Goal: Task Accomplishment & Management: Complete application form

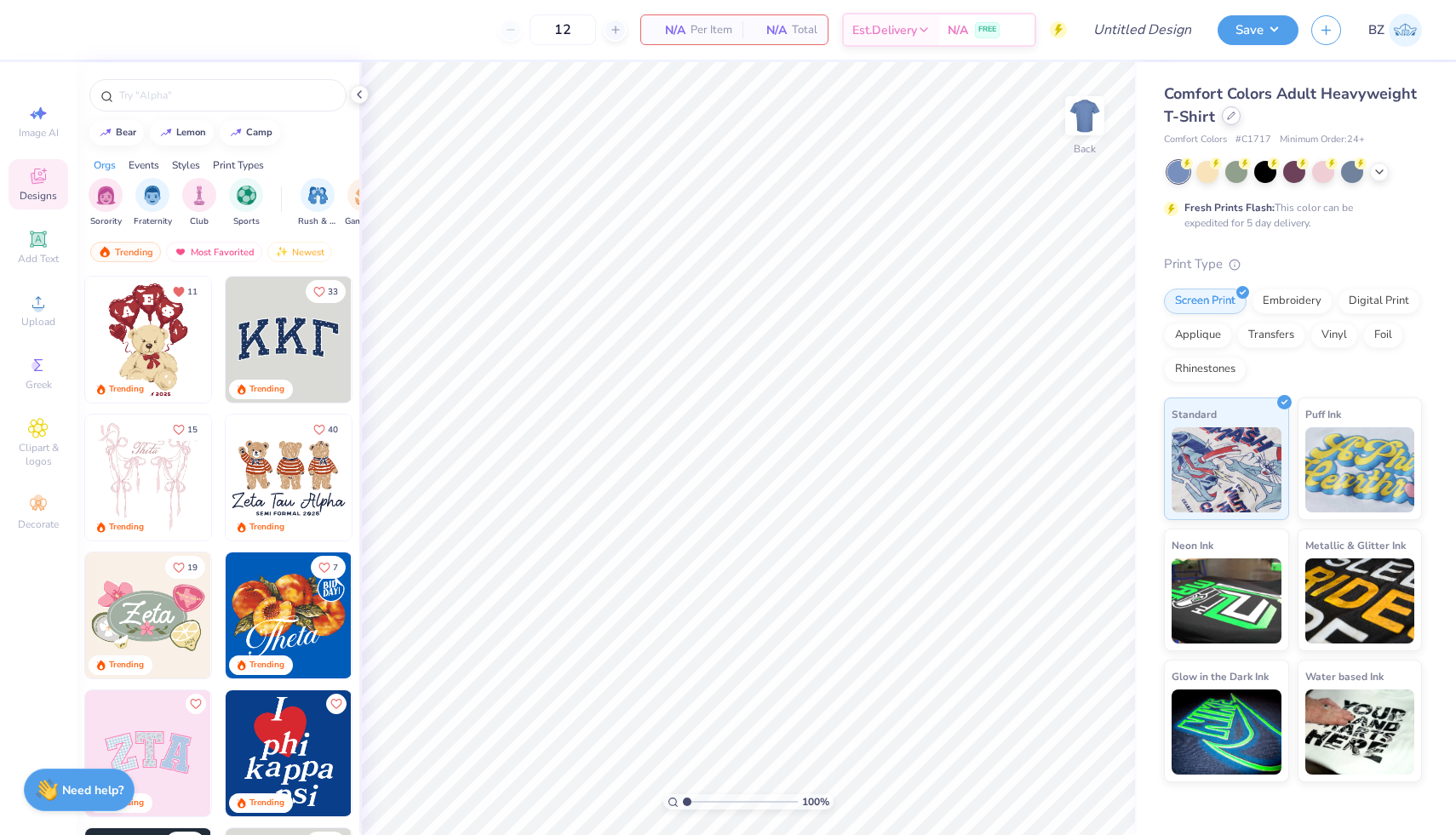
click at [1230, 118] on icon at bounding box center [1231, 115] width 9 height 9
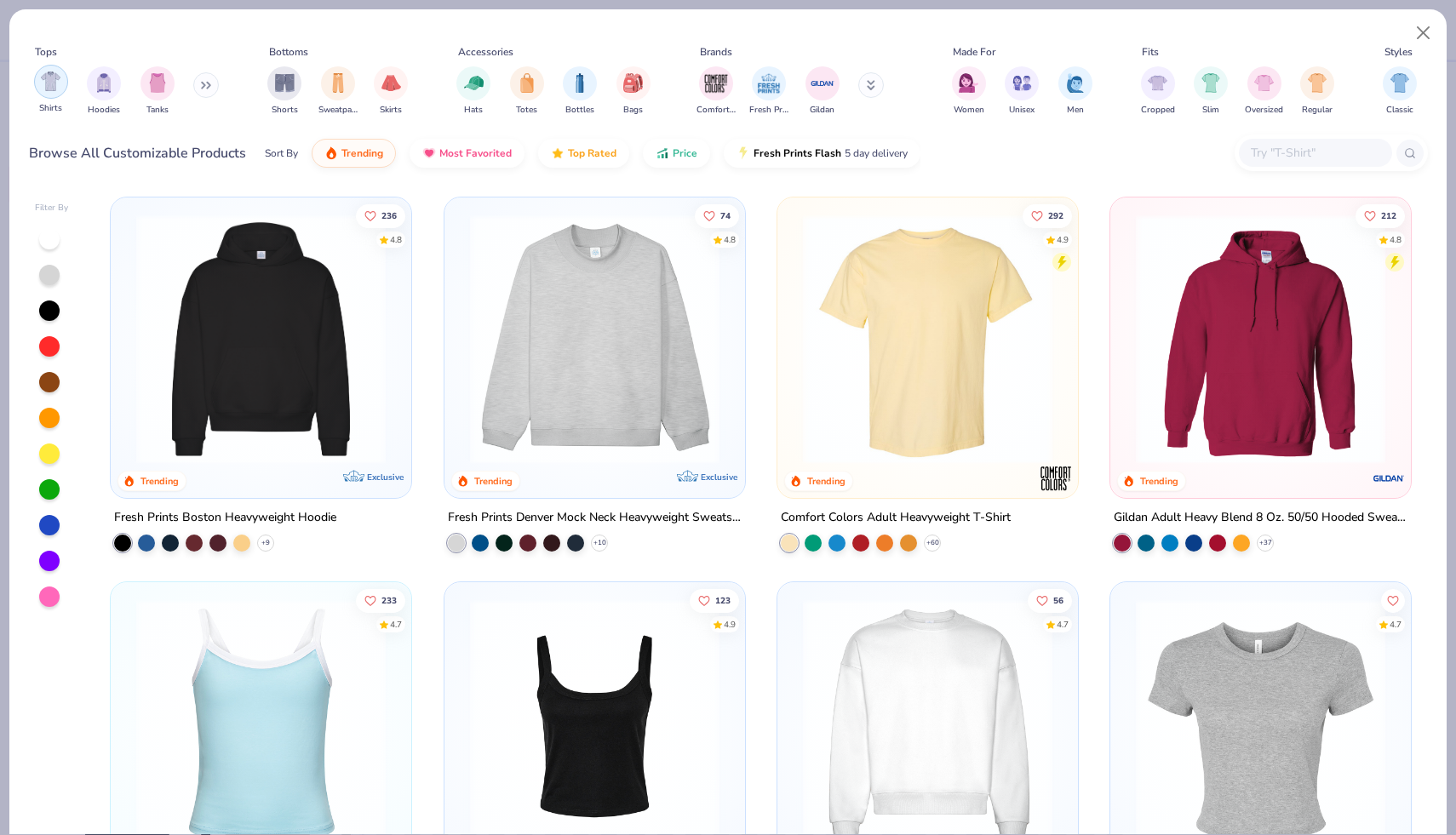
click at [46, 86] on img "filter for Shirts" at bounding box center [51, 81] width 20 height 20
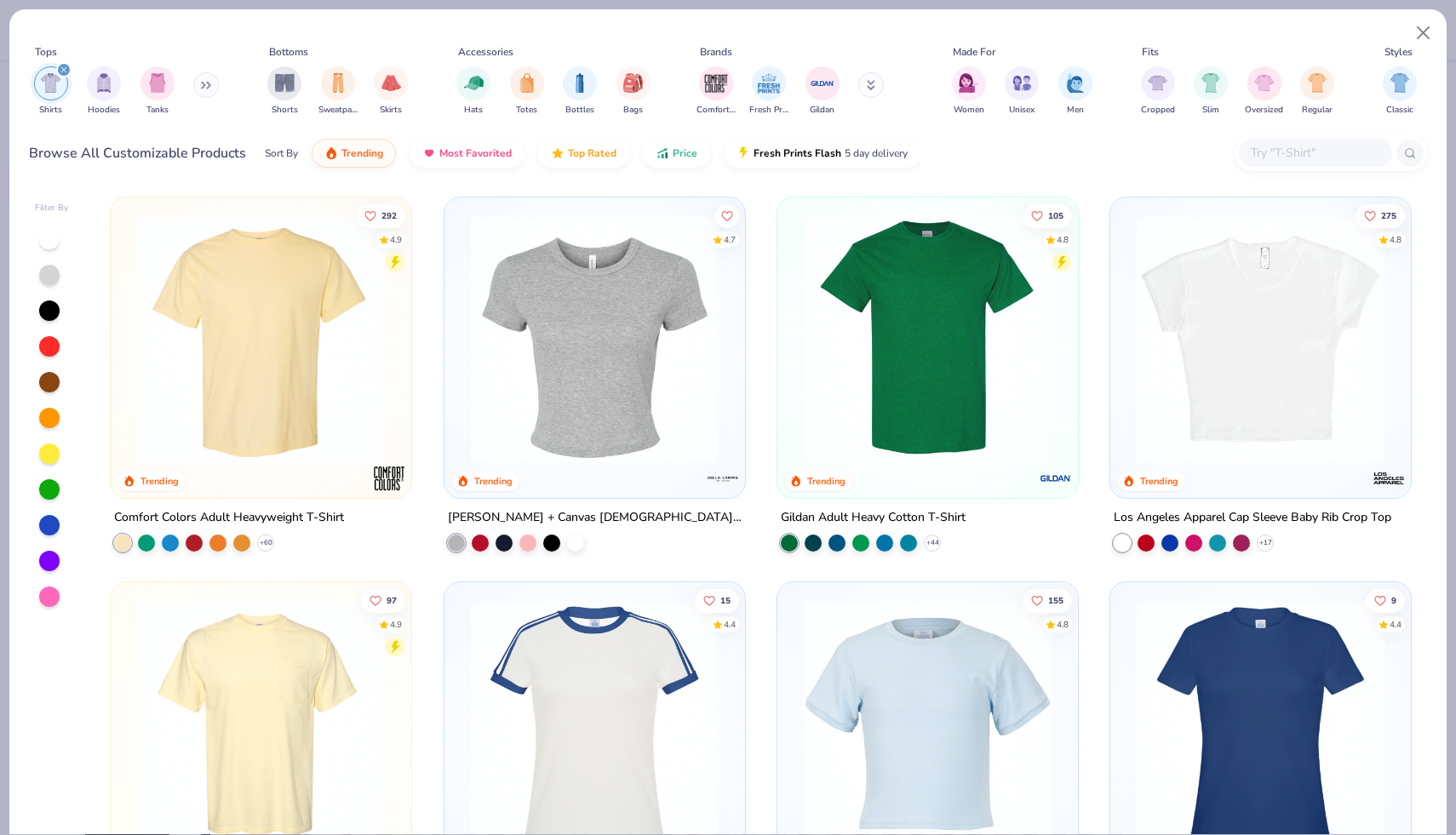
click at [906, 330] on img at bounding box center [928, 338] width 267 height 249
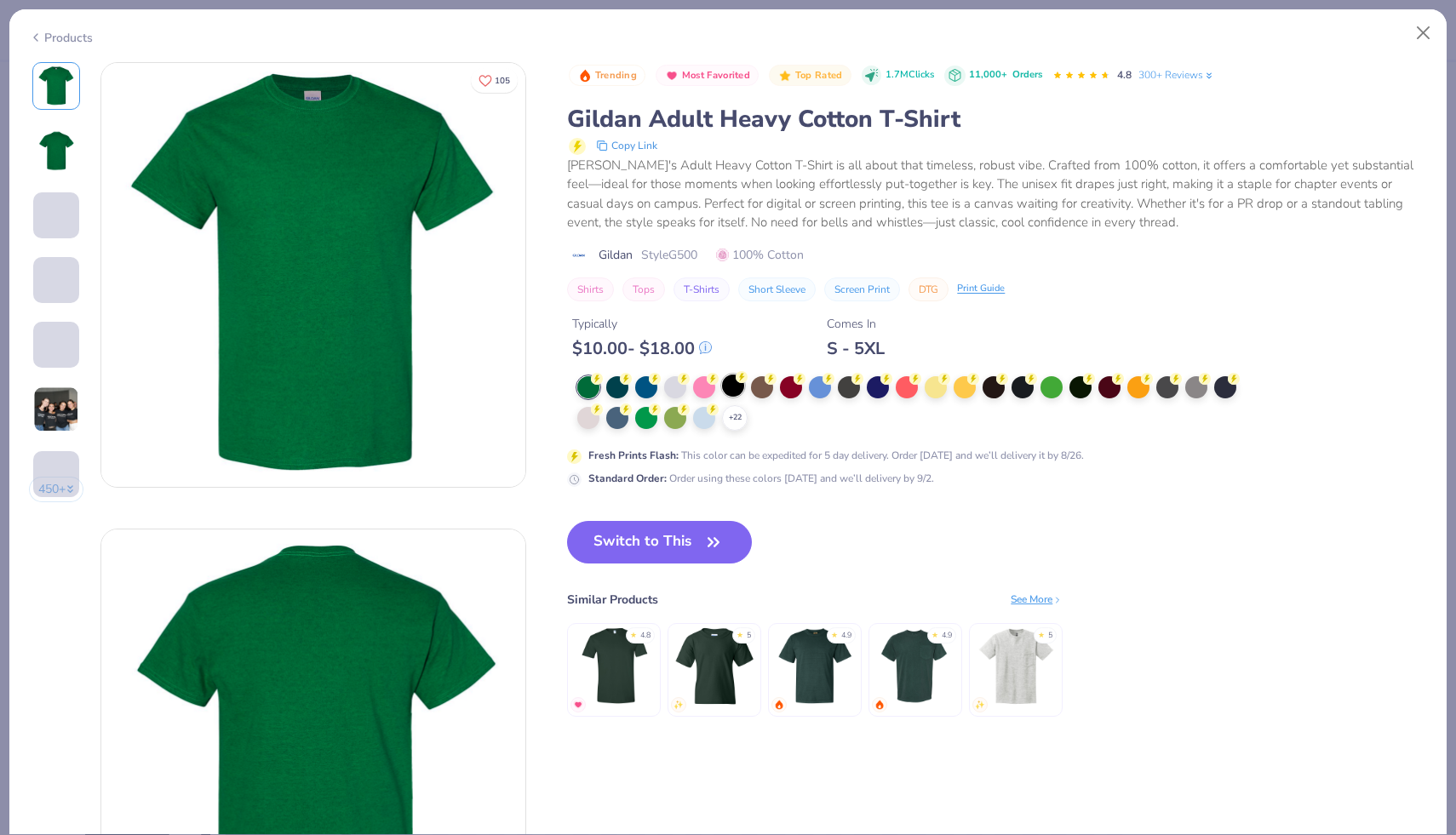
click at [737, 386] on div at bounding box center [733, 385] width 22 height 22
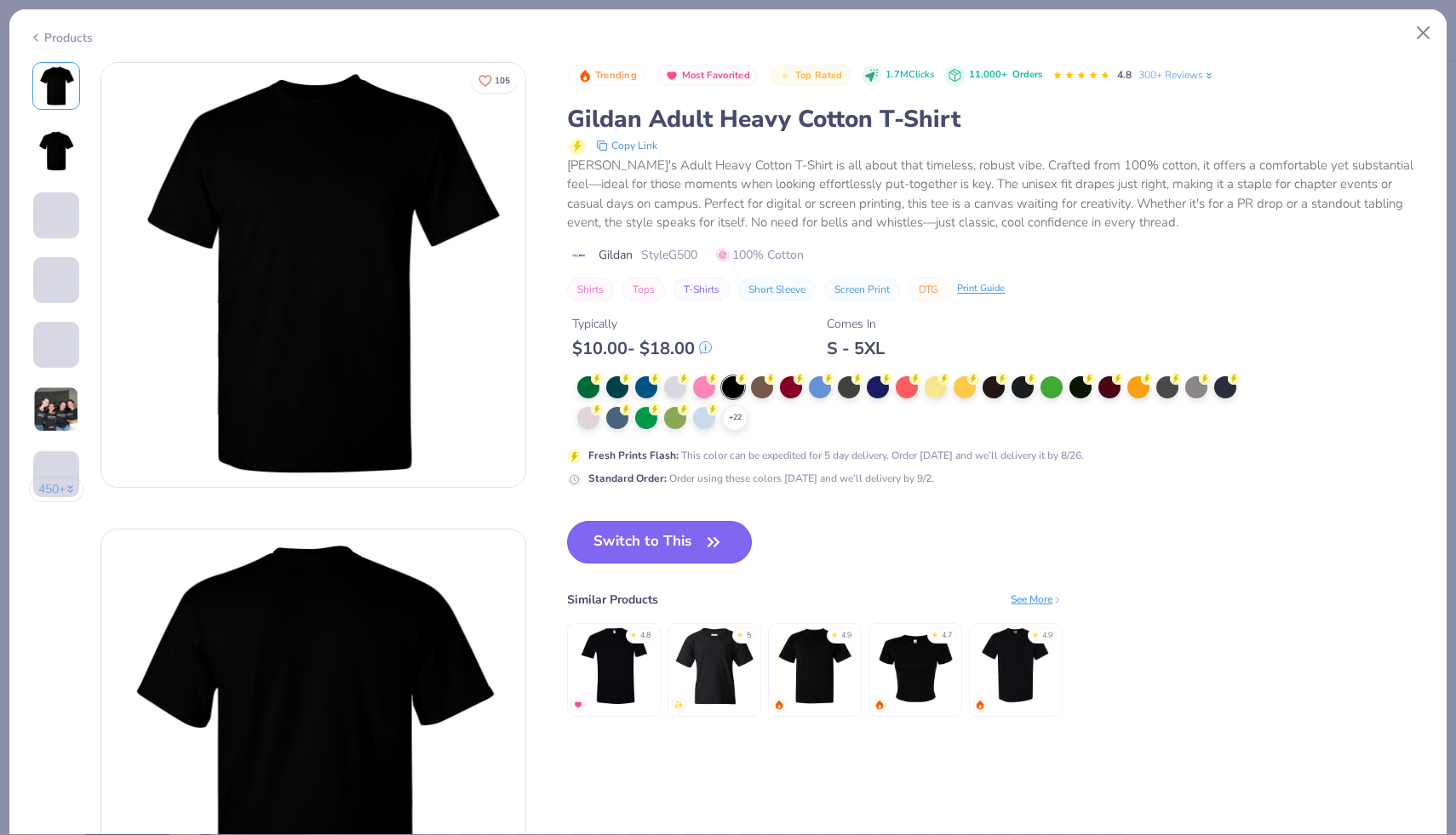
click at [686, 531] on button "Switch to This" at bounding box center [659, 543] width 185 height 43
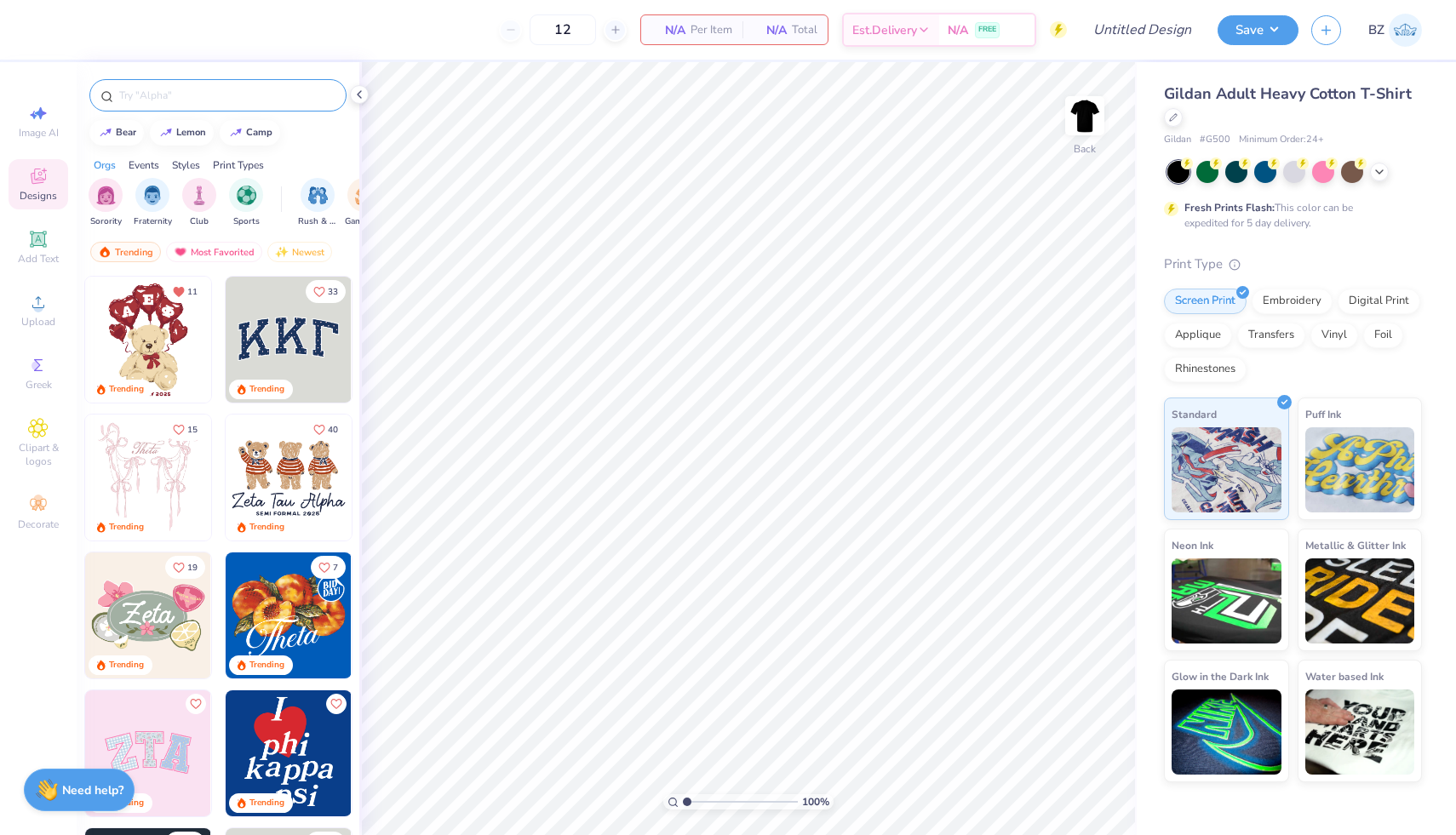
click at [264, 93] on input "text" at bounding box center [226, 95] width 218 height 17
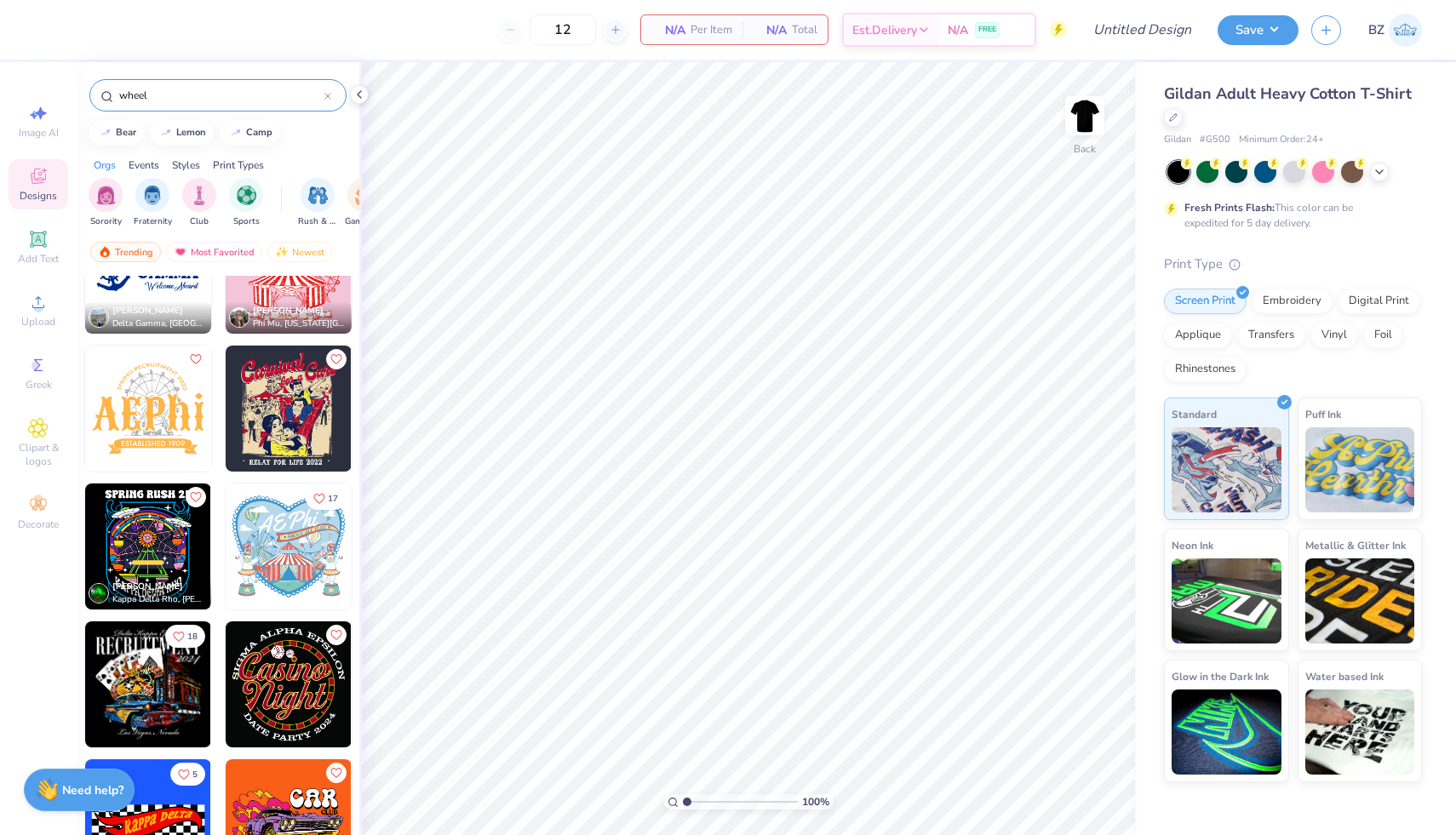
scroll to position [479, 0]
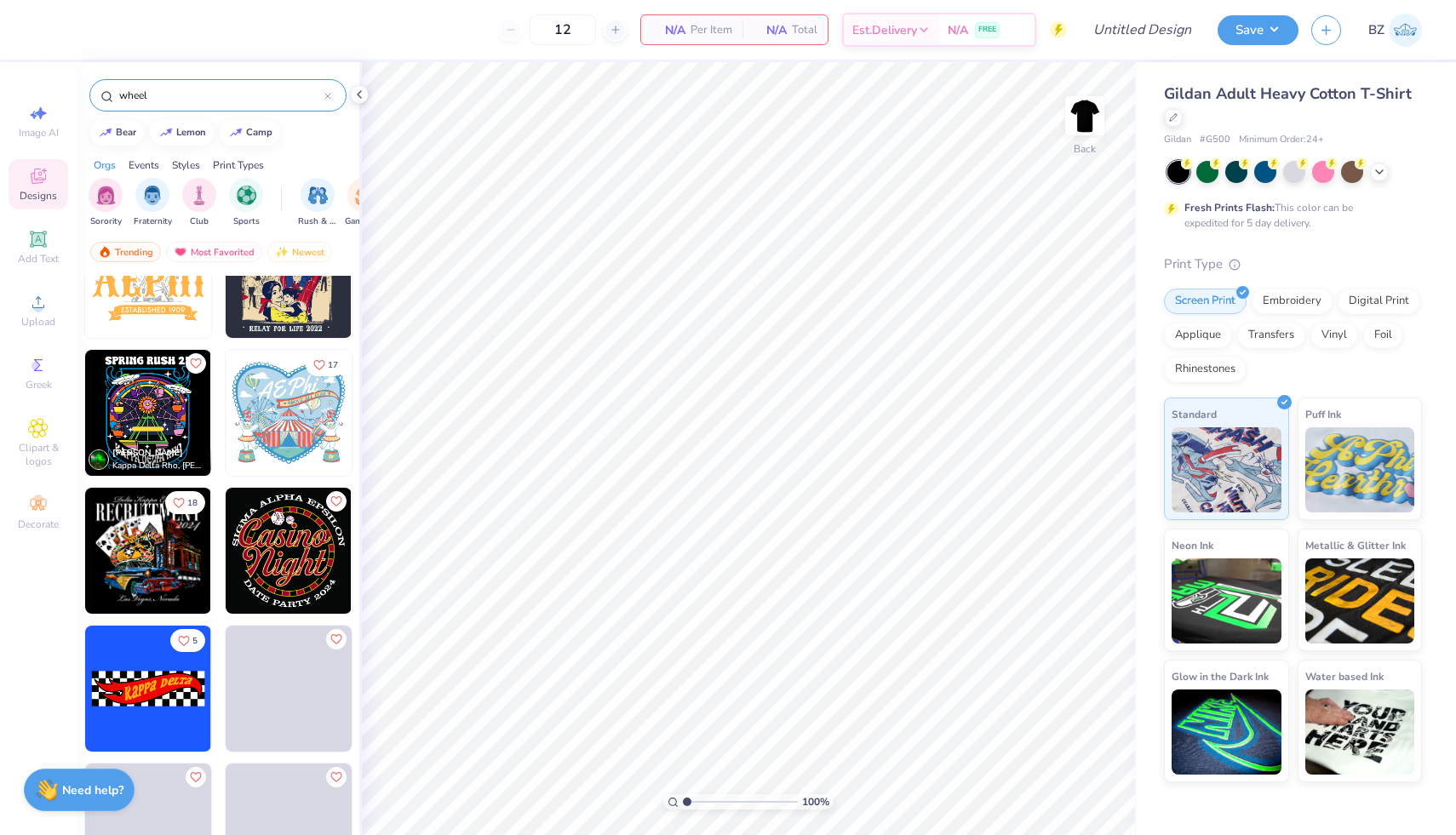
click at [137, 96] on input "wheel" at bounding box center [221, 95] width 207 height 17
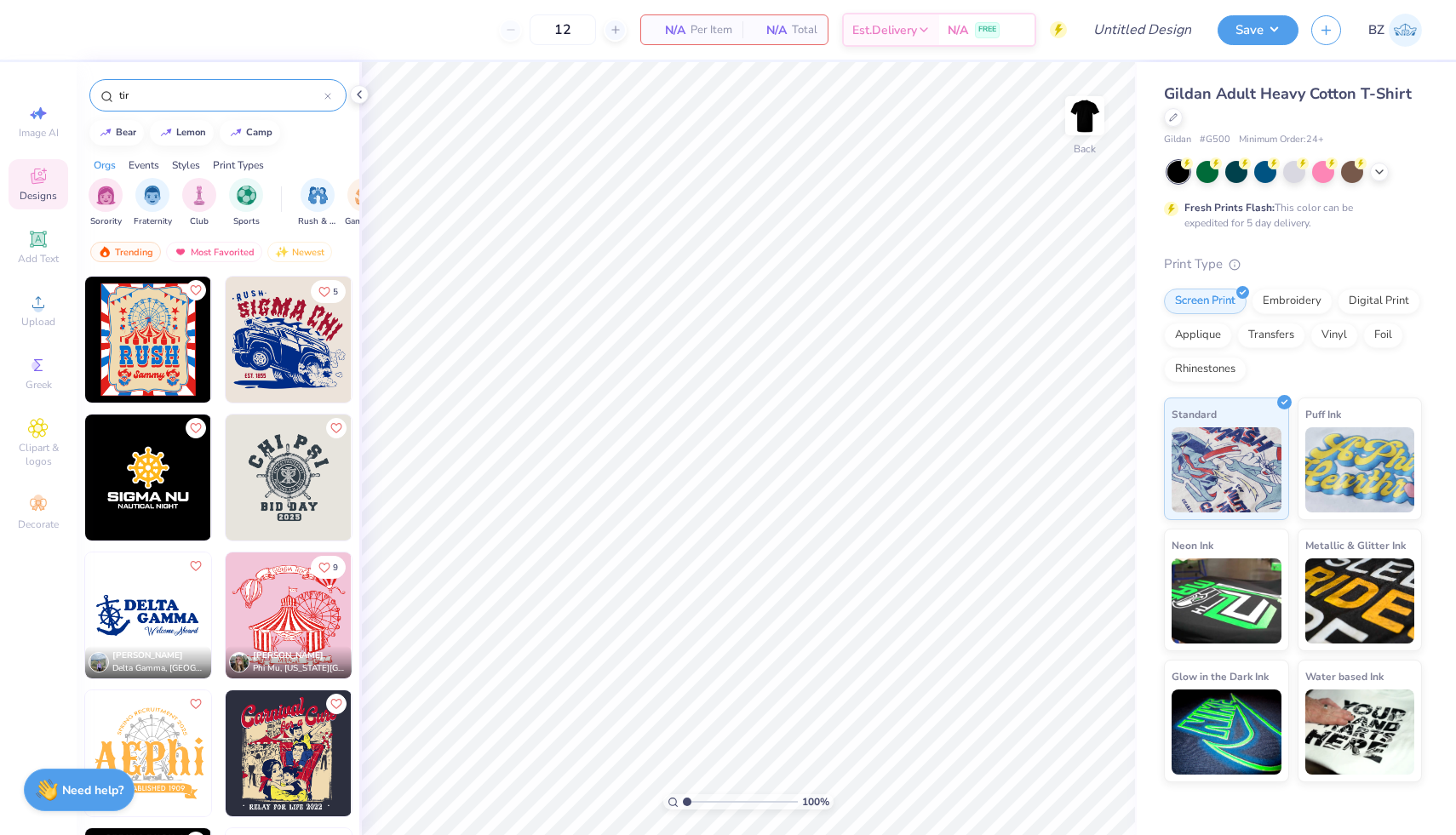
type input "tire"
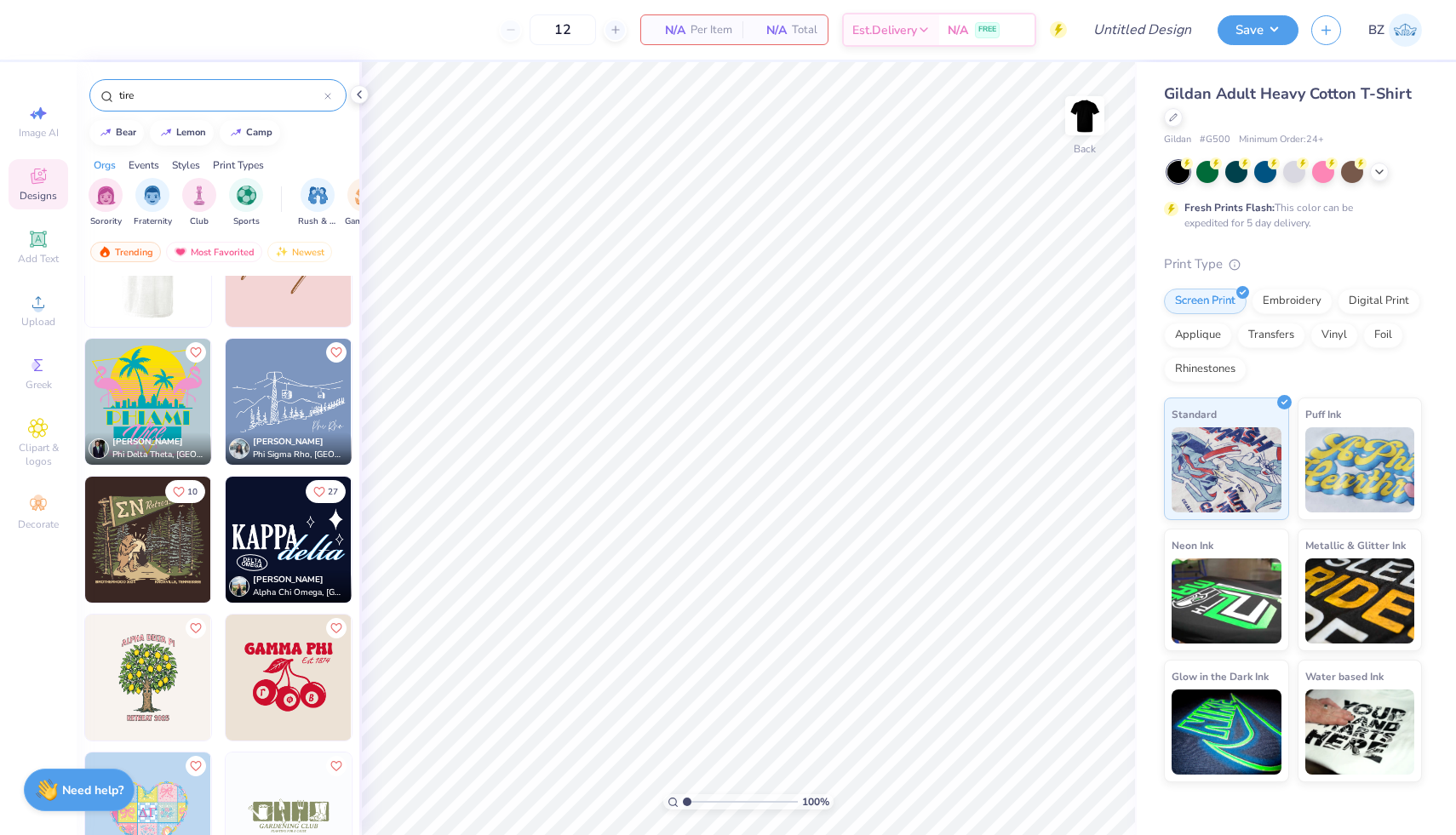
scroll to position [0, 0]
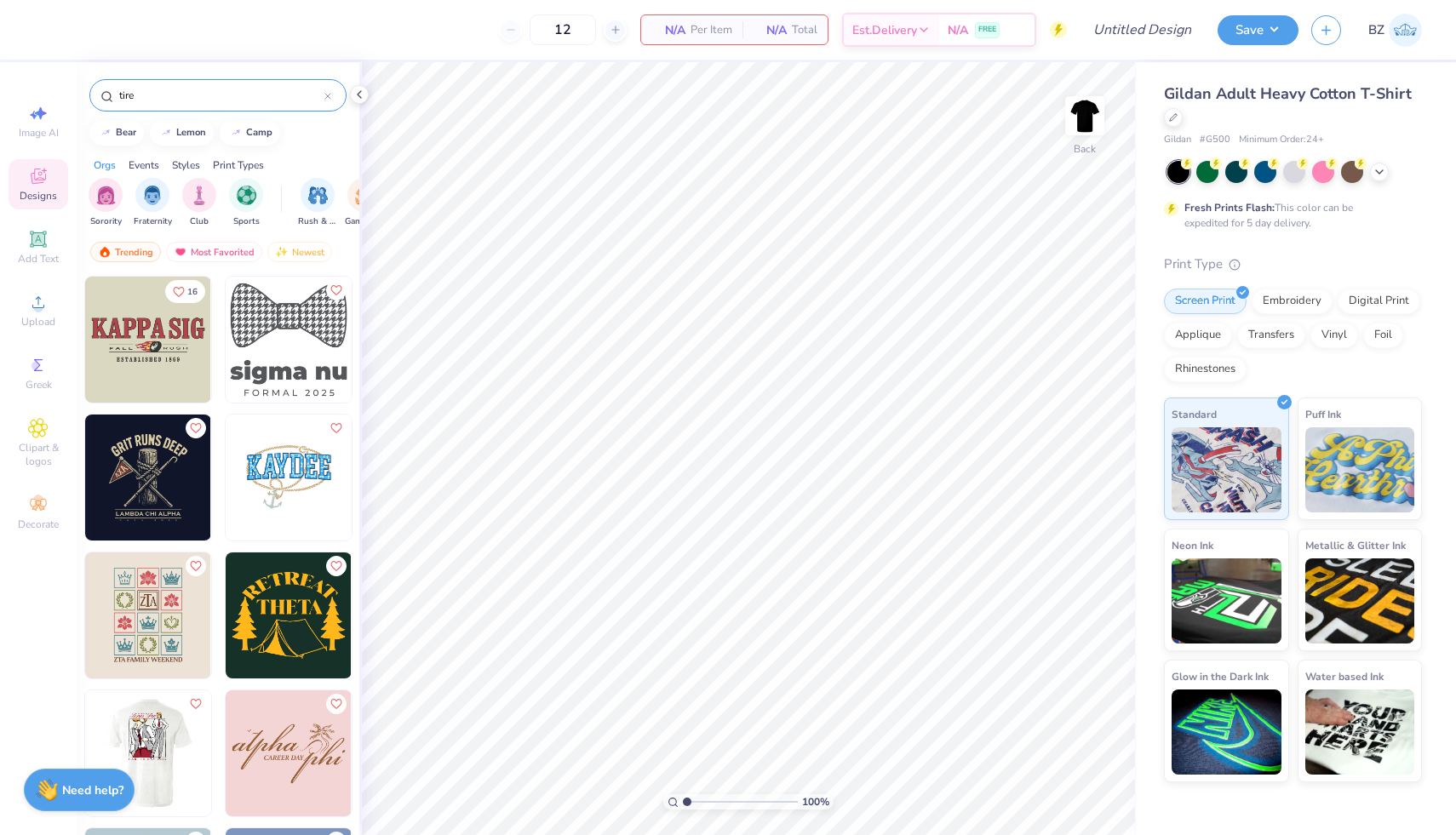
click at [331, 96] on icon at bounding box center [328, 96] width 7 height 7
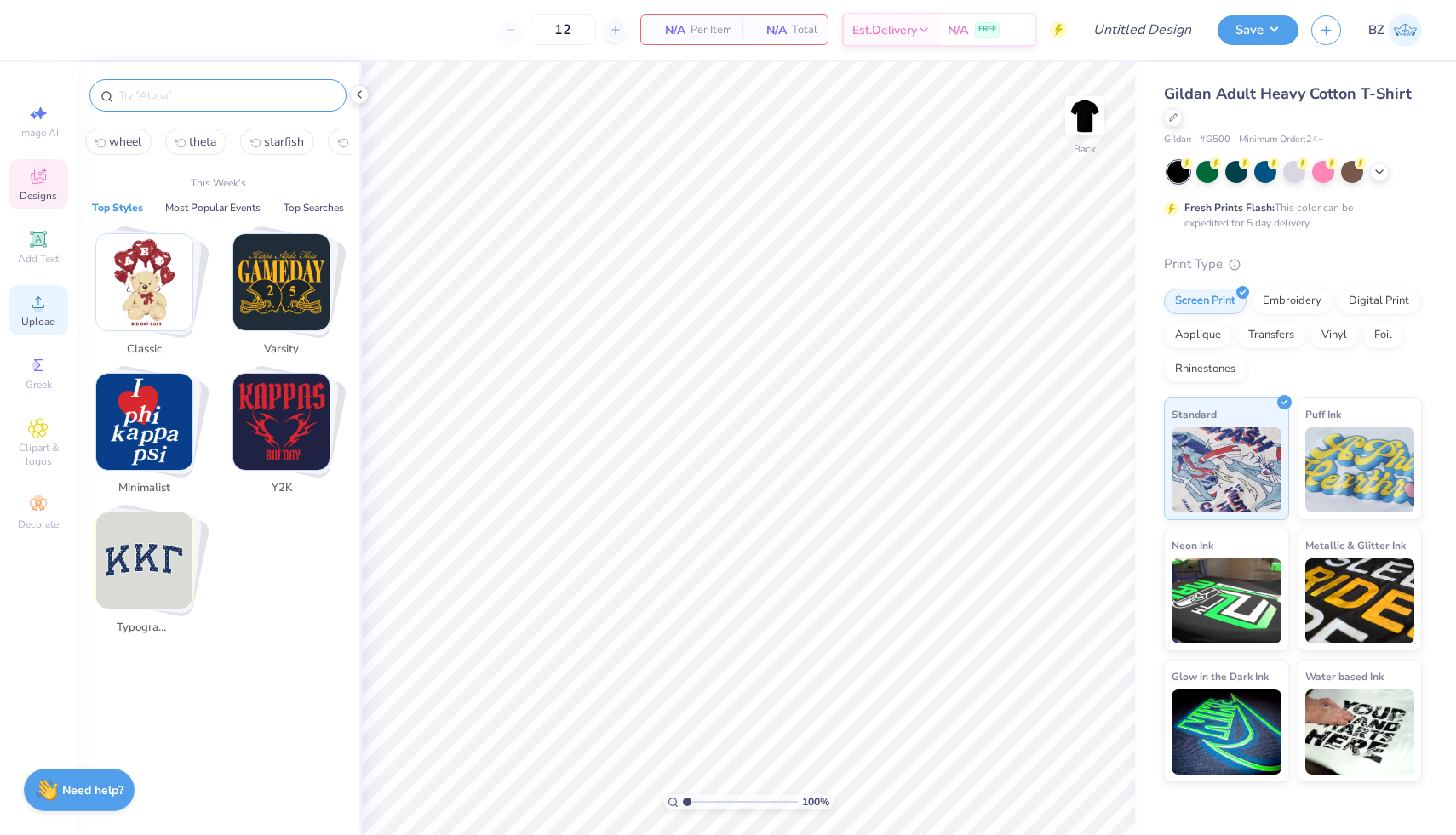
click at [27, 300] on div "Upload" at bounding box center [38, 310] width 60 height 50
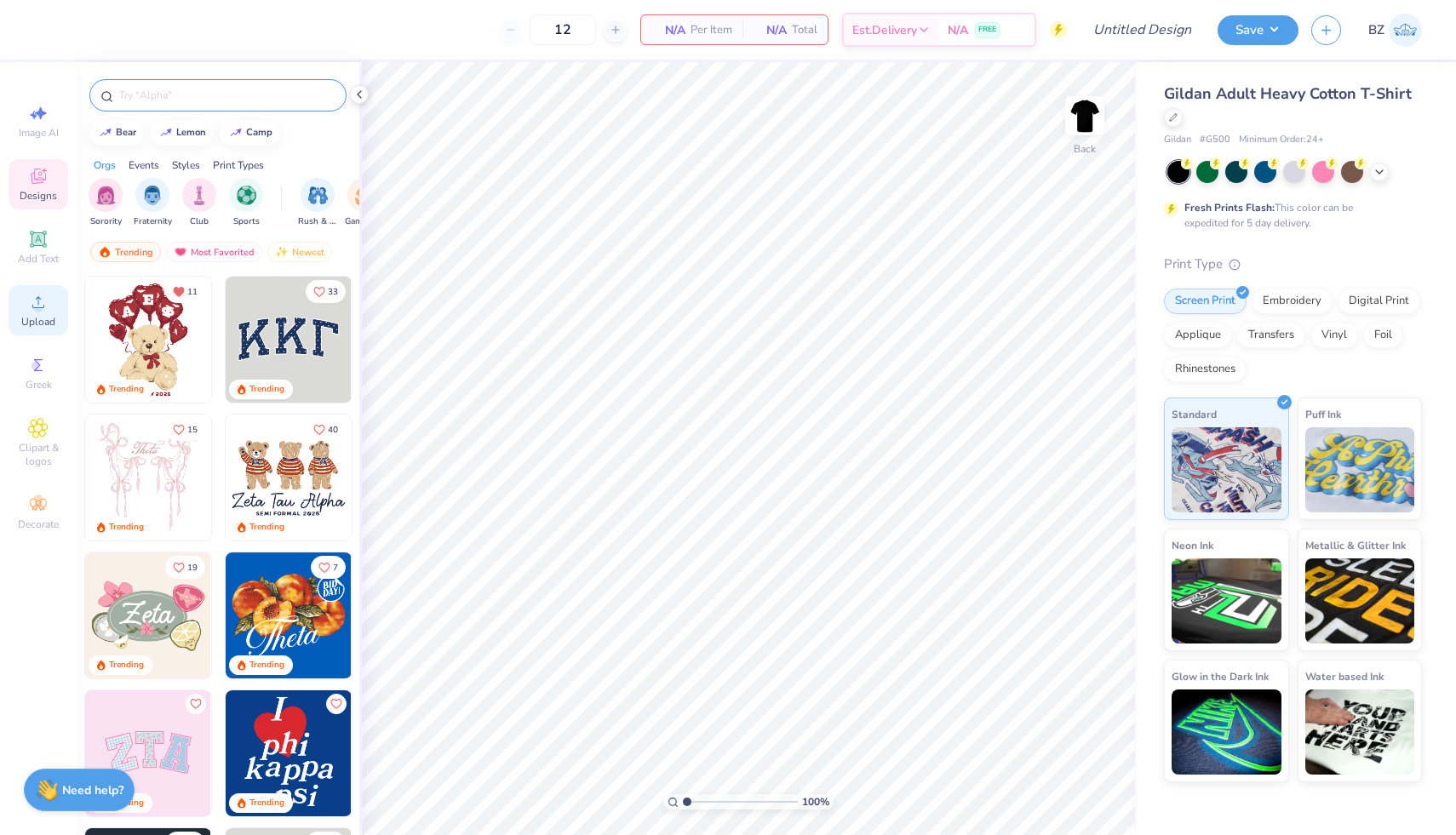
click at [40, 305] on circle at bounding box center [38, 308] width 10 height 10
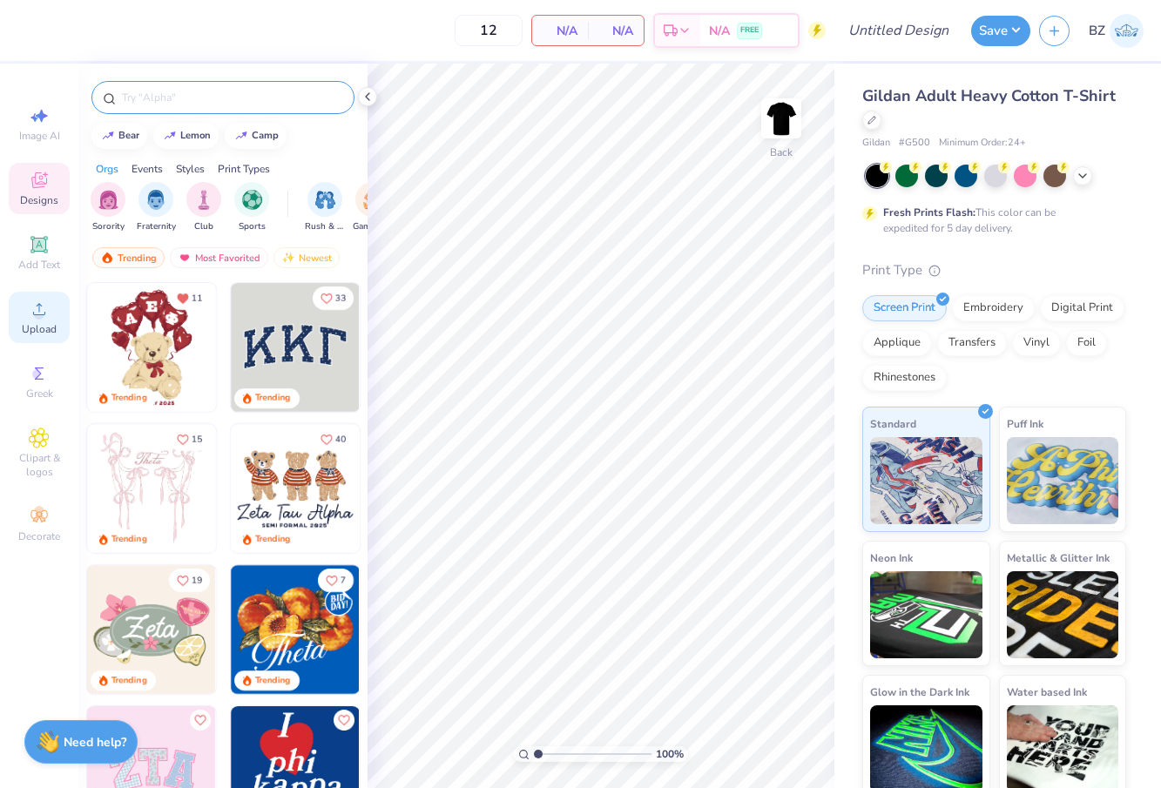
click at [37, 312] on circle at bounding box center [39, 315] width 10 height 10
click at [37, 319] on icon at bounding box center [39, 309] width 21 height 21
click at [33, 310] on icon at bounding box center [39, 309] width 21 height 21
click at [37, 318] on circle at bounding box center [39, 315] width 10 height 10
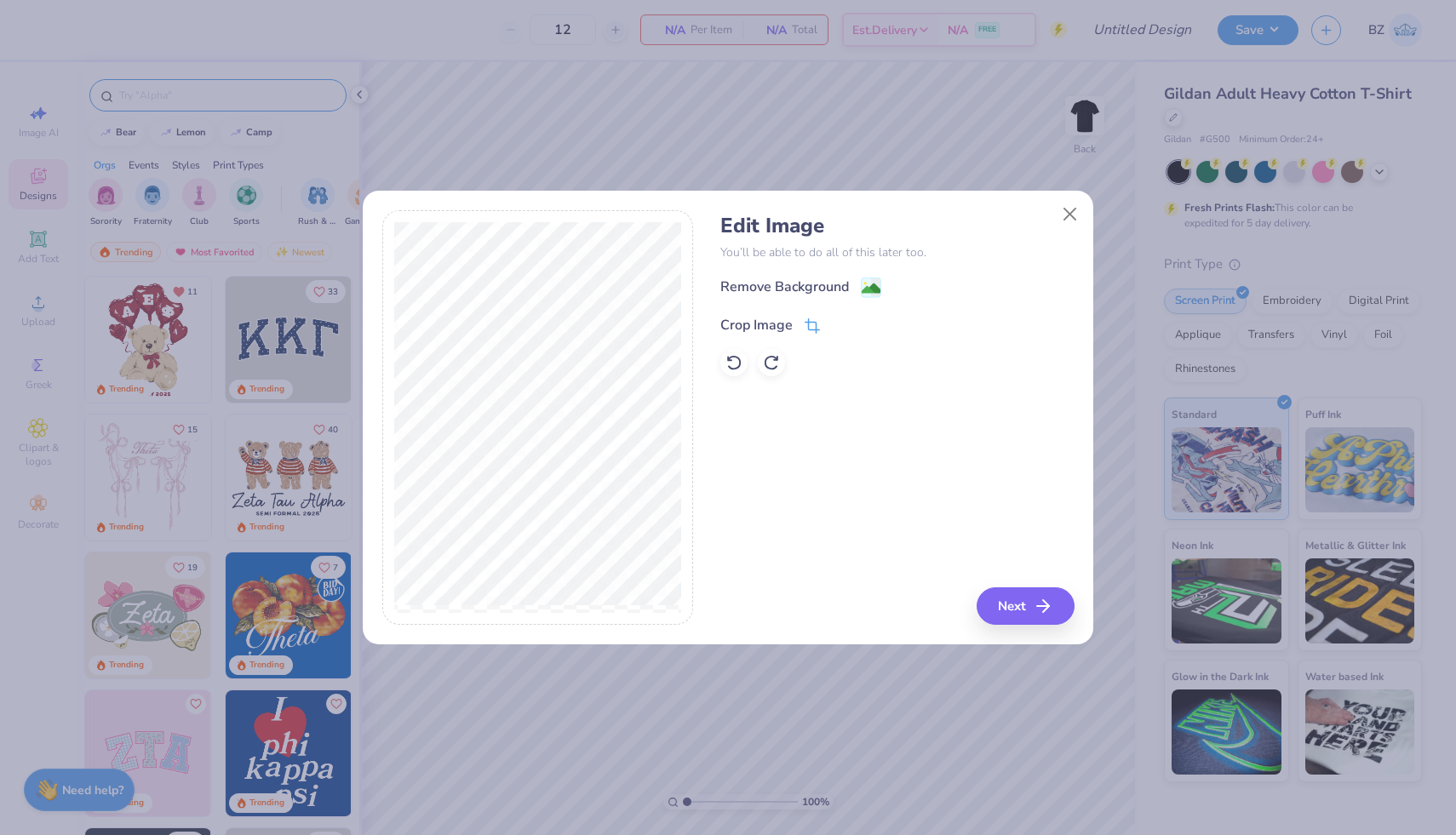
click at [811, 331] on icon at bounding box center [813, 327] width 16 height 16
click at [834, 325] on button at bounding box center [841, 323] width 18 height 18
click at [875, 287] on image at bounding box center [870, 289] width 19 height 19
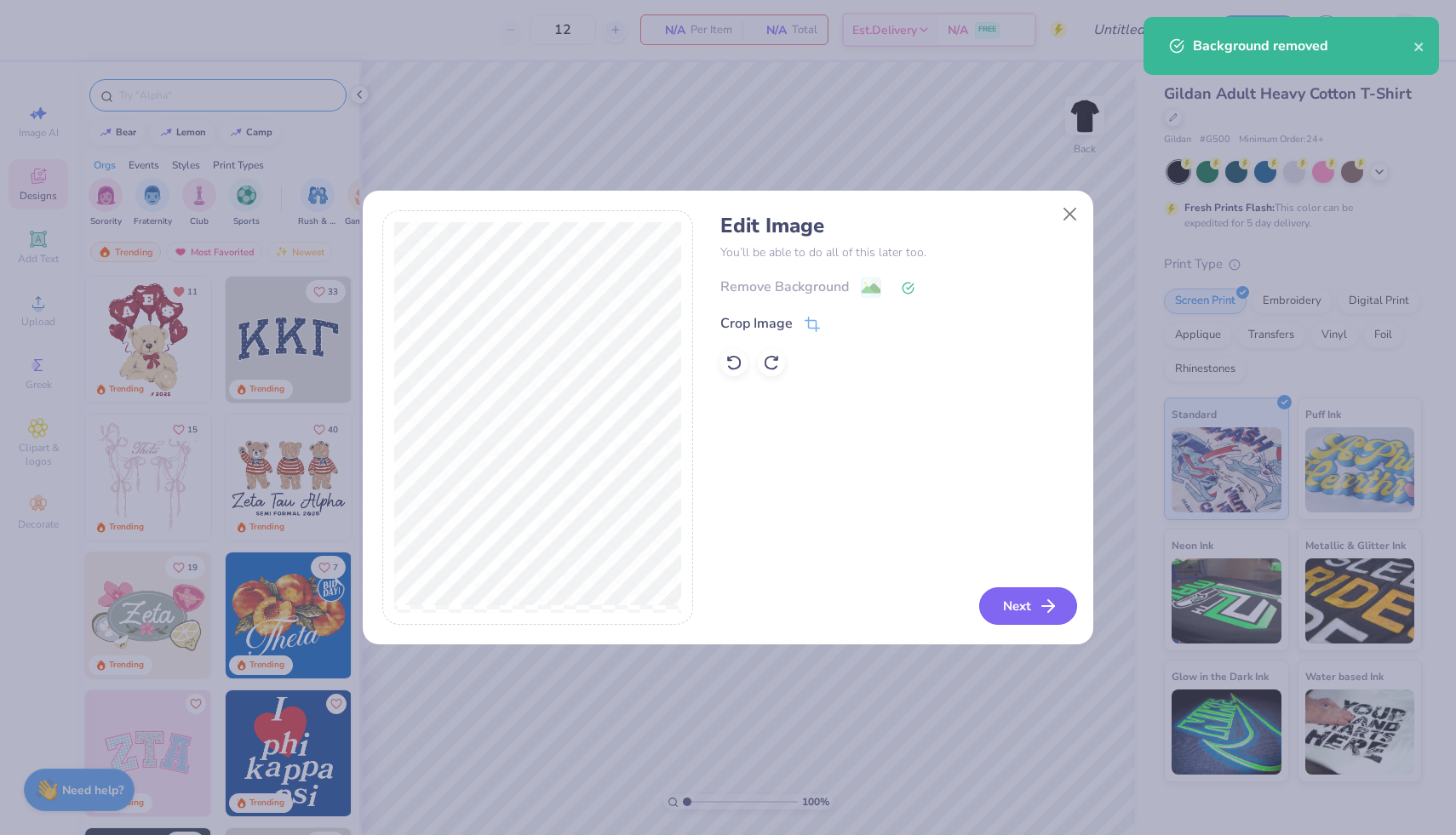
click at [1046, 611] on icon "button" at bounding box center [1048, 606] width 21 height 21
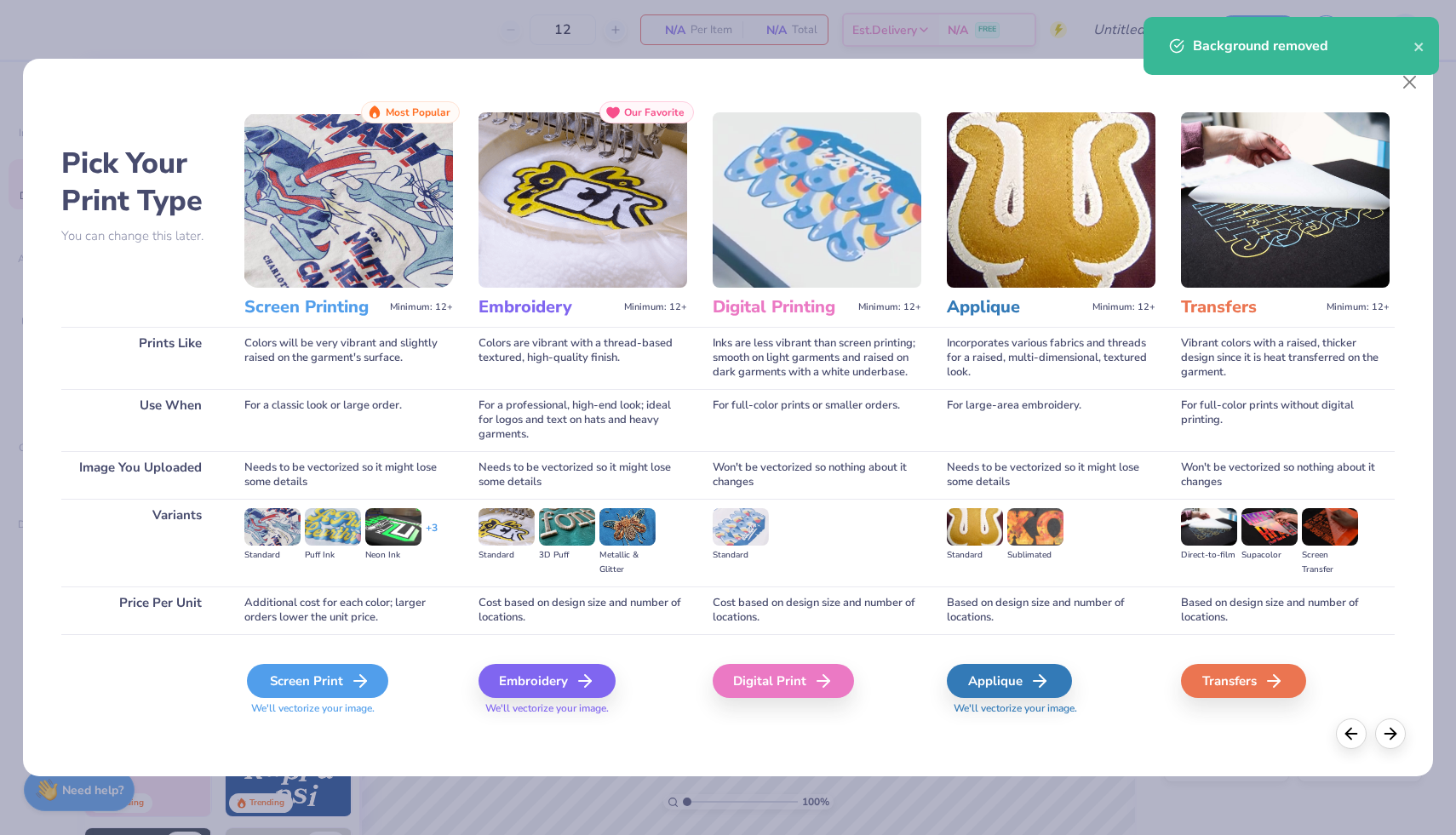
click at [350, 677] on icon at bounding box center [360, 681] width 21 height 21
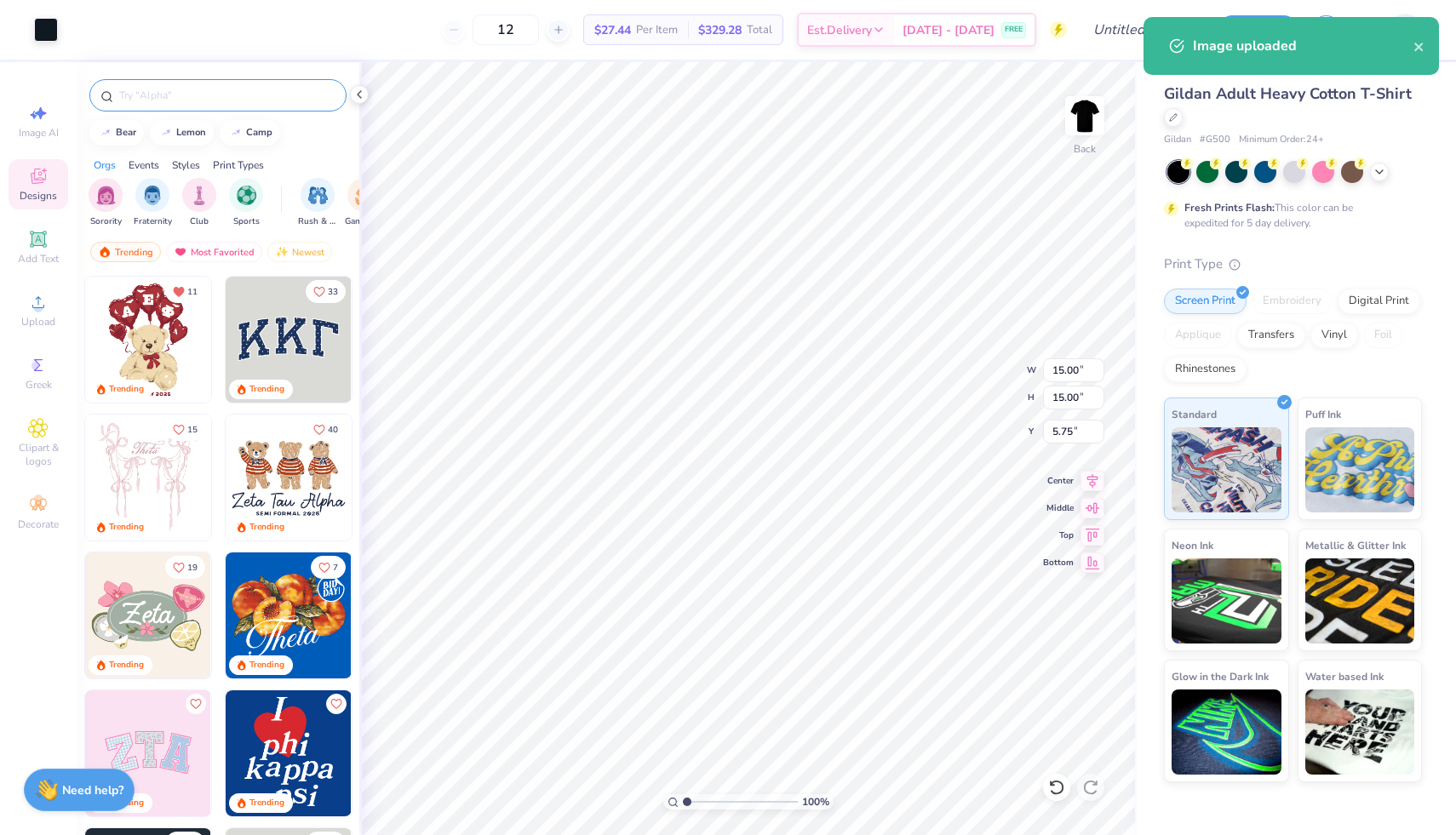
type input "1.93"
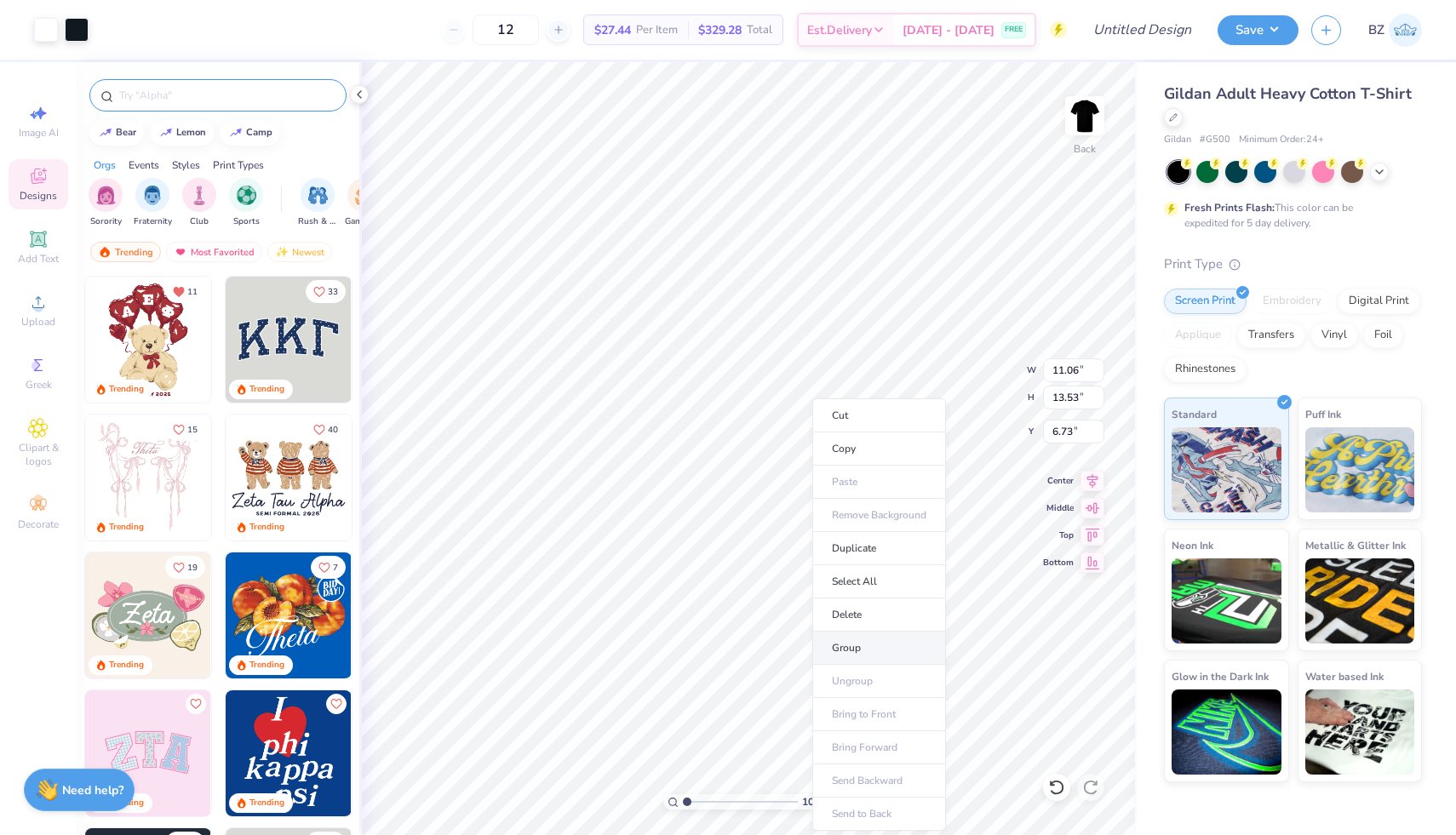
click at [863, 647] on li "Group" at bounding box center [879, 648] width 134 height 33
type input "6.72"
type input "5.92"
type input "7.24"
type input "3.81"
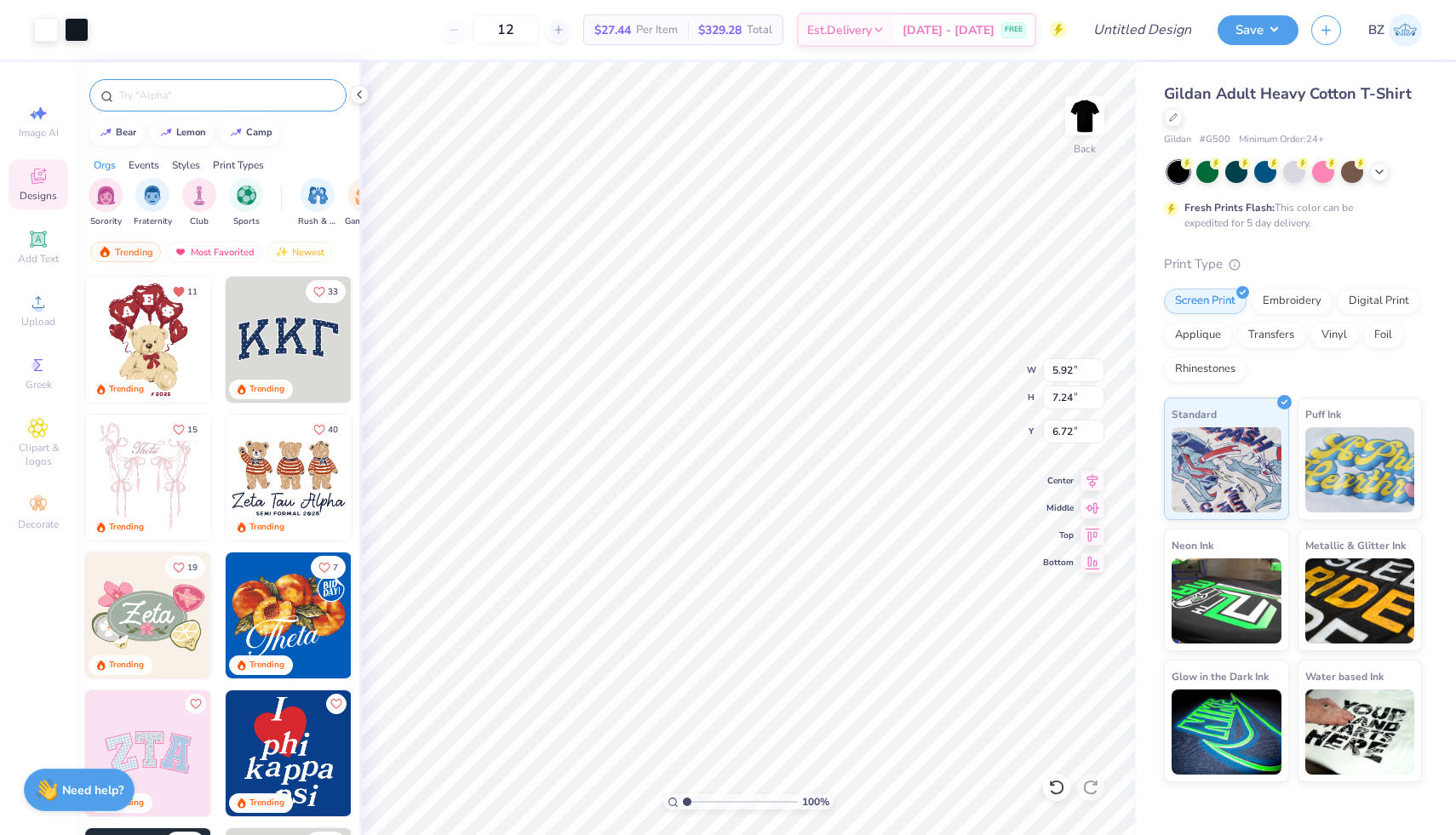
type input "4.66"
type input "3.00"
click at [56, 300] on div "Upload" at bounding box center [38, 310] width 60 height 50
click at [48, 446] on span "Clipart & logos" at bounding box center [38, 455] width 60 height 27
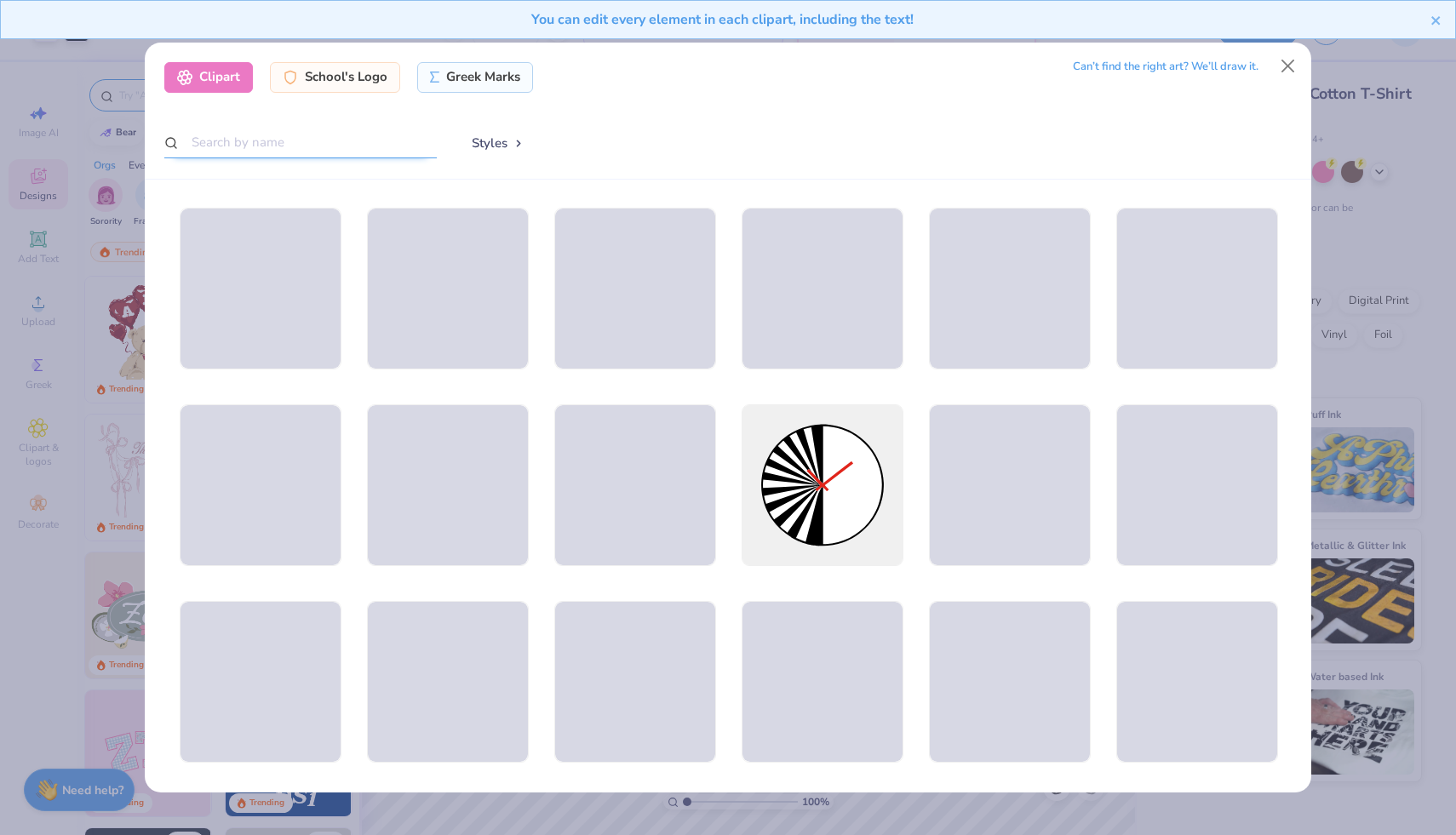
click at [404, 144] on input "text" at bounding box center [300, 143] width 273 height 31
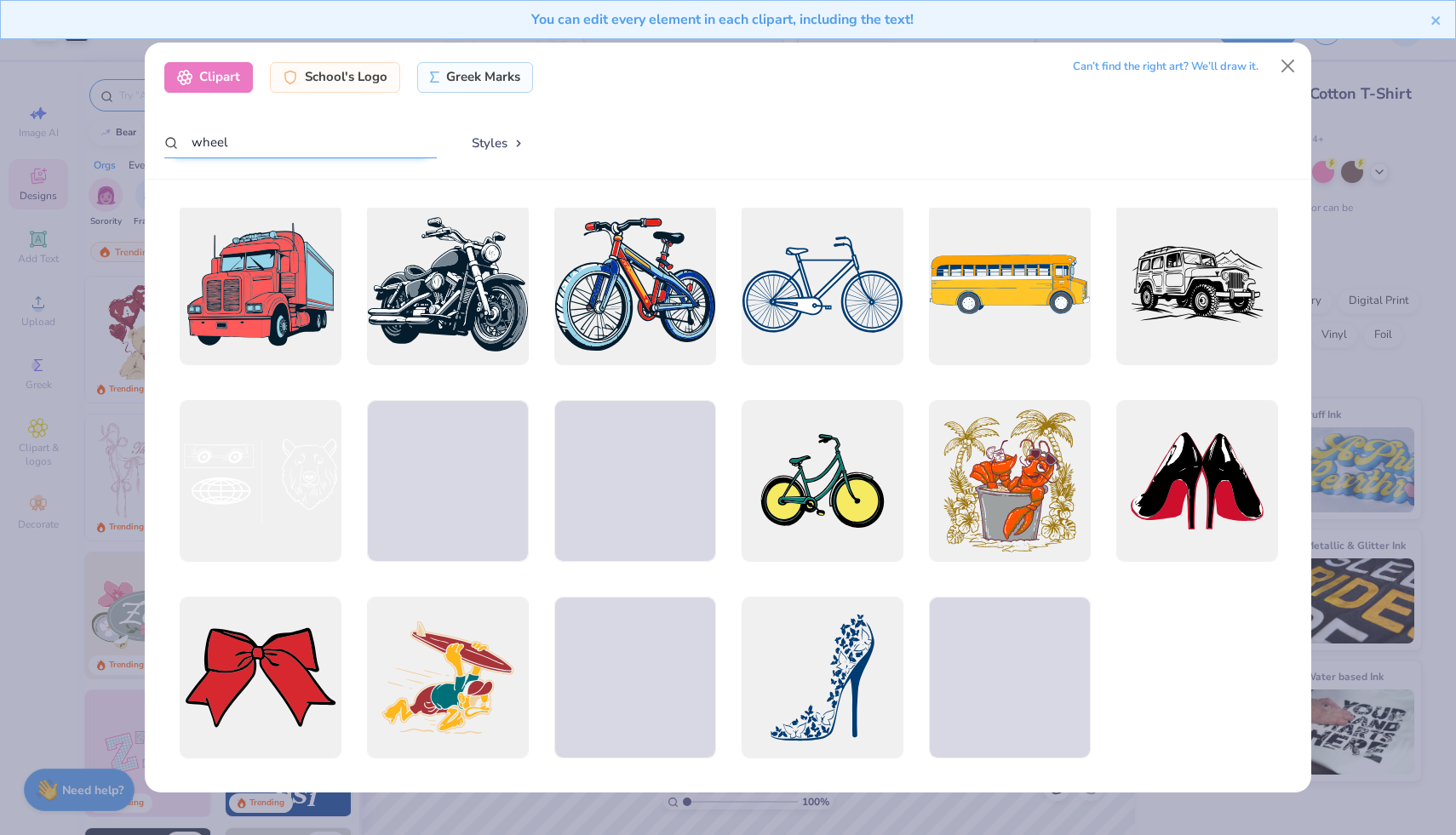
scroll to position [1793, 0]
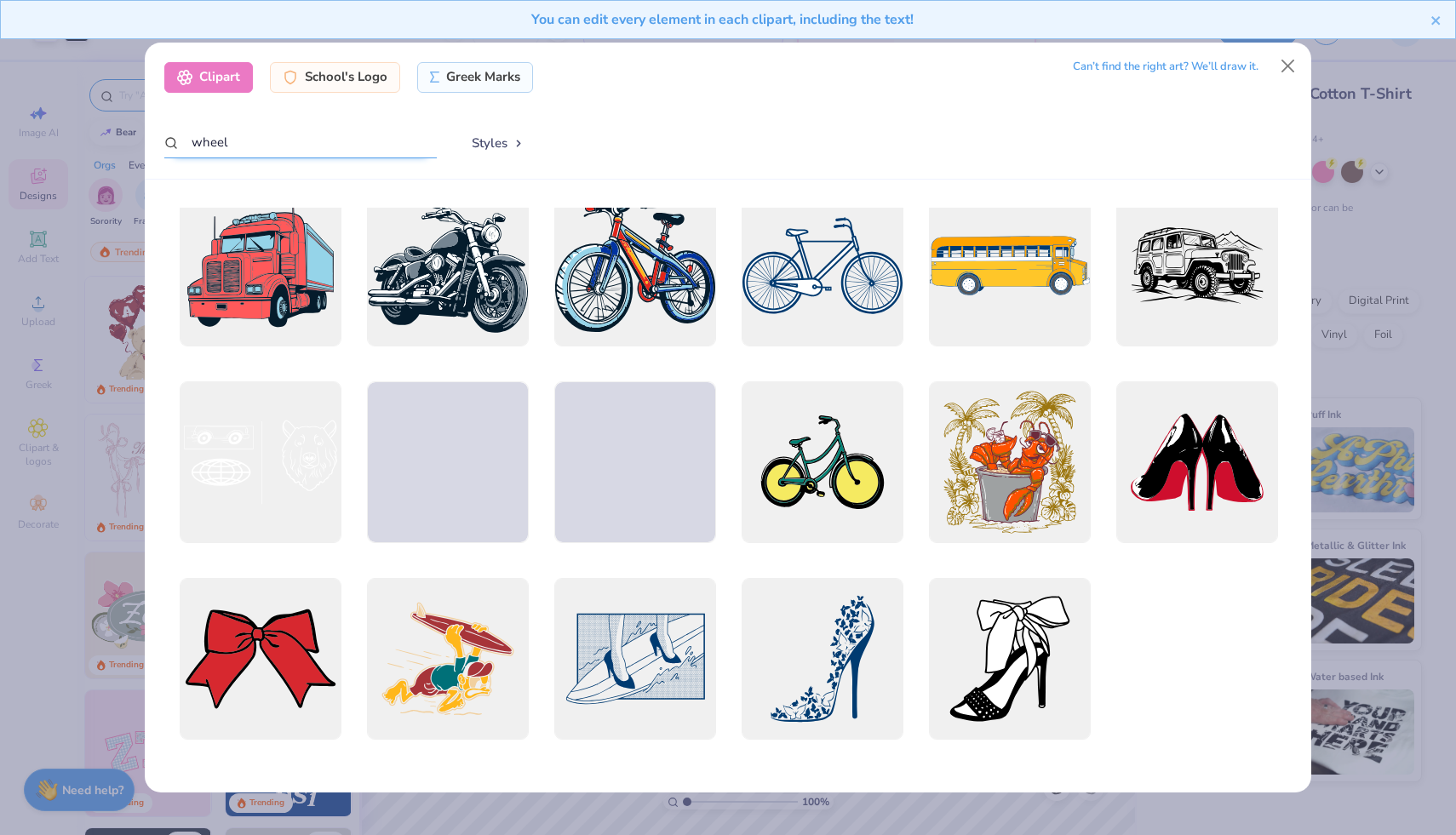
click at [241, 149] on input "wheel" at bounding box center [300, 143] width 273 height 31
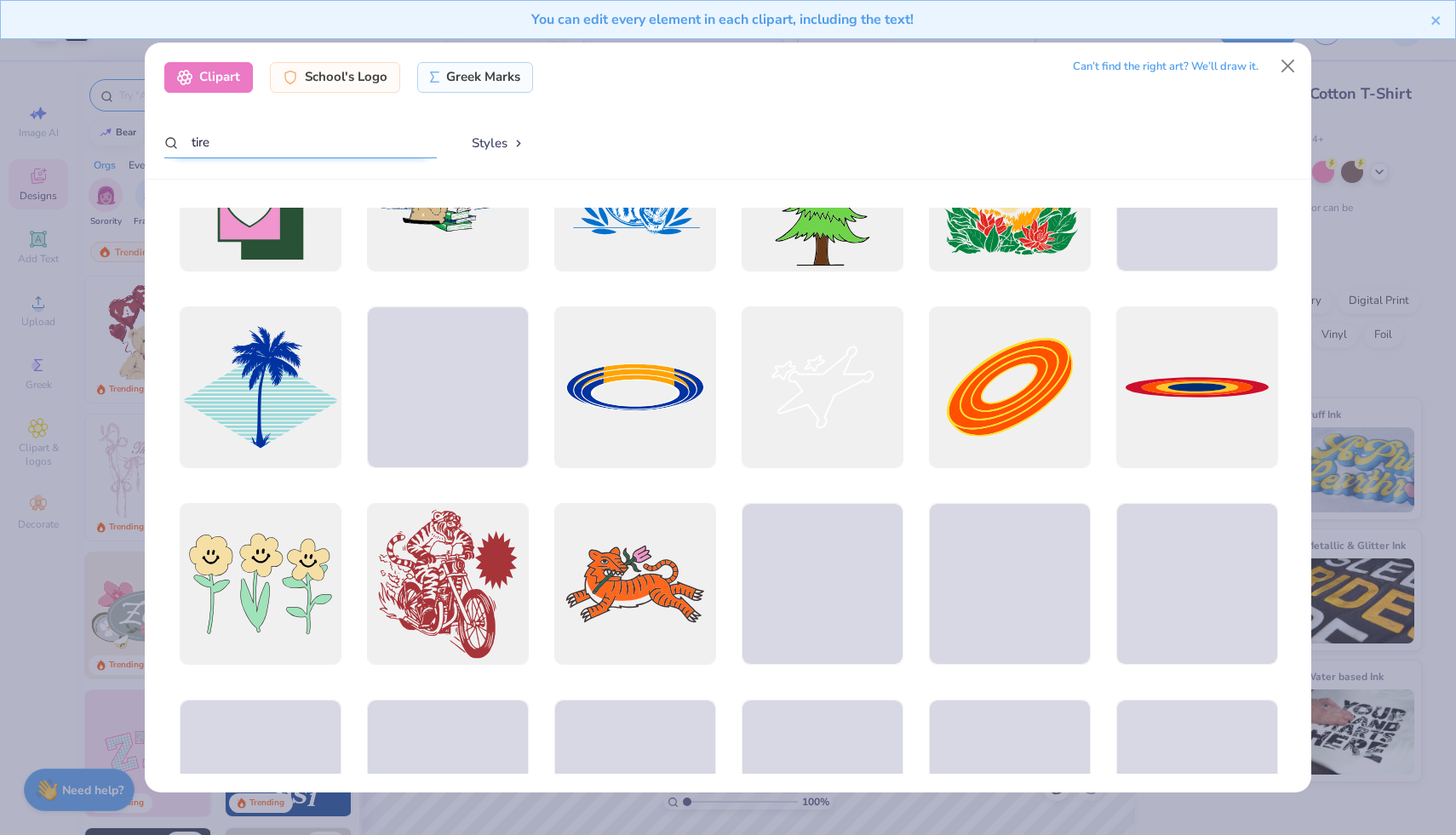
scroll to position [1478, 0]
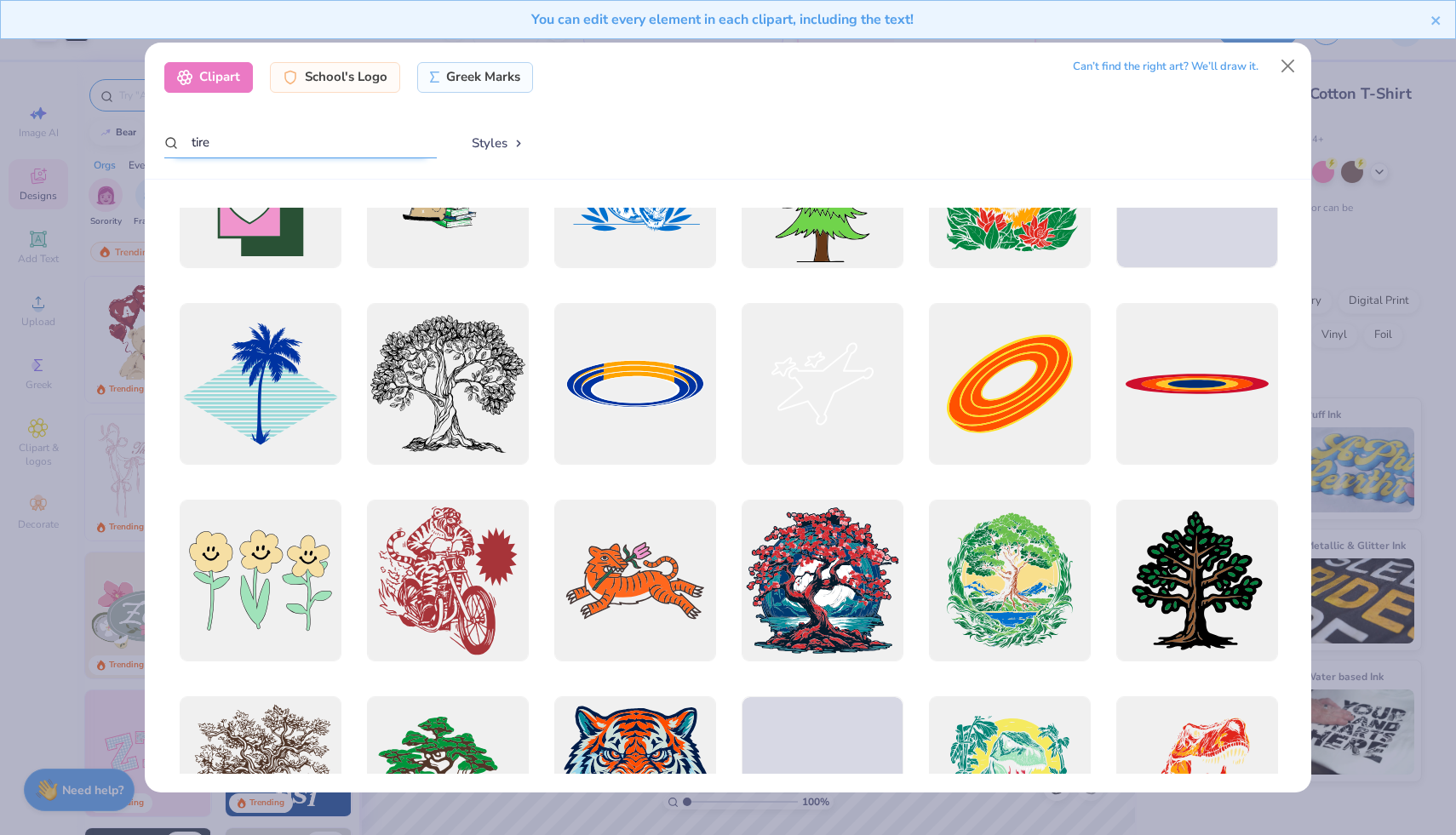
type input "tire"
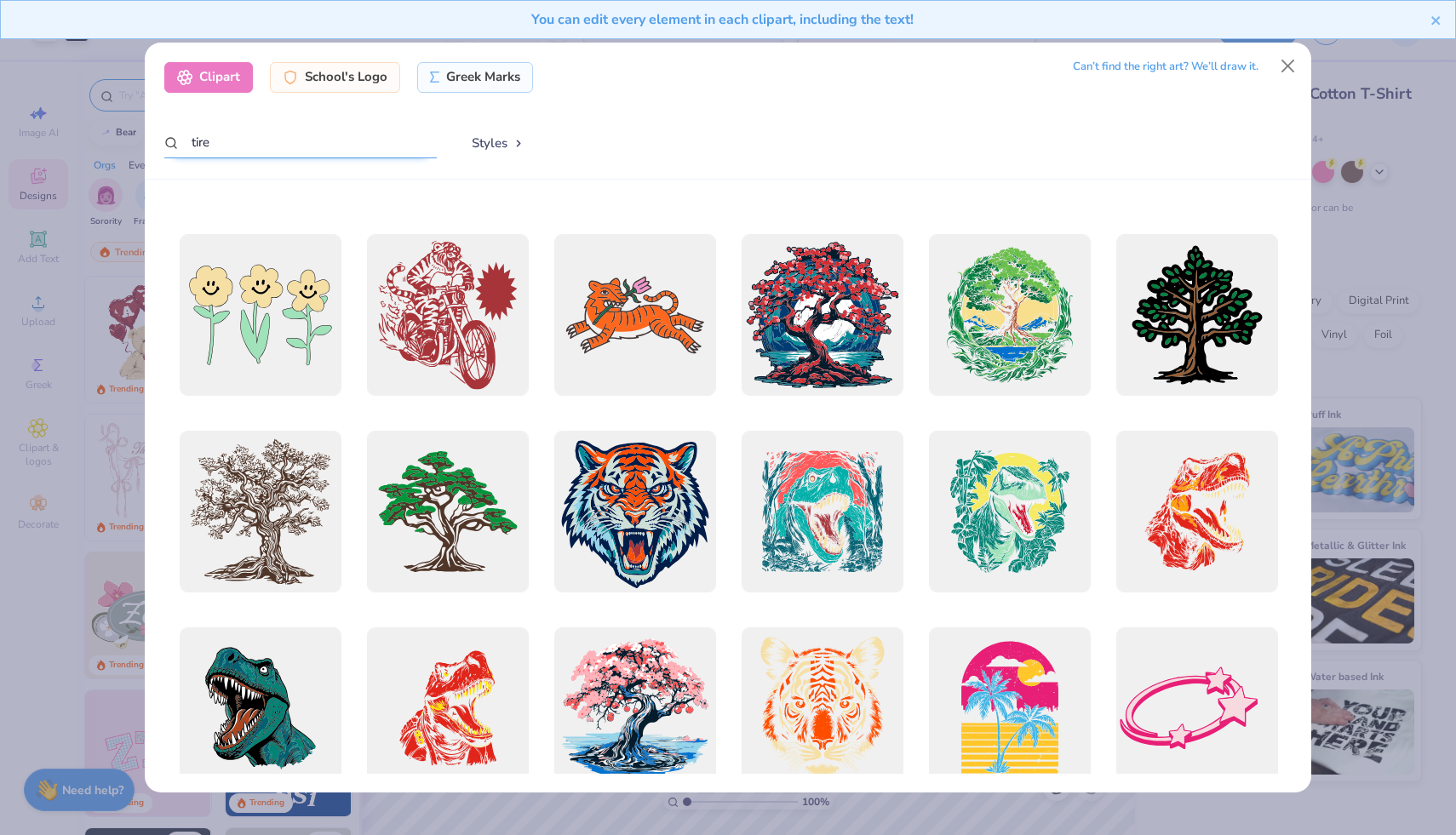
scroll to position [1785, 0]
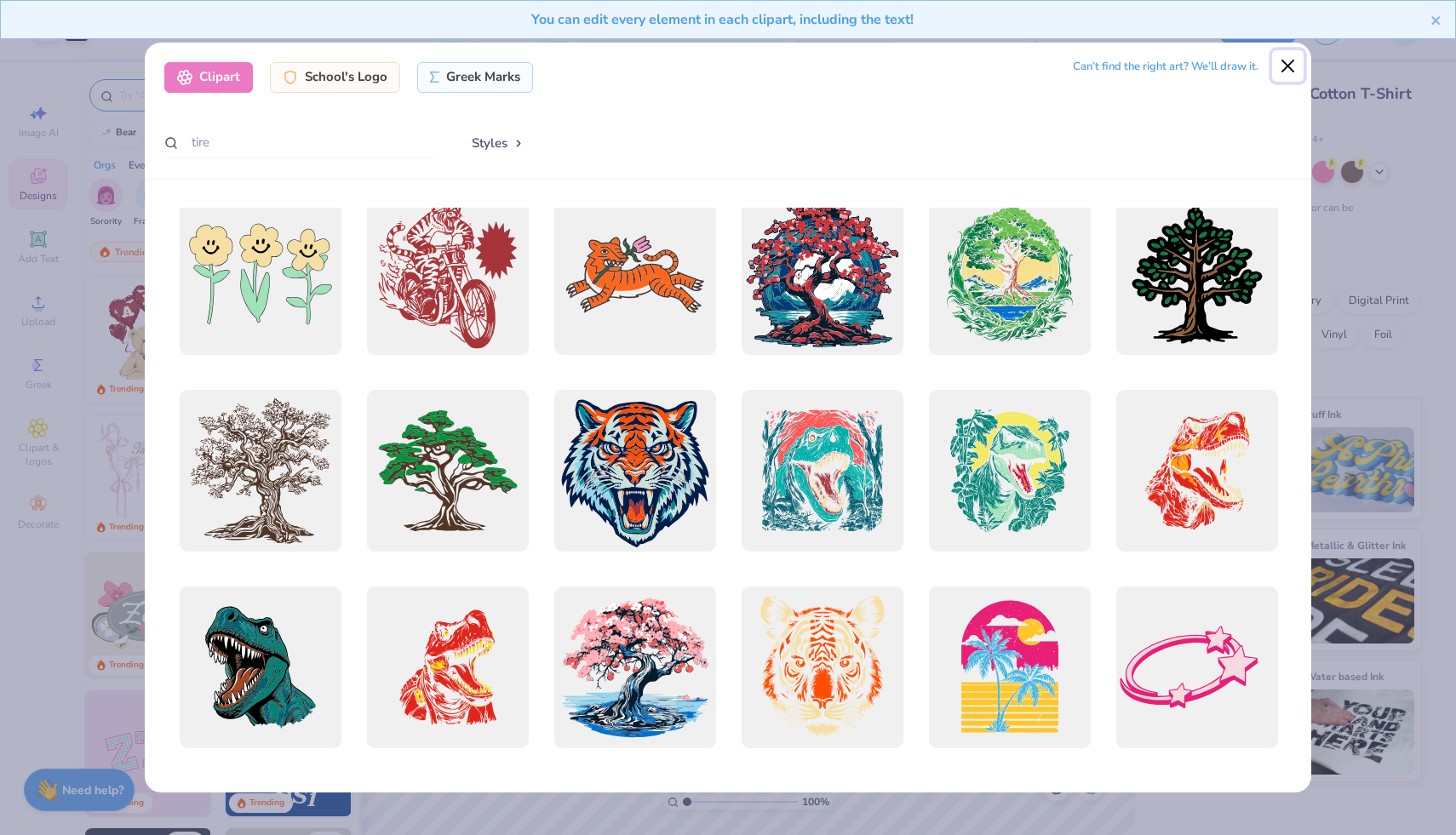
click at [1291, 63] on button "Close" at bounding box center [1288, 66] width 32 height 32
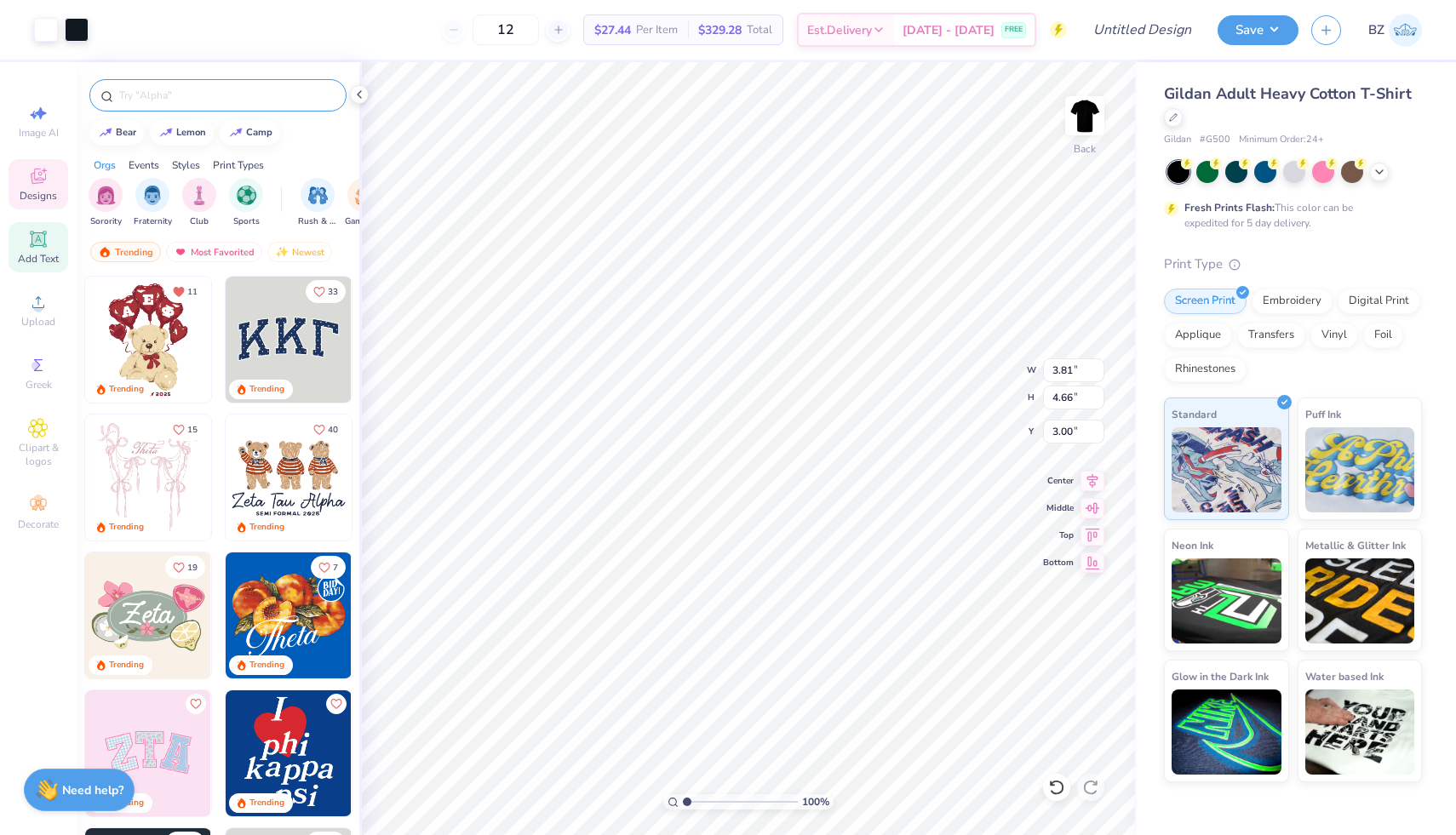
click at [43, 235] on icon at bounding box center [37, 239] width 13 height 13
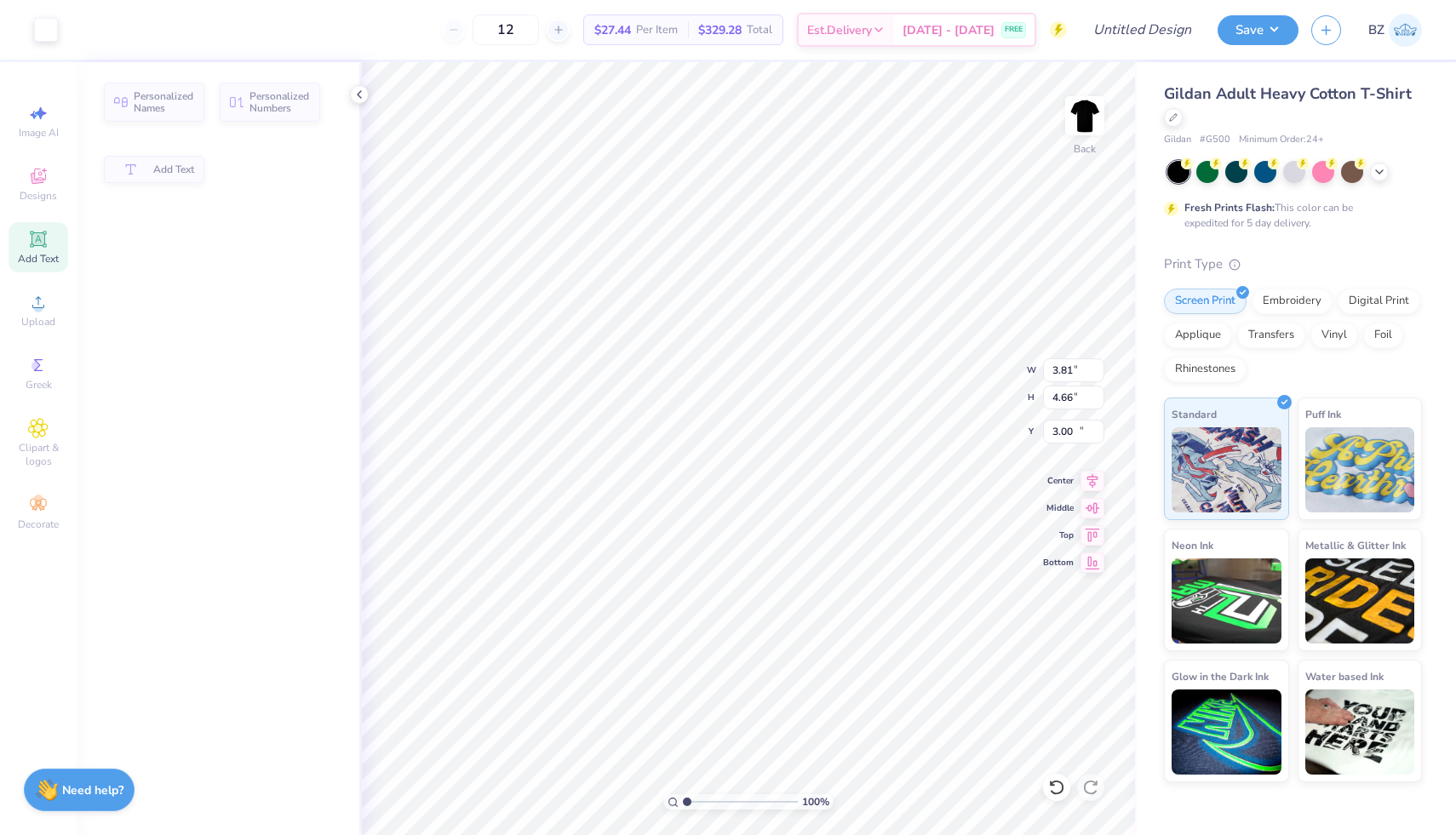
type input "6.00"
type input "1.74"
type input "12.38"
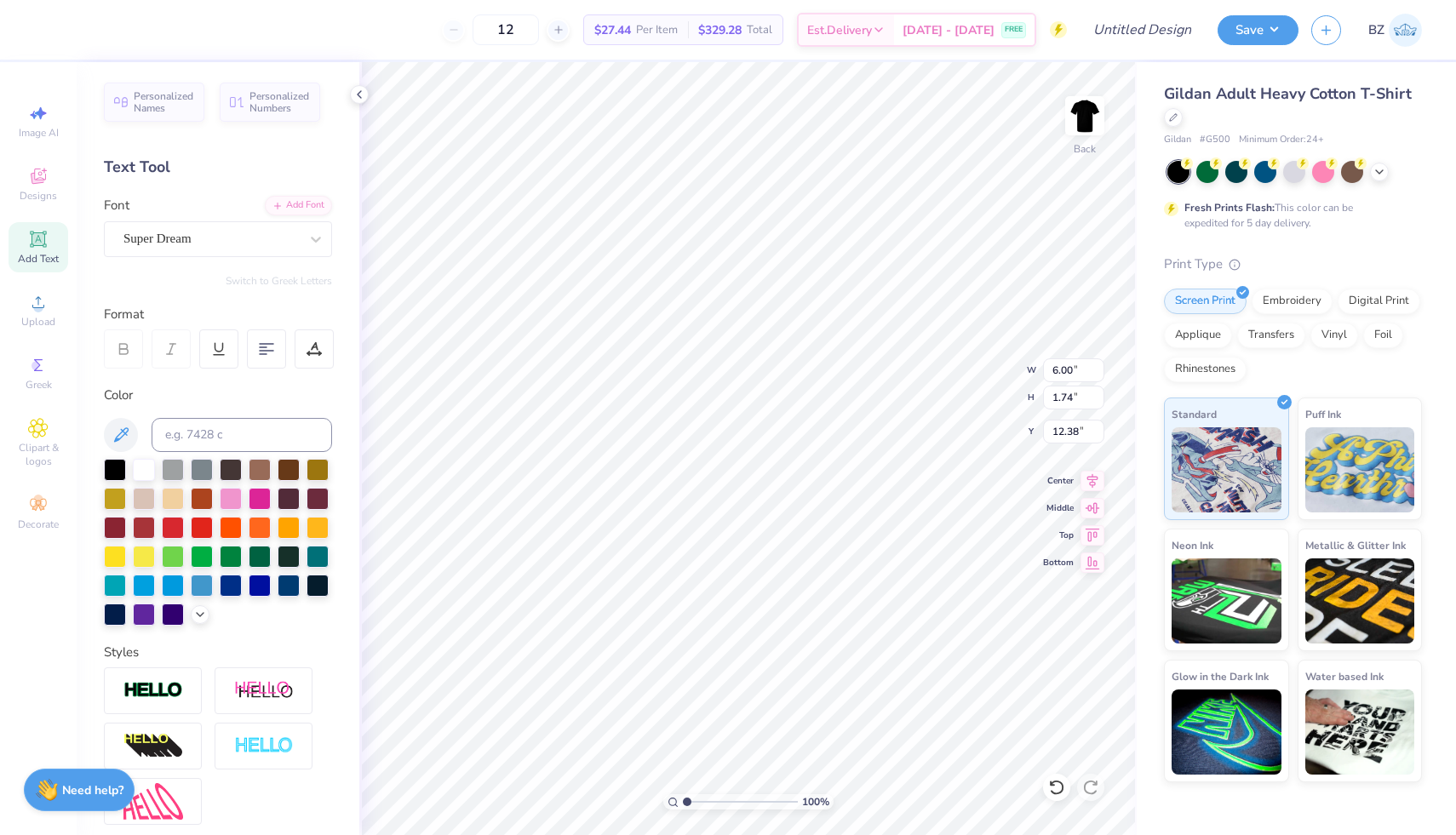
scroll to position [0, 0]
type textarea "MSCC"
click at [321, 235] on icon at bounding box center [315, 239] width 17 height 17
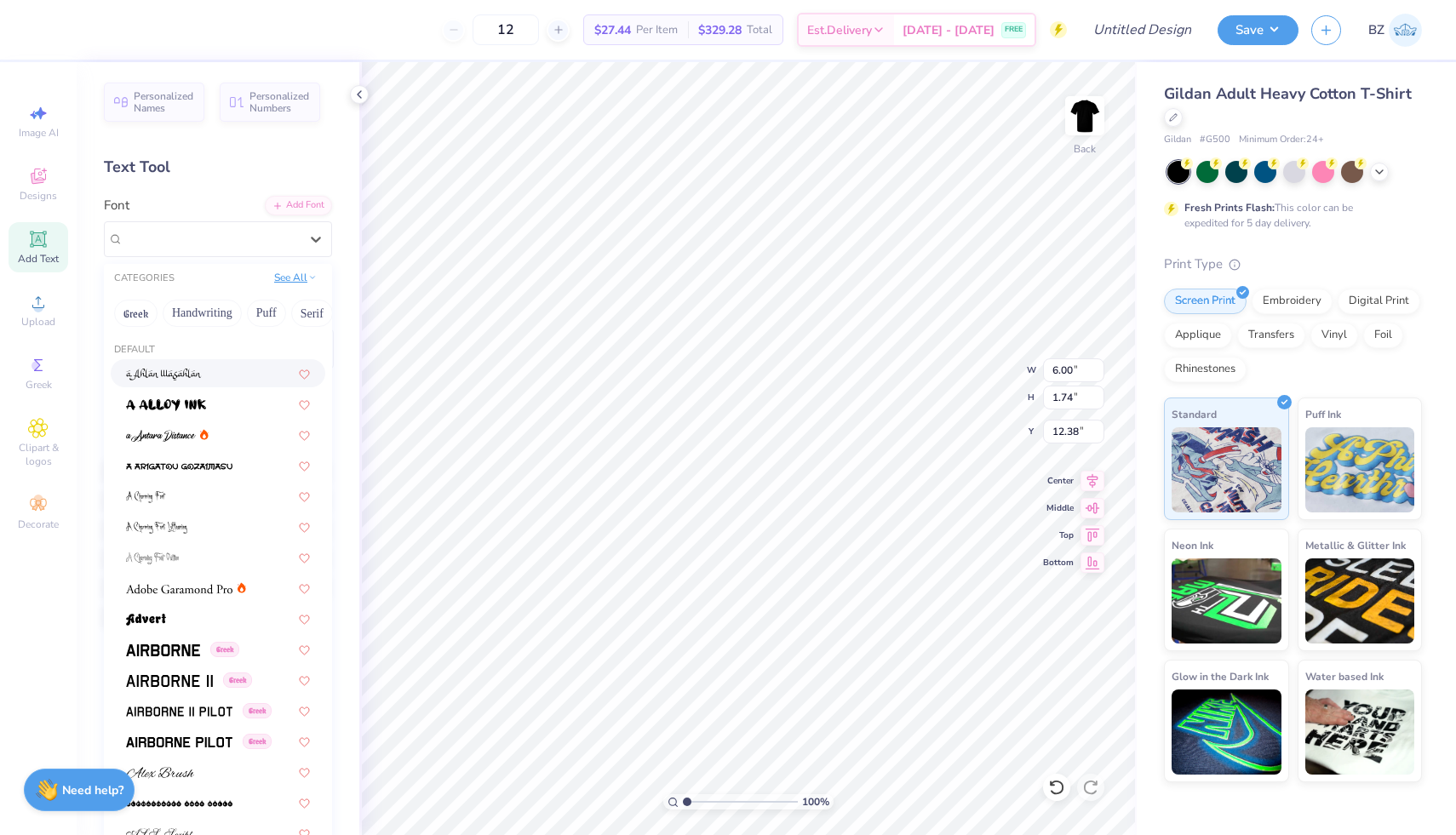
click at [294, 279] on button "See All" at bounding box center [295, 277] width 53 height 17
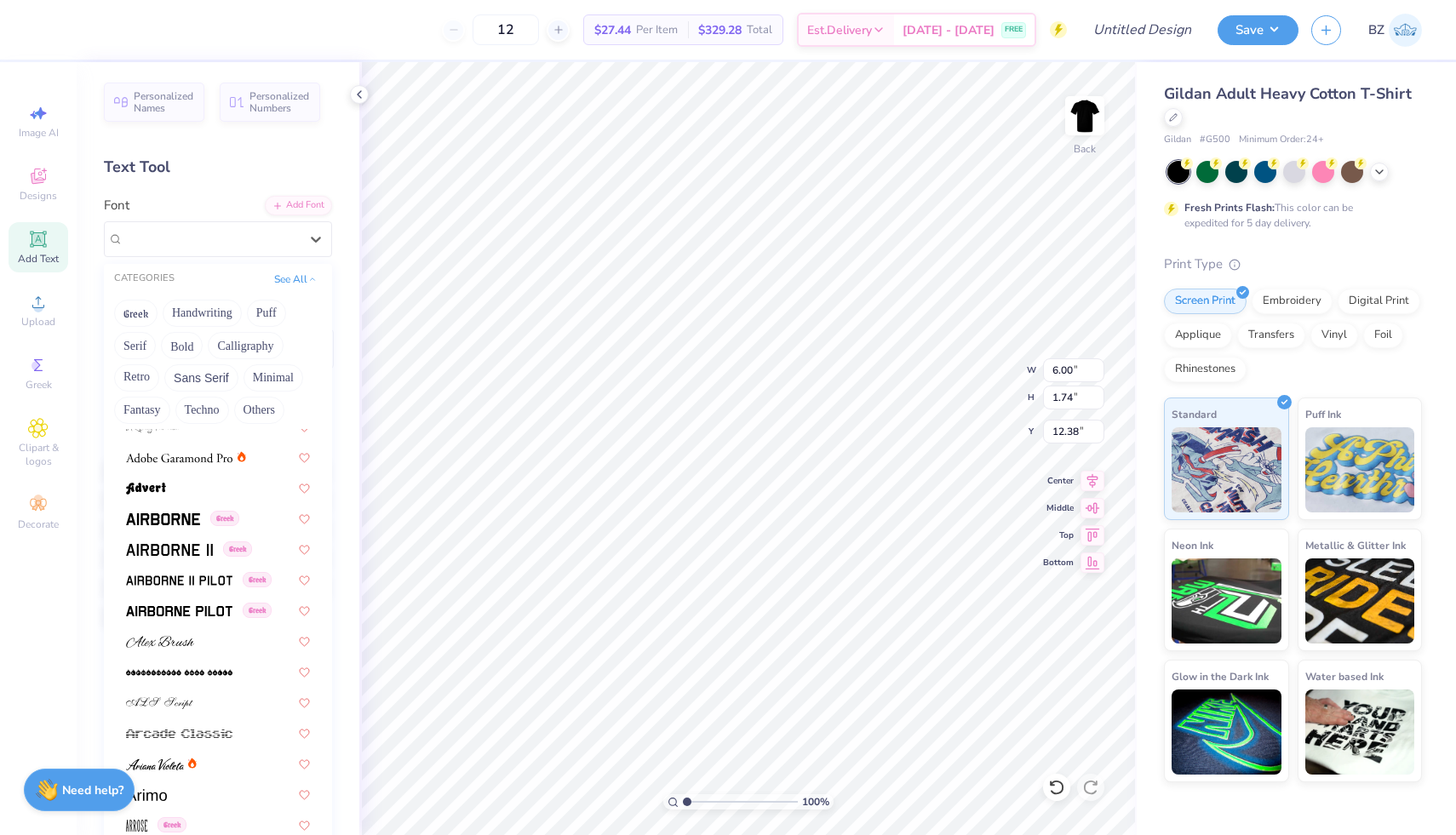
scroll to position [230, 0]
click at [177, 513] on img at bounding box center [163, 517] width 74 height 12
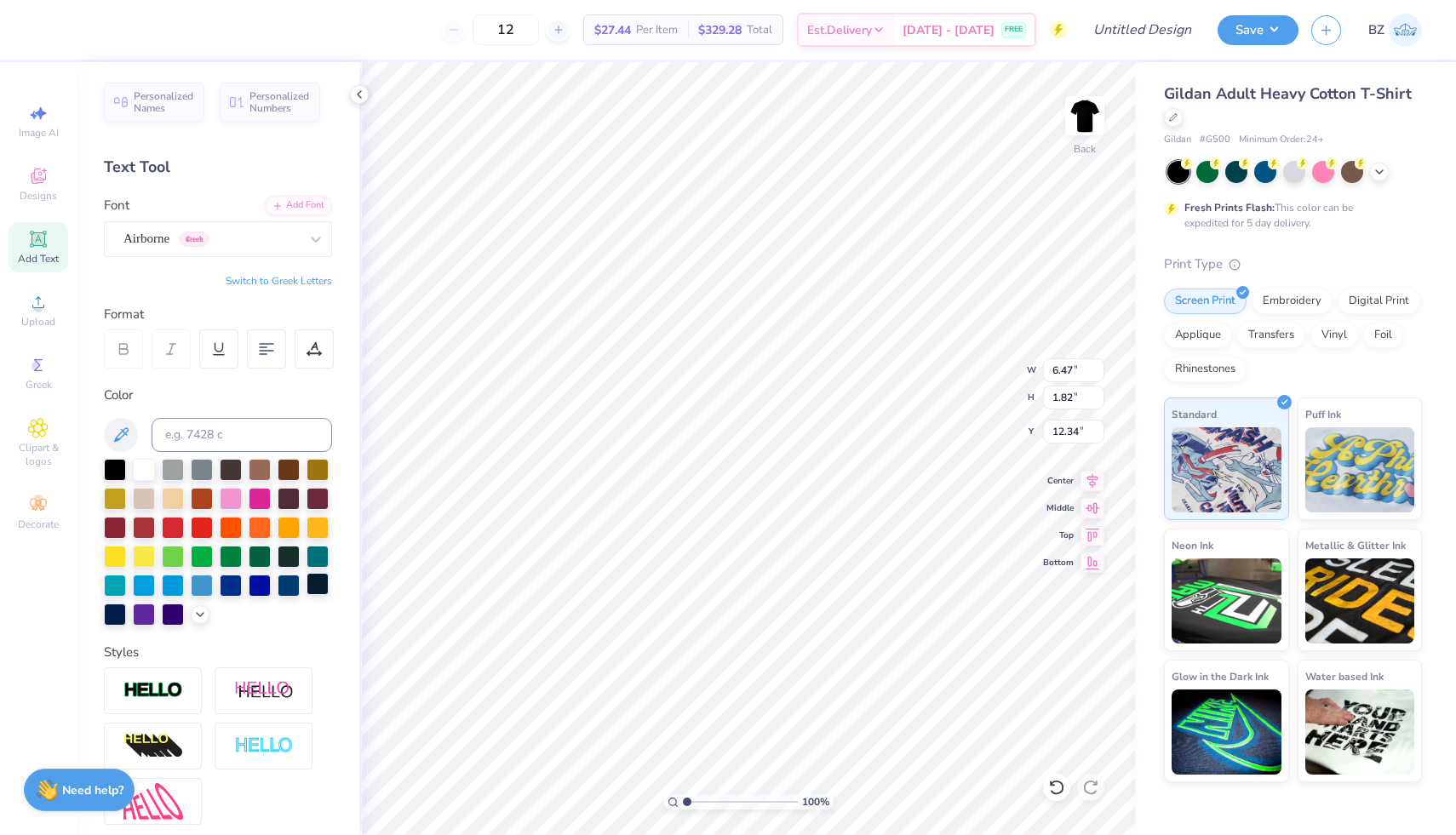
type input "3.62"
type input "1.02"
type input "8.07"
click at [1087, 108] on img at bounding box center [1085, 116] width 68 height 68
click at [1080, 113] on img at bounding box center [1085, 116] width 68 height 68
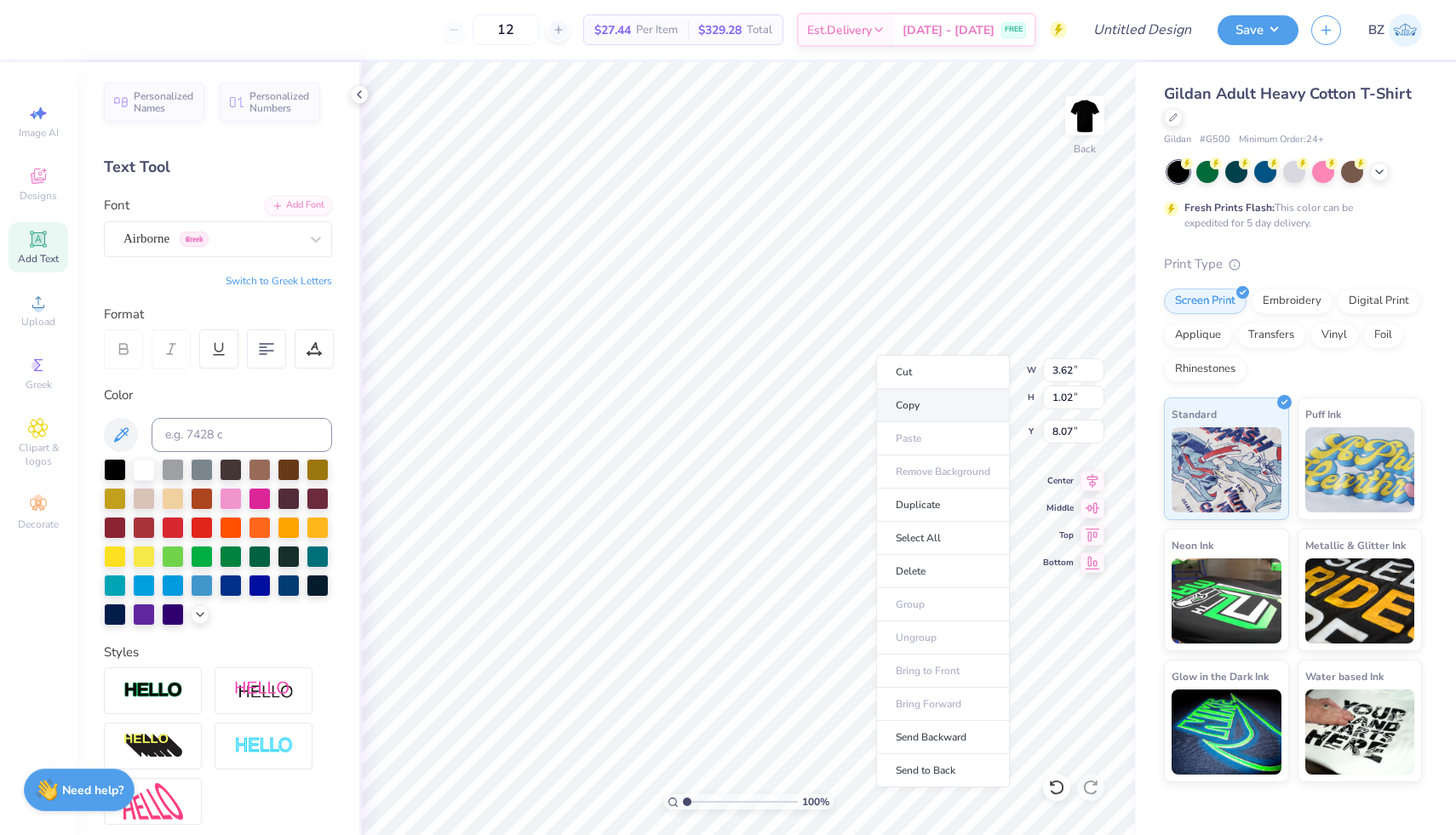
click at [920, 406] on li "Copy" at bounding box center [943, 406] width 134 height 33
click at [1085, 128] on img at bounding box center [1085, 116] width 68 height 68
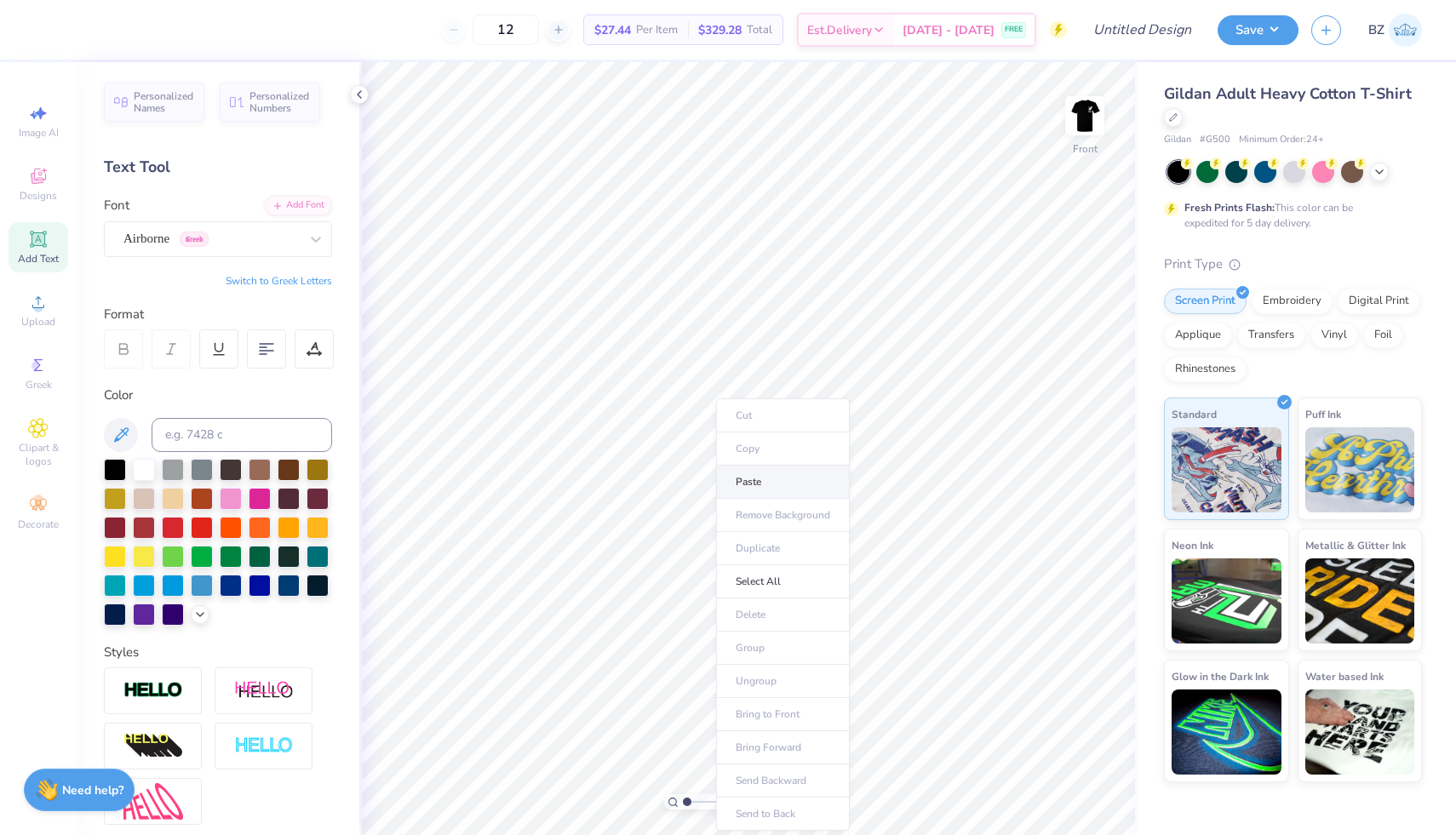
click at [782, 482] on li "Paste" at bounding box center [783, 482] width 134 height 33
click at [269, 247] on div "Airborne Greek" at bounding box center [211, 239] width 179 height 26
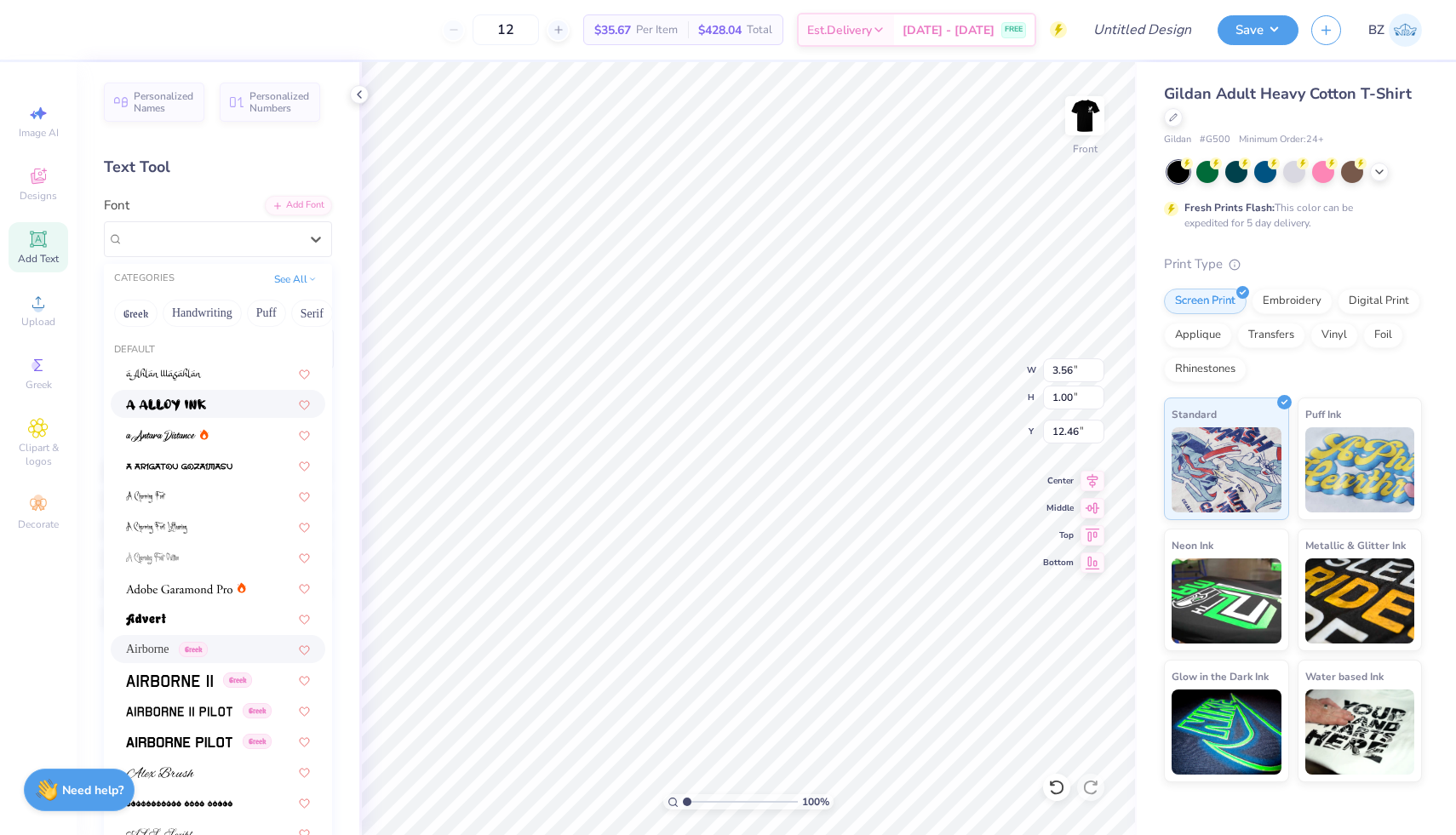
click at [230, 403] on div at bounding box center [218, 404] width 184 height 18
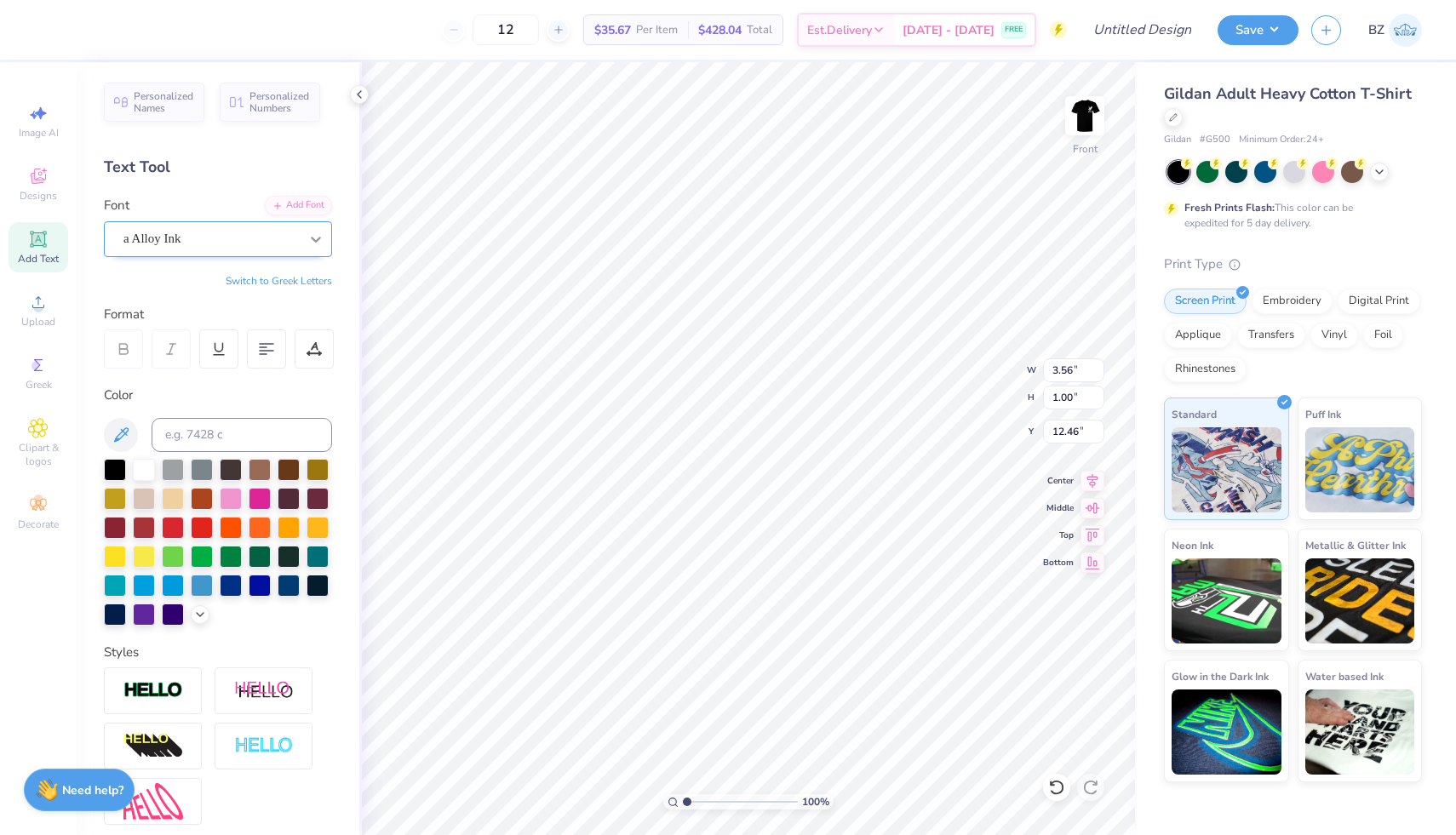
click at [315, 236] on icon at bounding box center [315, 239] width 17 height 17
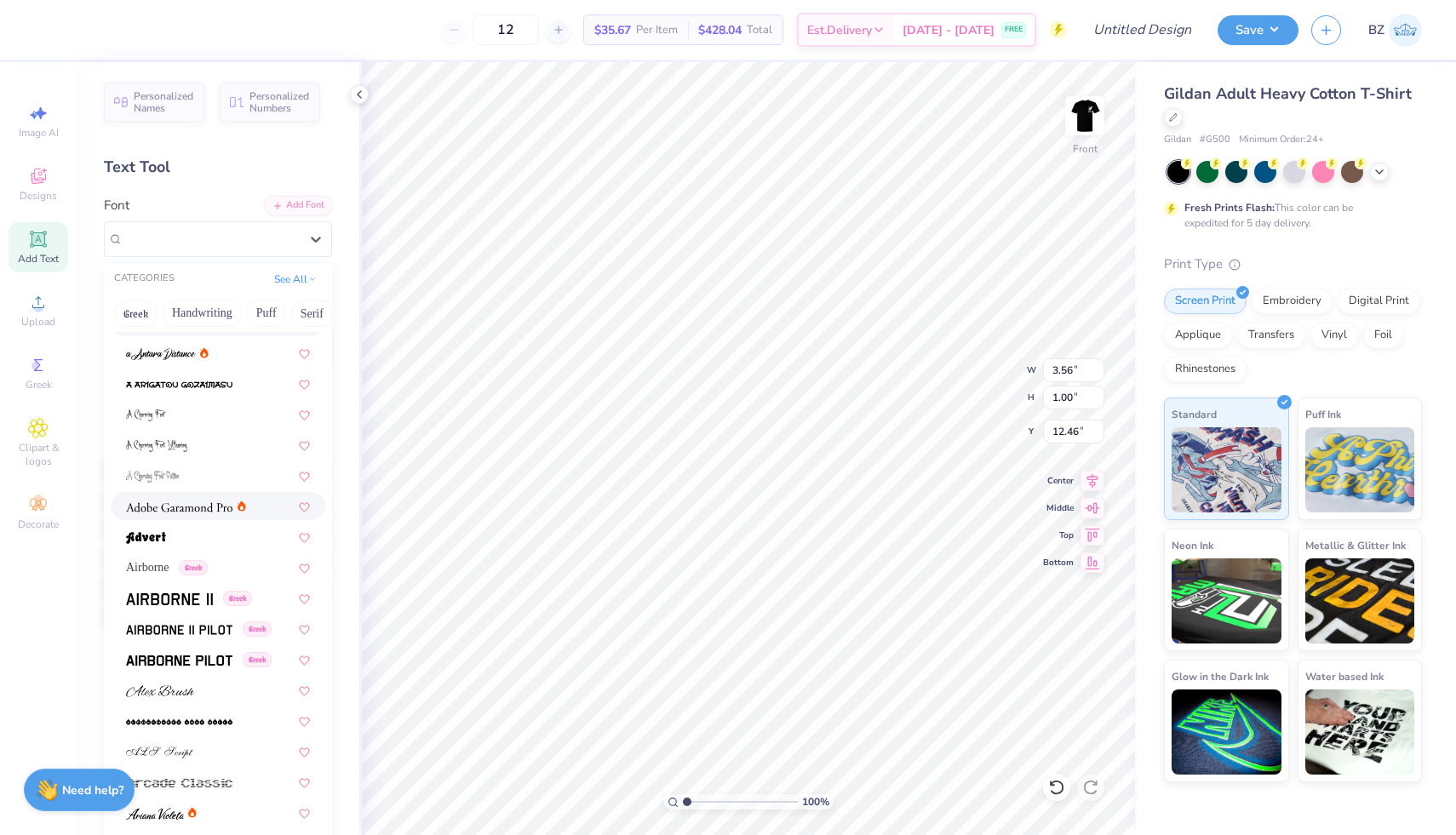
scroll to position [106, 0]
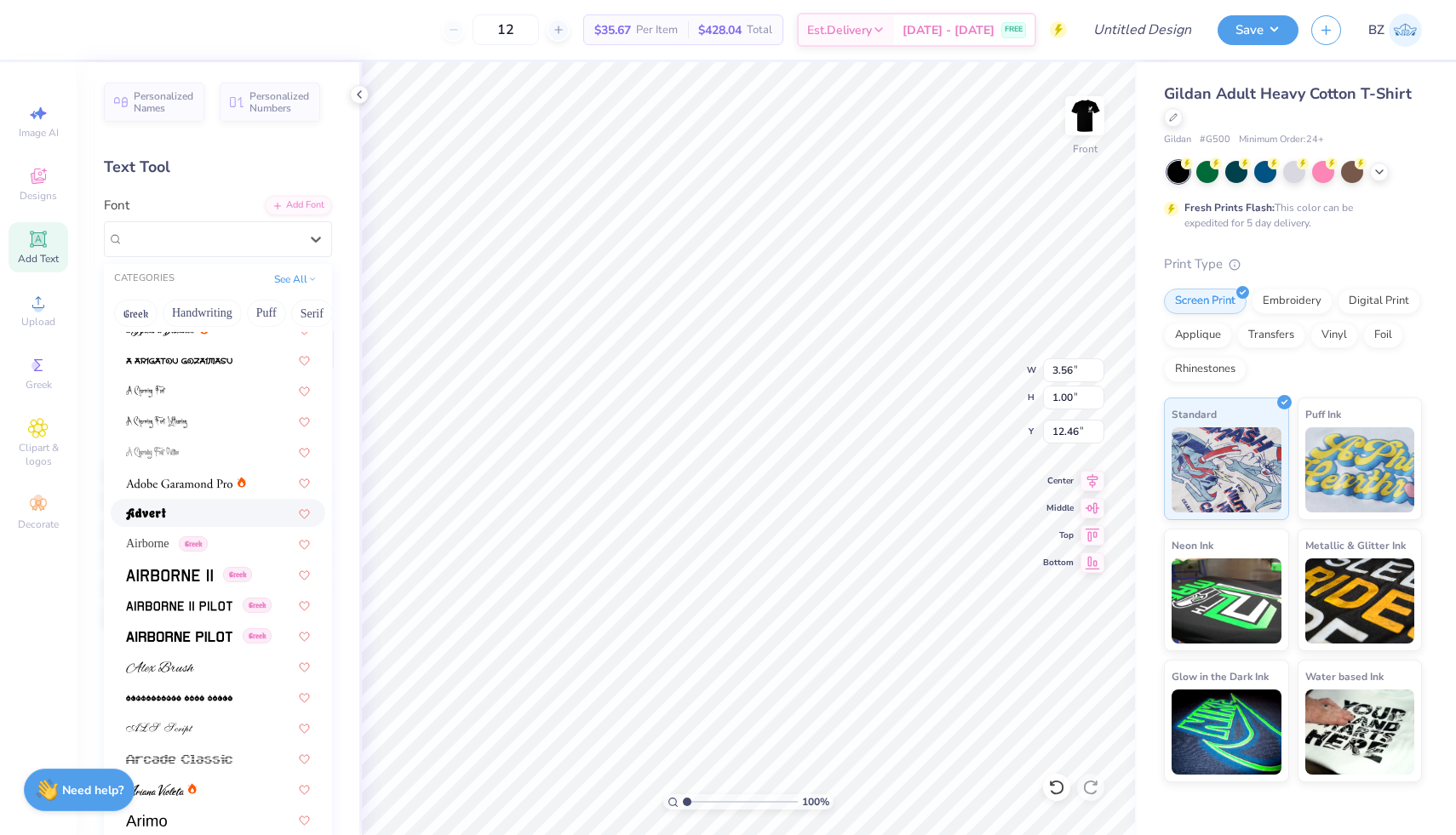
click at [182, 506] on div at bounding box center [218, 513] width 184 height 18
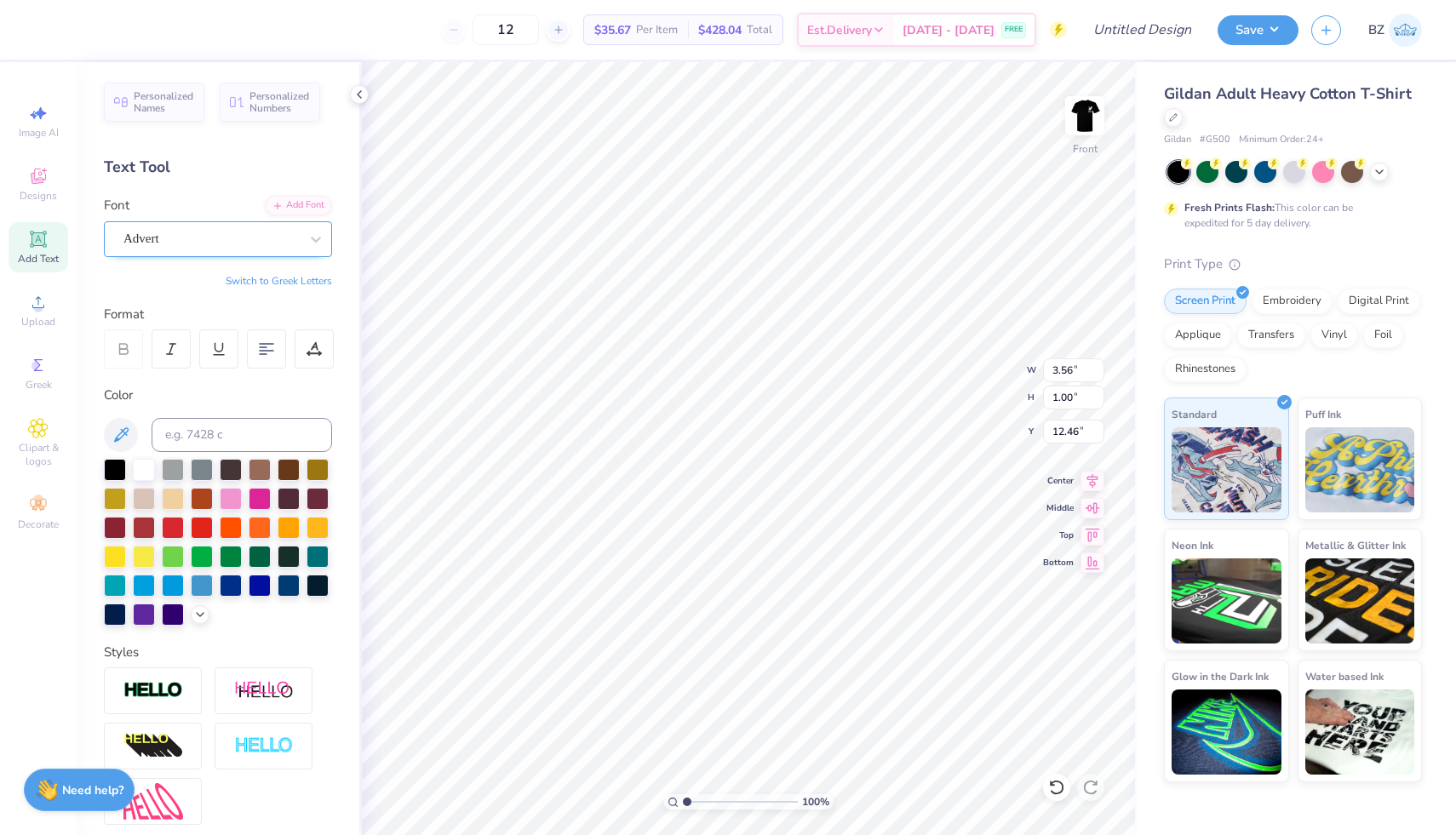
click at [296, 241] on div "Advert" at bounding box center [211, 239] width 179 height 26
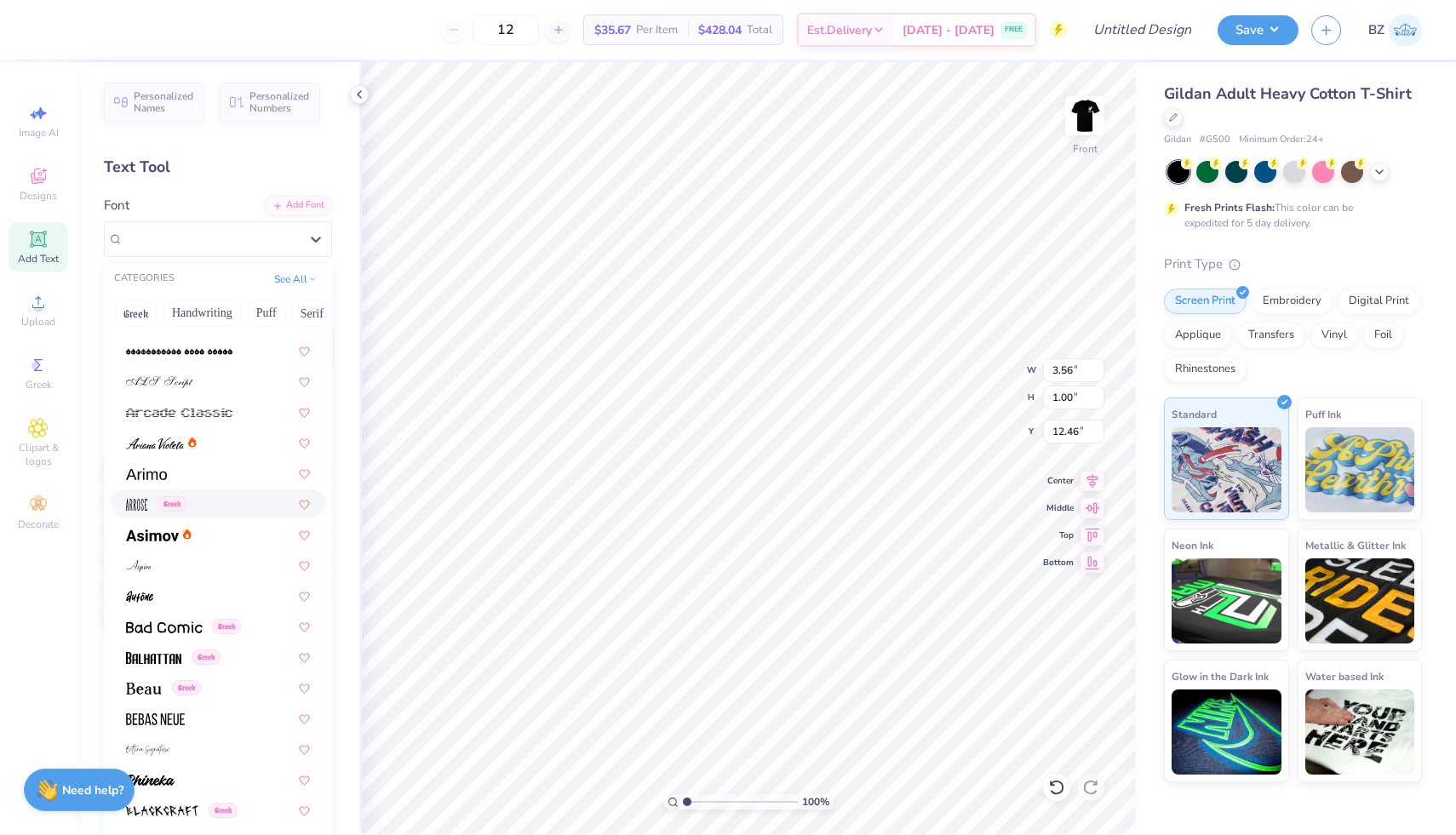
scroll to position [466, 0]
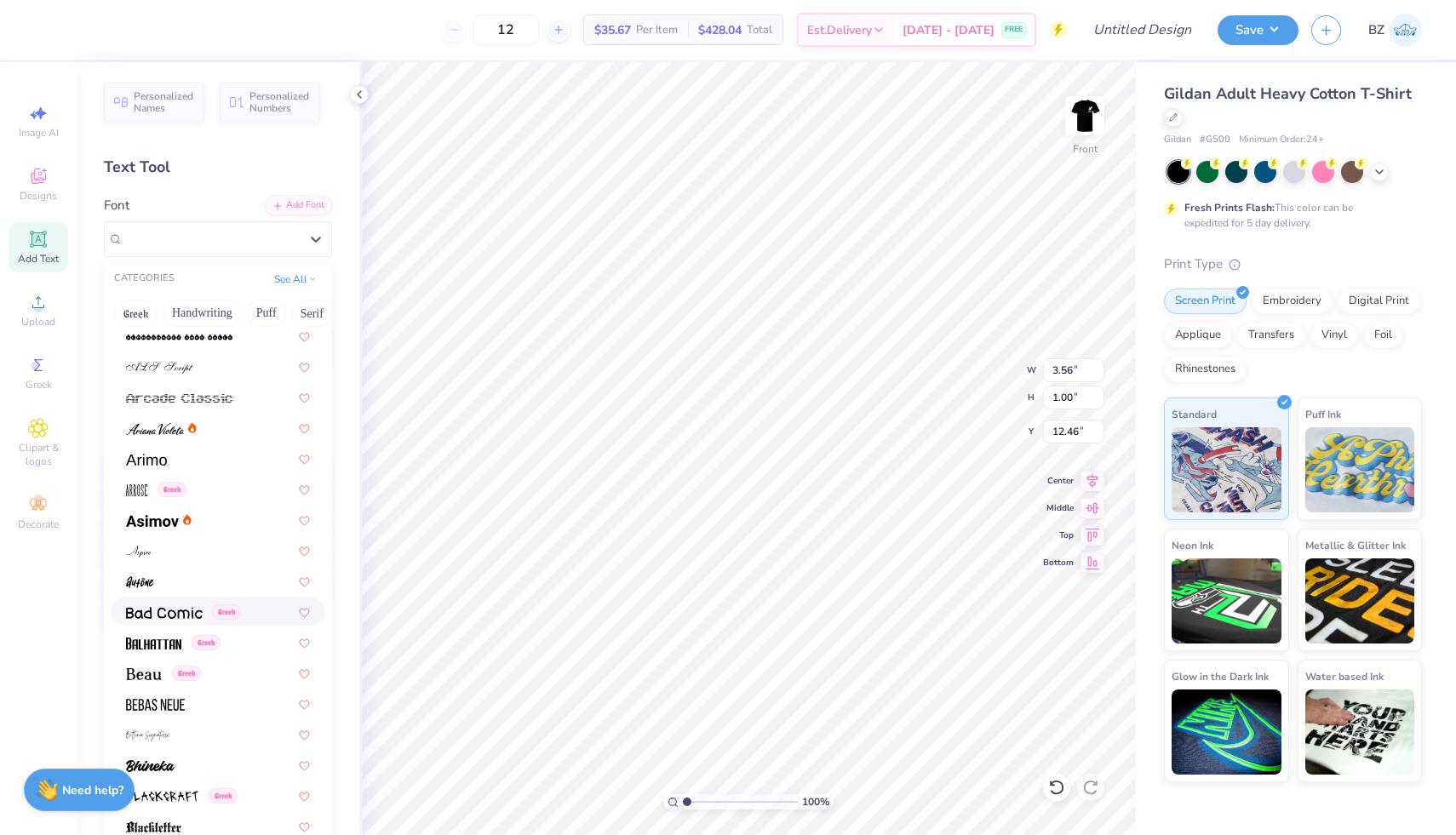
click at [180, 614] on img at bounding box center [164, 613] width 76 height 12
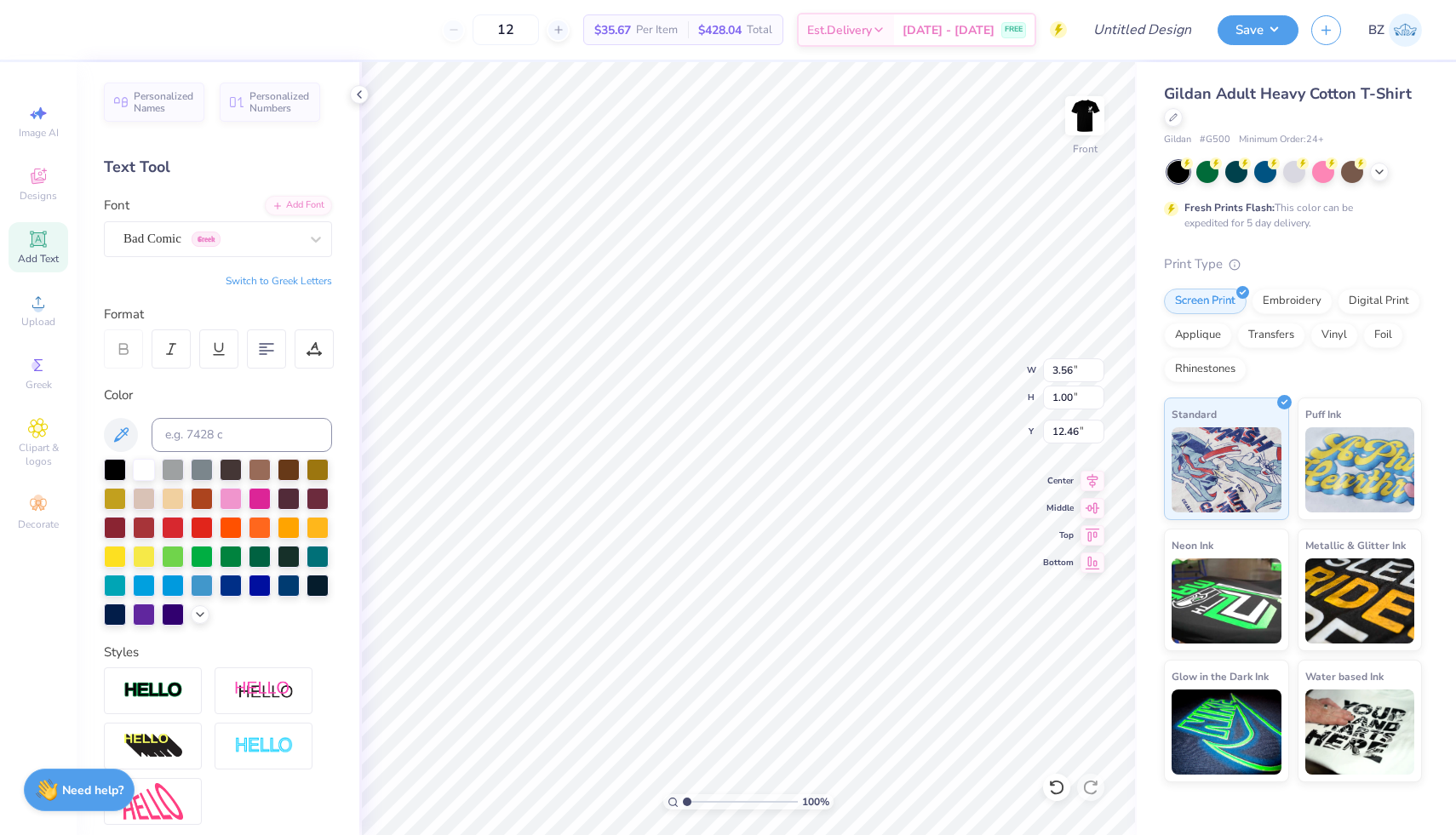
scroll to position [0, 3]
type textarea "Montclair State"
click at [314, 251] on div at bounding box center [315, 239] width 30 height 30
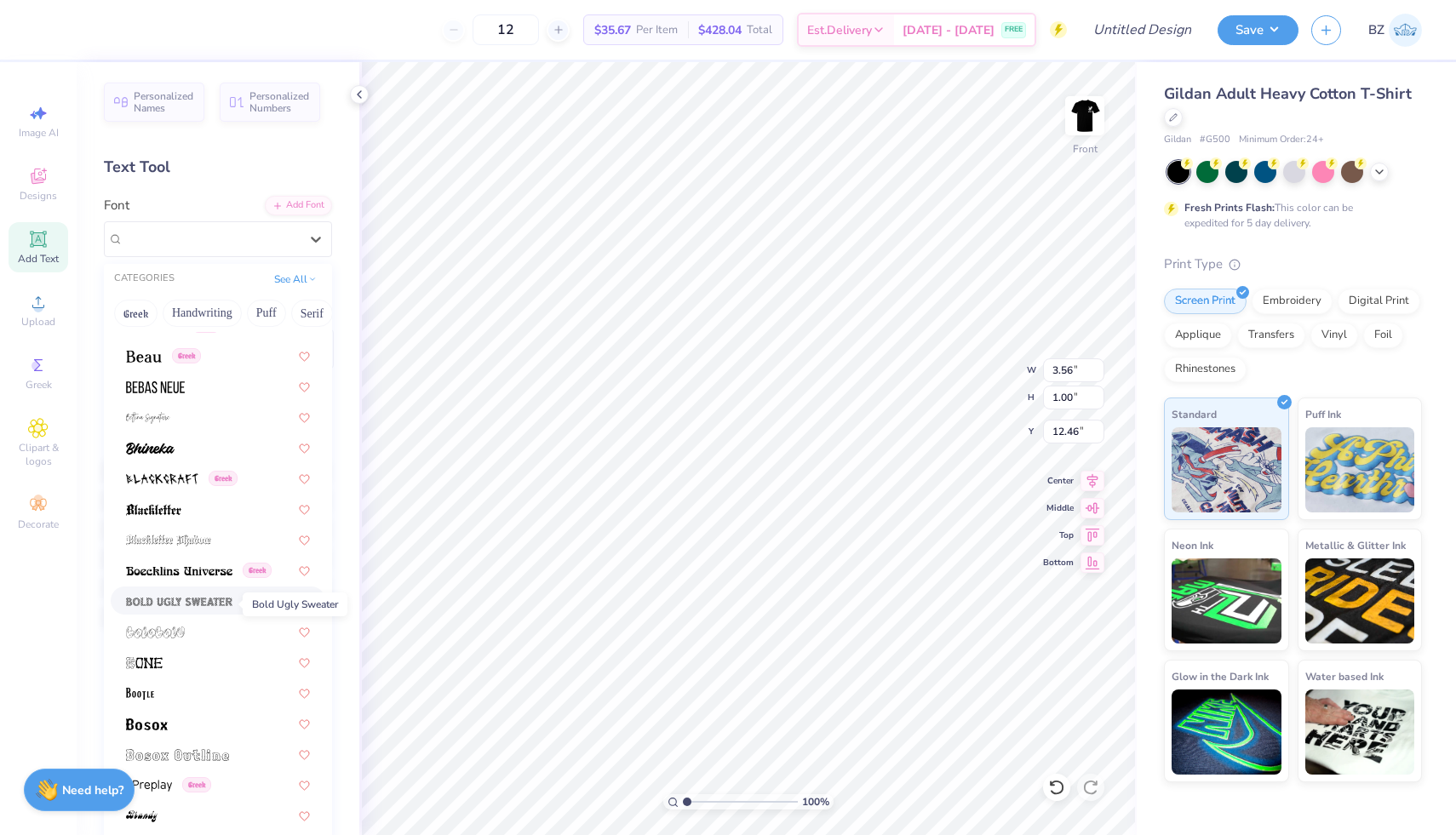
scroll to position [785, 0]
click at [182, 450] on div at bounding box center [218, 447] width 184 height 18
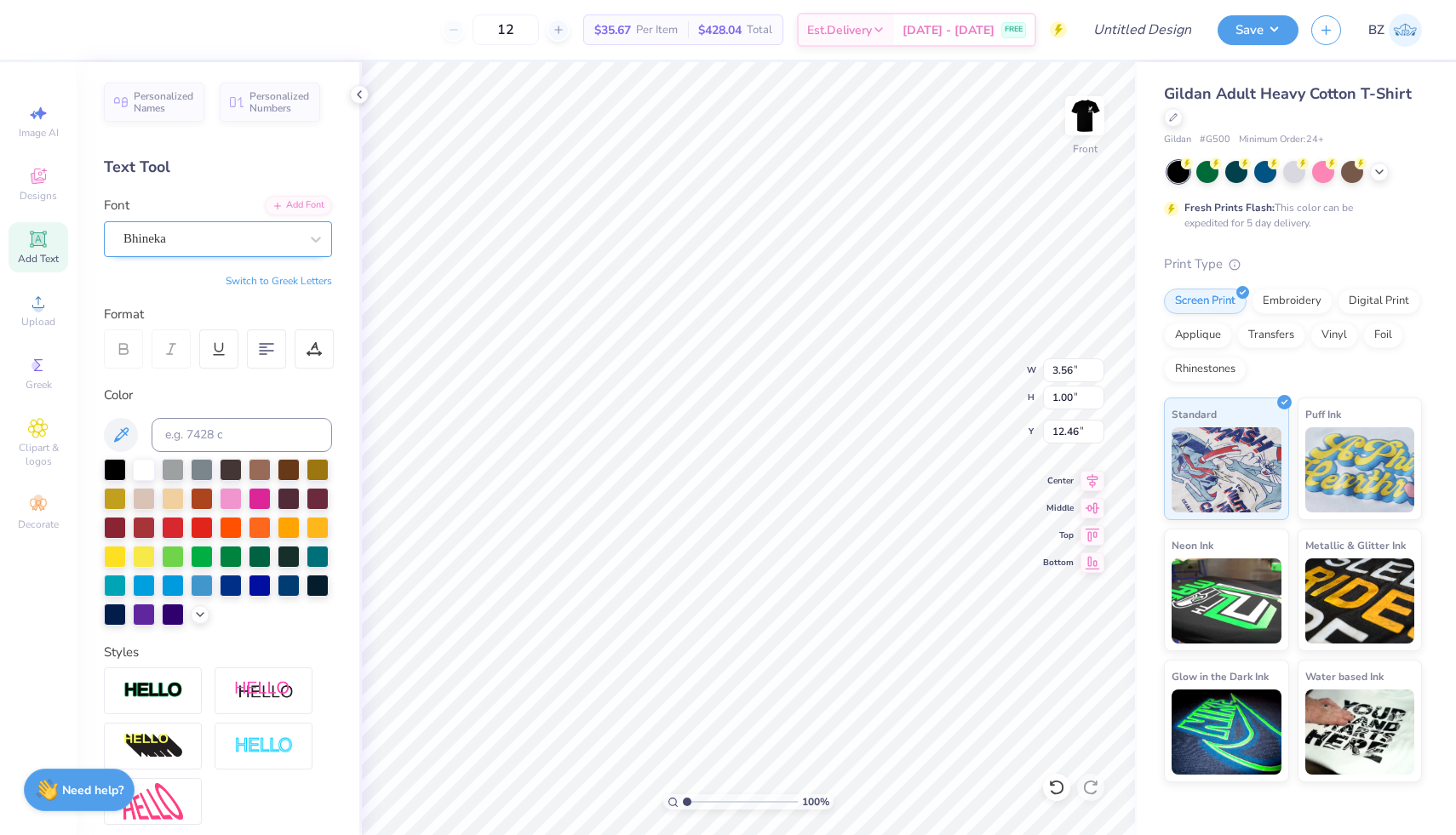
click at [294, 246] on div "Bhineka" at bounding box center [211, 239] width 179 height 26
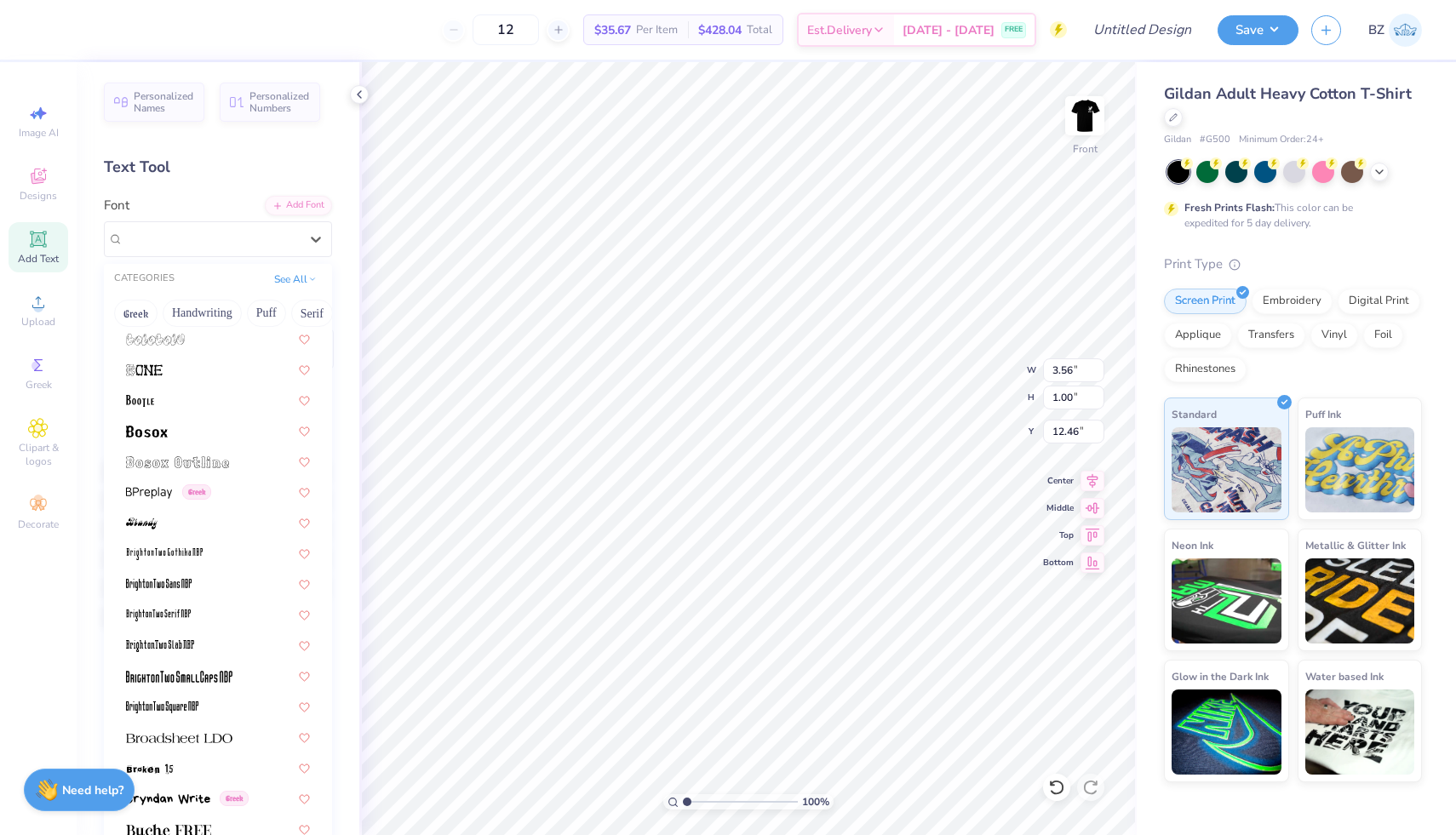
scroll to position [1079, 0]
click at [188, 426] on div at bounding box center [218, 428] width 184 height 18
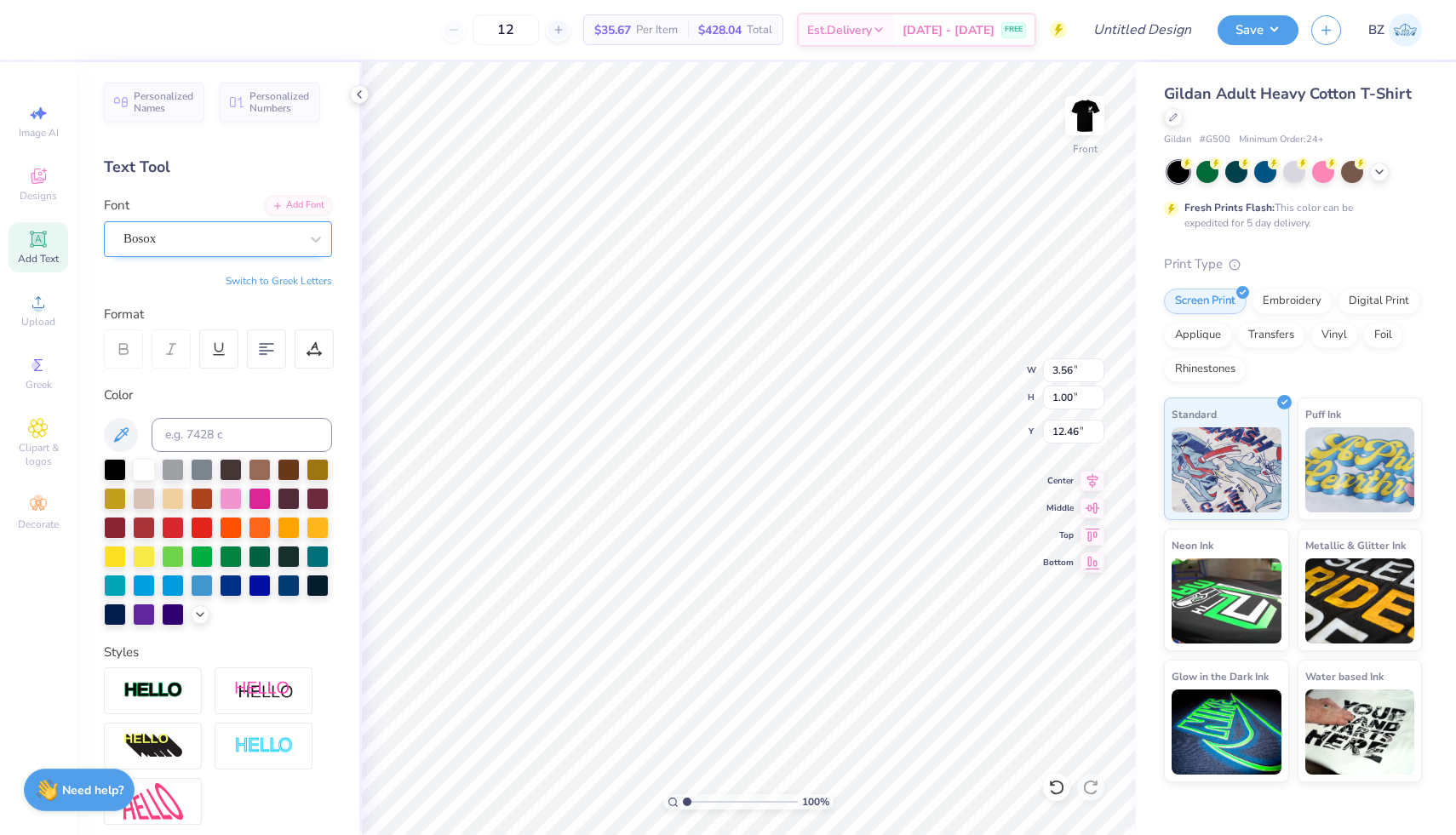
click at [278, 240] on div "Bosox" at bounding box center [211, 239] width 179 height 26
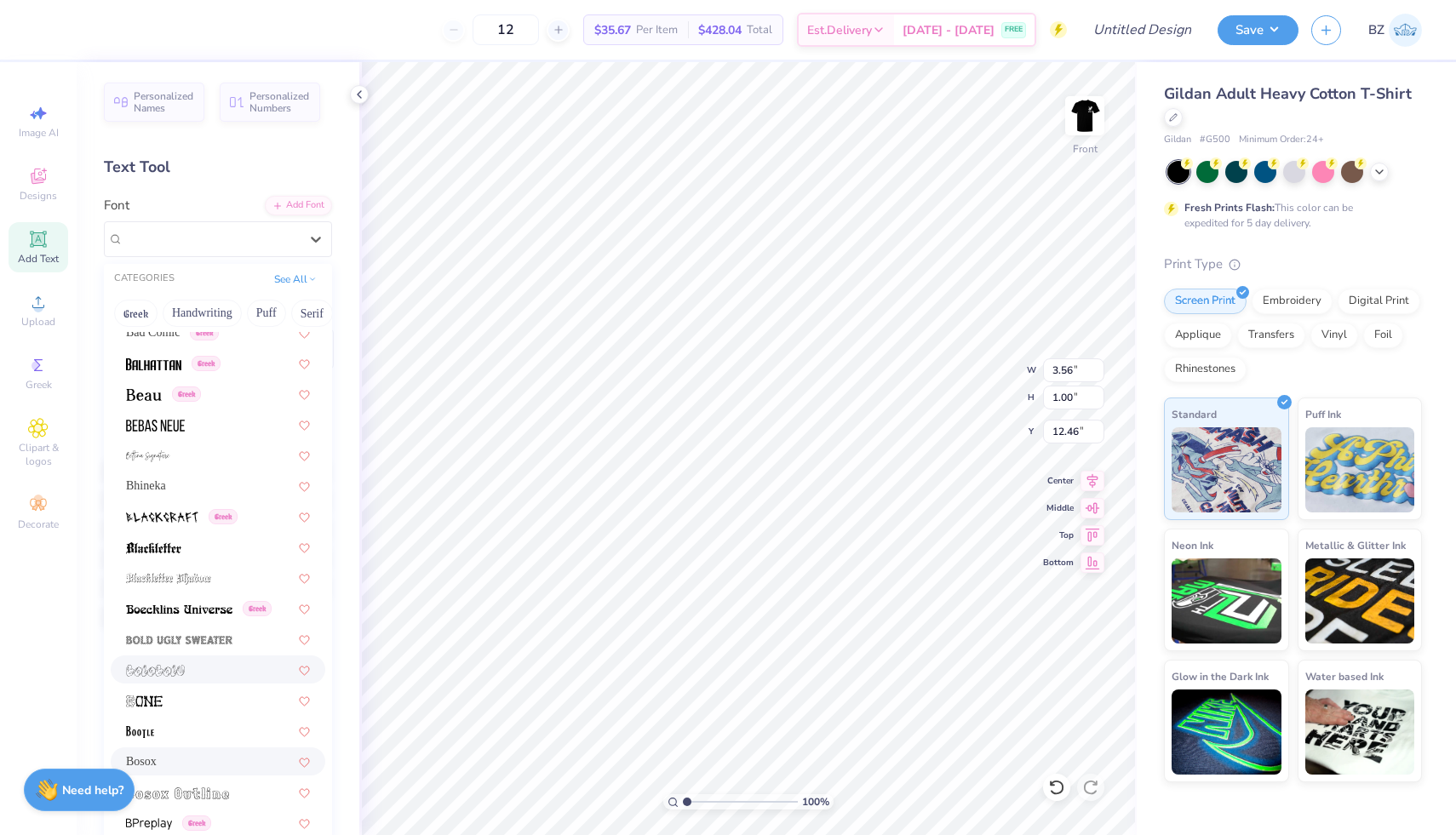
scroll to position [0, 0]
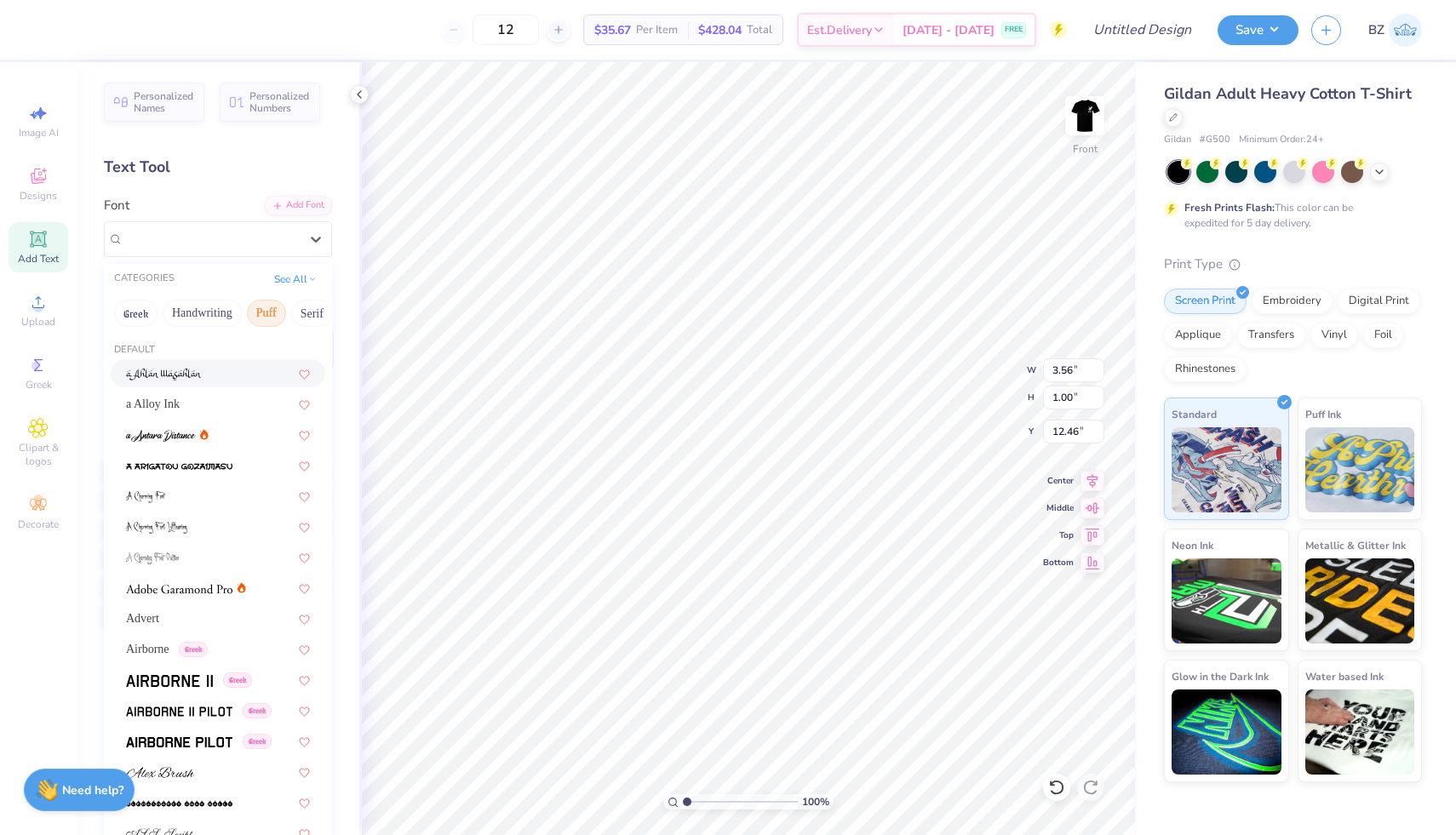
click at [274, 308] on button "Puff" at bounding box center [267, 314] width 39 height 27
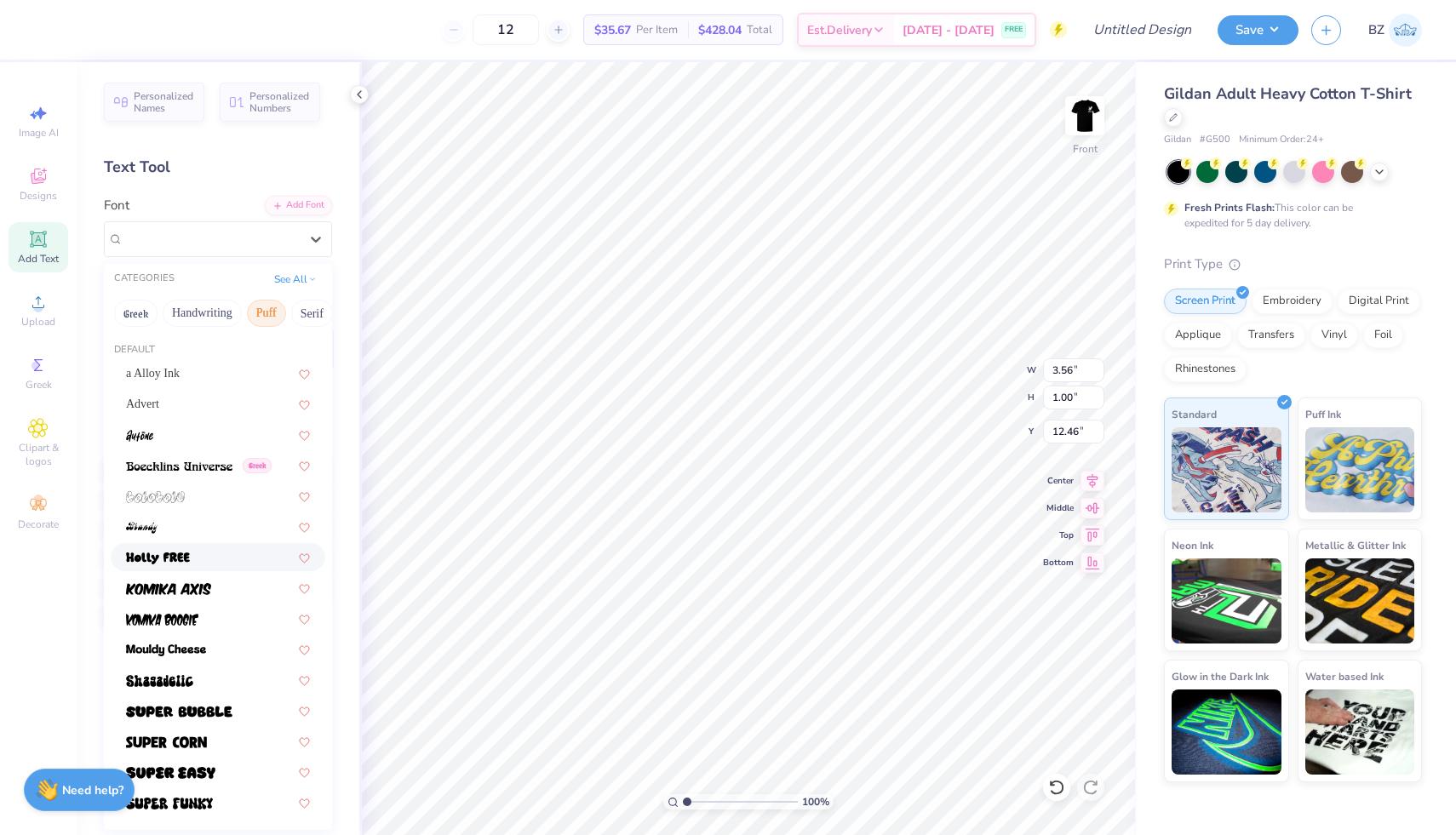
click at [192, 556] on div at bounding box center [218, 557] width 184 height 18
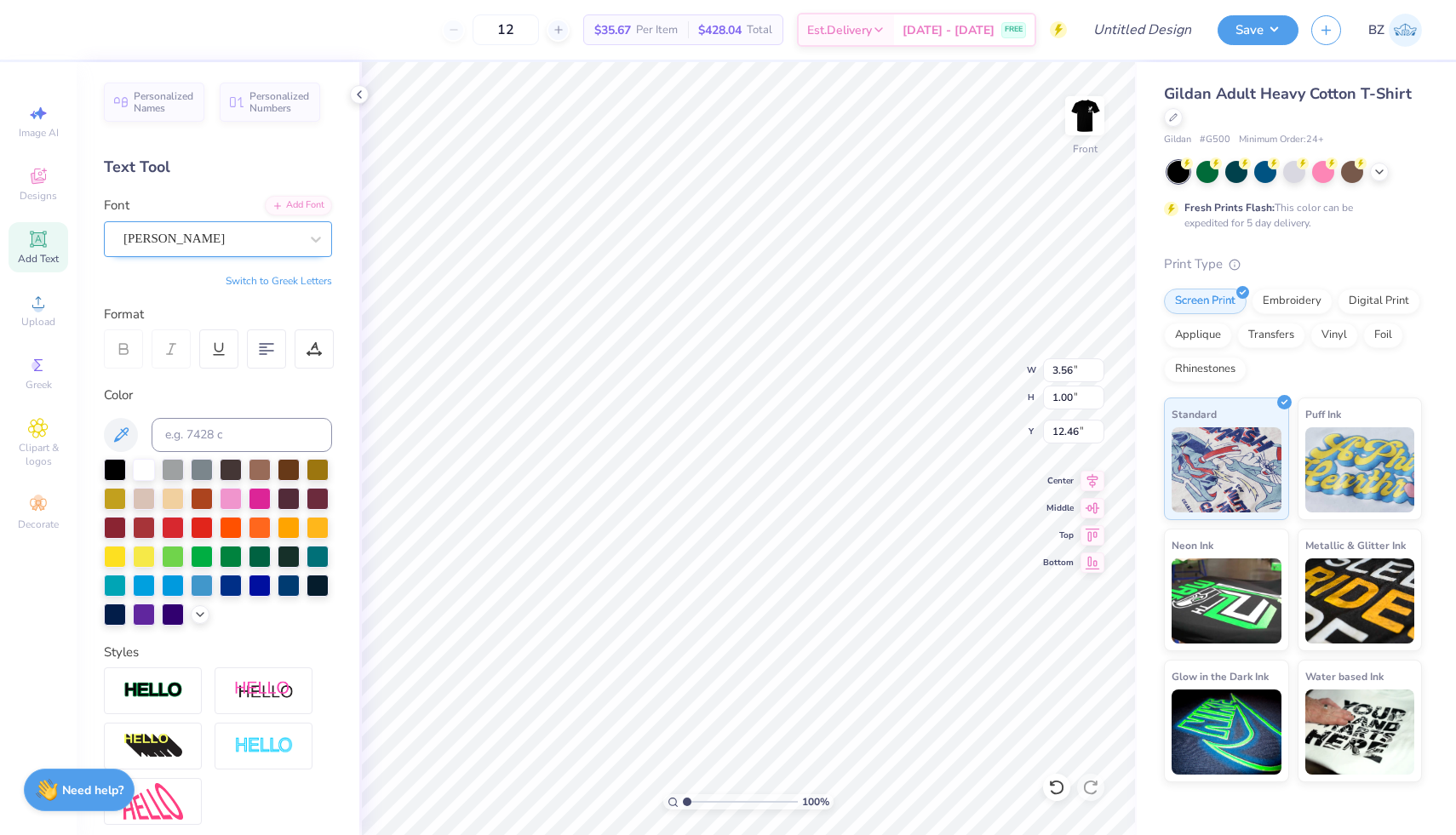
click at [274, 243] on div "Holly FREE" at bounding box center [211, 239] width 179 height 26
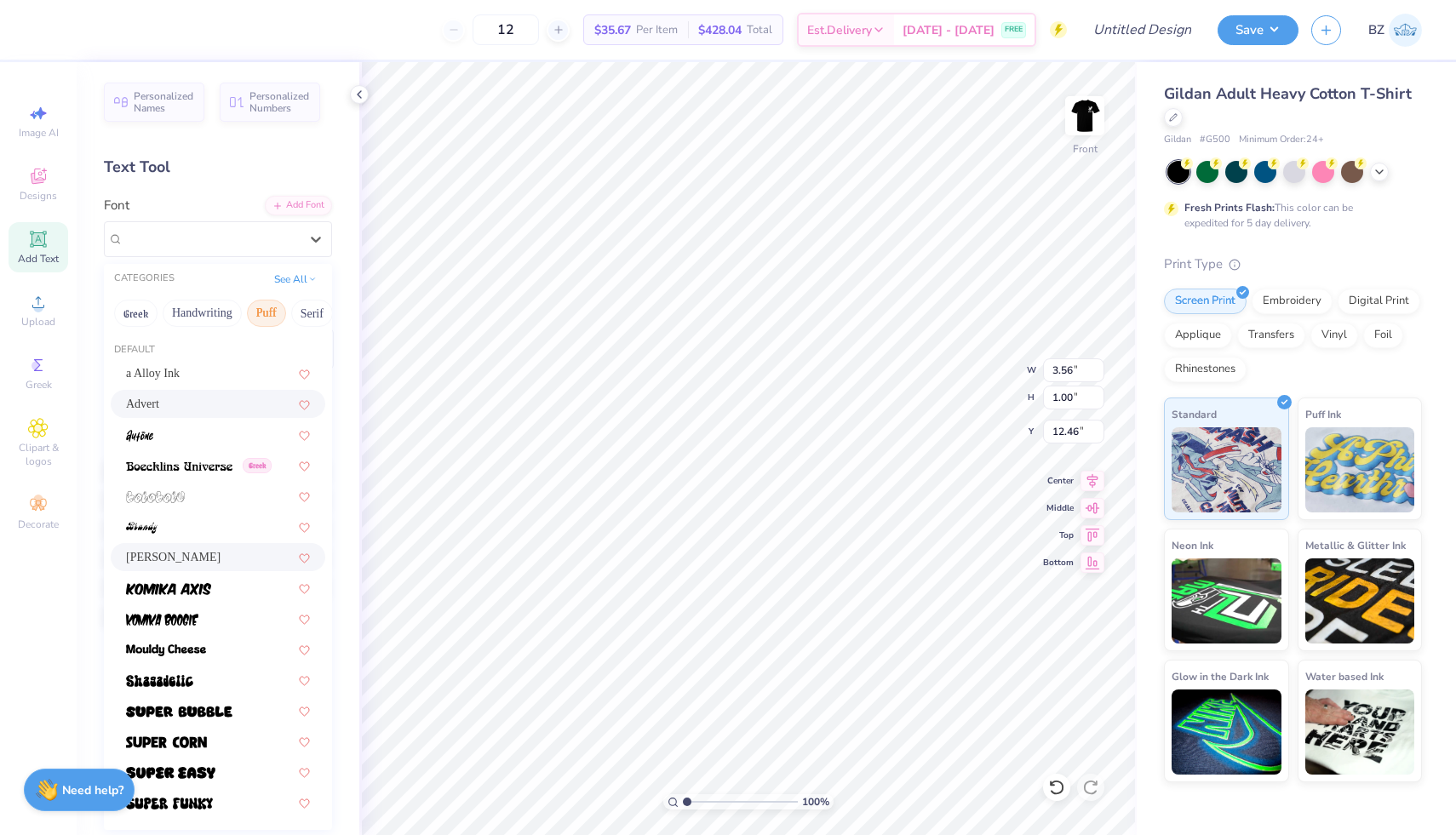
click at [208, 401] on div "Advert" at bounding box center [218, 404] width 184 height 18
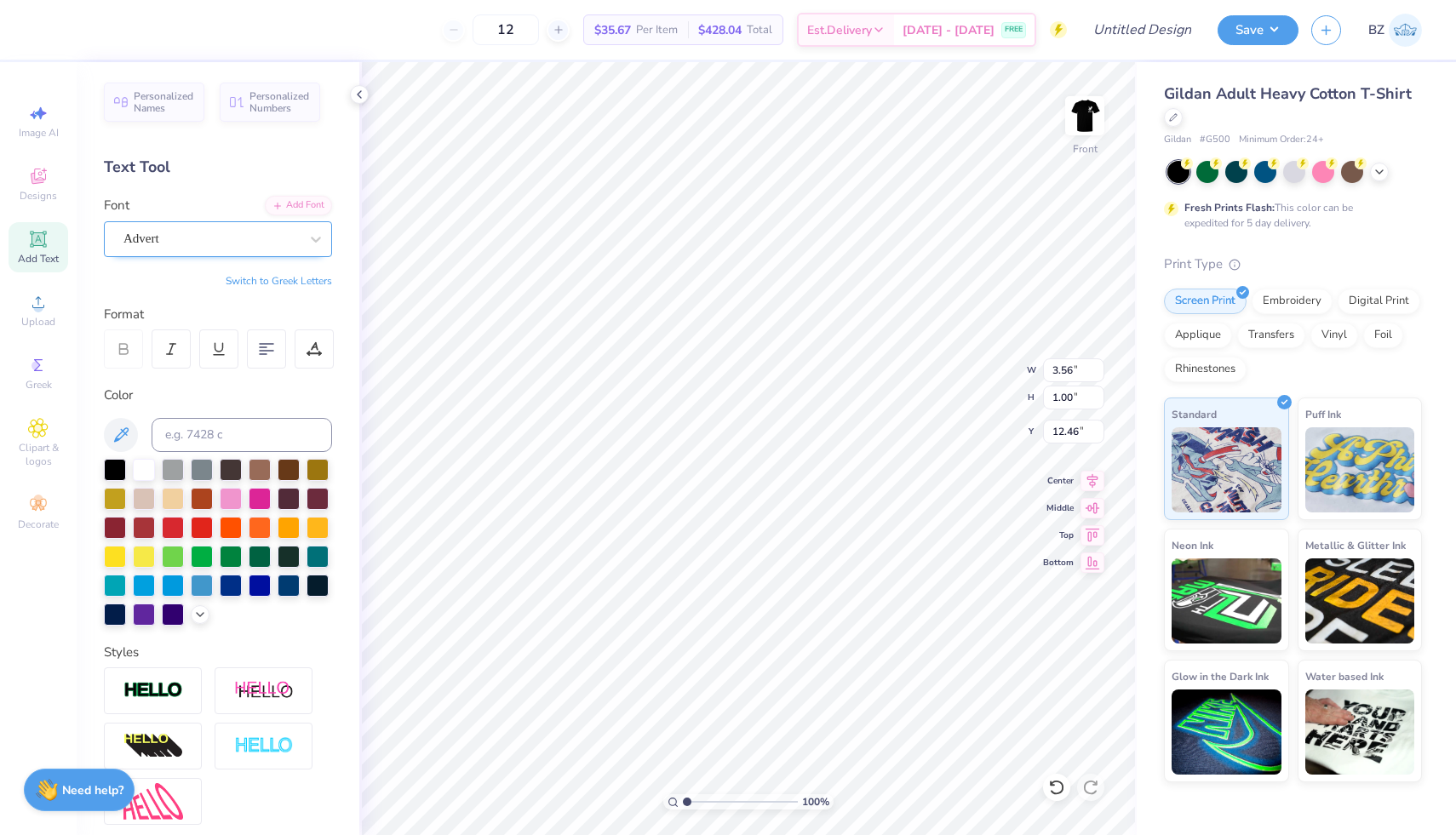
click at [289, 241] on div "Advert" at bounding box center [211, 239] width 179 height 26
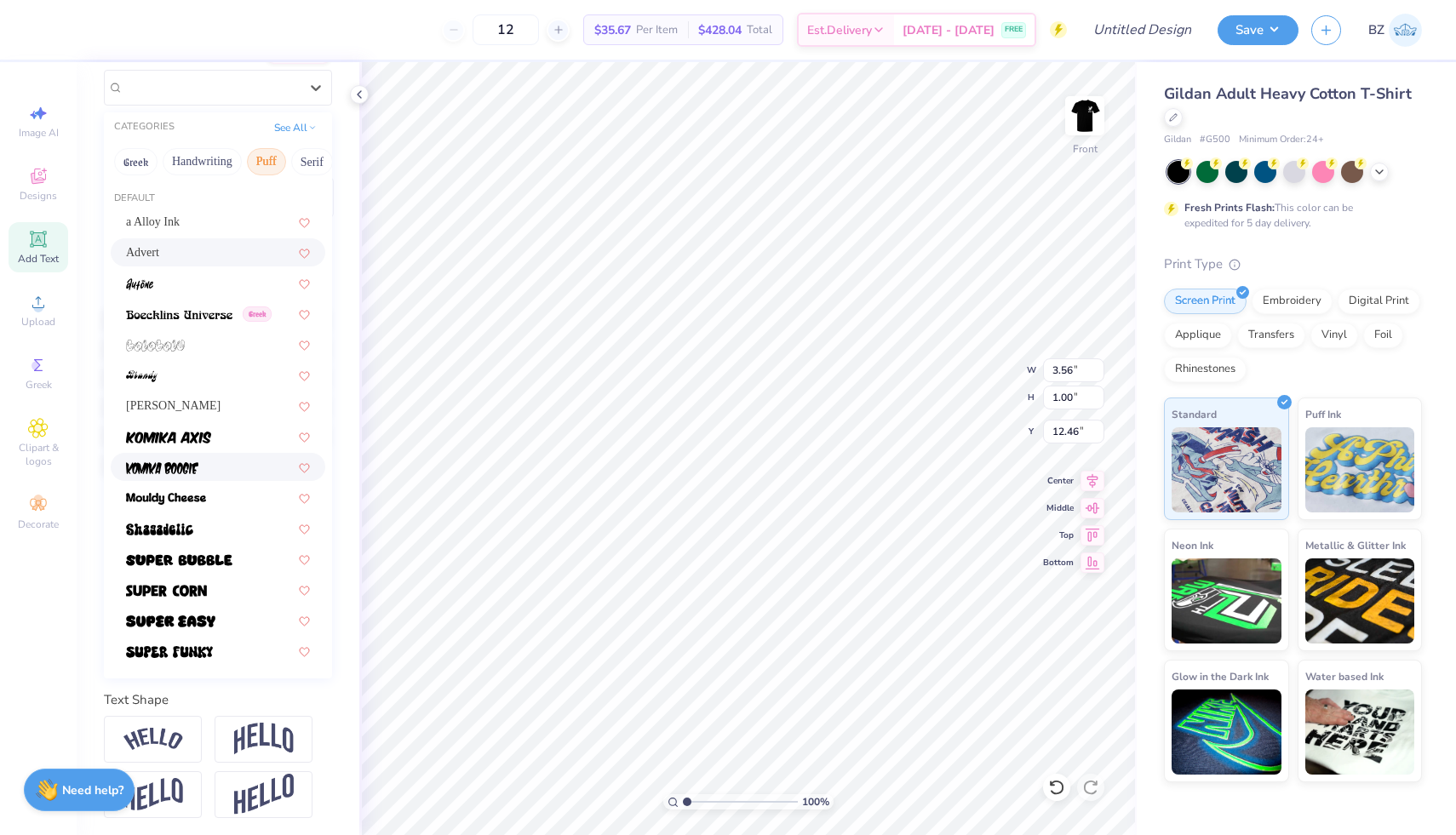
scroll to position [154, 0]
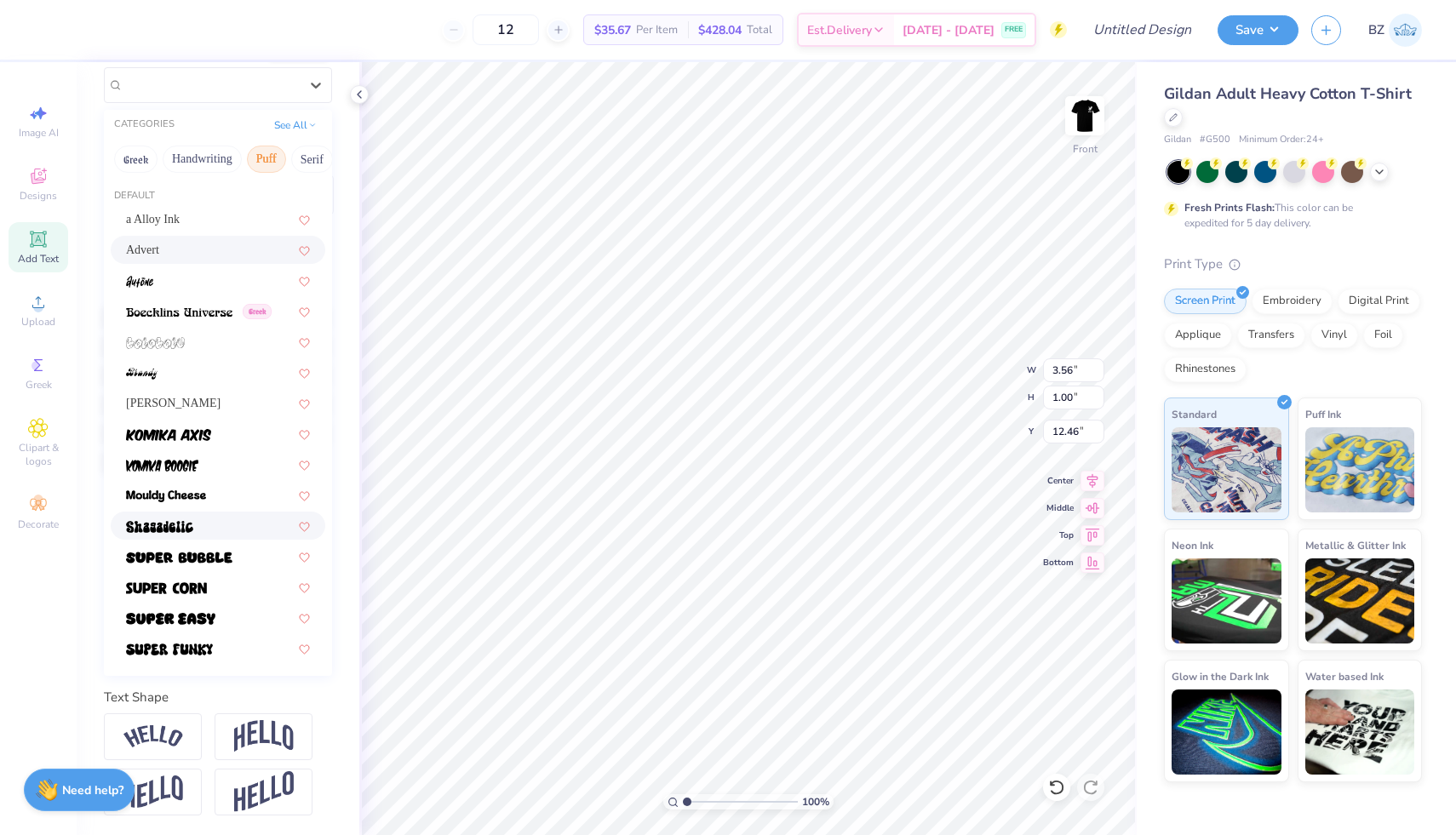
click at [214, 530] on div at bounding box center [218, 526] width 184 height 18
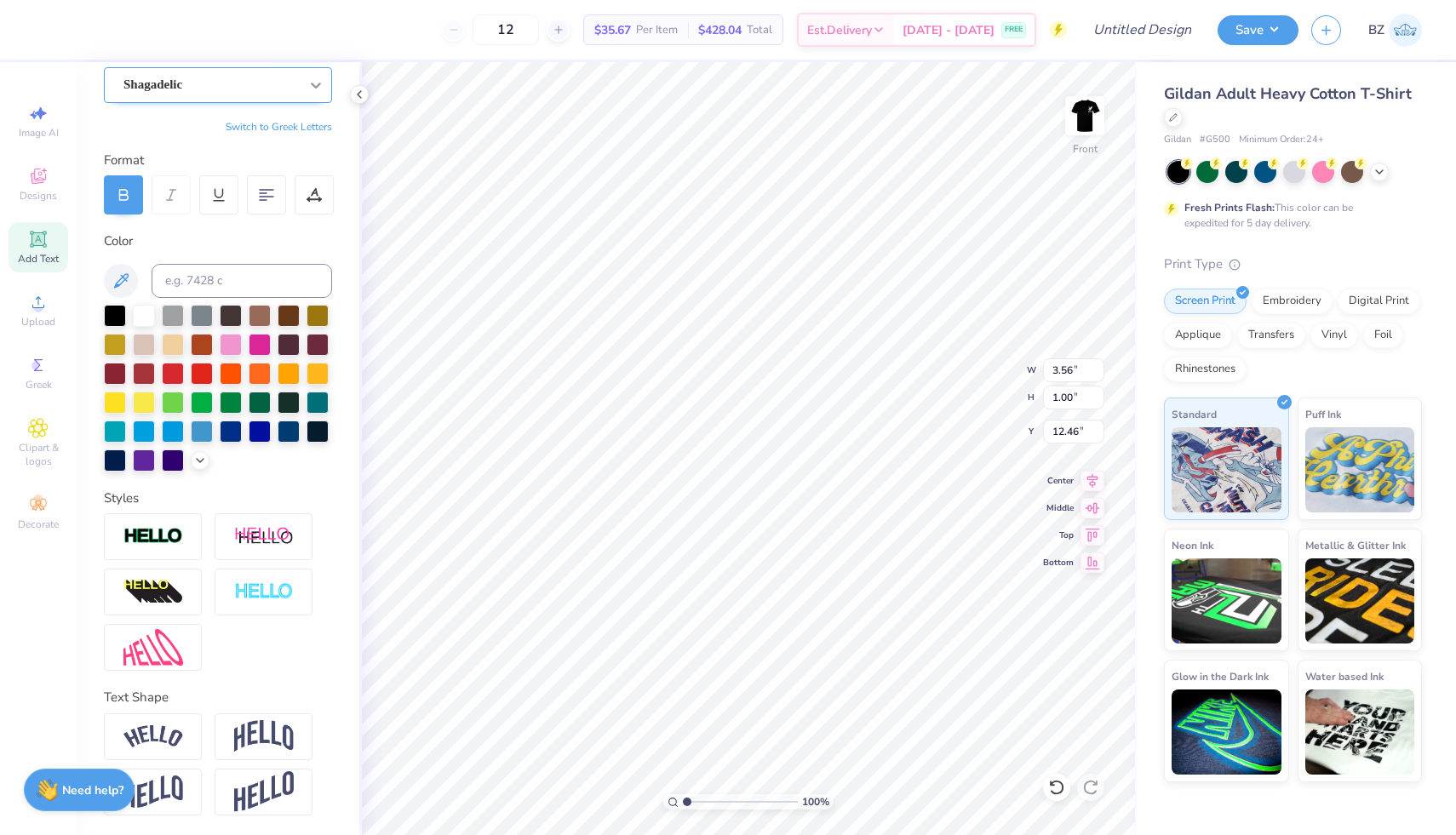
click at [304, 85] on div at bounding box center [315, 84] width 30 height 30
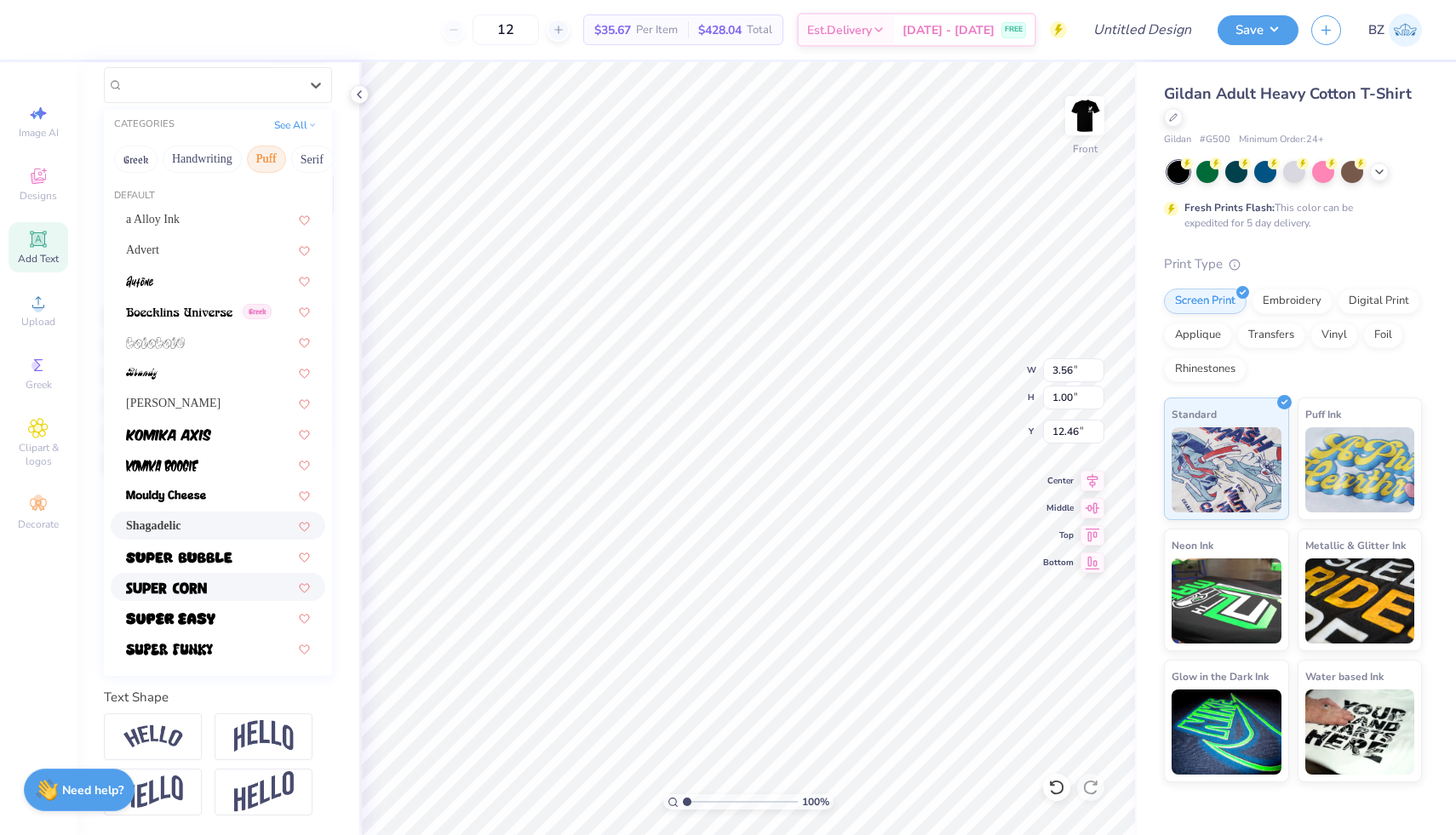
click at [224, 579] on div at bounding box center [218, 587] width 184 height 18
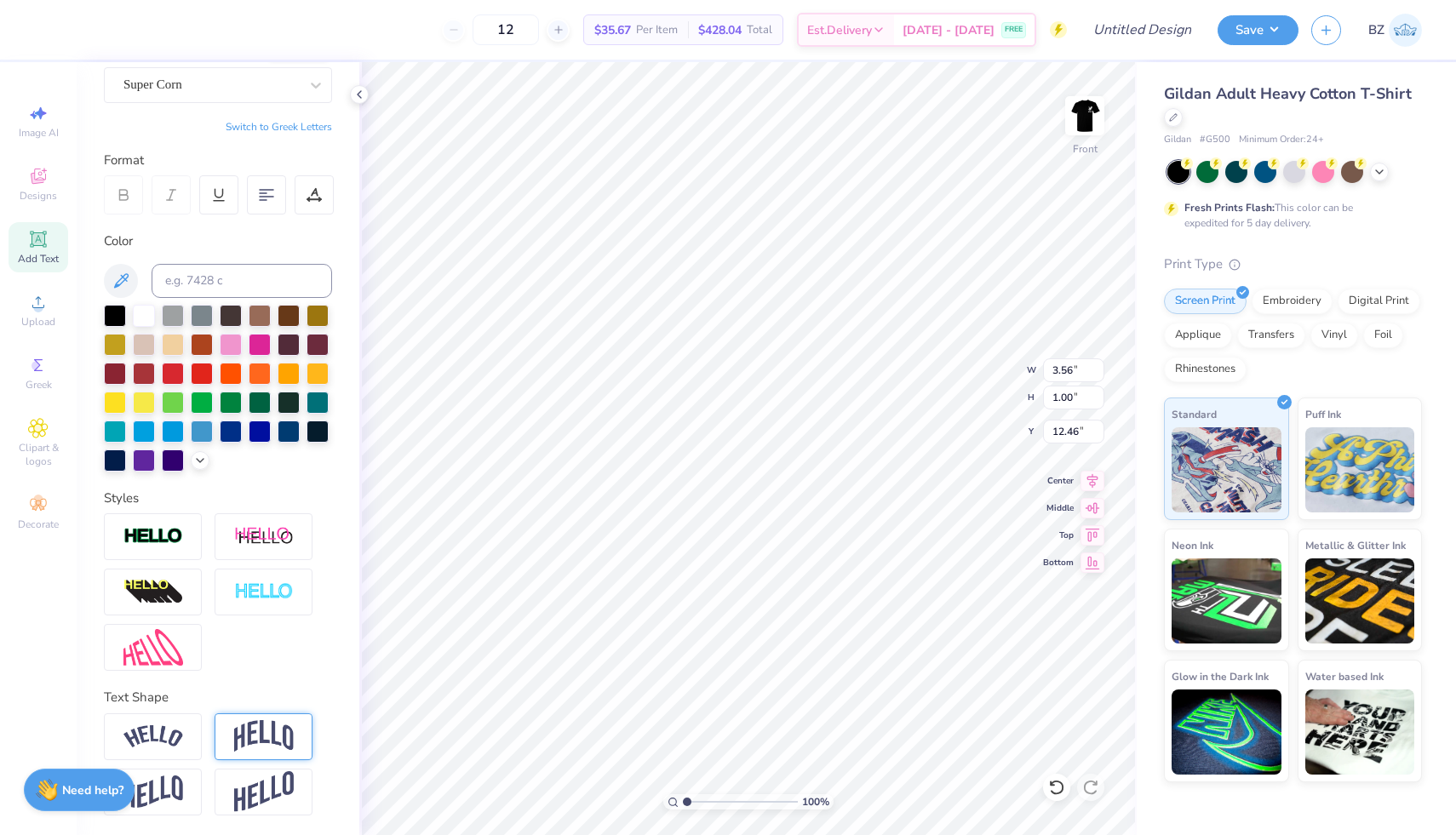
click at [272, 728] on img at bounding box center [264, 736] width 60 height 32
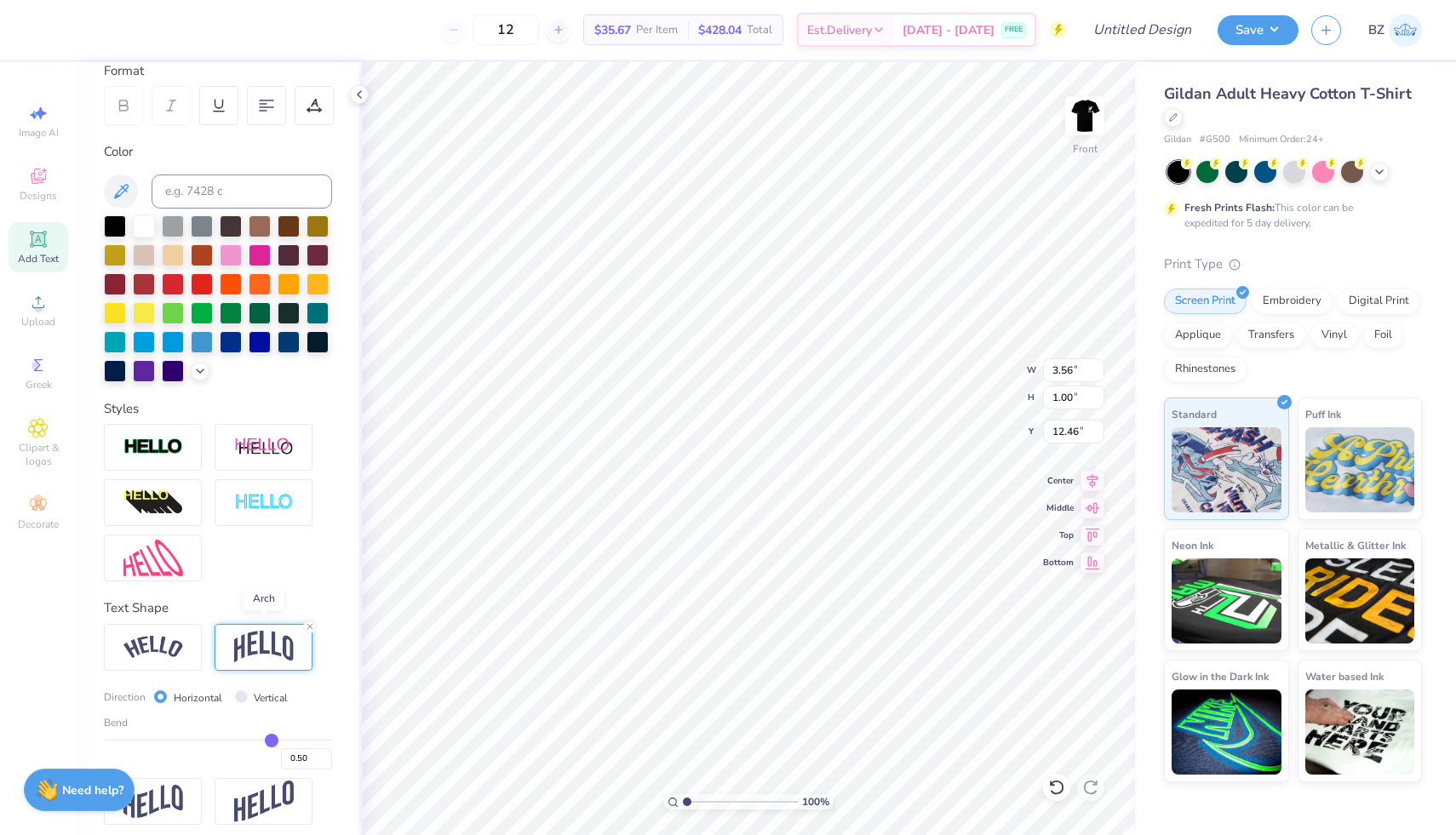
scroll to position [254, 0]
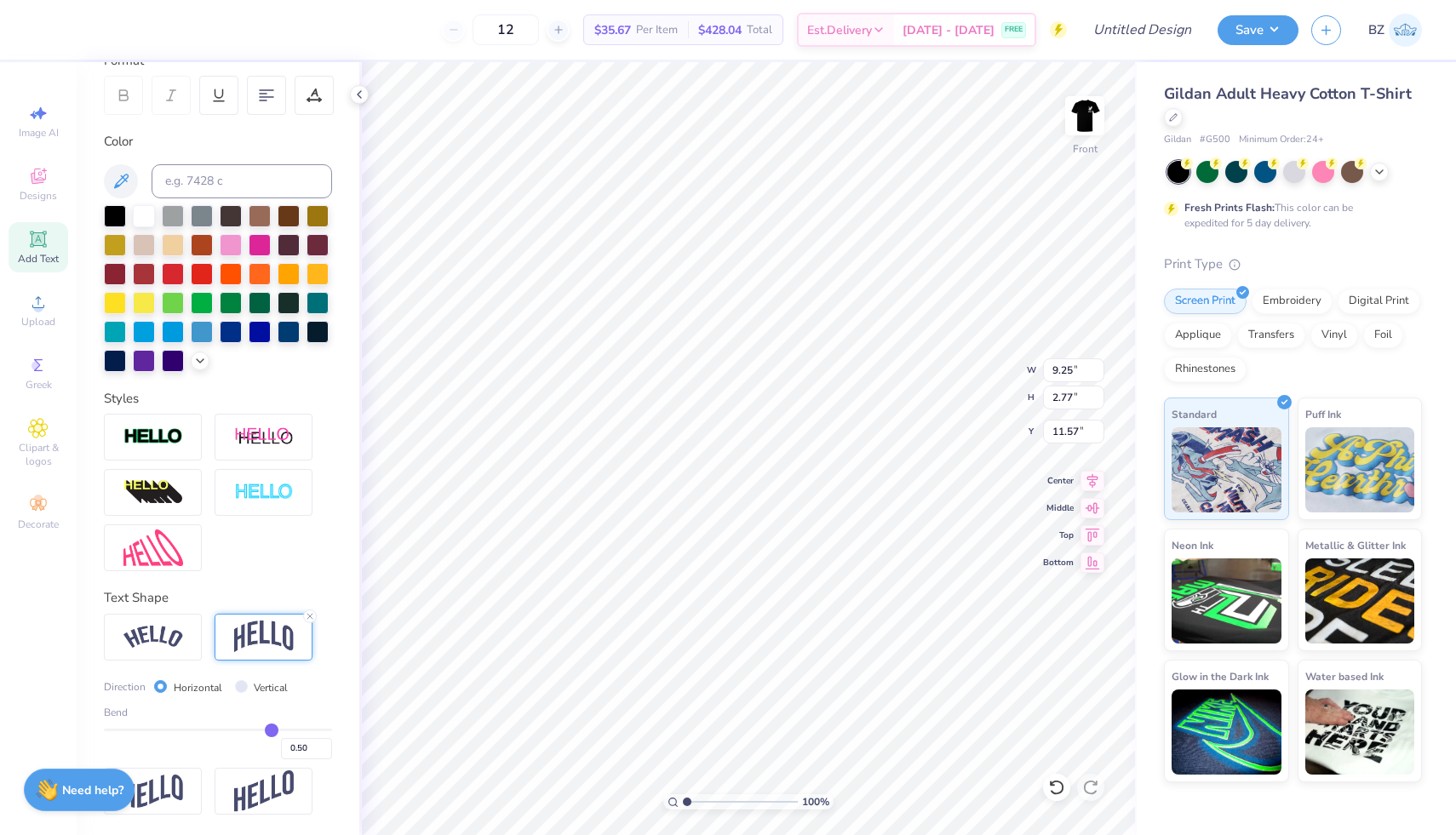
type input "4.67"
type input "0.49"
type input "0.48"
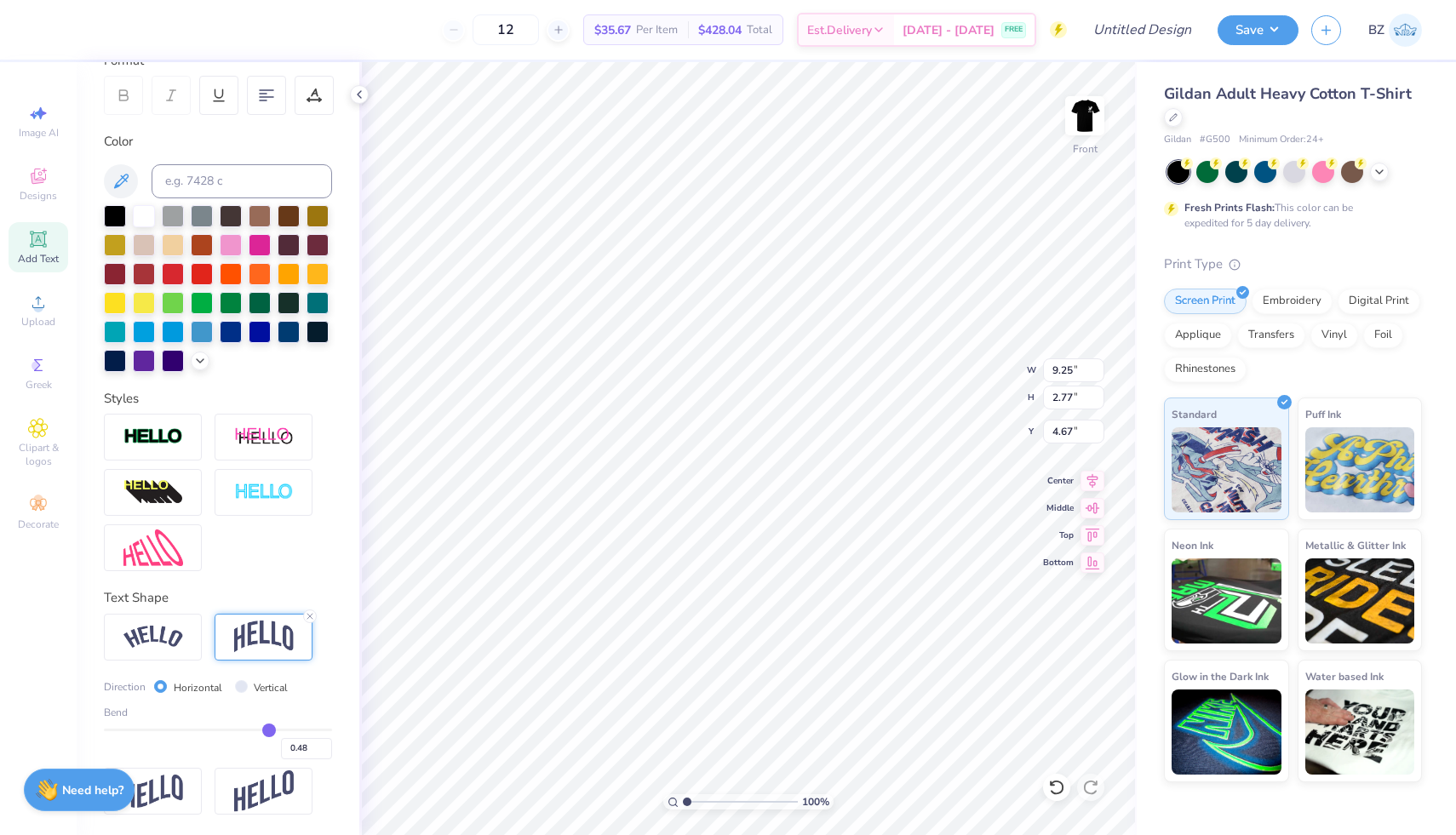
type input "0.45"
type input "0.43"
type input "0.41"
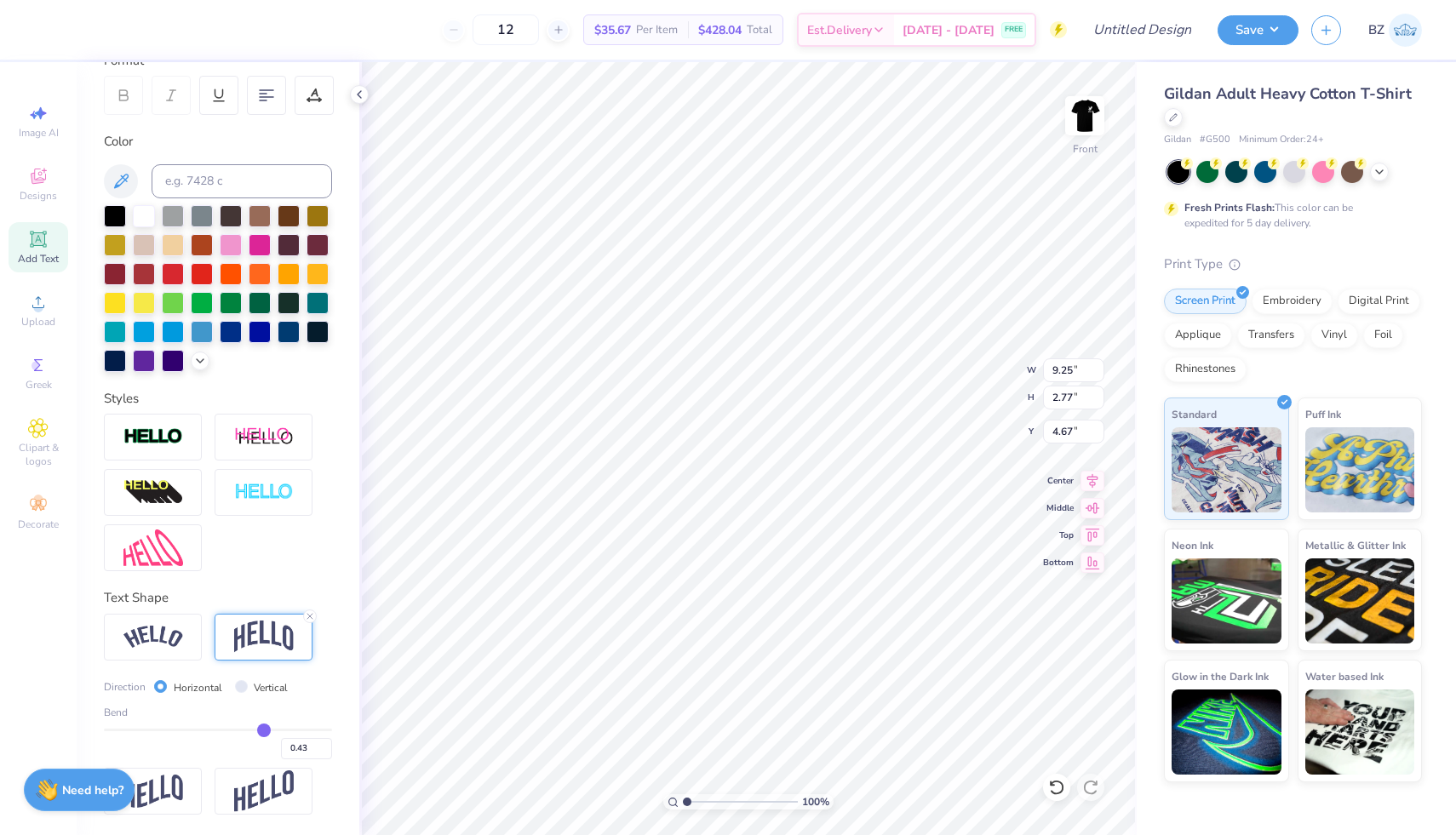
type input "0.41"
type input "0.4"
type input "0.40"
type input "0.39"
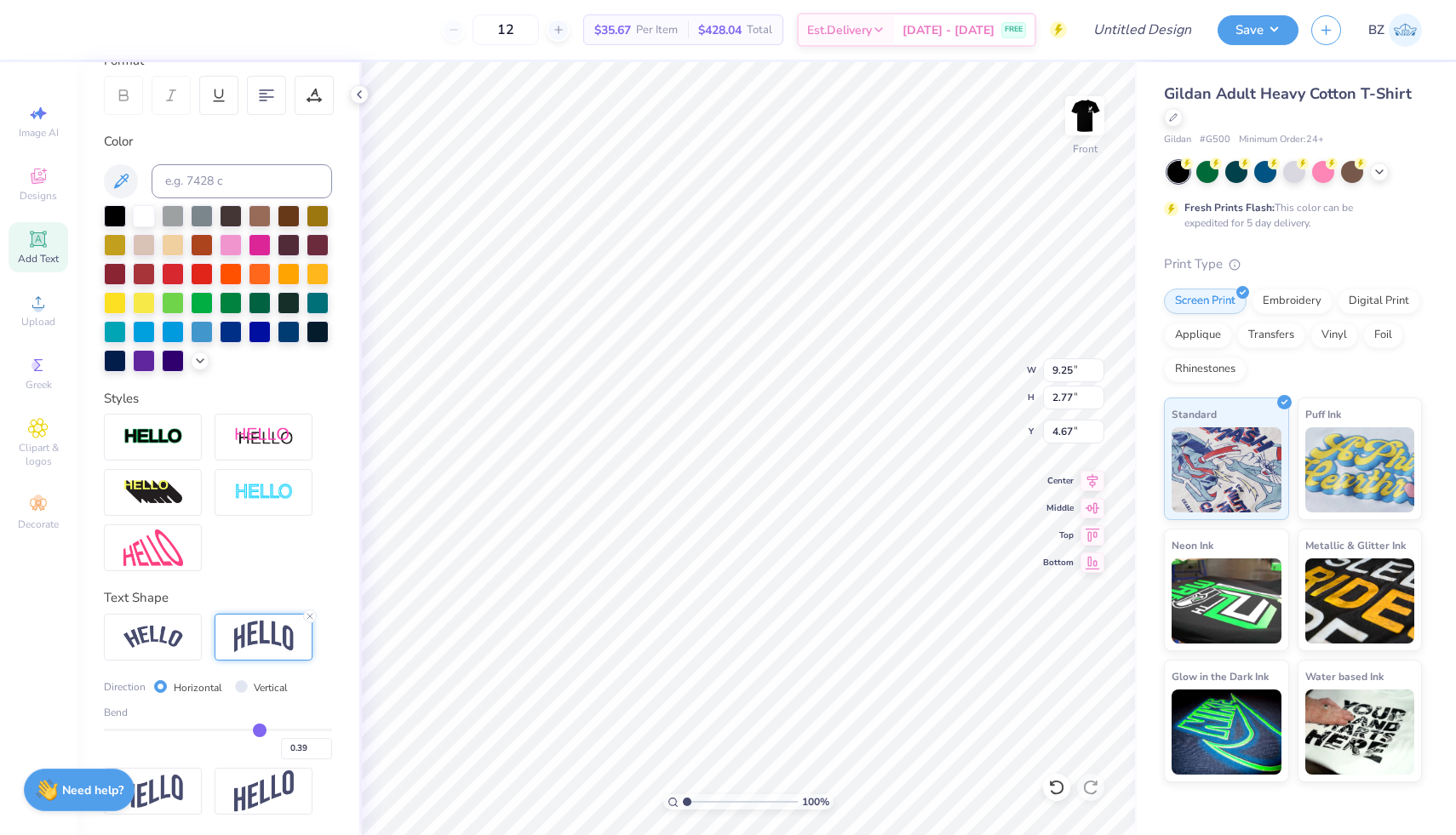
type input "0.38"
type input "0.37"
type input "0.36"
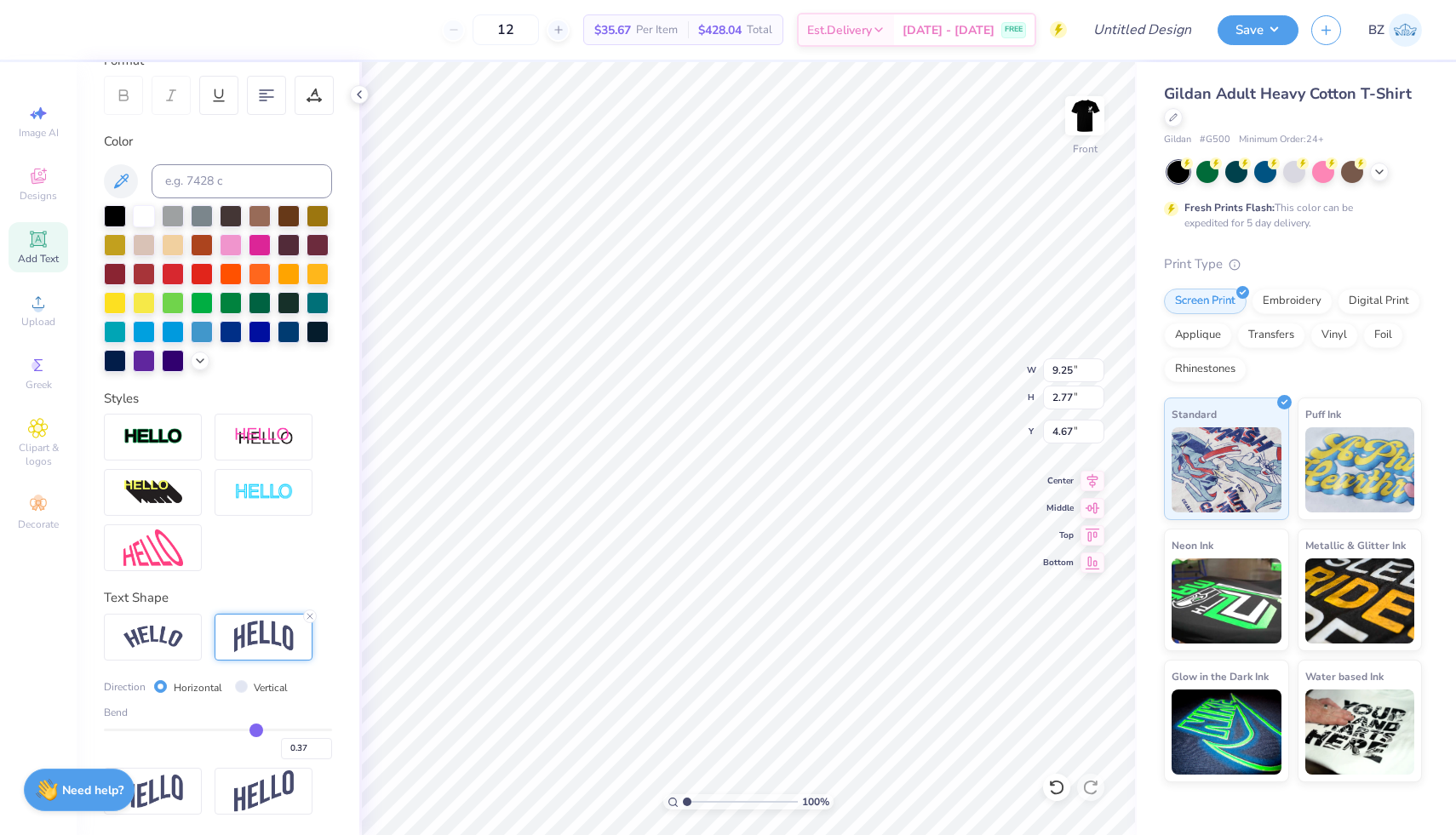
type input "0.36"
type input "0.35"
type input "0.34"
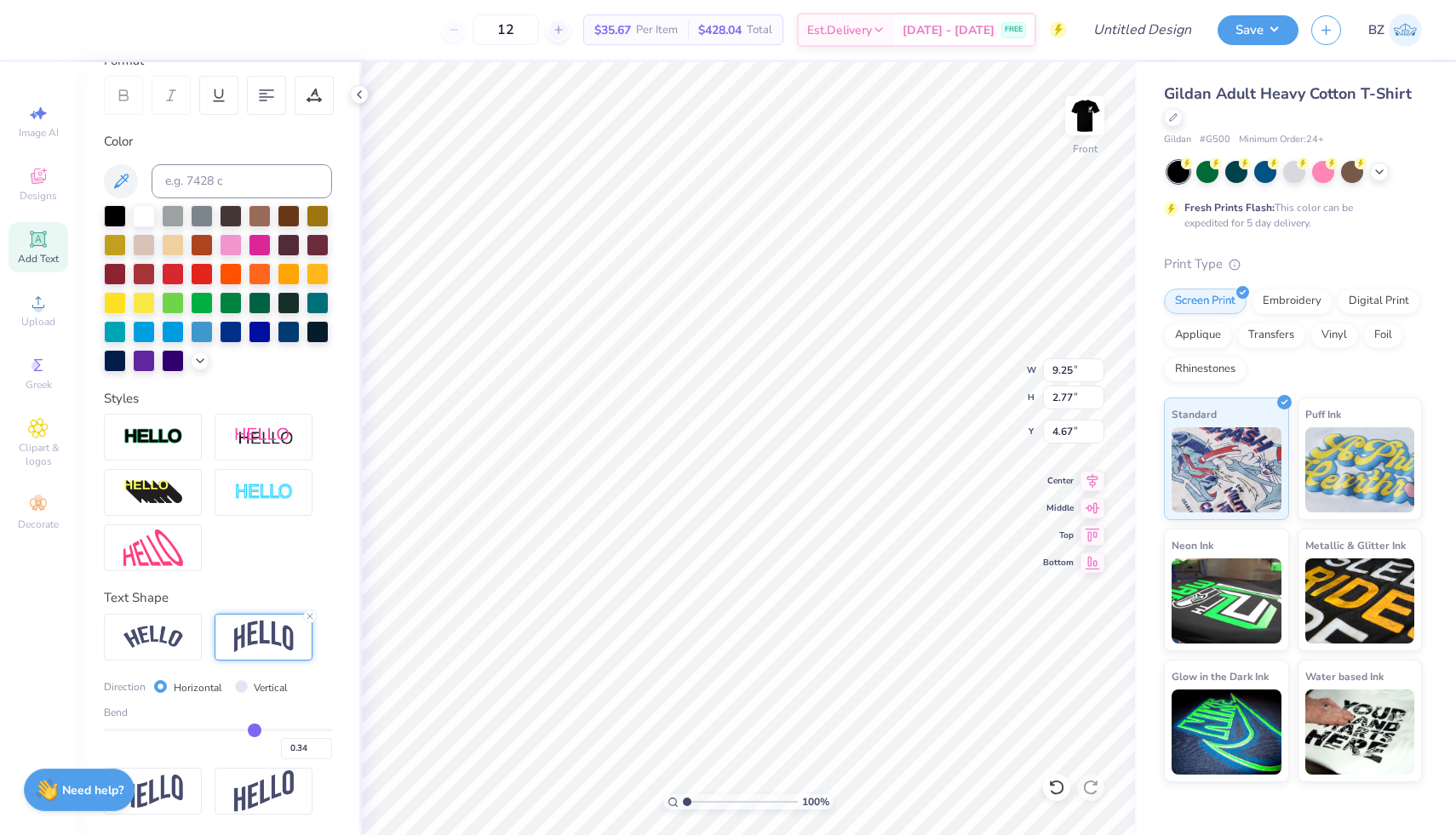
type input "0.33"
type input "0.32"
drag, startPoint x: 272, startPoint y: 726, endPoint x: 251, endPoint y: 726, distance: 21.0
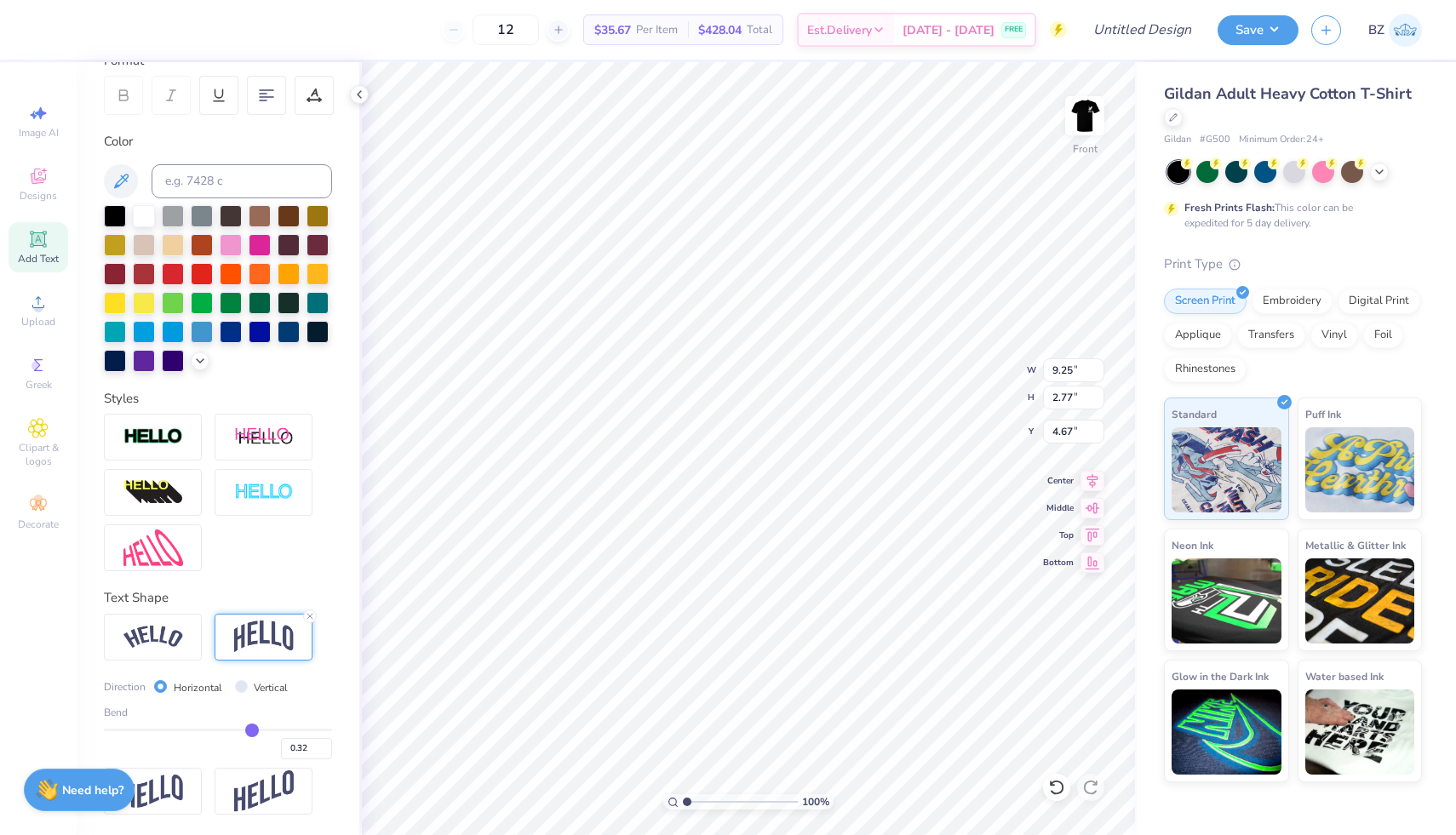
type input "0.32"
click at [251, 729] on input "range" at bounding box center [217, 730] width 228 height 3
type input "2.05"
type input "5.03"
type input "10.75"
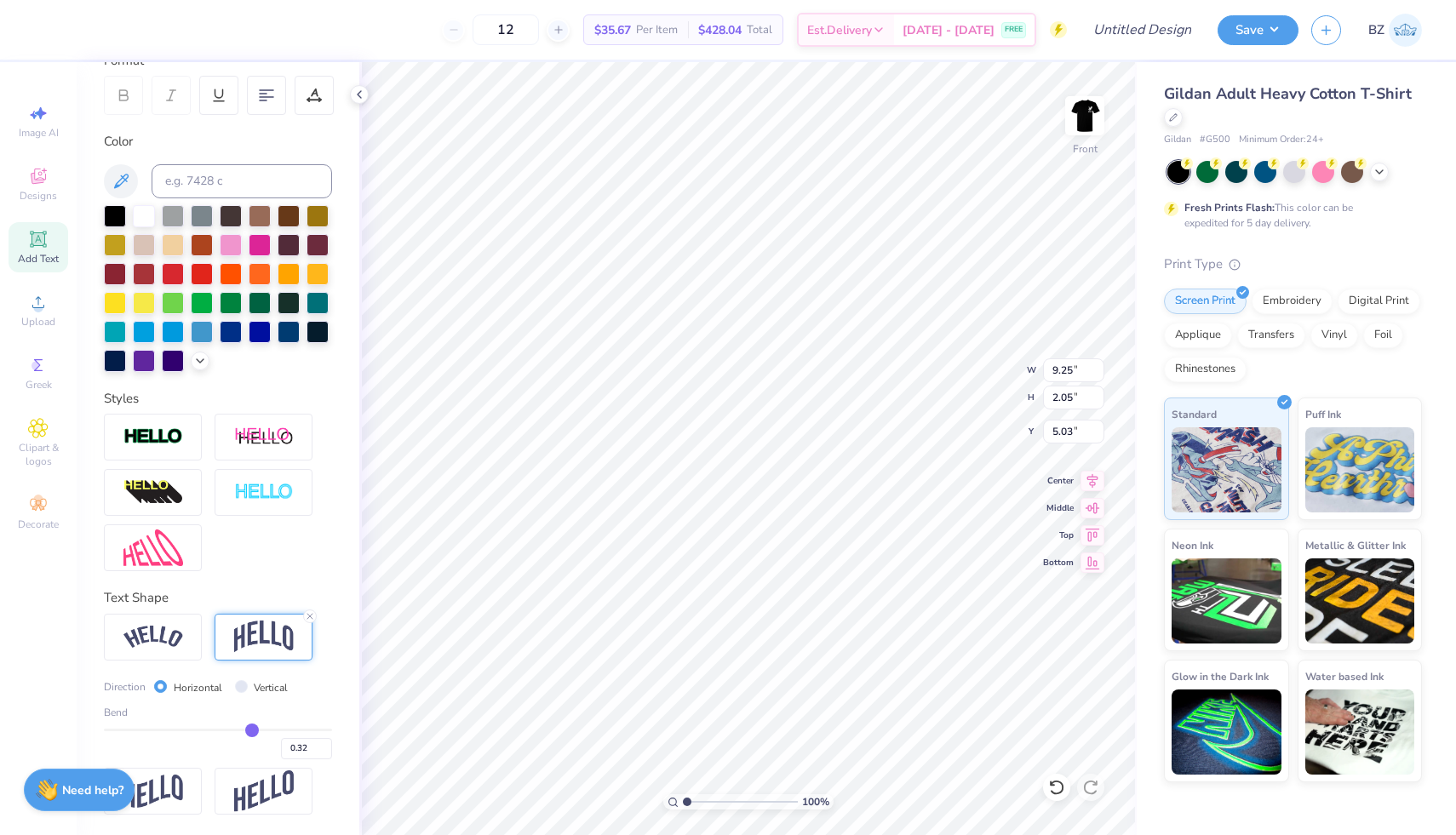
type input "2.38"
type input "0.34"
type input "0.35"
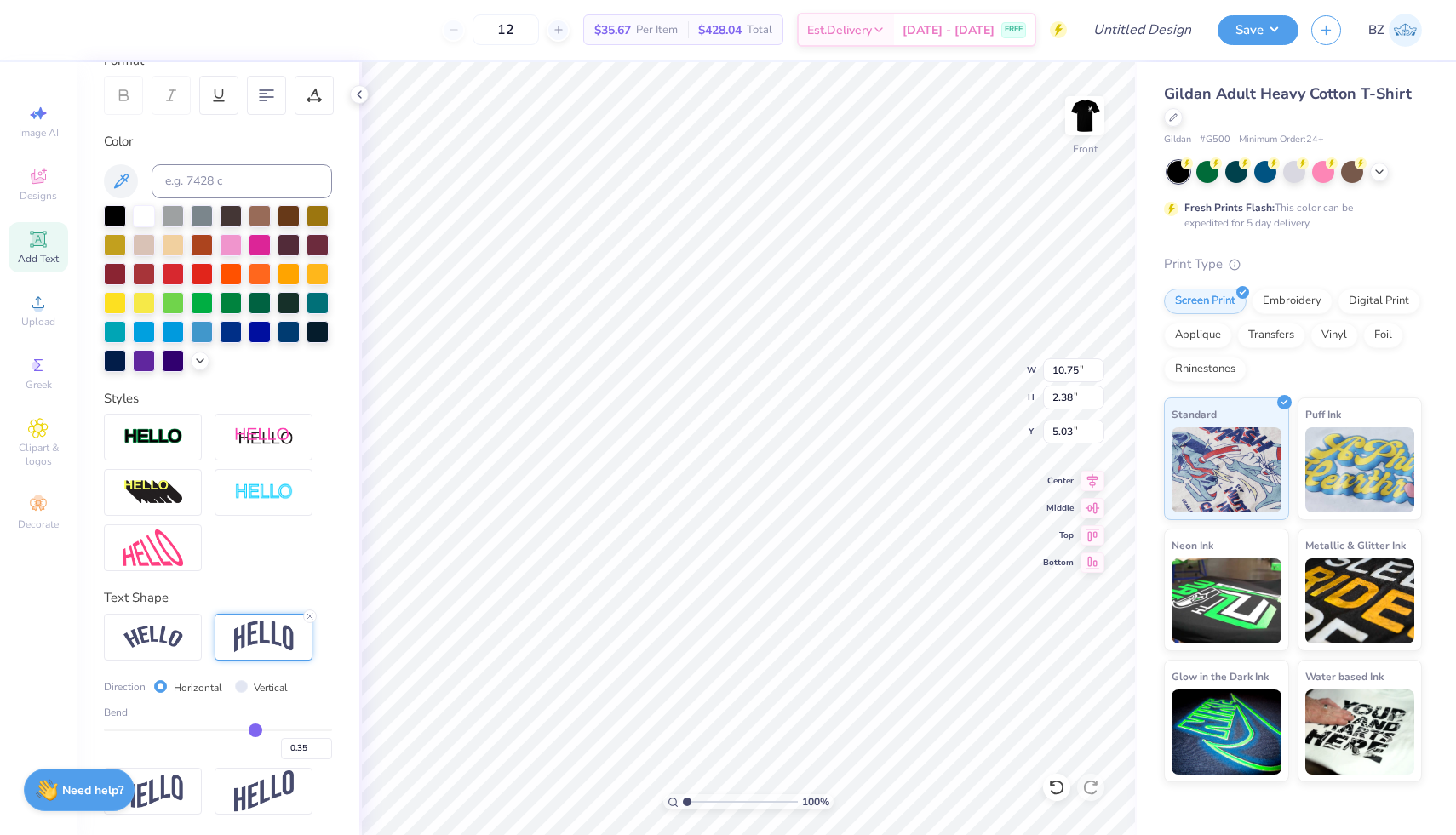
type input "0.36"
type input "0.37"
type input "0.38"
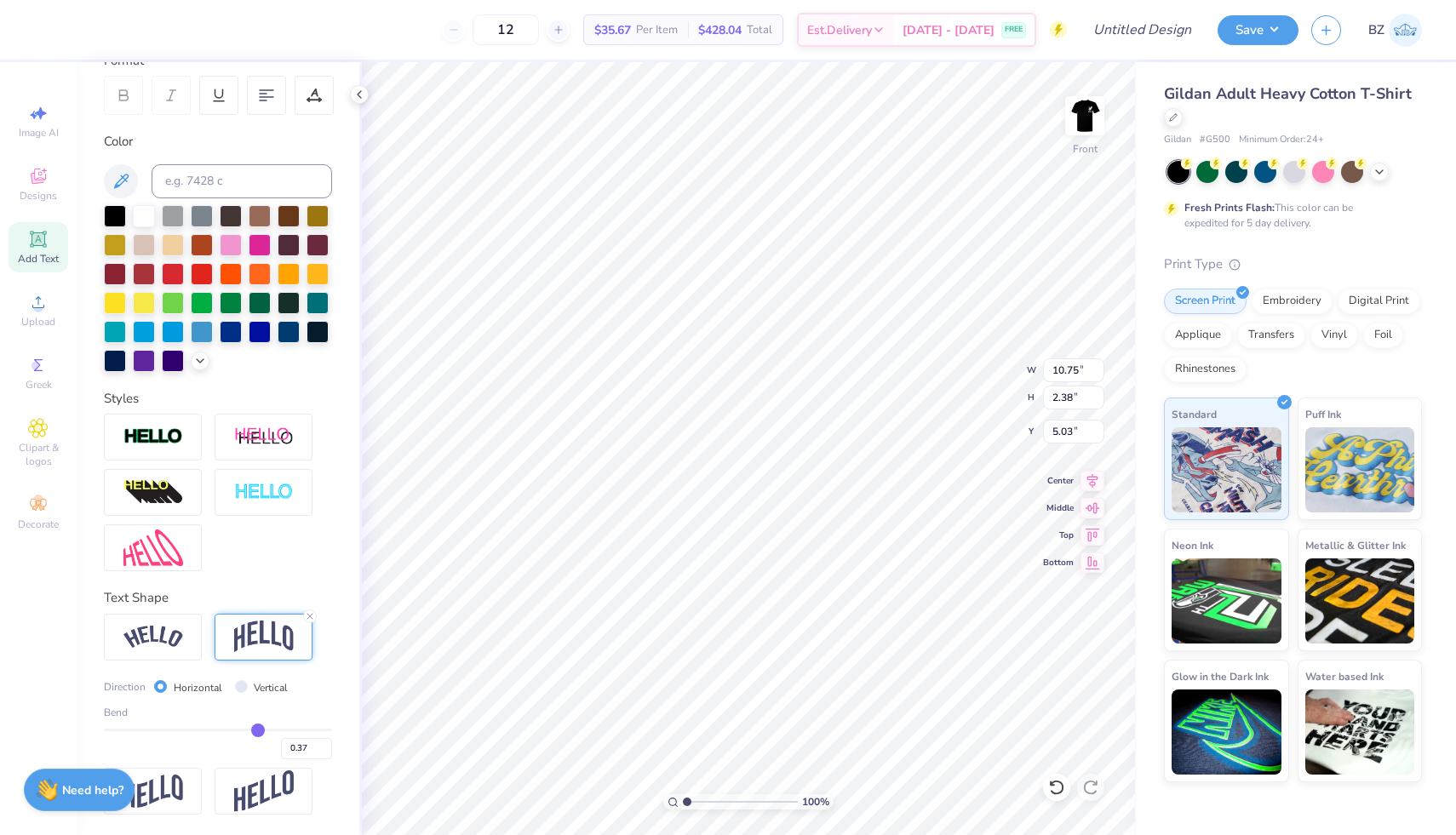
type input "0.38"
type input "0.39"
type input "0.4"
type input "0.40"
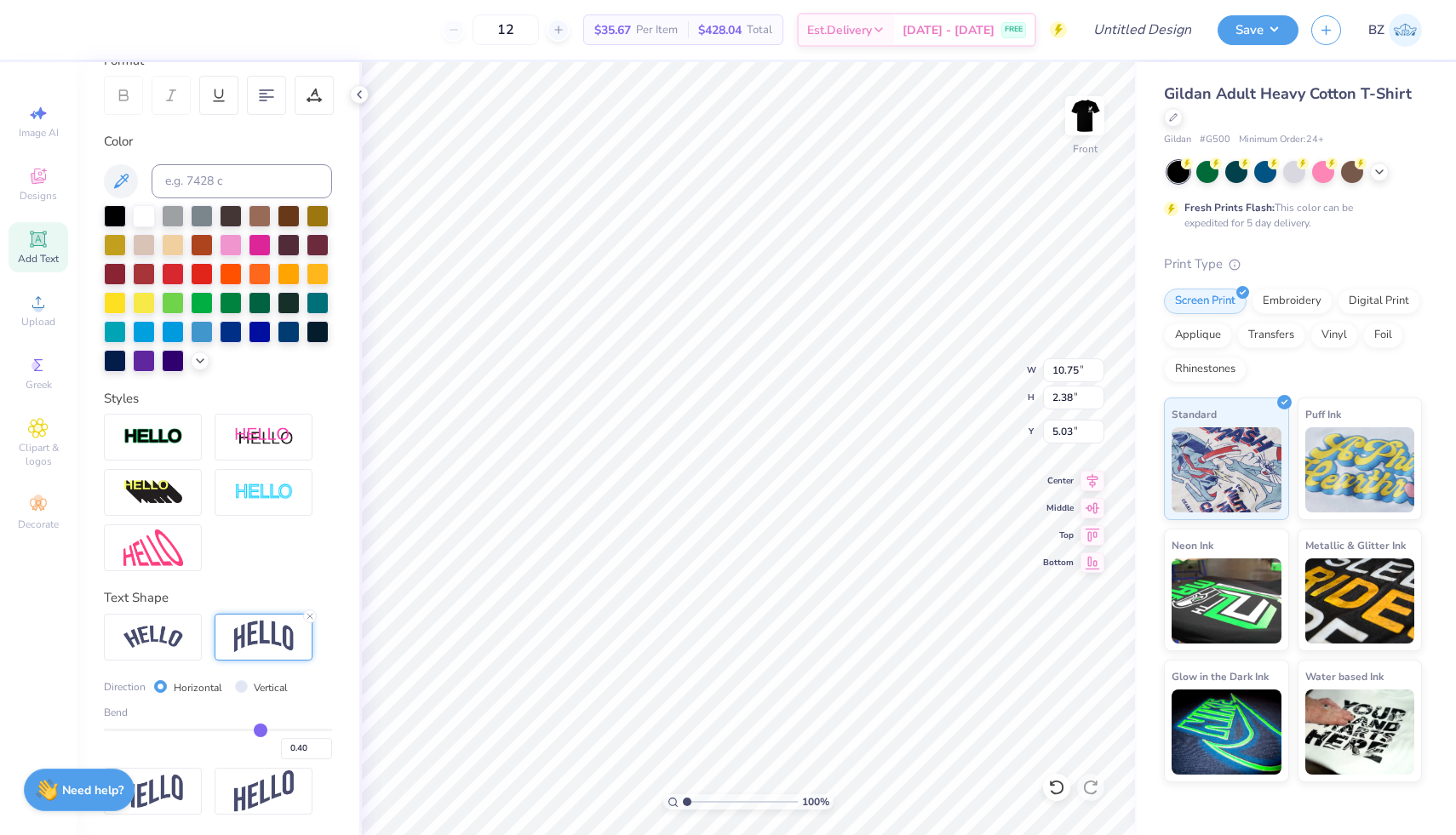
type input "0.4"
click at [261, 731] on input "range" at bounding box center [217, 730] width 228 height 3
type input "2.74"
type input "4.85"
type input "0.41"
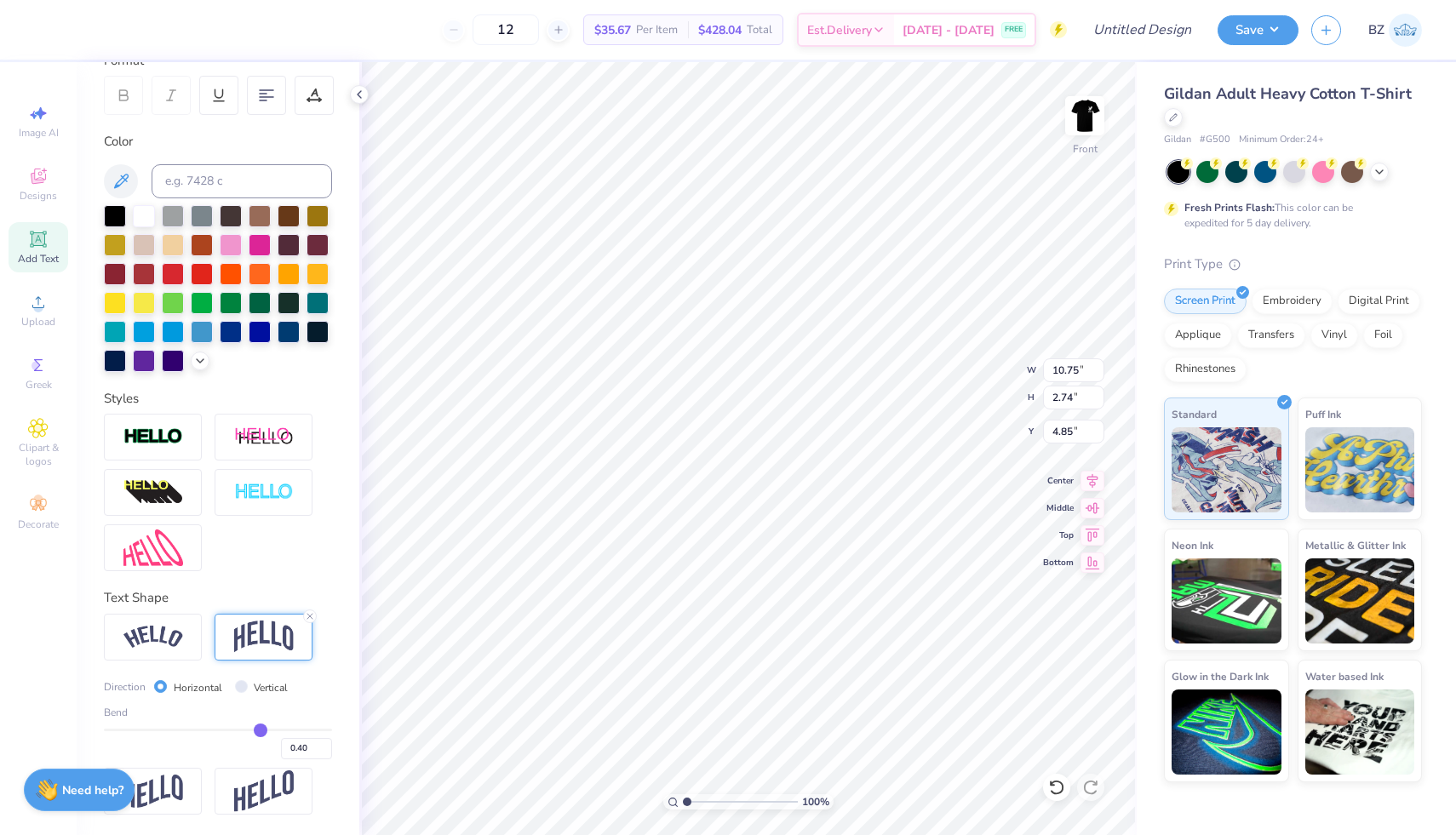
type input "0.41"
click at [261, 729] on input "range" at bounding box center [217, 730] width 228 height 3
type input "2.79"
type input "4.83"
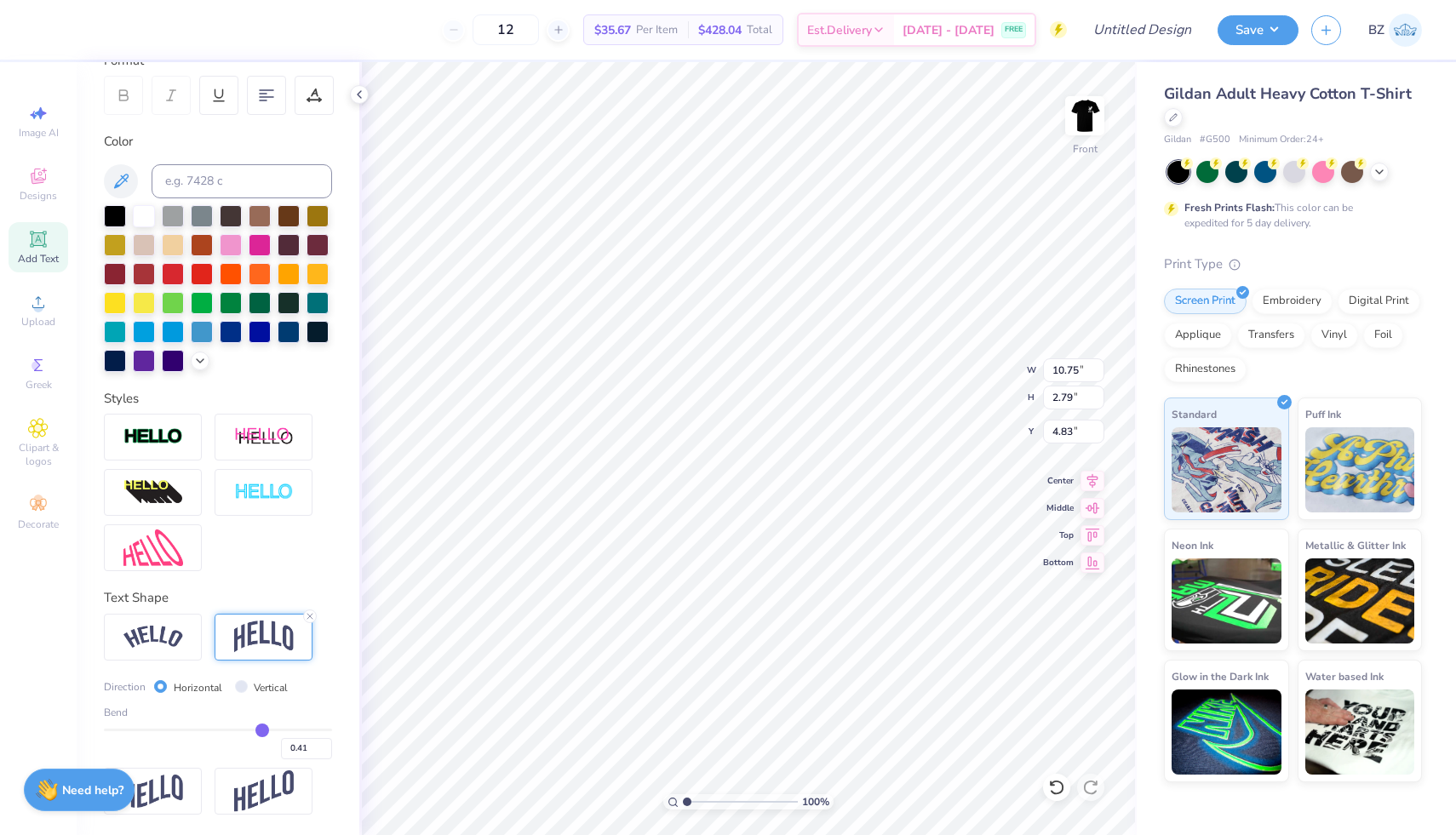
click at [262, 729] on input "range" at bounding box center [217, 730] width 228 height 3
type input "0.42"
type input "0.43"
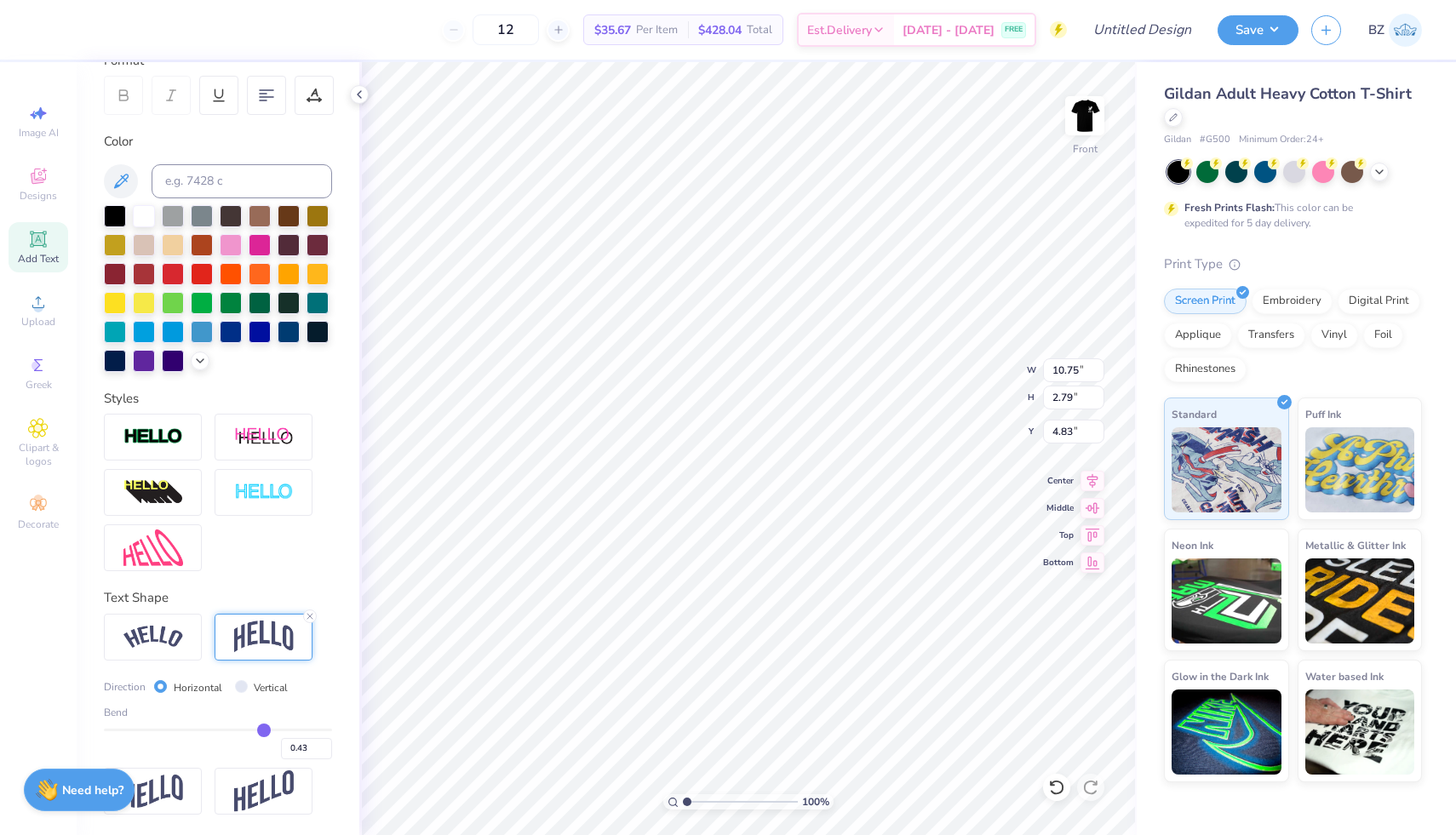
type input "0.44"
click at [265, 729] on input "range" at bounding box center [217, 730] width 228 height 3
type input "2.93"
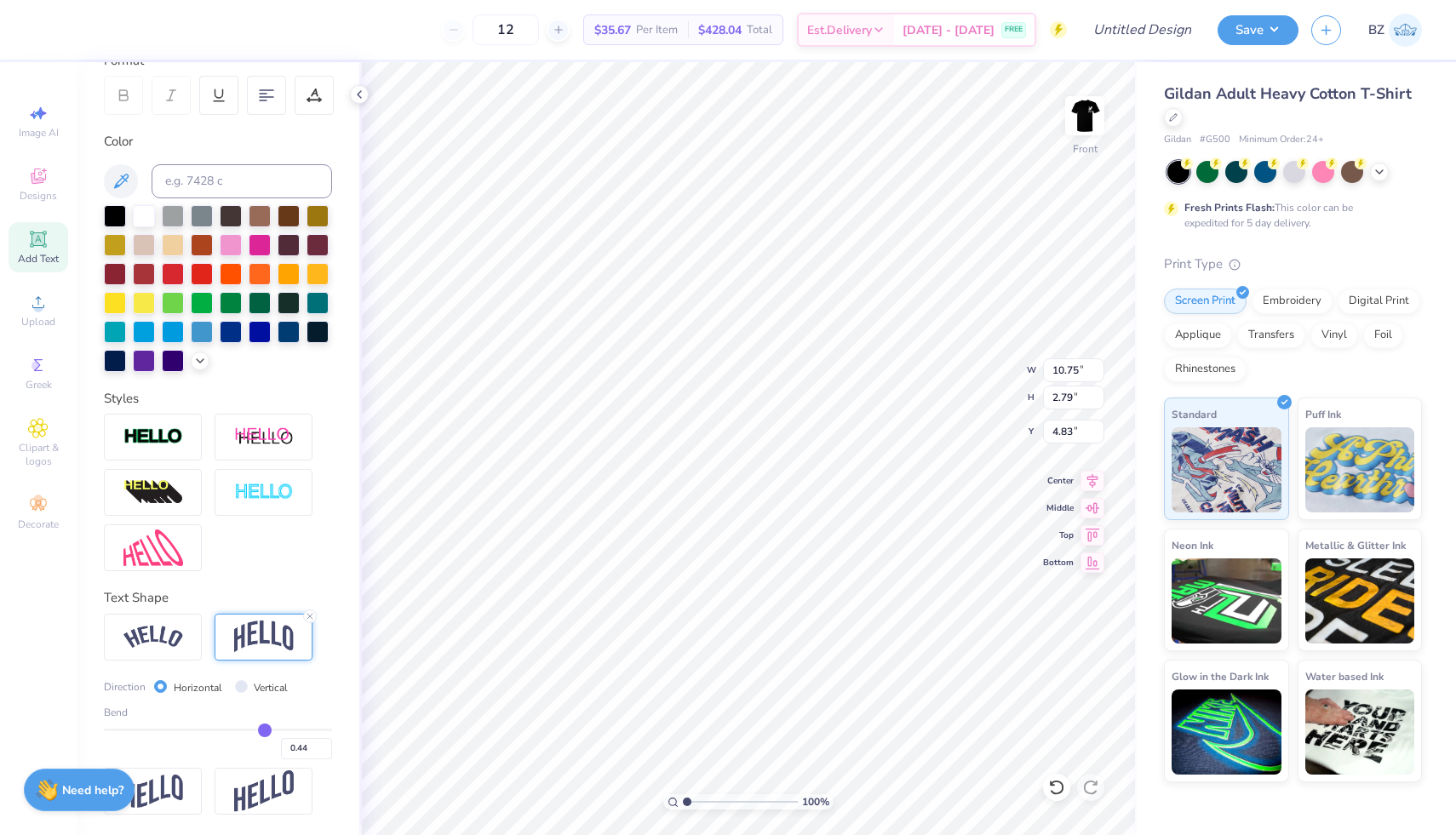
type input "4.75"
click at [797, 433] on li "Duplicate" at bounding box center [809, 432] width 134 height 33
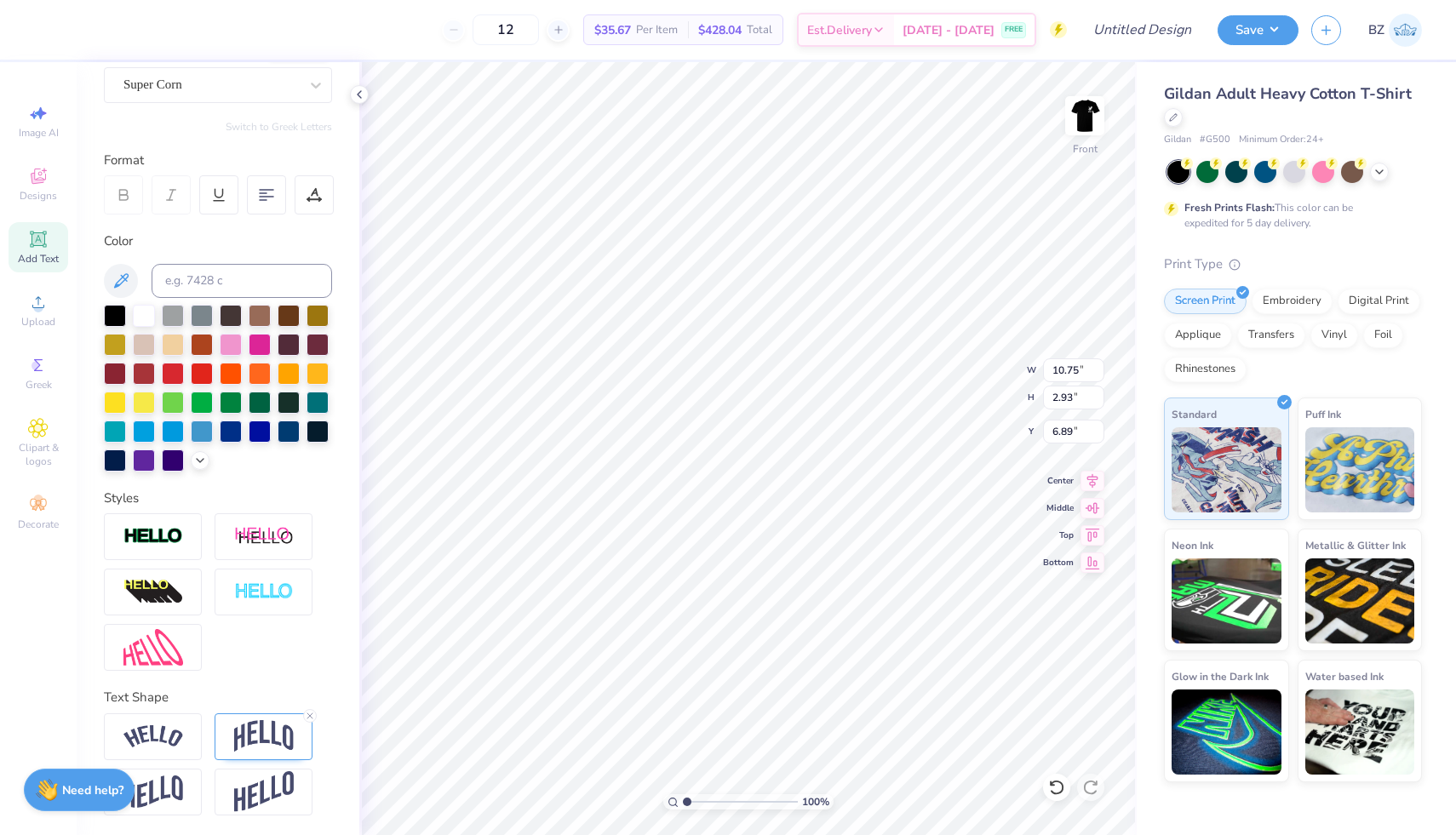
type input "12.14"
type textarea "Car Club"
click at [255, 731] on img at bounding box center [264, 736] width 60 height 32
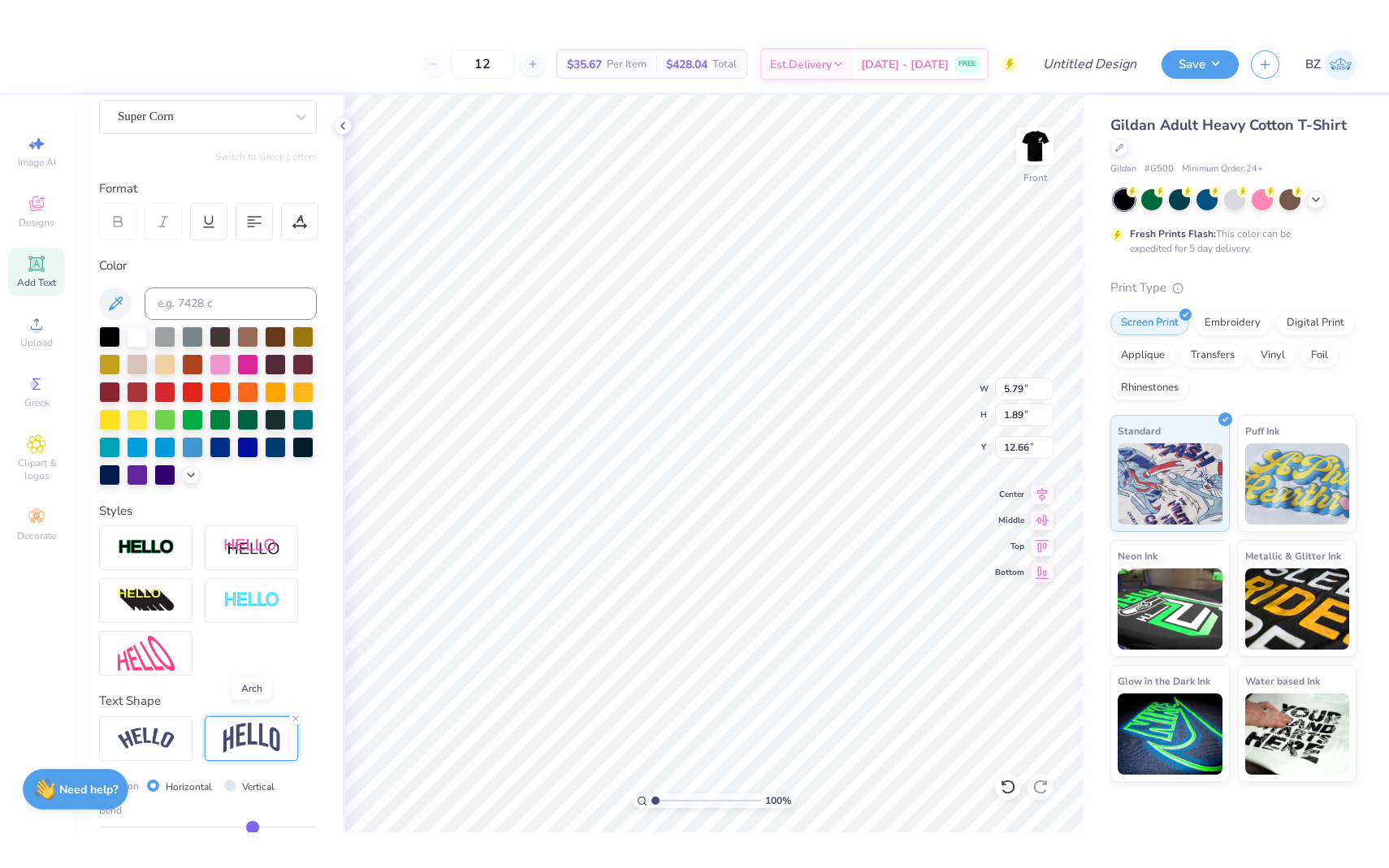
scroll to position [242, 0]
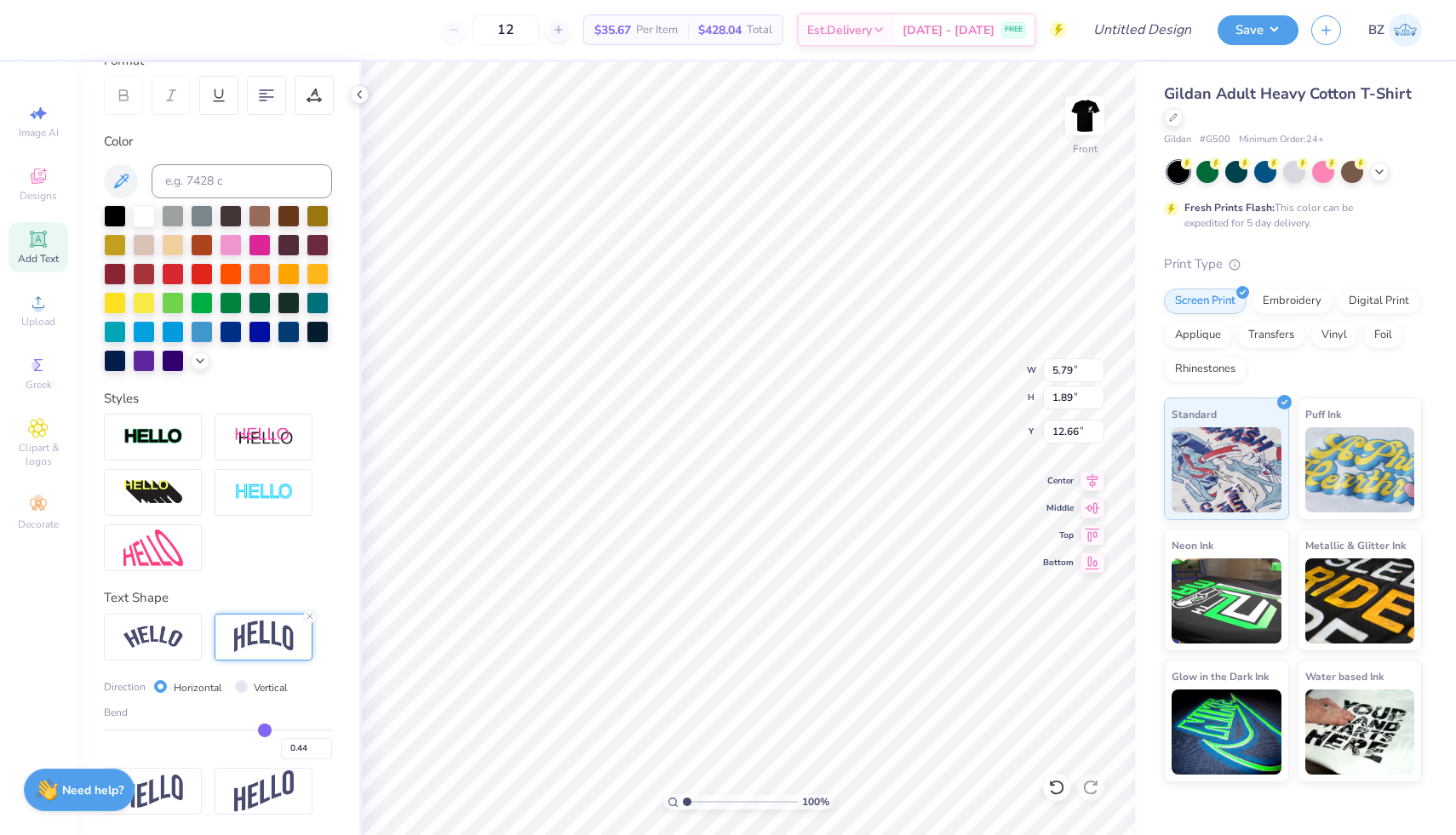
type input "0.4"
type input "0.40"
type input "0.33"
type input "0.24"
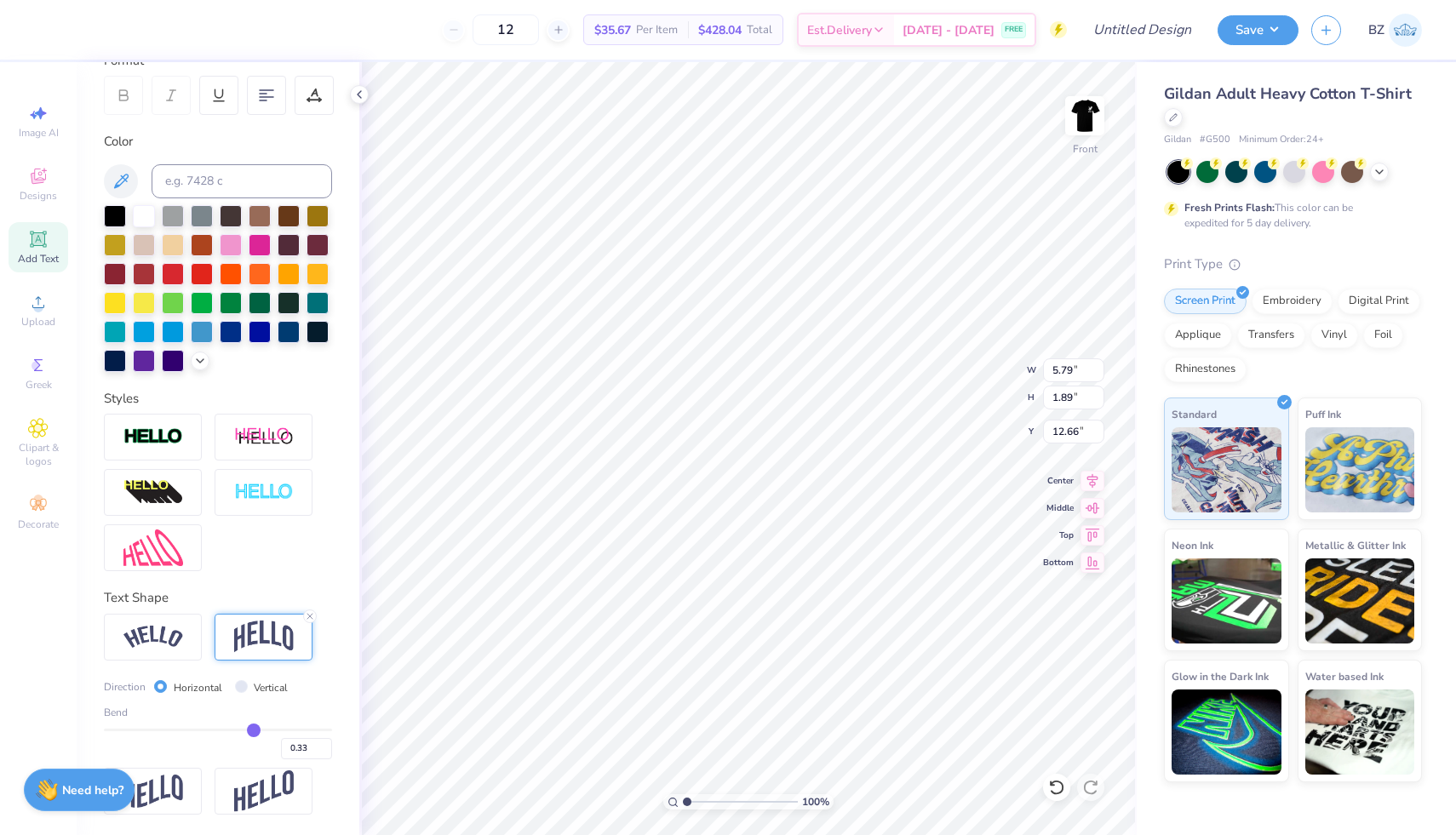
type input "0.24"
type input "0.11"
type input "-0.05"
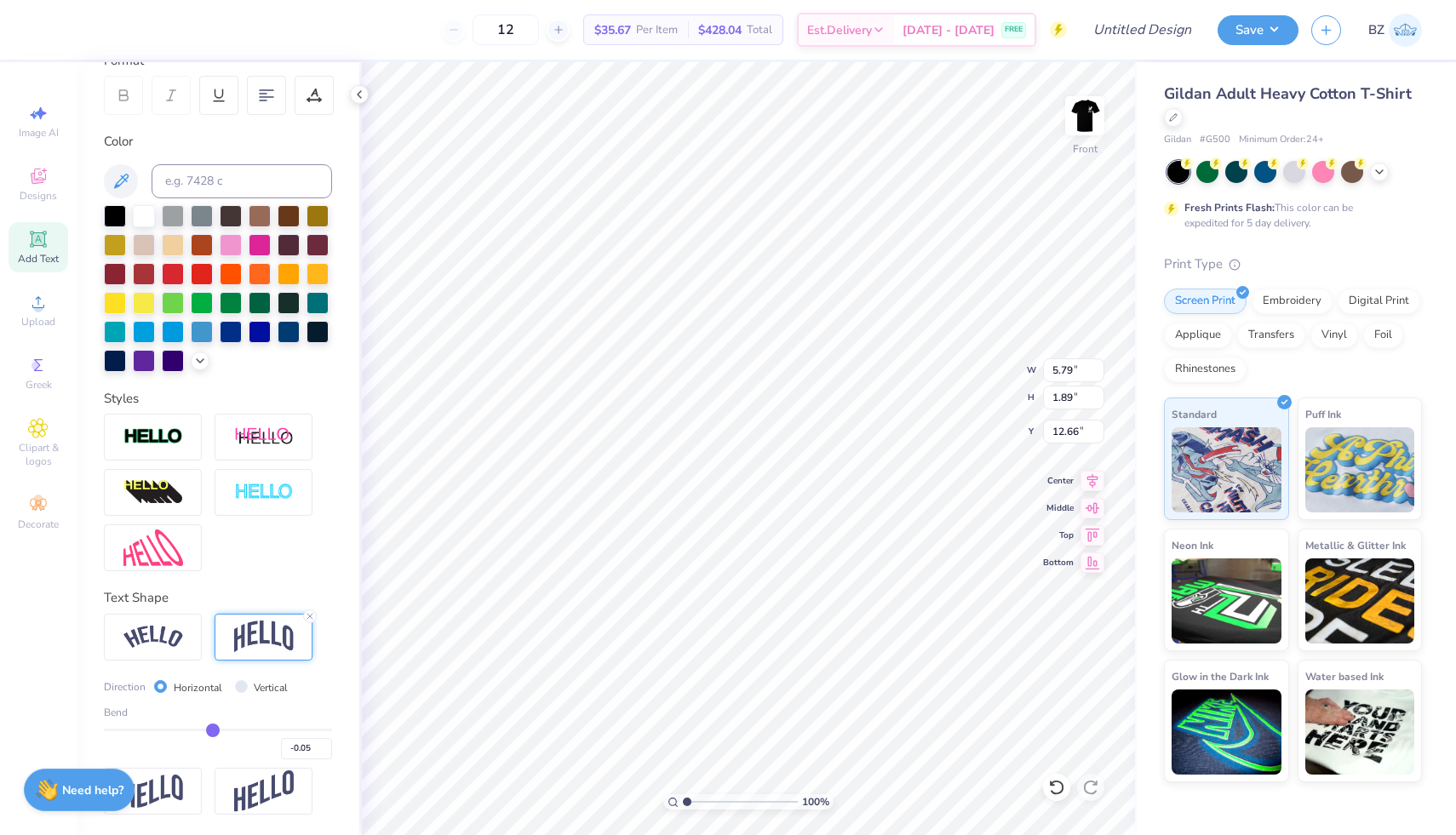
type input "-0.21"
type input "-0.3"
type input "-0.30"
type input "-0.34"
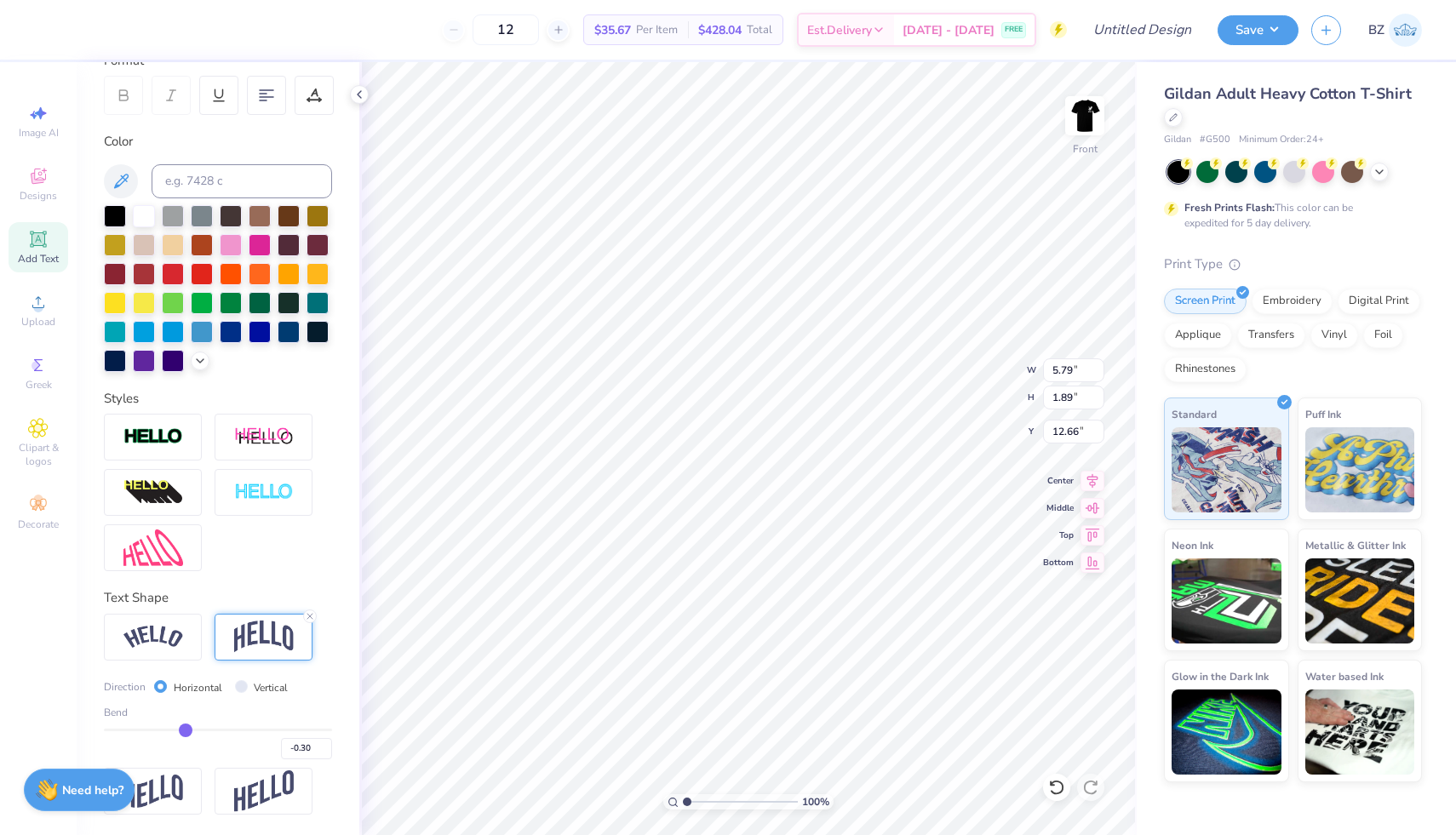
type input "-0.34"
type input "-0.38"
type input "-0.41"
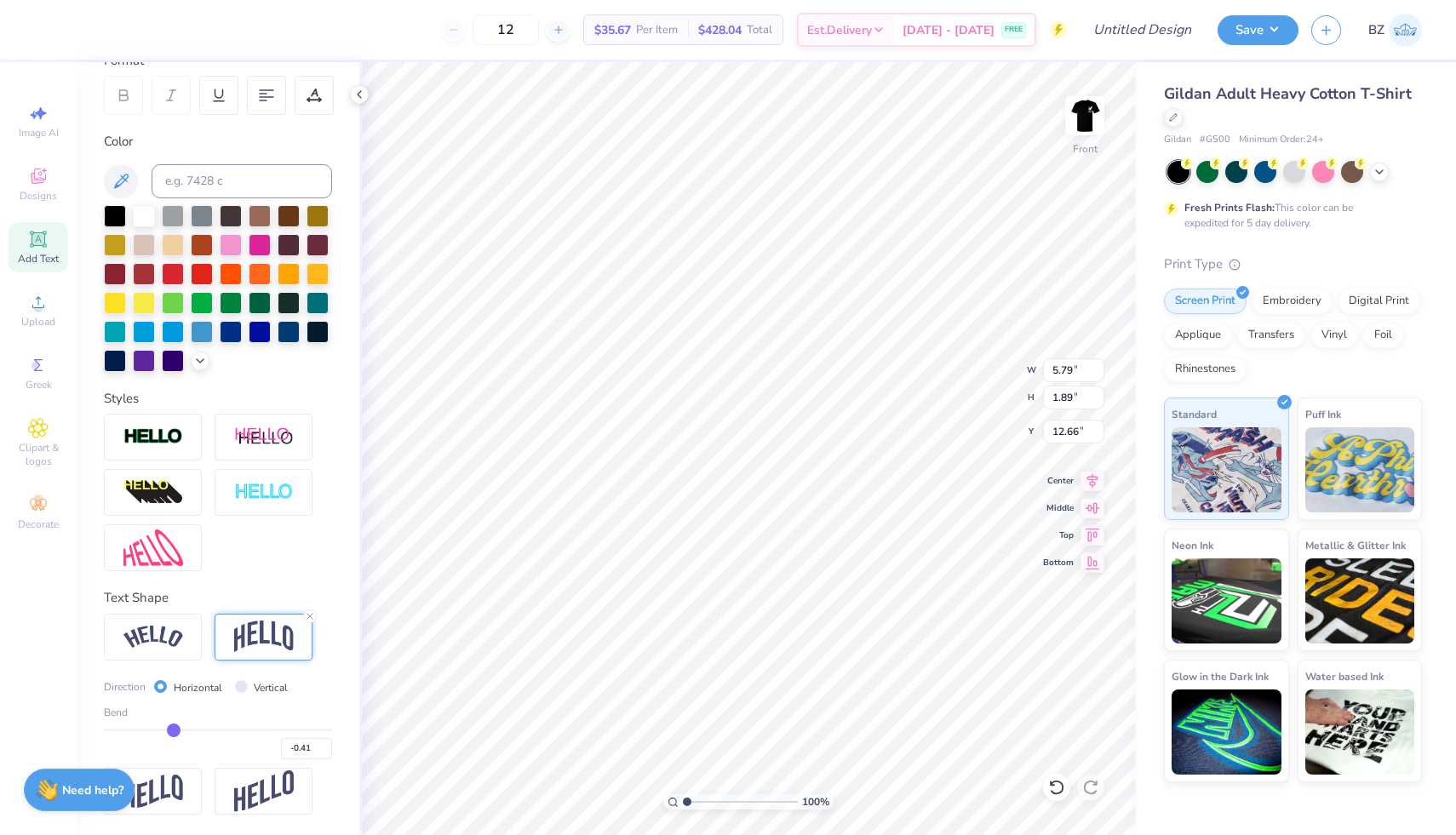
type input "-0.43"
type input "-0.44"
type input "-0.45"
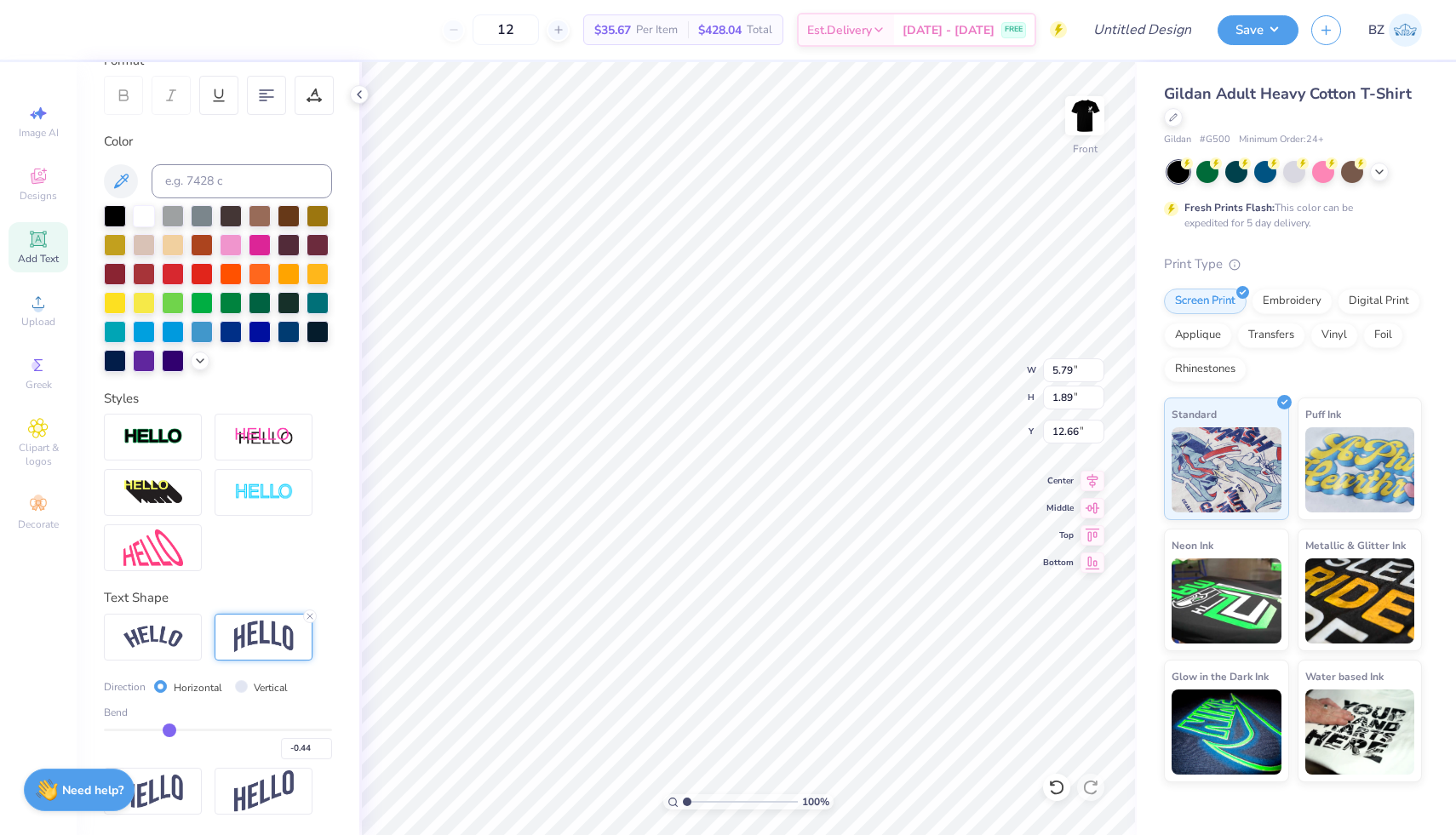
type input "-0.45"
type input "-0.46"
type input "-0.47"
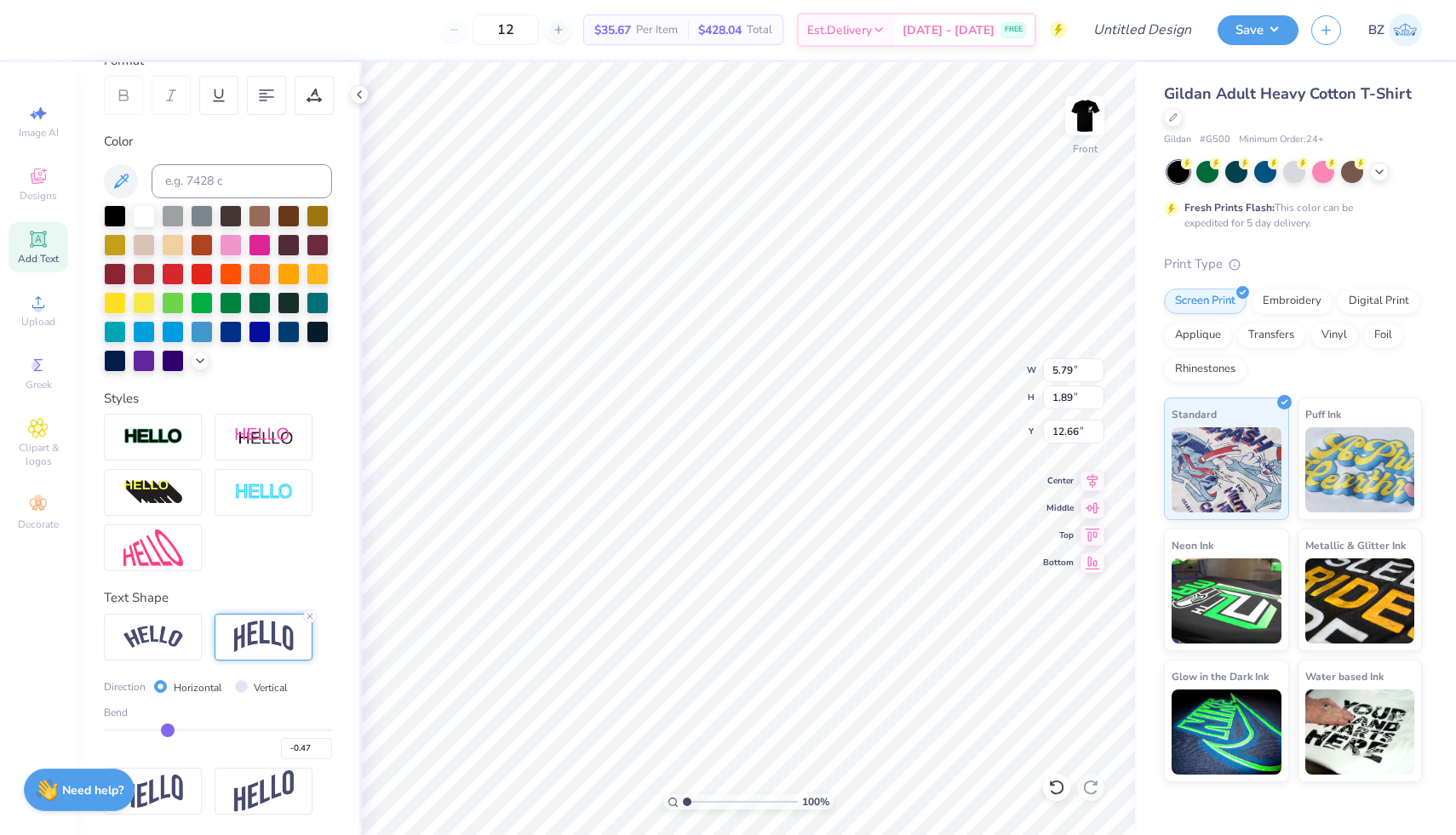
type input "-0.48"
drag, startPoint x: 261, startPoint y: 730, endPoint x: 166, endPoint y: 730, distance: 95.0
type input "-0.48"
click at [166, 730] on input "range" at bounding box center [217, 730] width 228 height 3
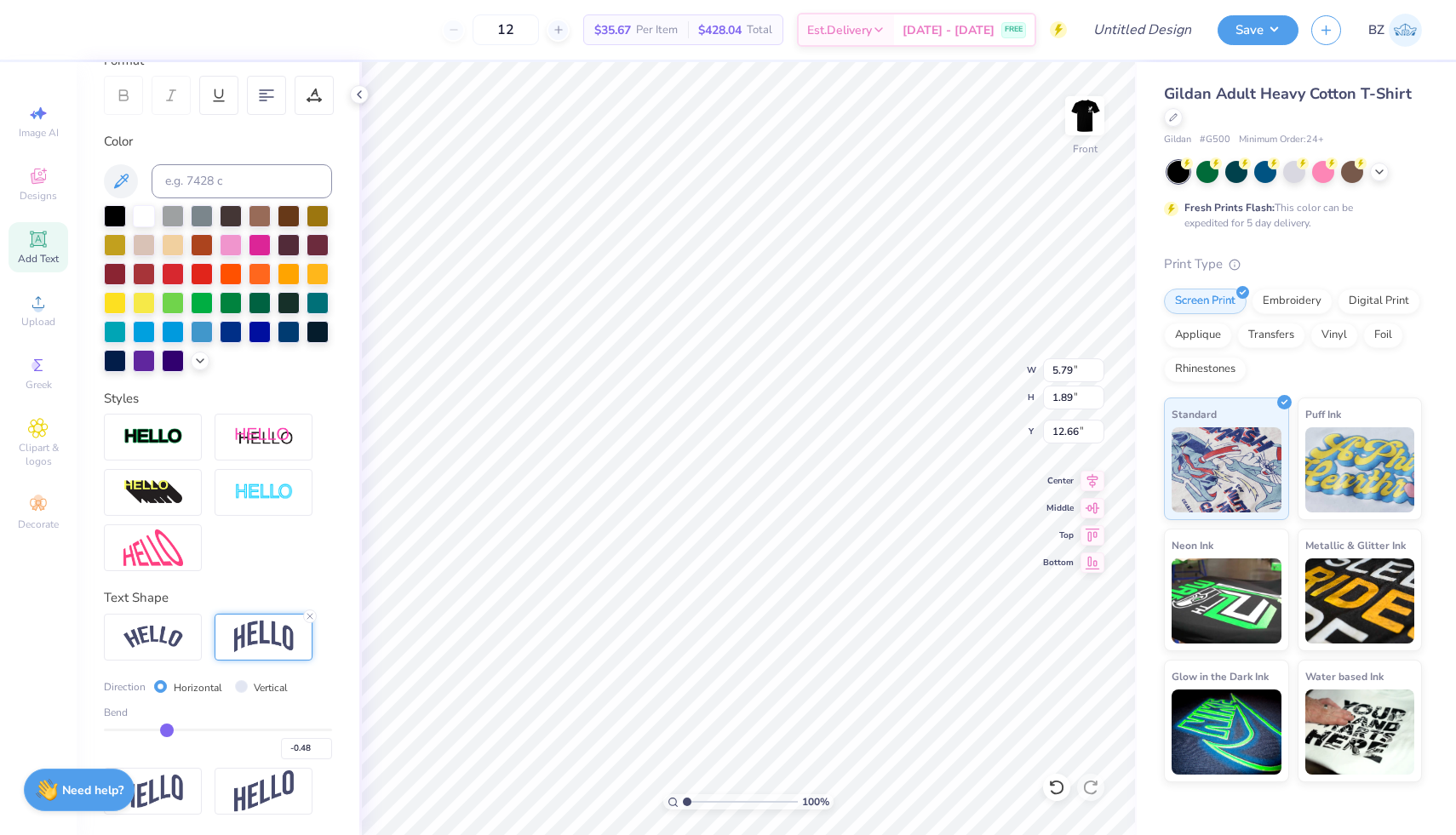
type input "1.99"
type input "12.61"
type input "-0.47"
type input "-0.45"
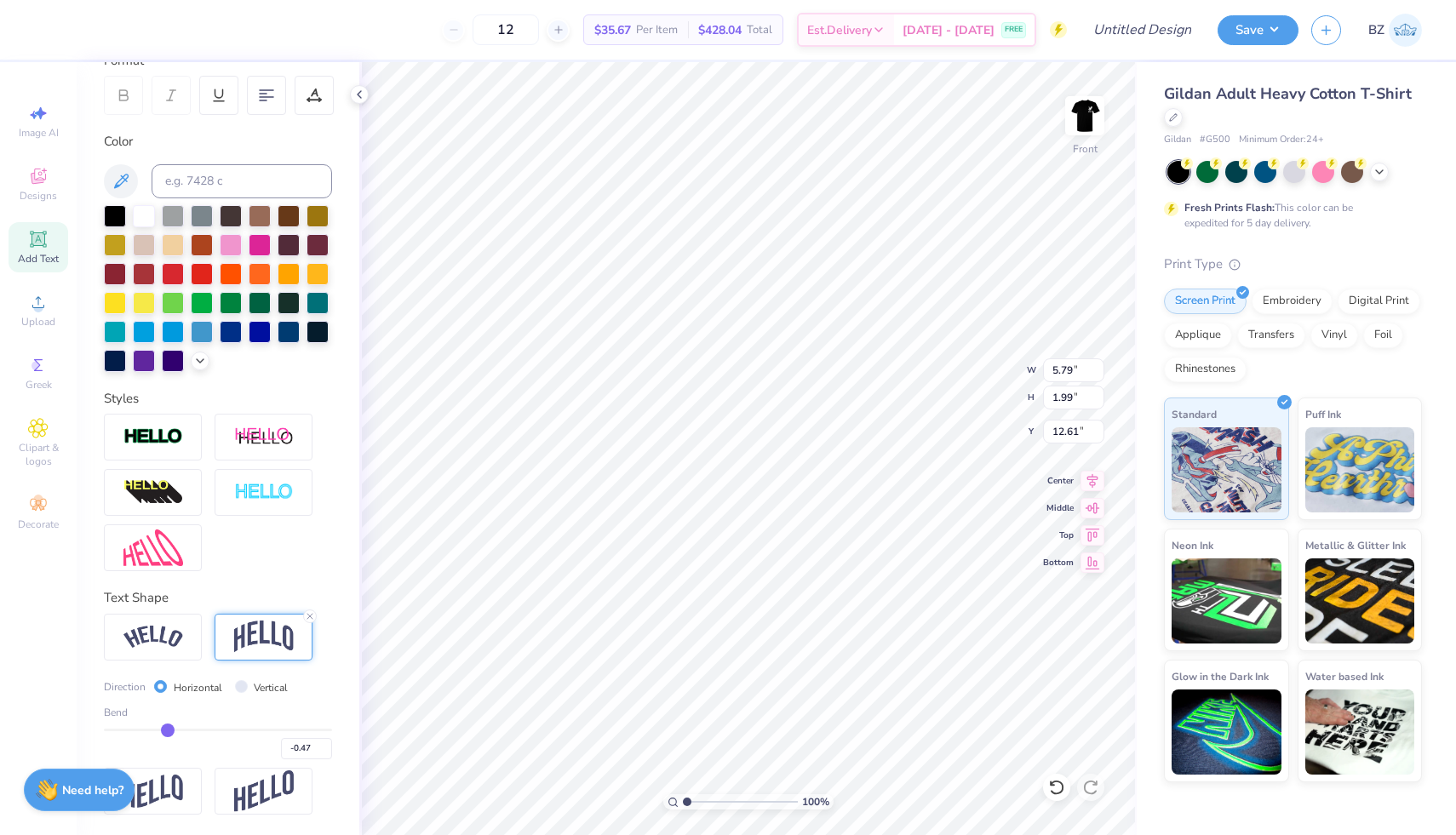
type input "-0.45"
type input "-0.43"
type input "-0.41"
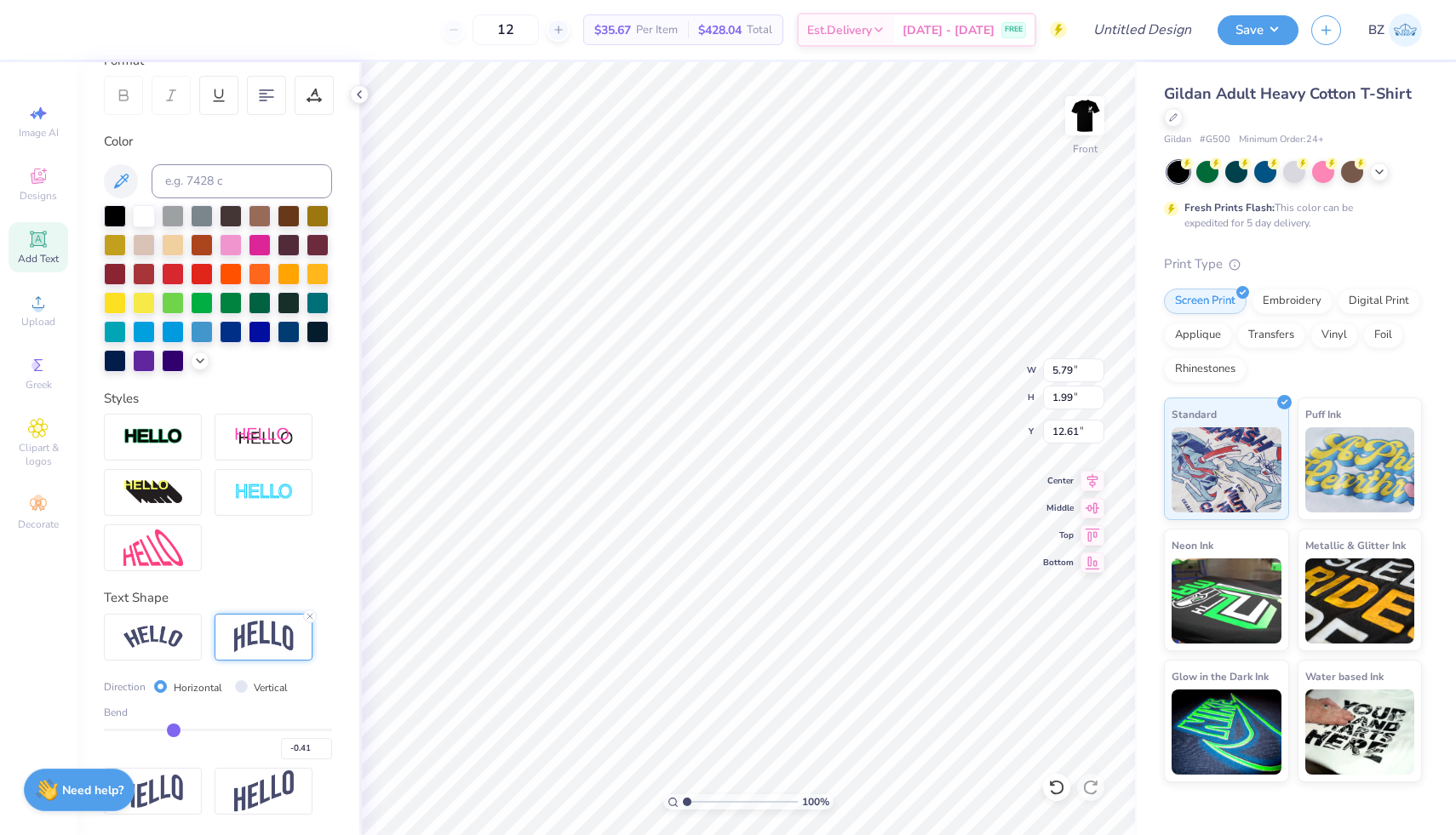
type input "-0.39"
type input "-0.38"
type input "-0.37"
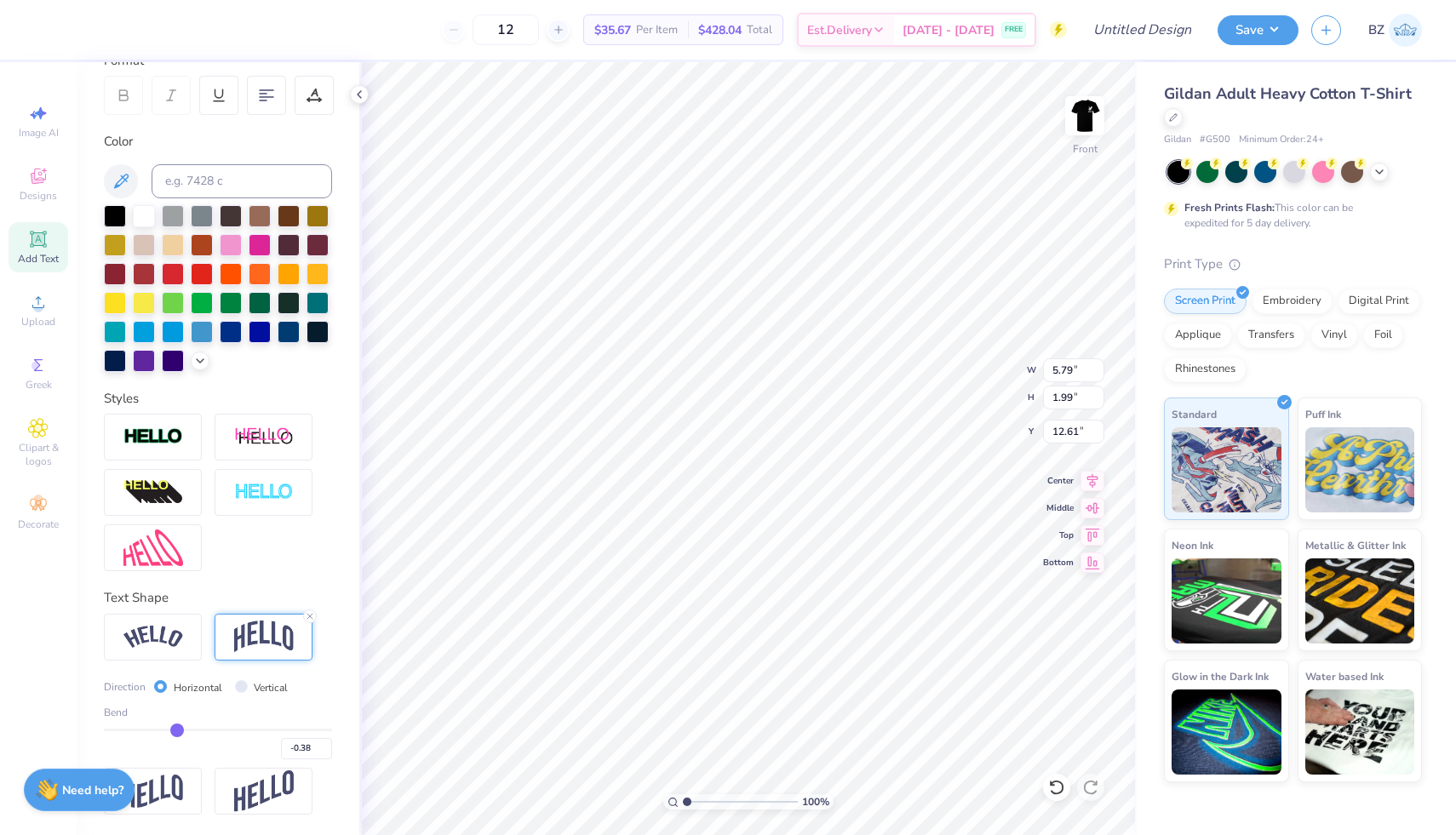
type input "-0.37"
type input "-0.36"
type input "-0.35"
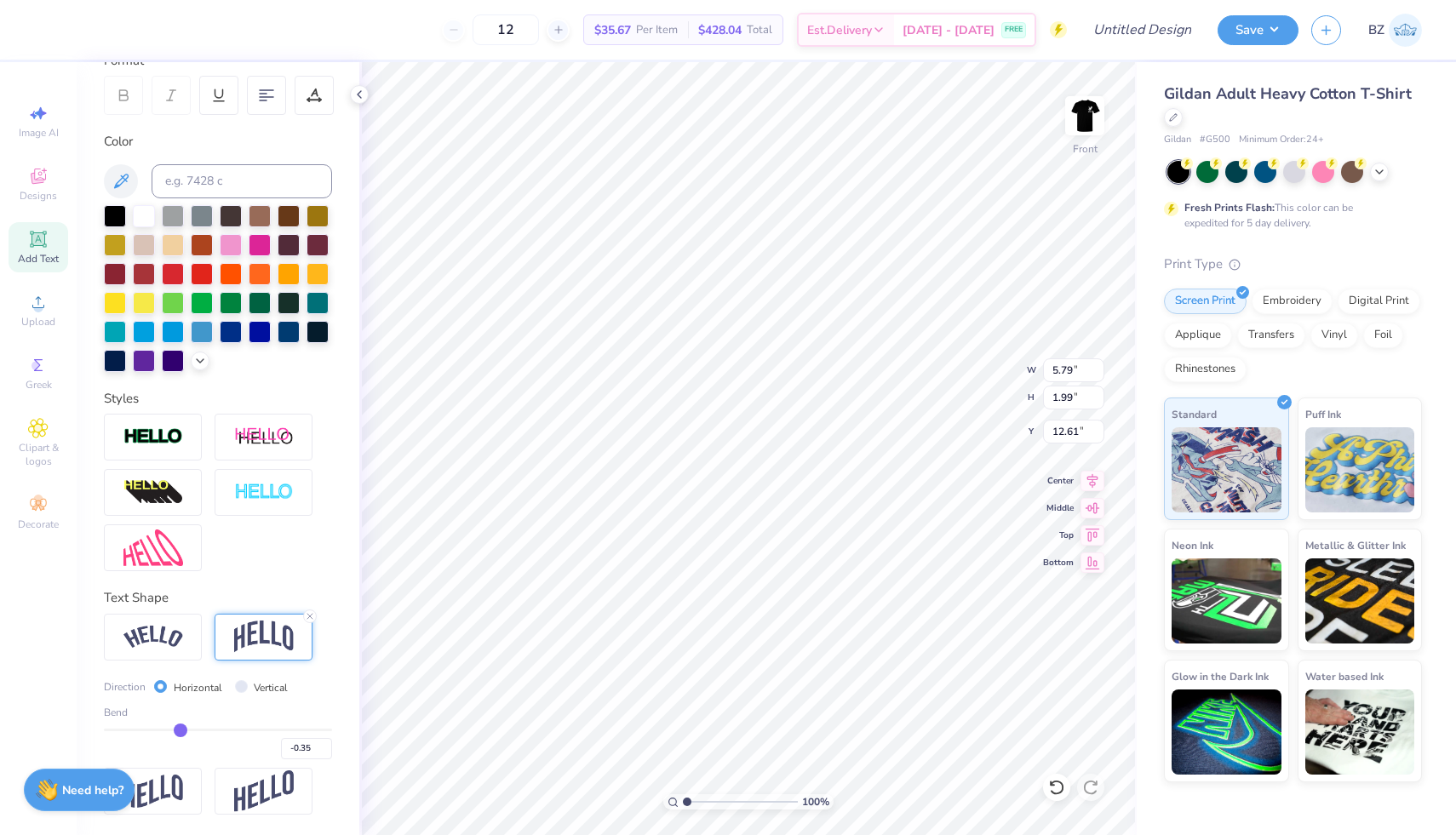
type input "-0.34"
type input "-0.31"
type input "-0.3"
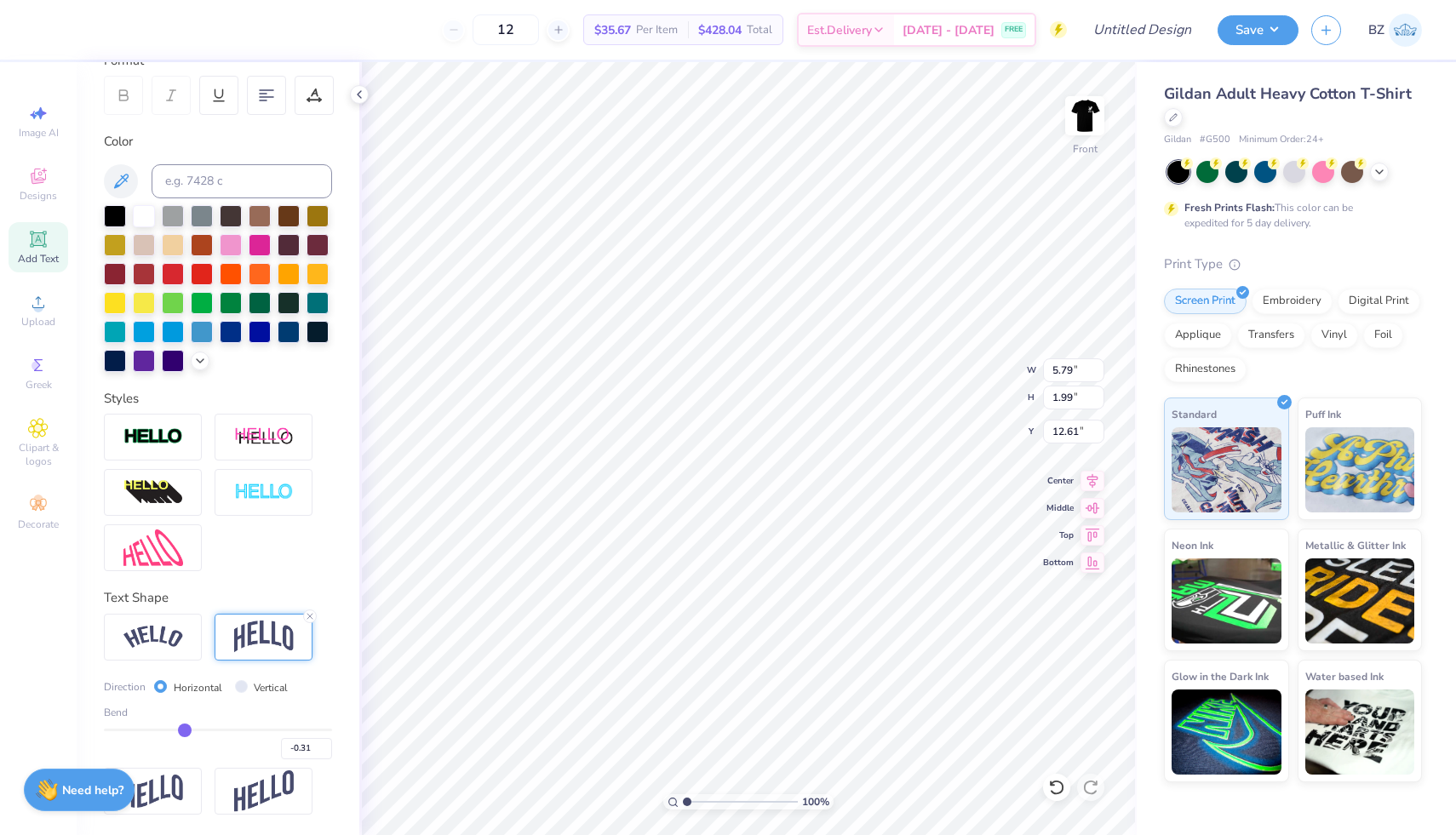
type input "-0.30"
type input "-0.29"
type input "-0.28"
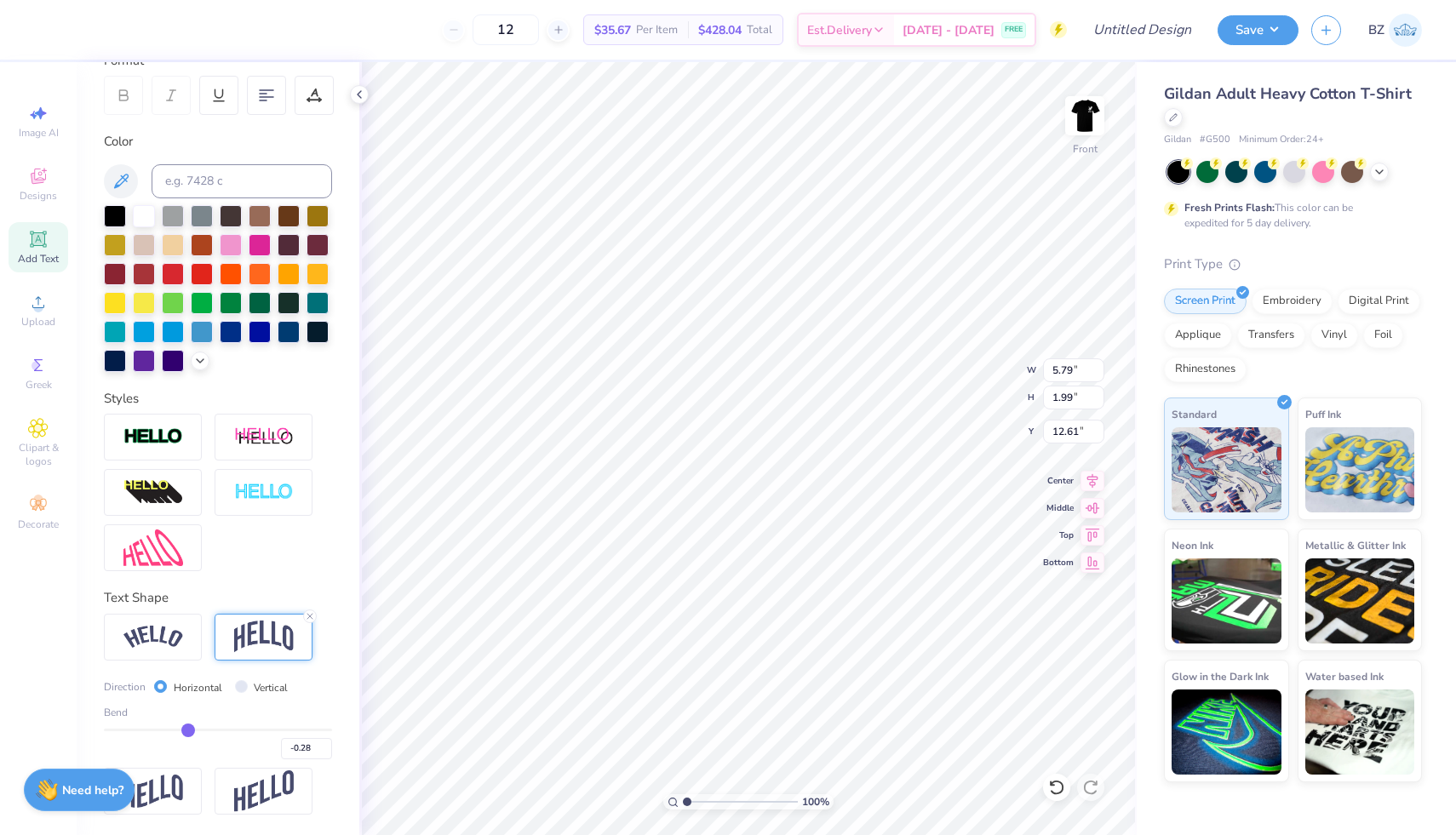
drag, startPoint x: 166, startPoint y: 730, endPoint x: 188, endPoint y: 730, distance: 22.0
type input "-0.28"
click at [188, 730] on input "range" at bounding box center [217, 730] width 228 height 3
type input "1.57"
type input "12.82"
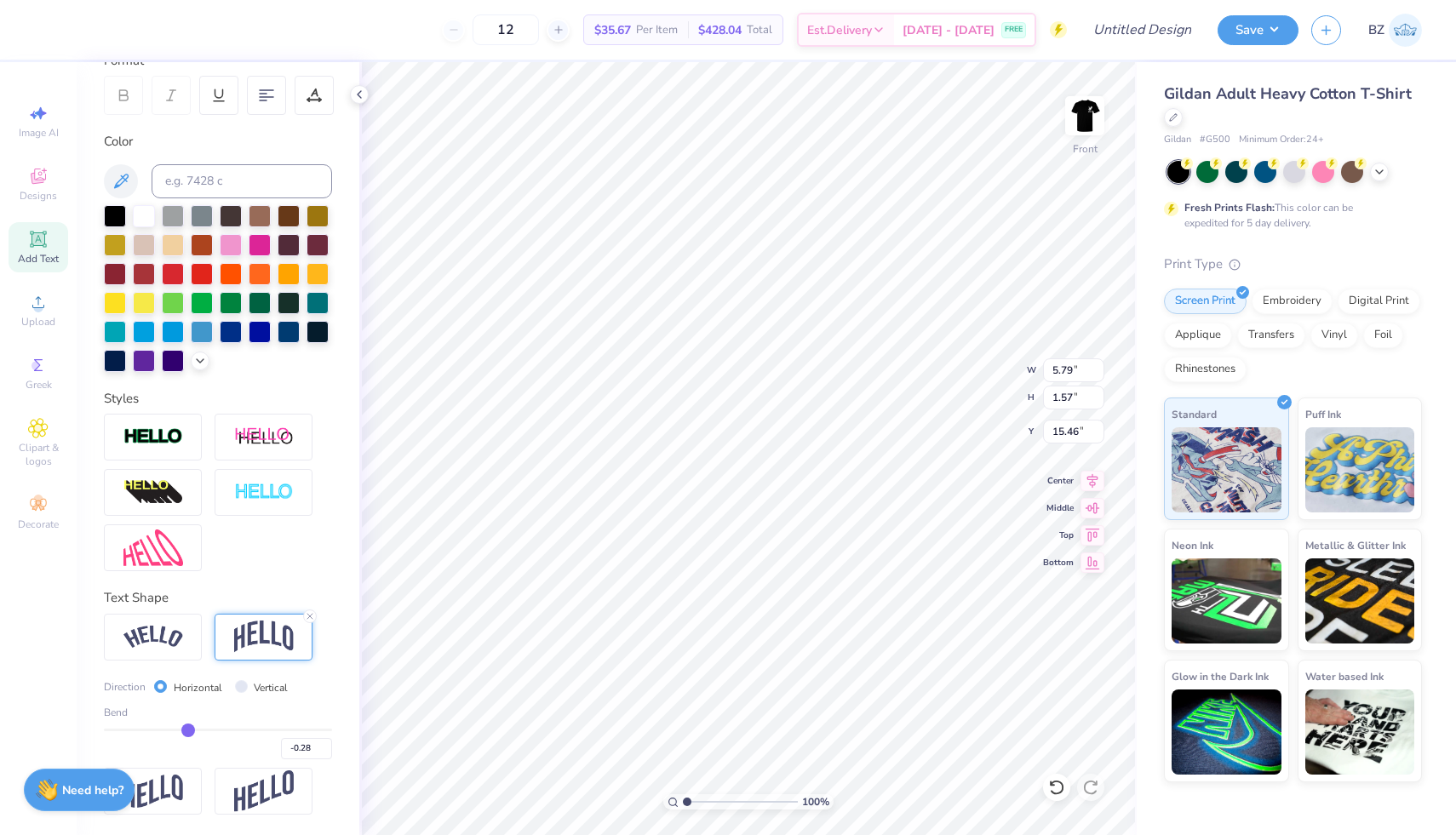
type input "15.46"
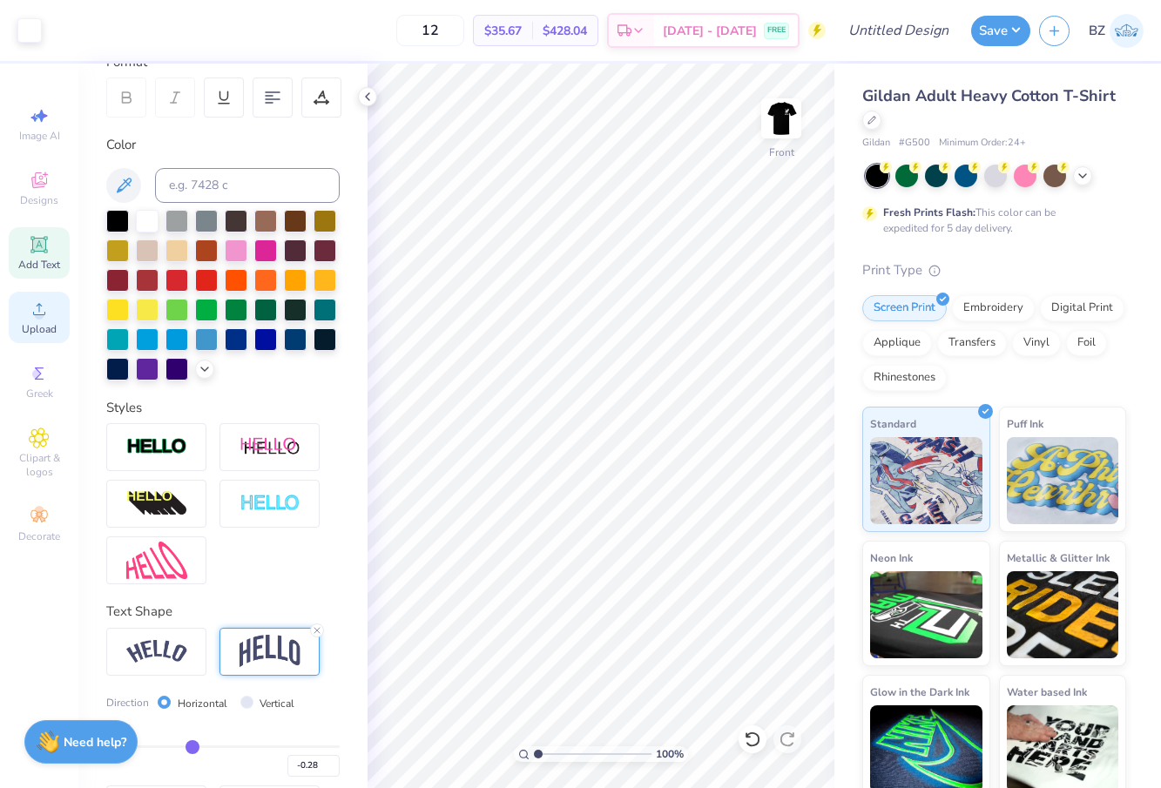
click at [42, 307] on icon at bounding box center [39, 309] width 21 height 21
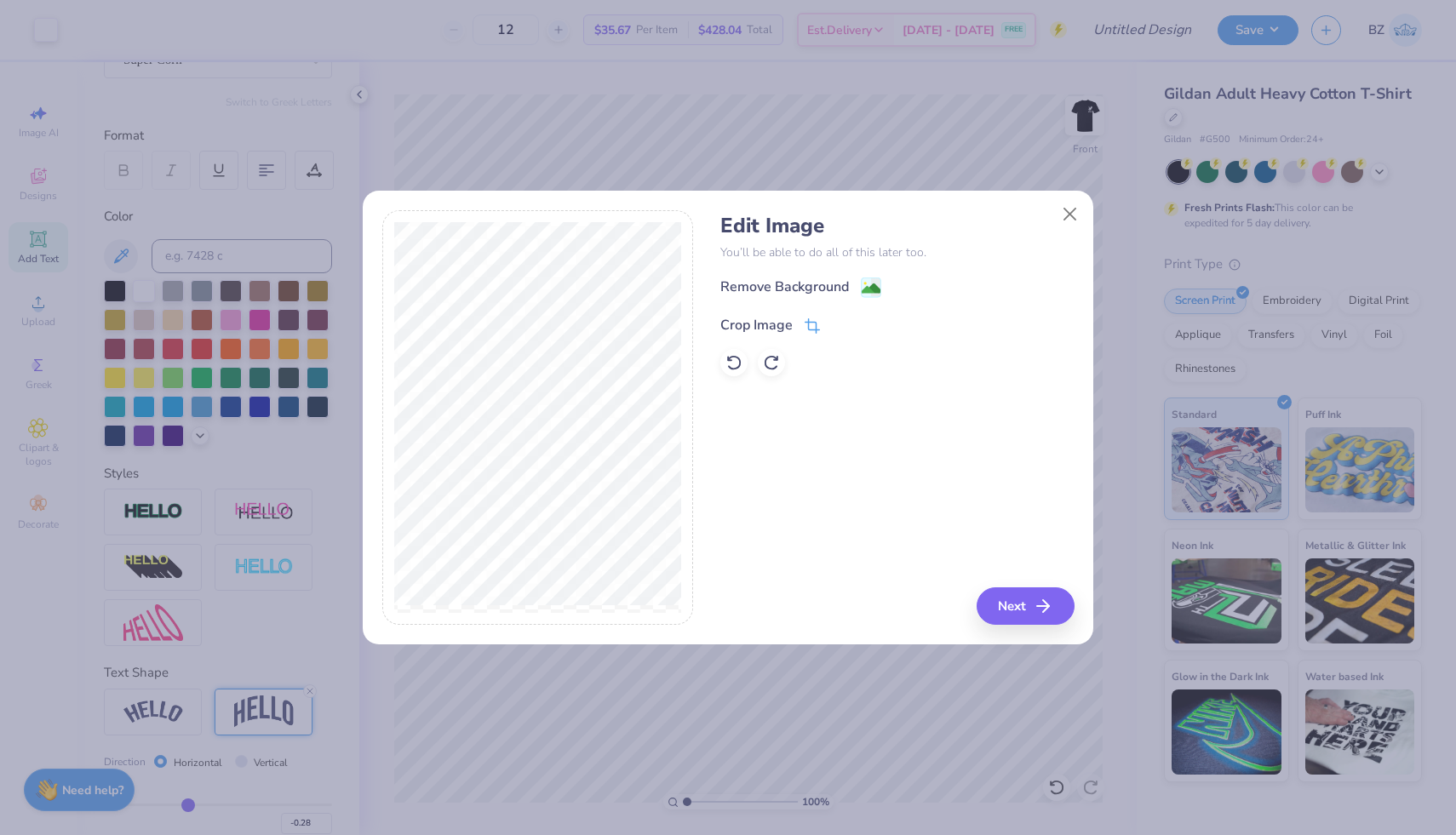
click at [813, 327] on icon at bounding box center [813, 327] width 16 height 16
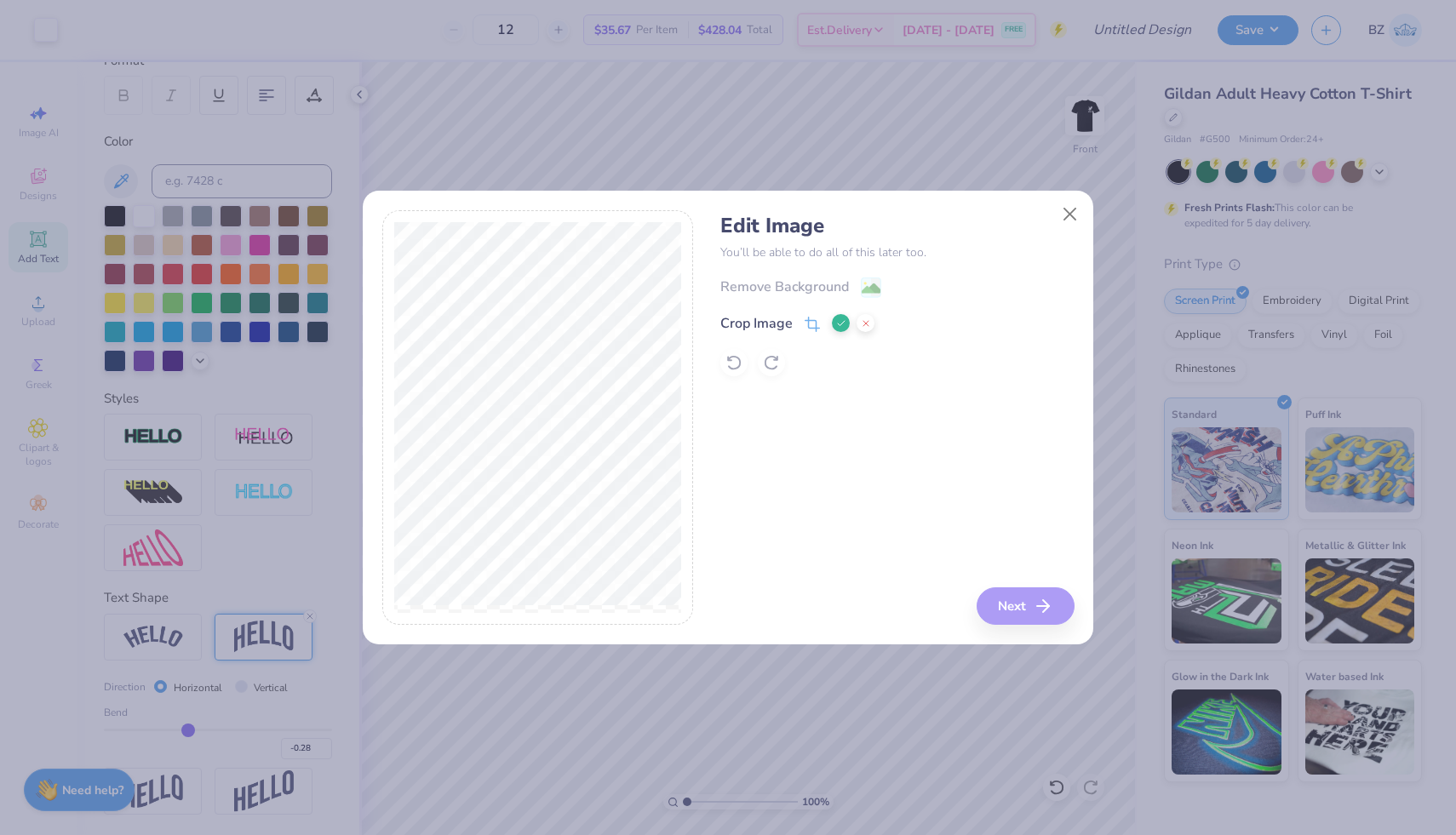
click at [835, 322] on button at bounding box center [841, 323] width 18 height 18
click at [872, 284] on image at bounding box center [870, 289] width 19 height 19
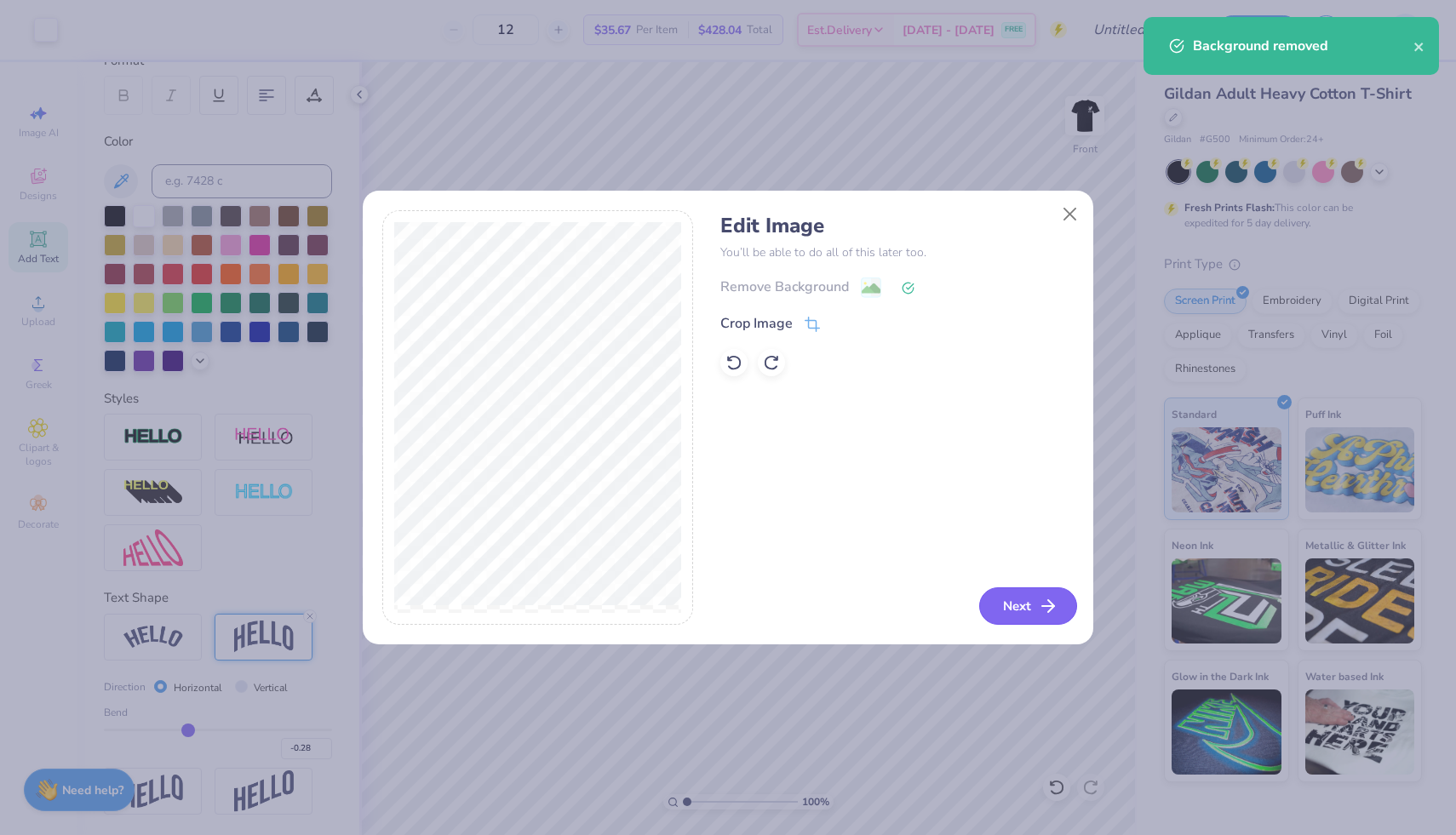
click at [1022, 603] on button "Next" at bounding box center [1029, 606] width 98 height 37
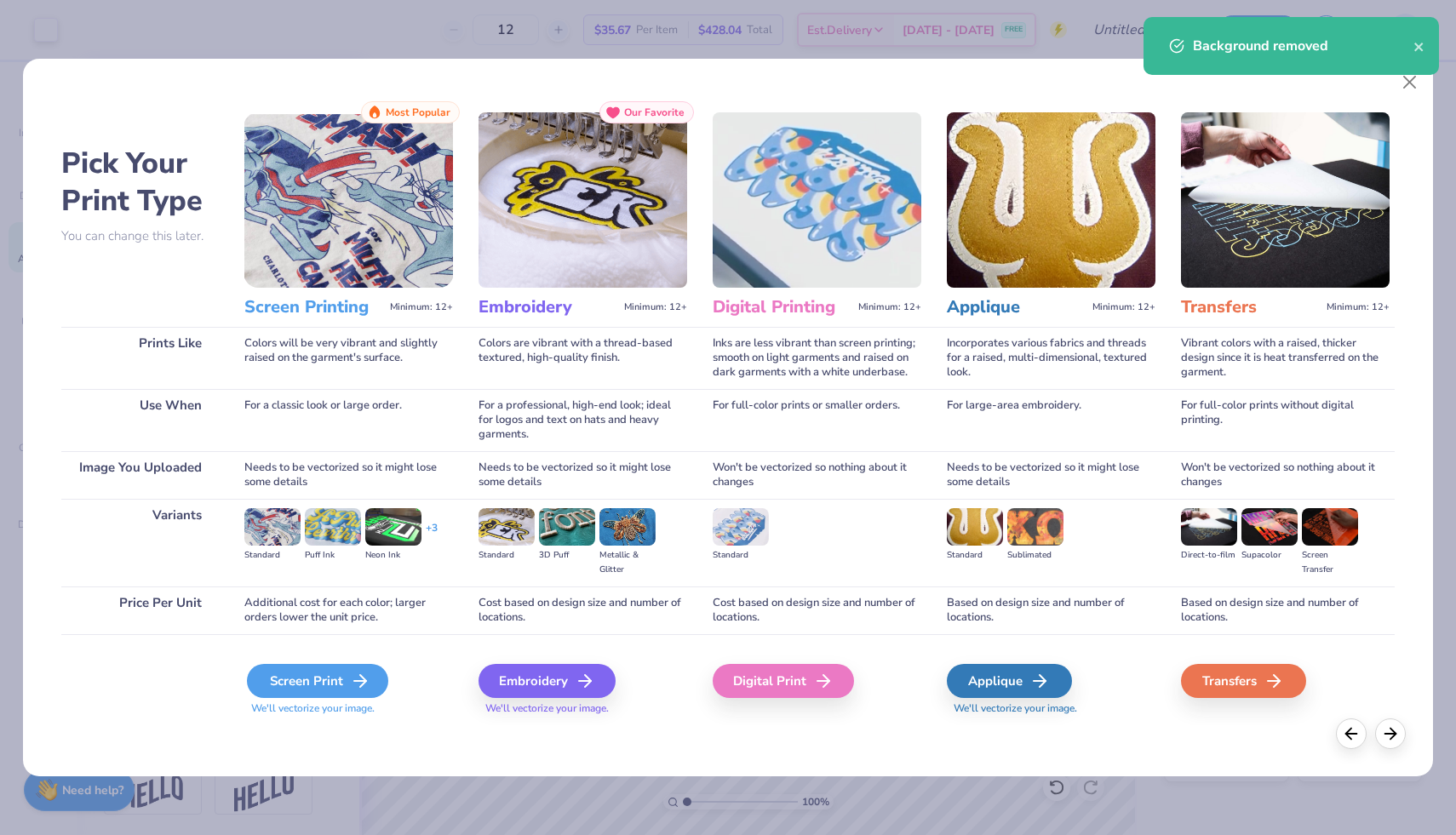
click at [330, 688] on div "Screen Print" at bounding box center [318, 681] width 142 height 34
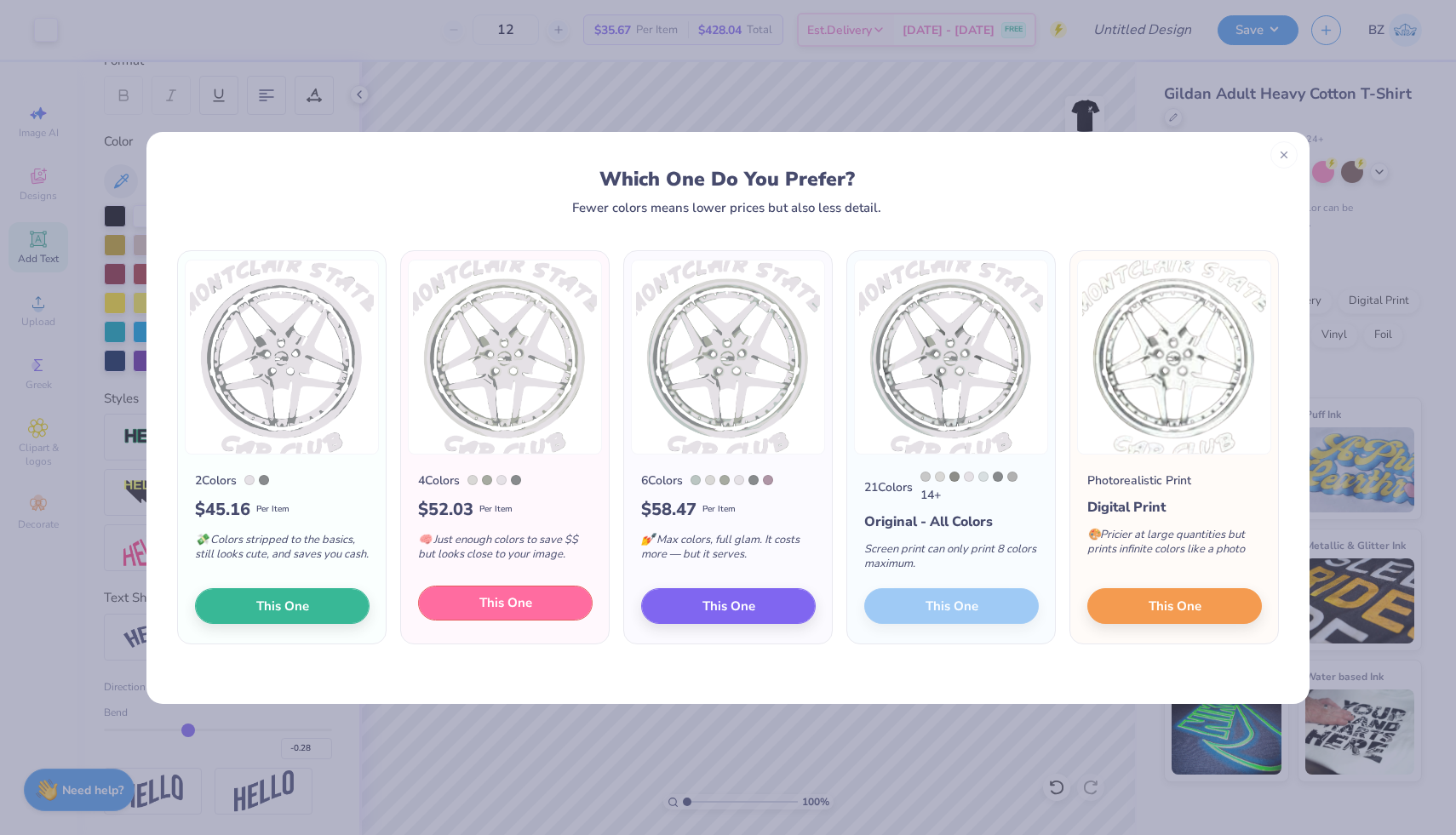
click at [551, 604] on button "This One" at bounding box center [506, 603] width 175 height 36
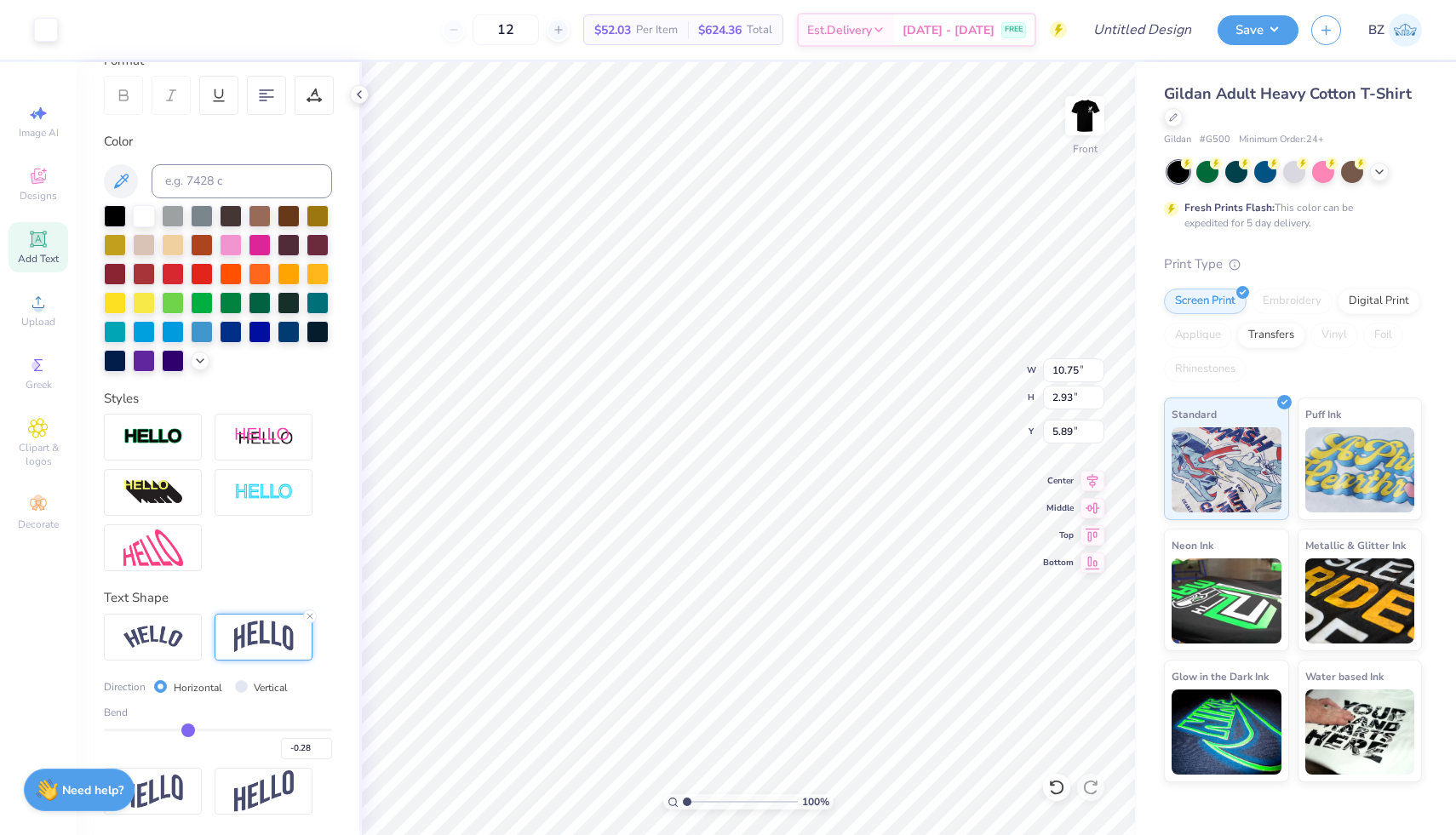
type input "10.75"
type input "2.93"
type input "5.89"
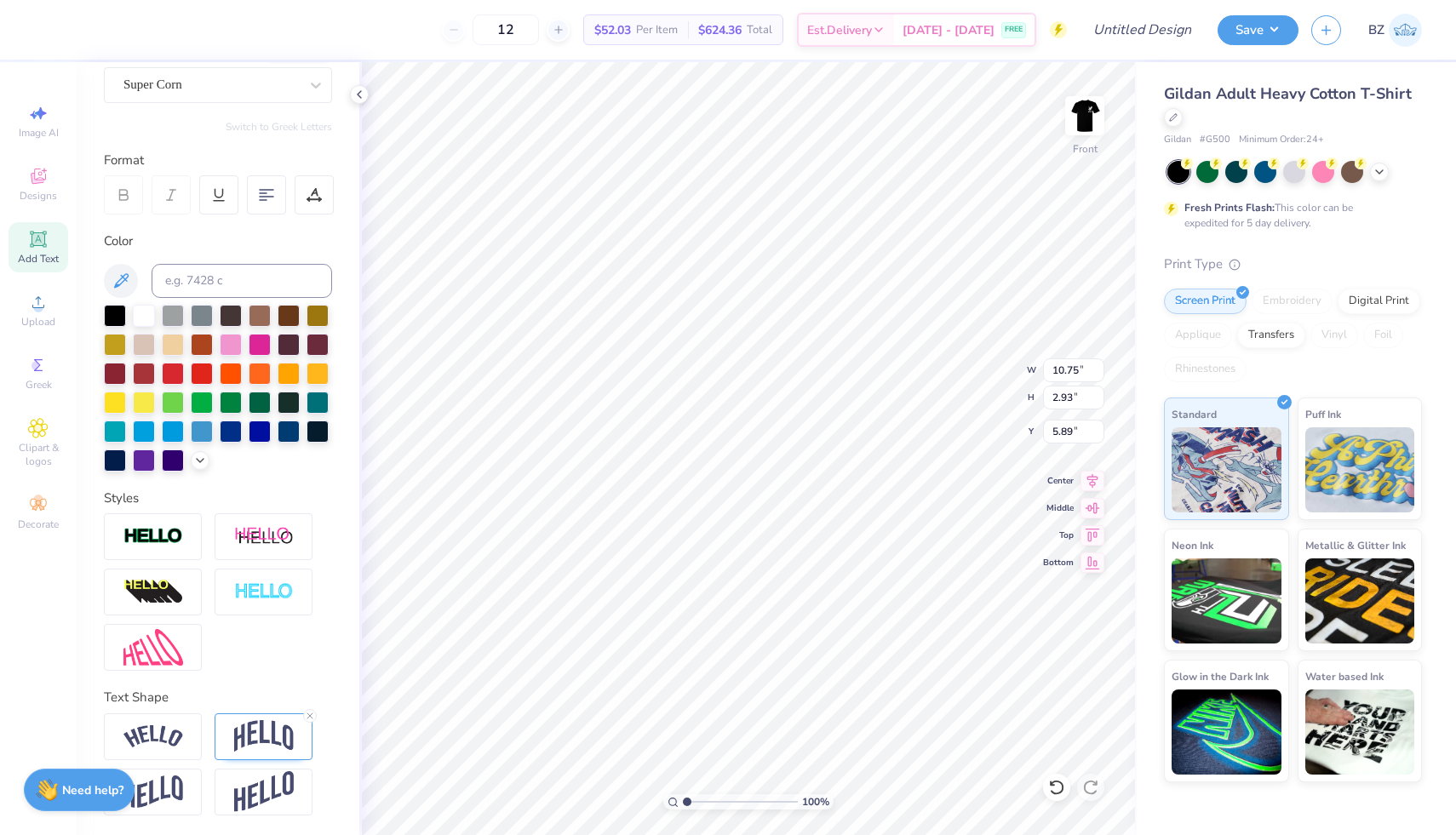
type input "14.65"
type input "15.40"
type input "6.55"
type input "2.33"
type input "2.30"
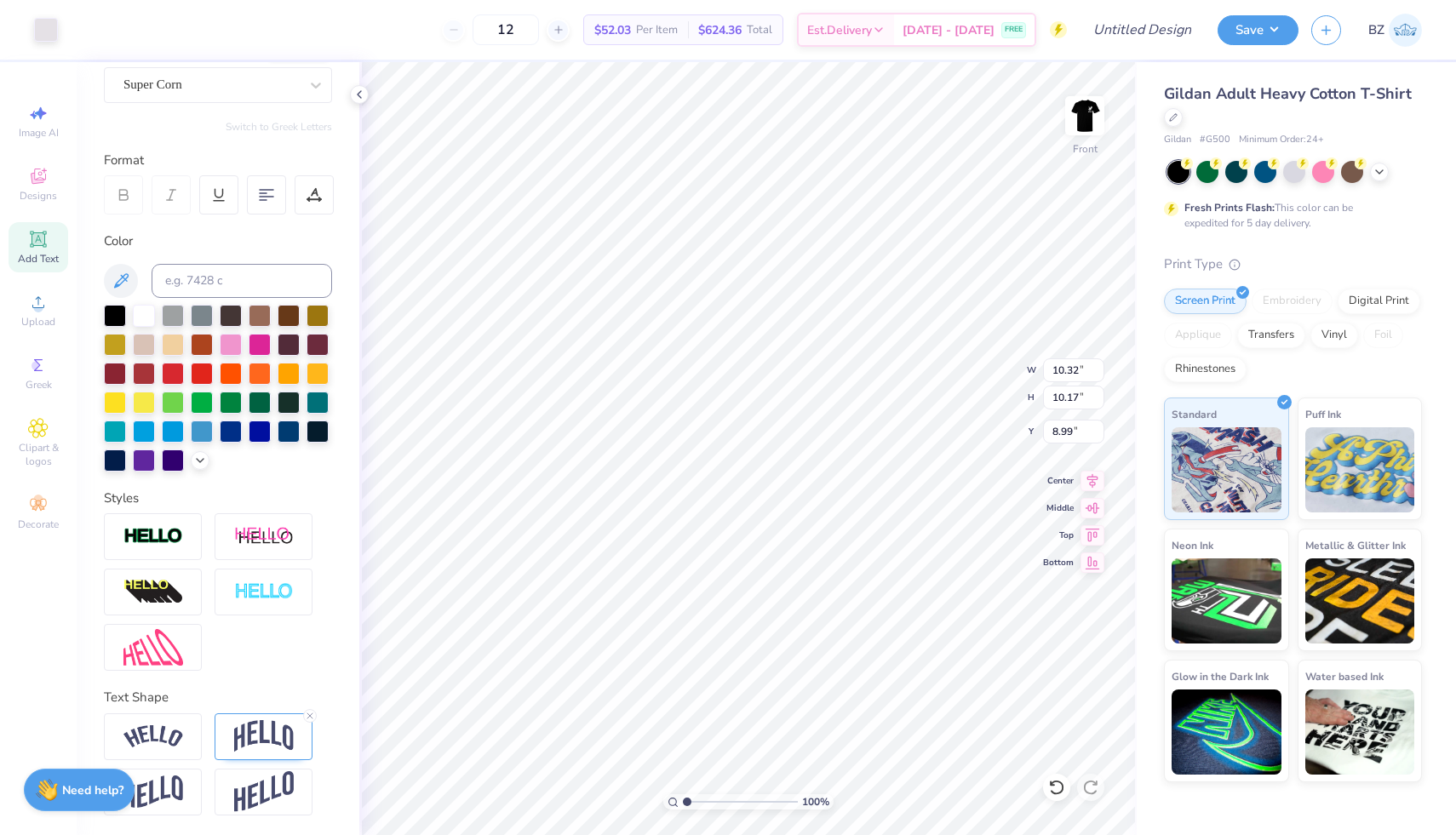
type input "16.86"
click at [1081, 115] on img at bounding box center [1085, 116] width 68 height 68
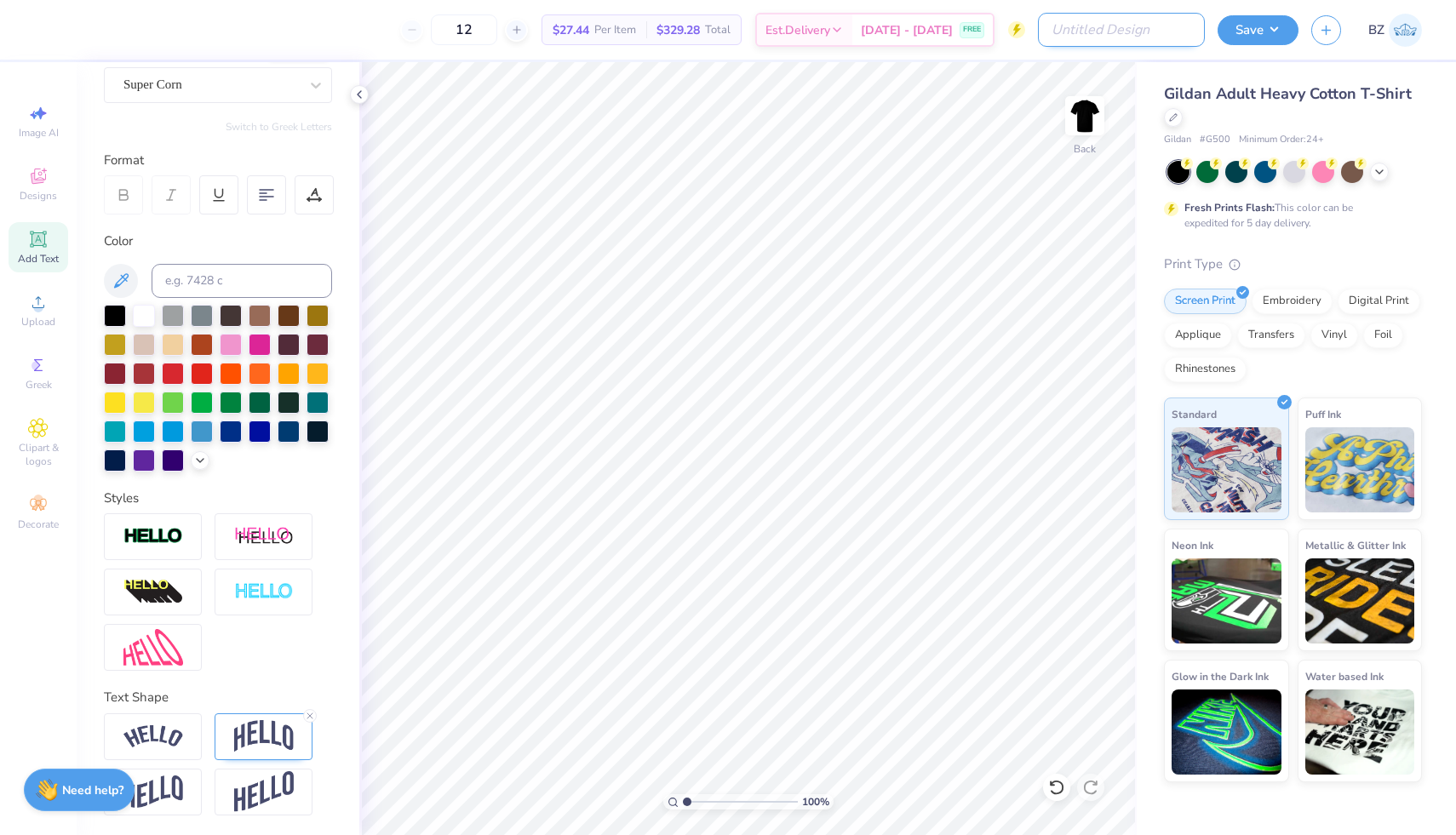
click at [1139, 34] on input "Design Title" at bounding box center [1122, 29] width 167 height 34
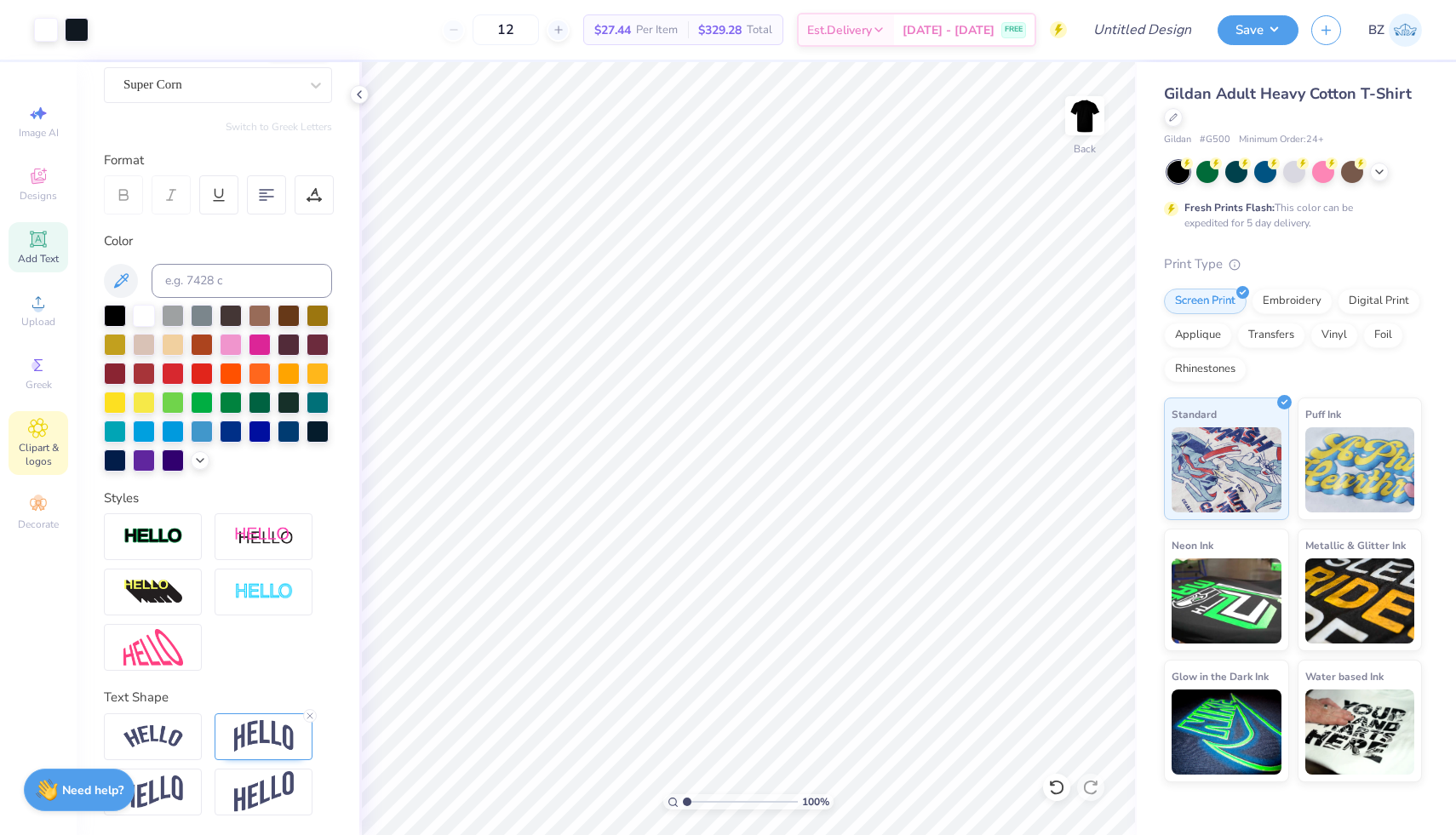
click at [44, 442] on span "Clipart & logos" at bounding box center [38, 455] width 60 height 27
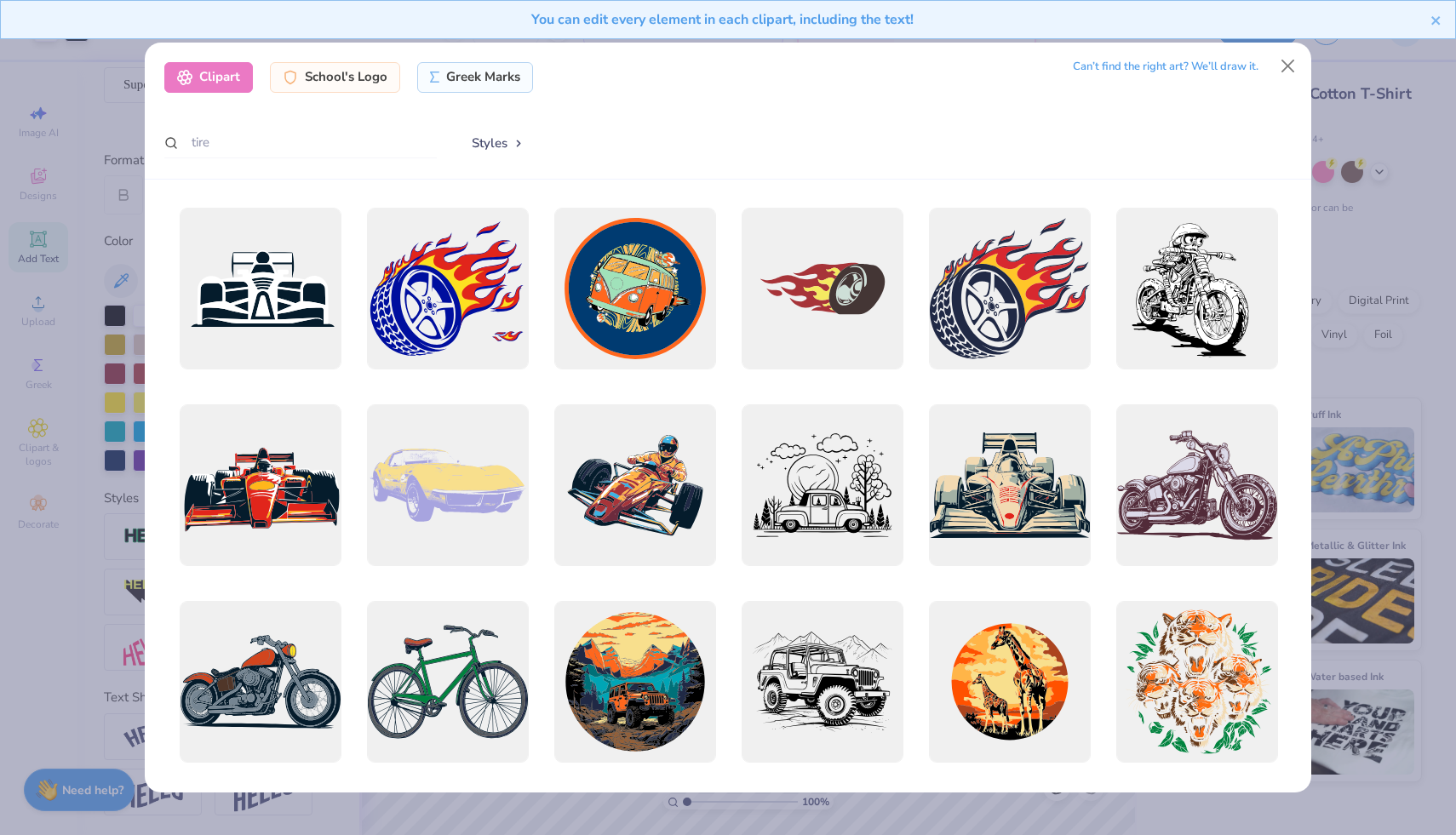
click at [1205, 72] on div "Can’t find the right art? We’ll draw it." at bounding box center [1166, 66] width 186 height 29
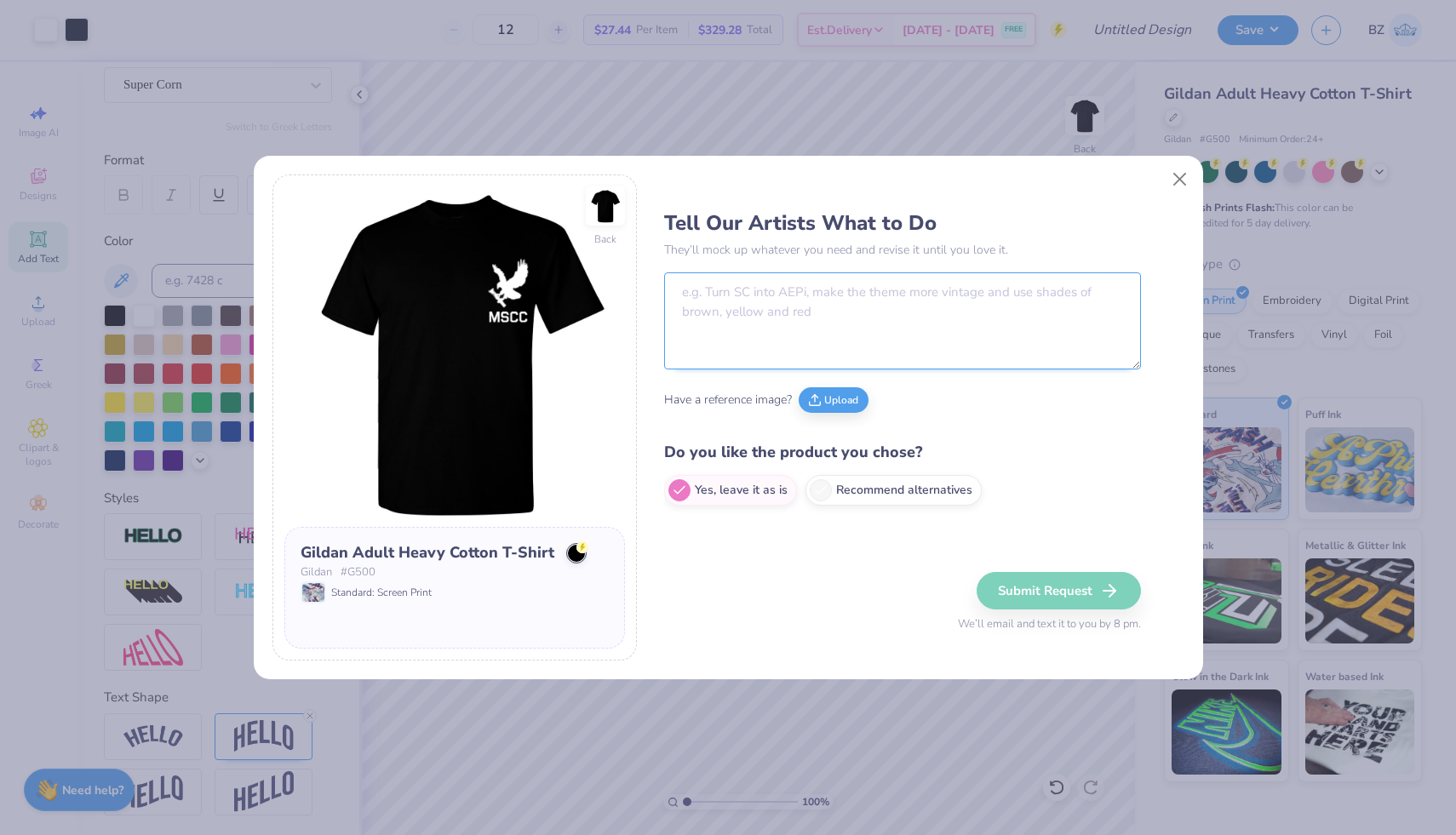
click at [852, 326] on textarea at bounding box center [903, 321] width 477 height 97
click at [859, 311] on textarea "hi! on" at bounding box center [903, 321] width 477 height 97
type textarea "hi! on the back, can you please add this design wit"
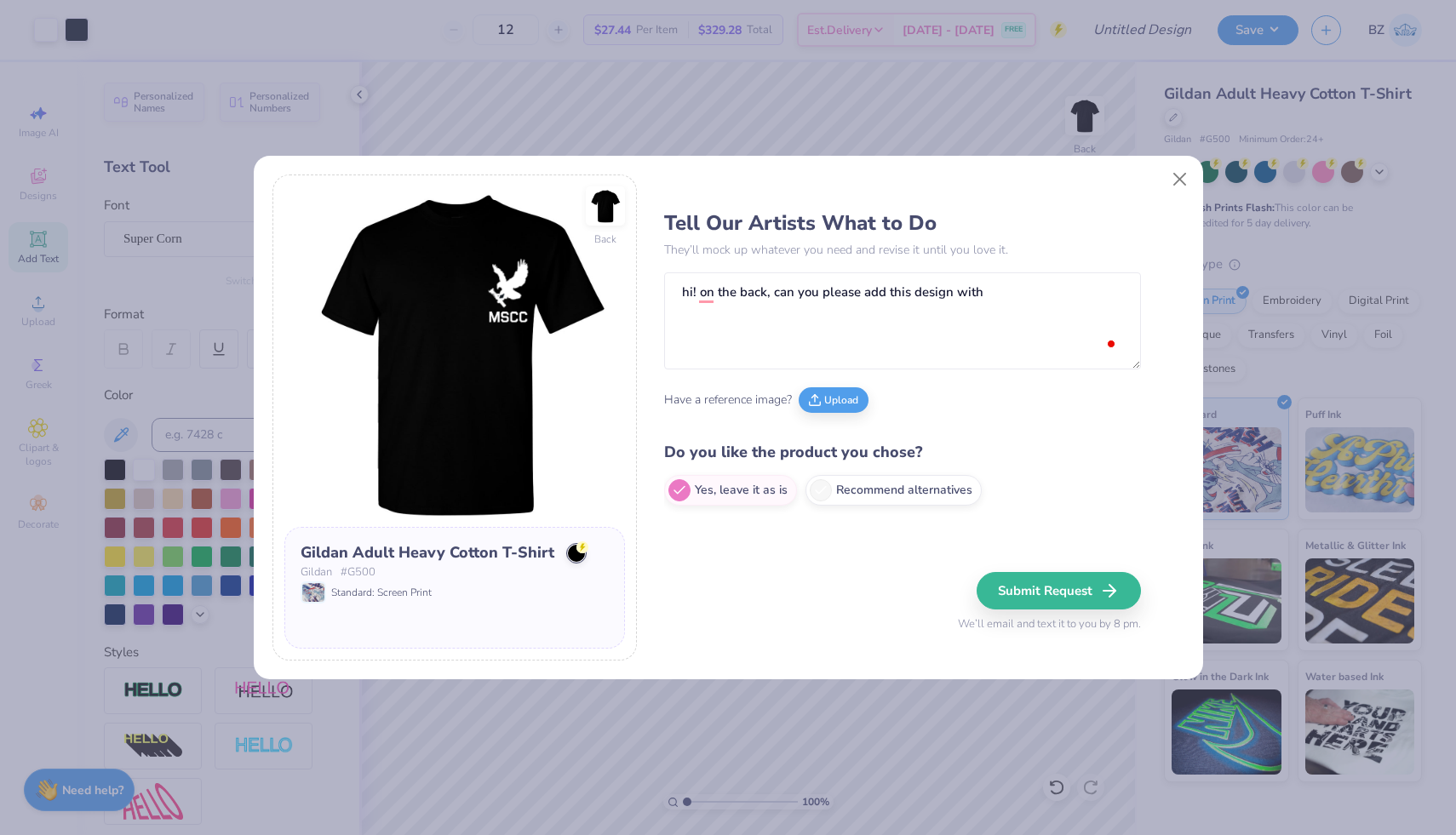
scroll to position [154, 0]
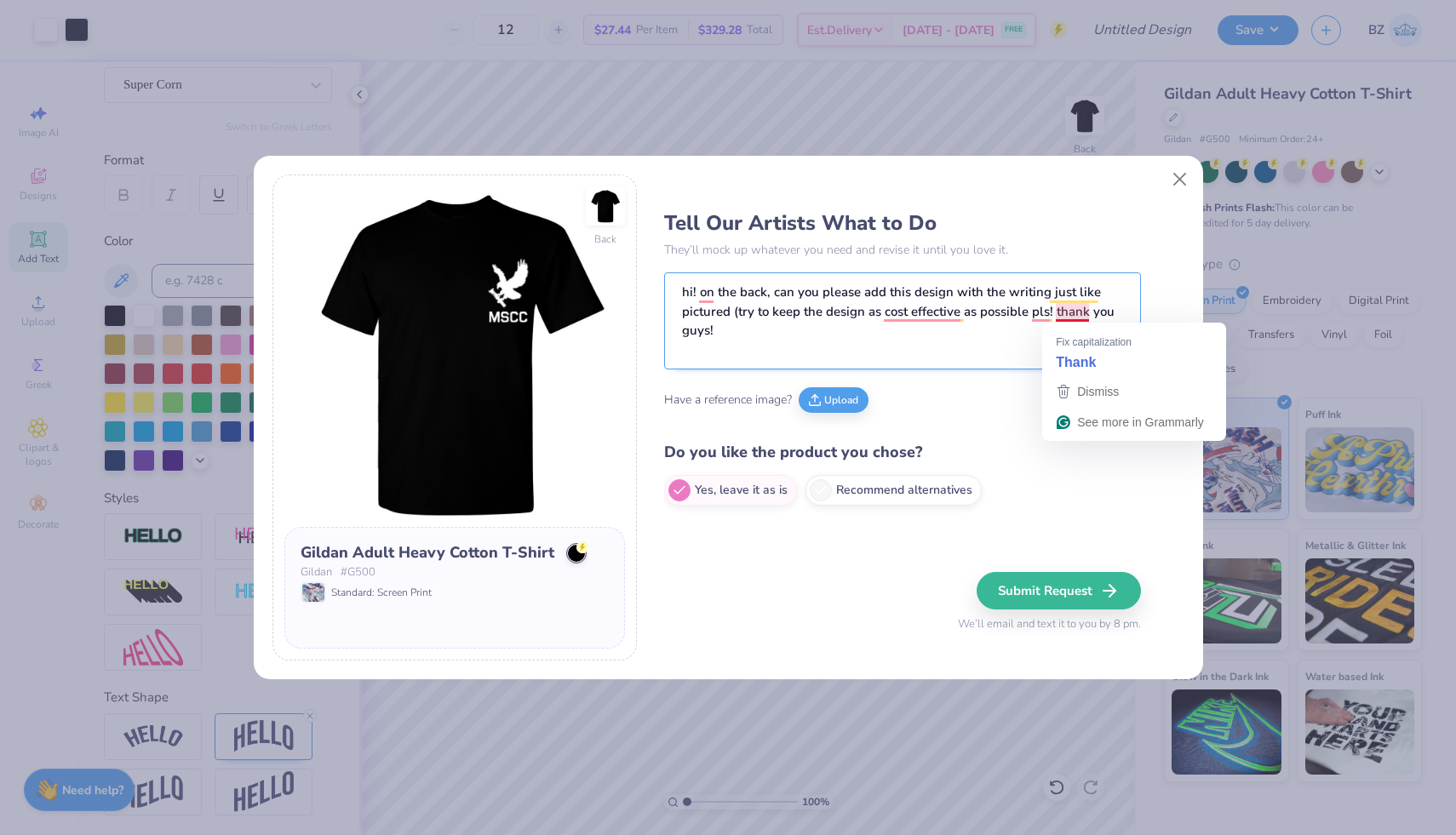
click at [1056, 314] on textarea "hi! on the back, can you please add this design with the writing just like pict…" at bounding box center [903, 321] width 477 height 97
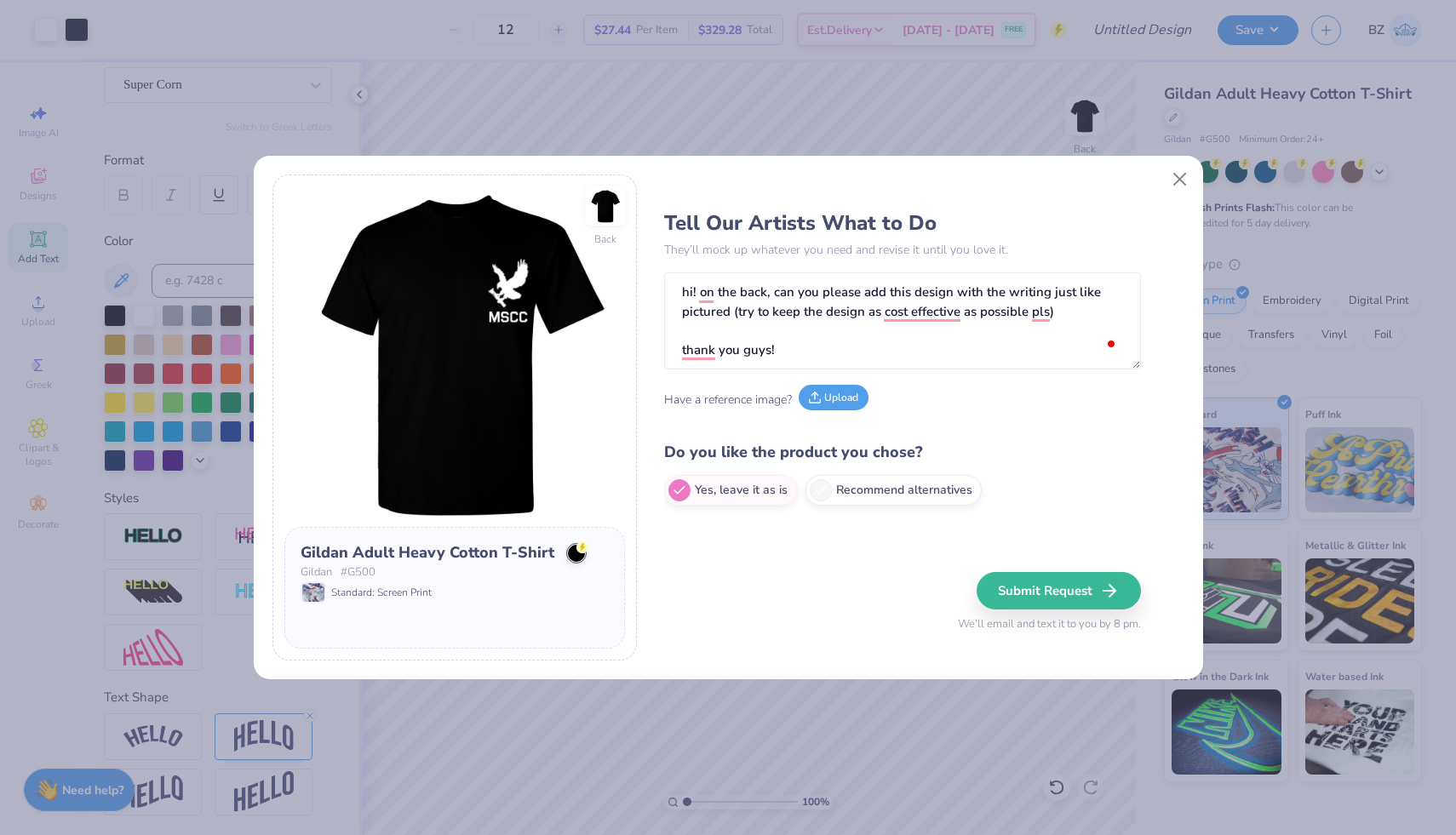
type textarea "hi! on the back, can you please add this design with the writing just like pict…"
click at [845, 392] on button "Upload" at bounding box center [833, 398] width 69 height 25
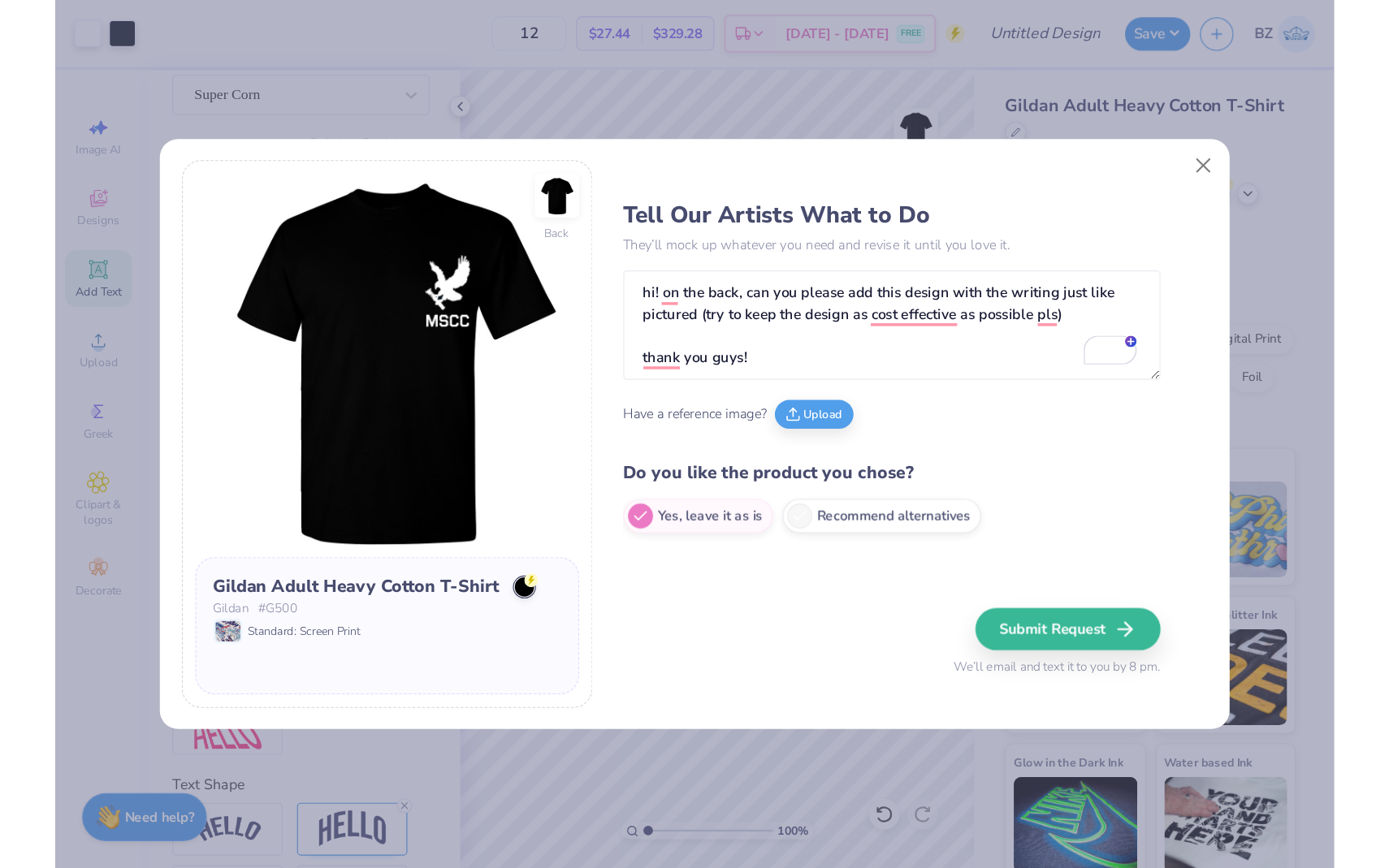
scroll to position [209, 0]
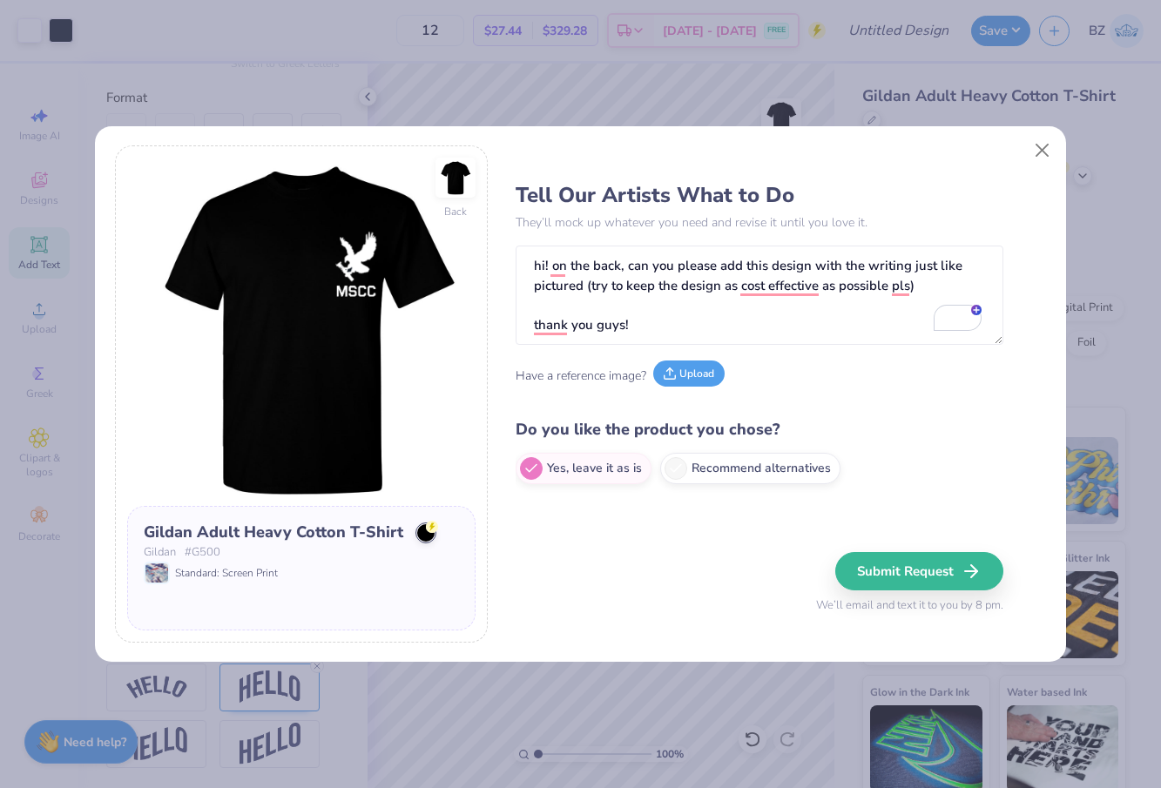
click at [707, 381] on button "Upload" at bounding box center [688, 374] width 71 height 26
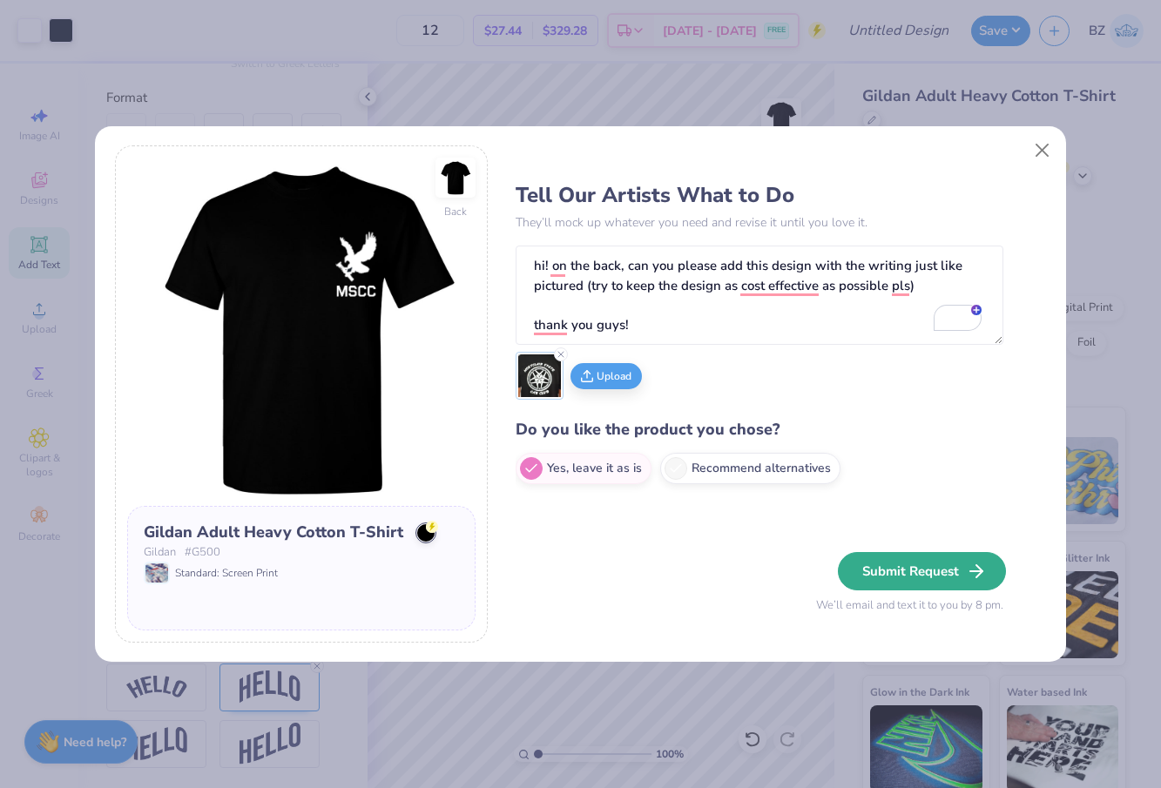
click at [907, 569] on button "Submit Request" at bounding box center [922, 571] width 168 height 38
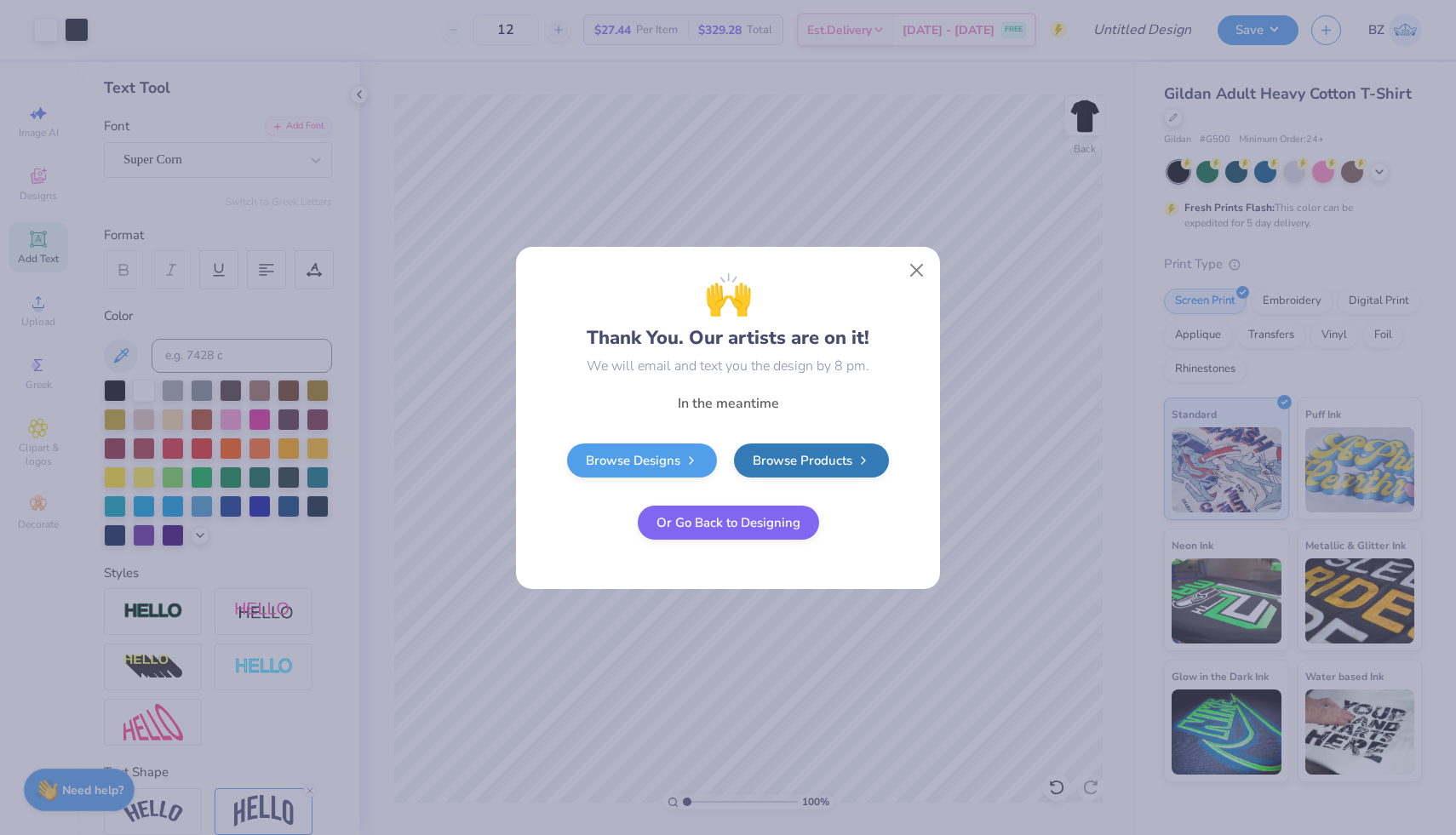
scroll to position [154, 0]
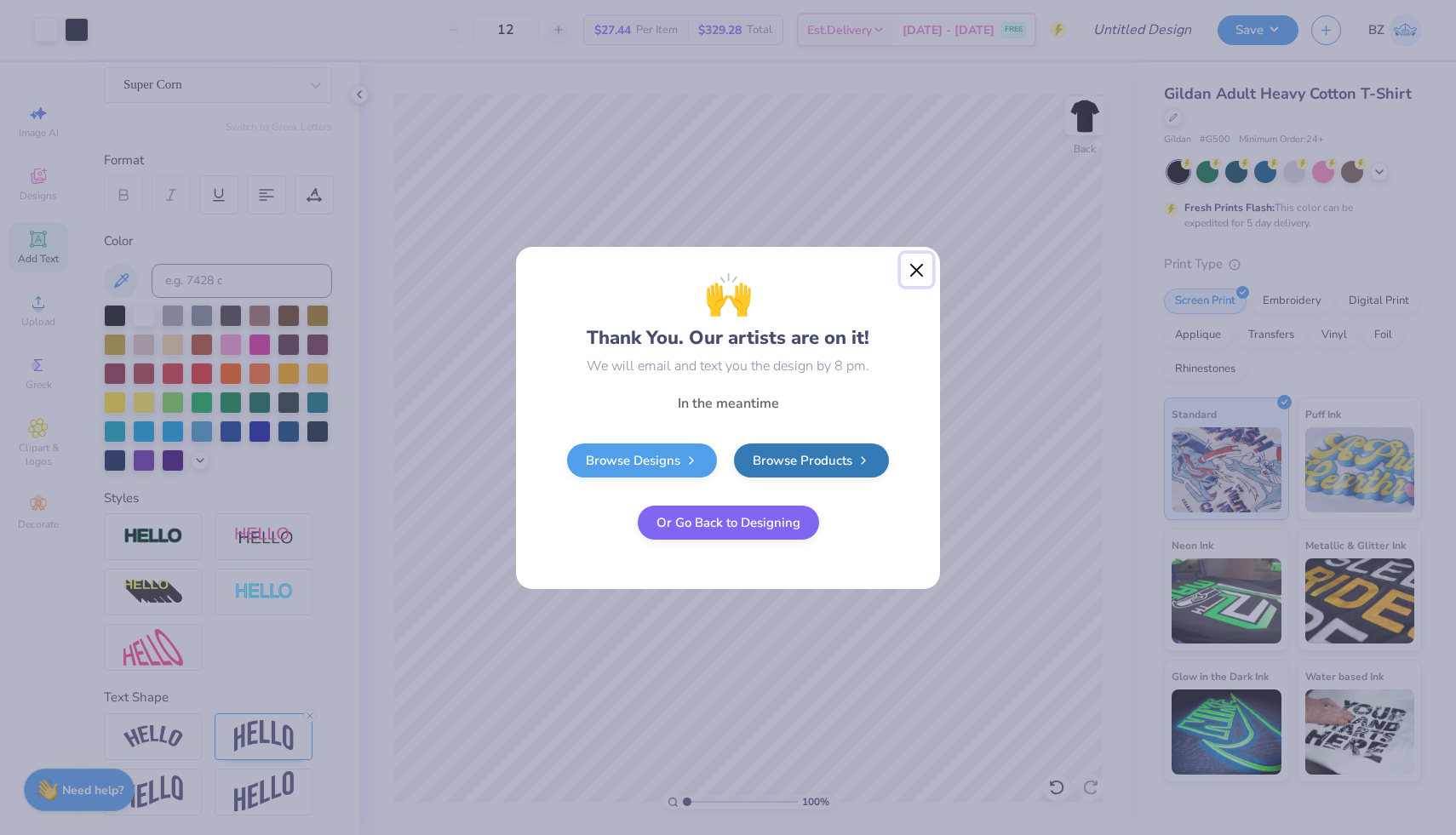
click at [914, 277] on button "Close" at bounding box center [917, 270] width 32 height 32
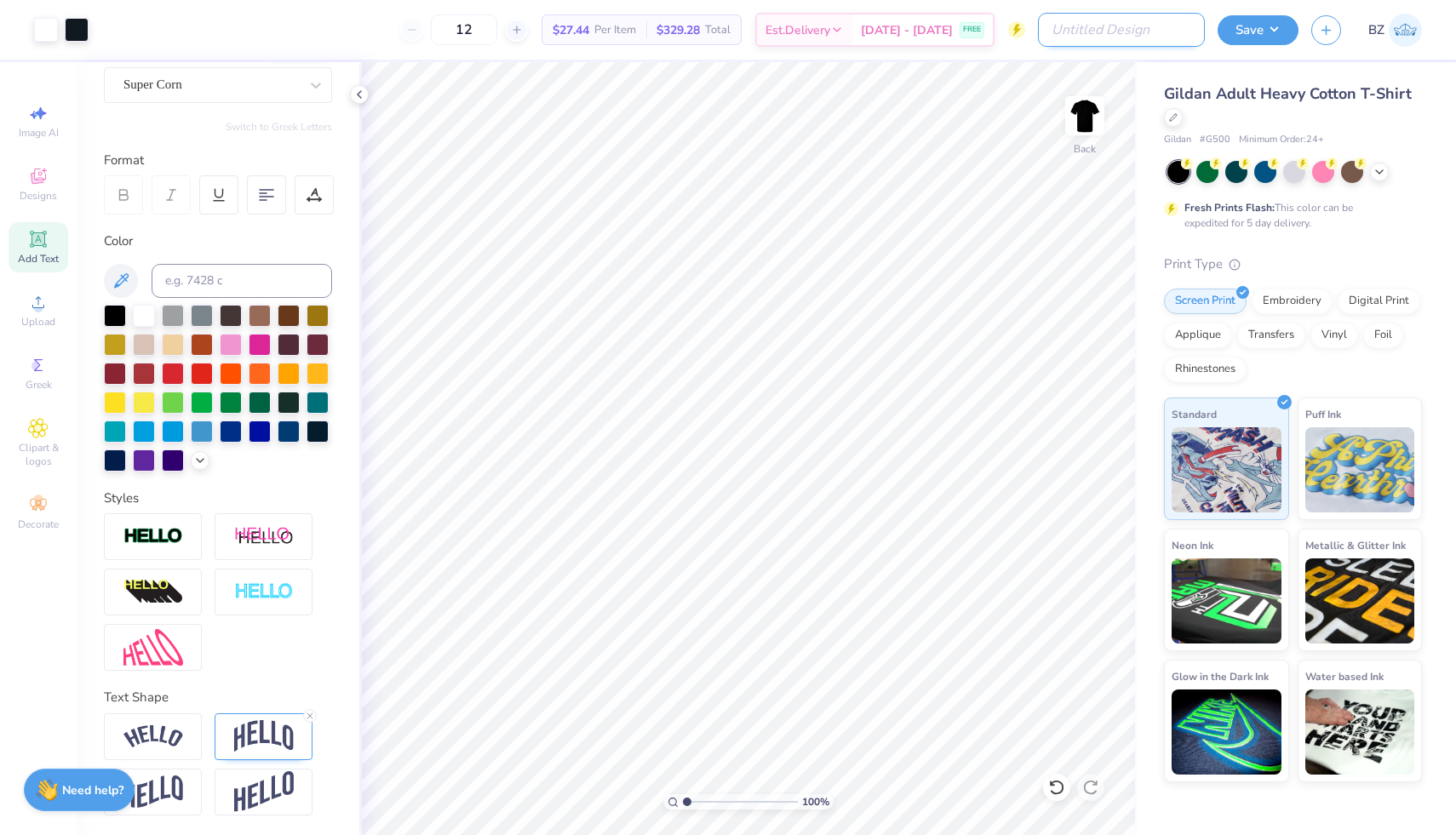
click at [1139, 35] on input "Design Title" at bounding box center [1122, 29] width 167 height 34
type input "car club shirts"
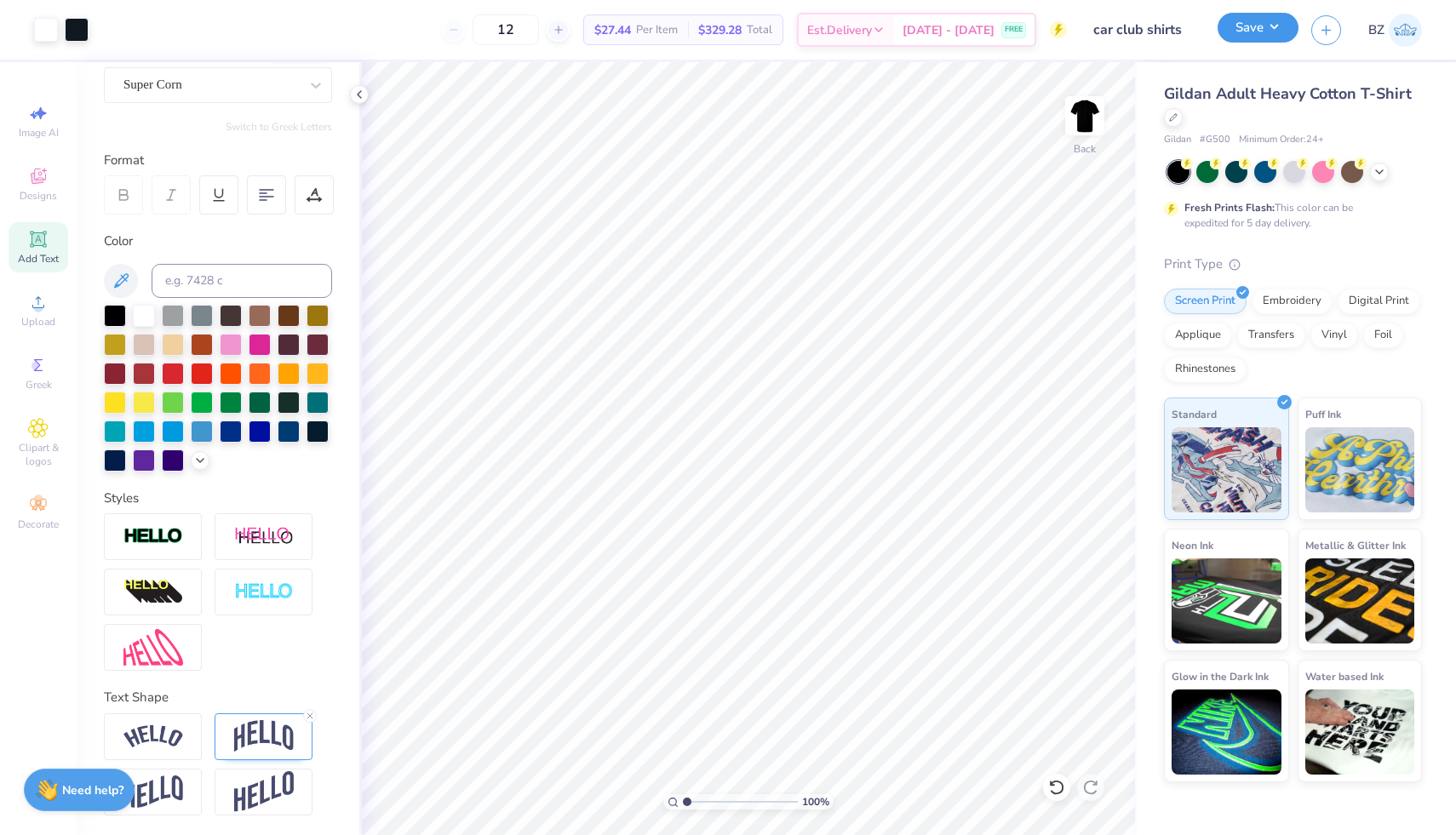
click at [1259, 28] on button "Save" at bounding box center [1258, 27] width 81 height 29
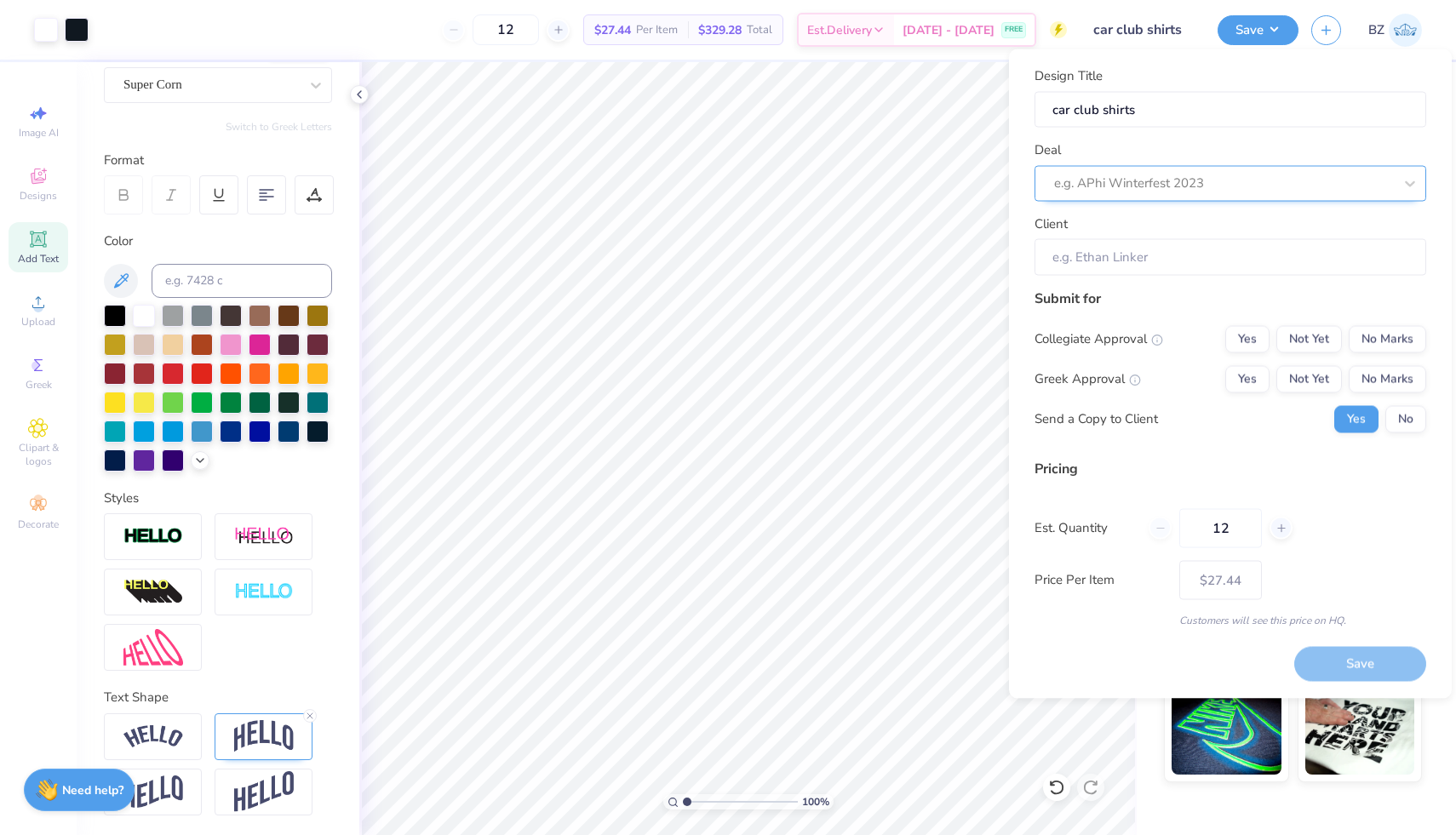
click at [1192, 172] on div at bounding box center [1223, 184] width 339 height 23
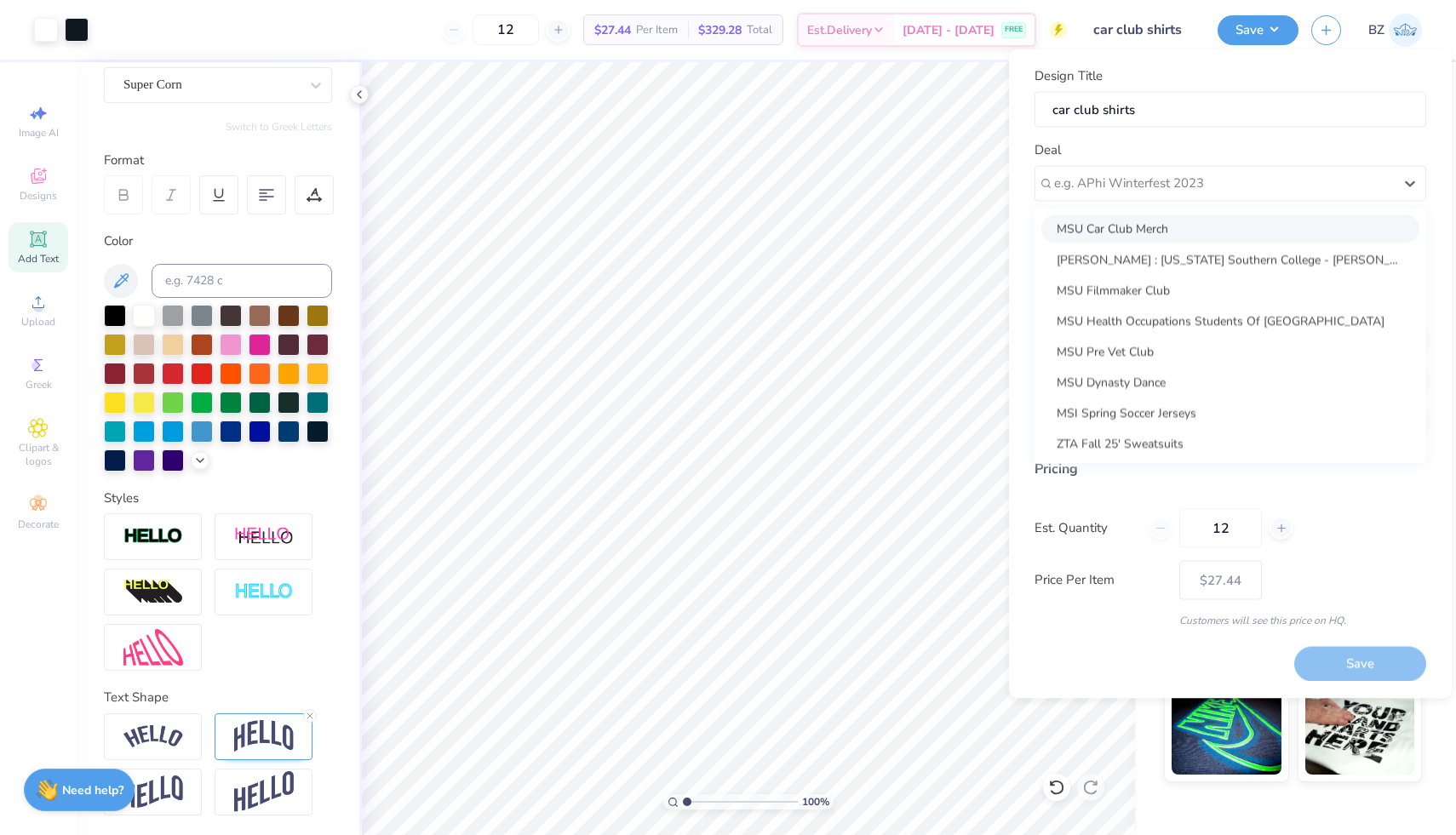
click at [1179, 232] on div "MSU Car Club Merch" at bounding box center [1230, 228] width 378 height 28
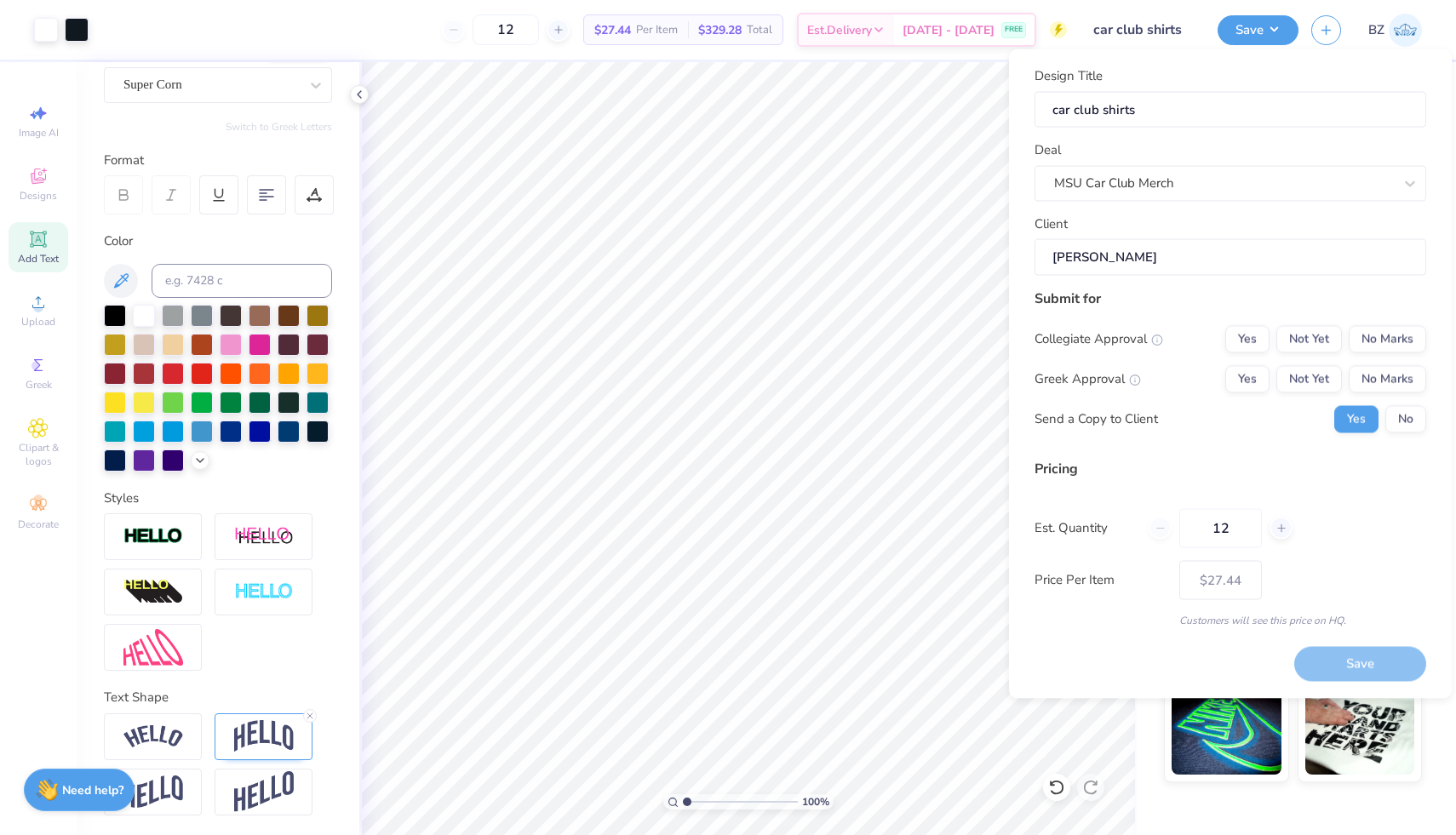
type input "[PERSON_NAME]"
click at [1255, 337] on button "Yes" at bounding box center [1247, 339] width 44 height 27
click at [1385, 374] on button "No Marks" at bounding box center [1388, 379] width 77 height 27
click at [1328, 664] on button "Save" at bounding box center [1360, 665] width 132 height 35
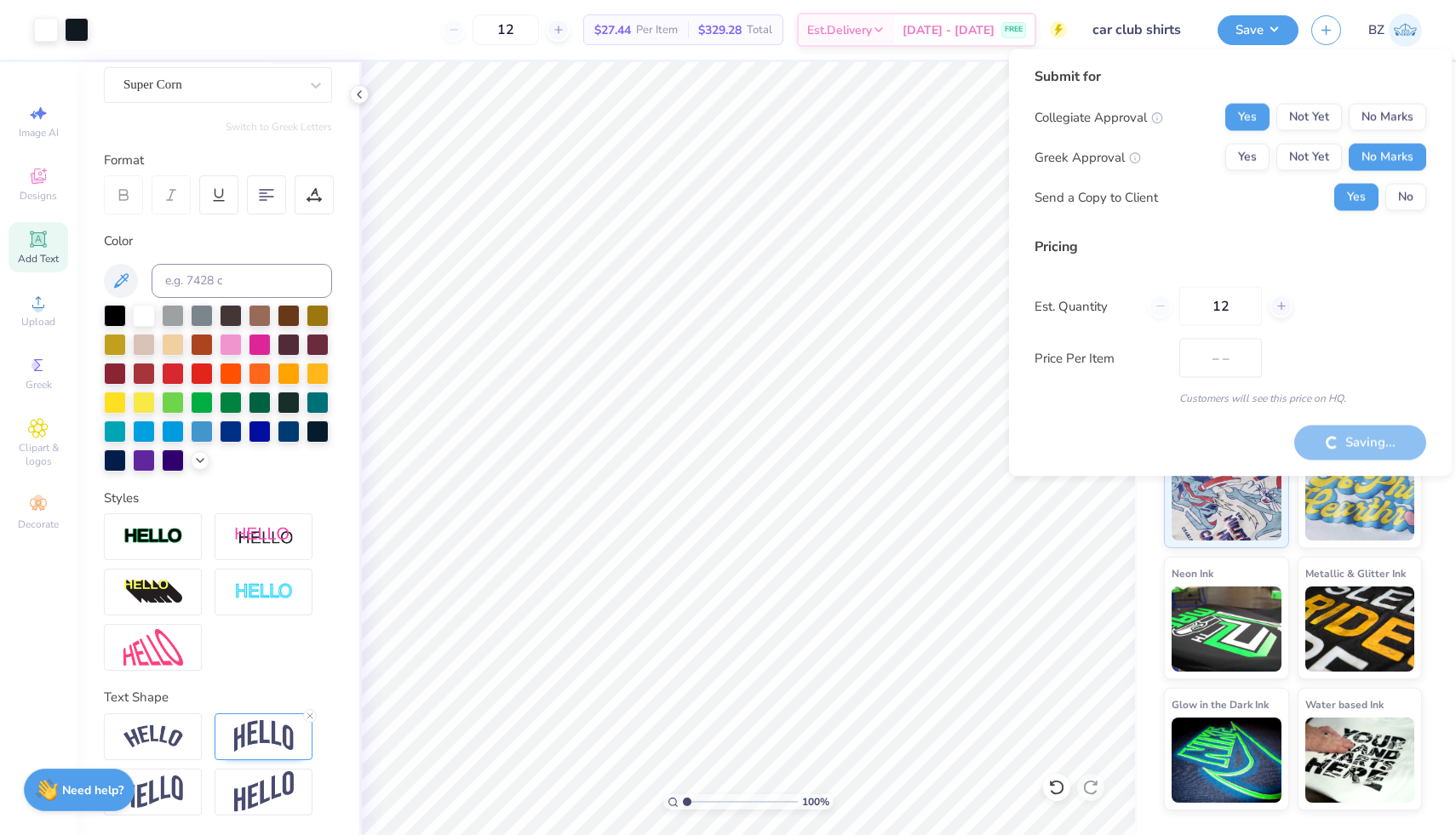
type input "$27.44"
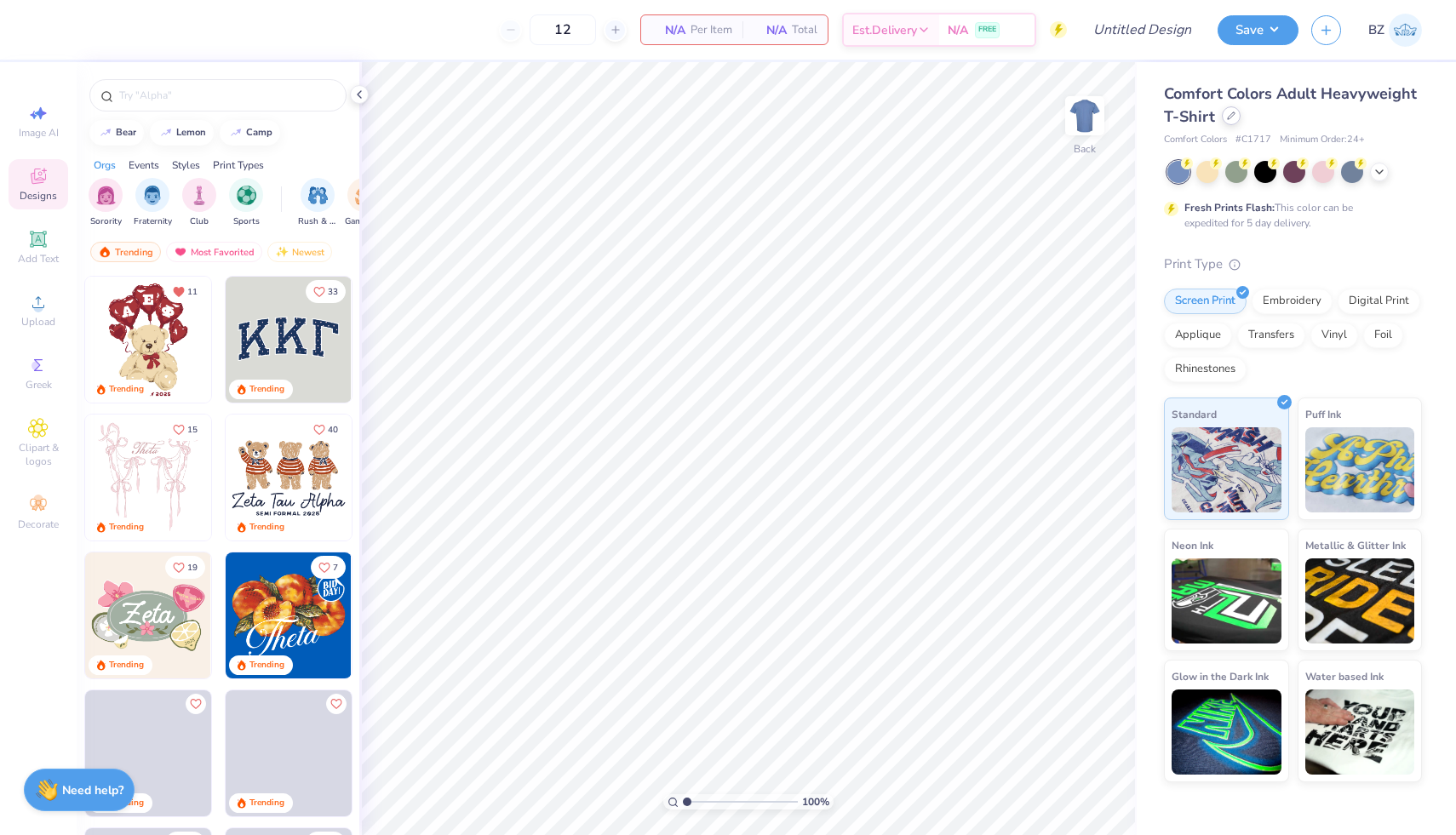
click at [1231, 119] on icon at bounding box center [1231, 115] width 9 height 9
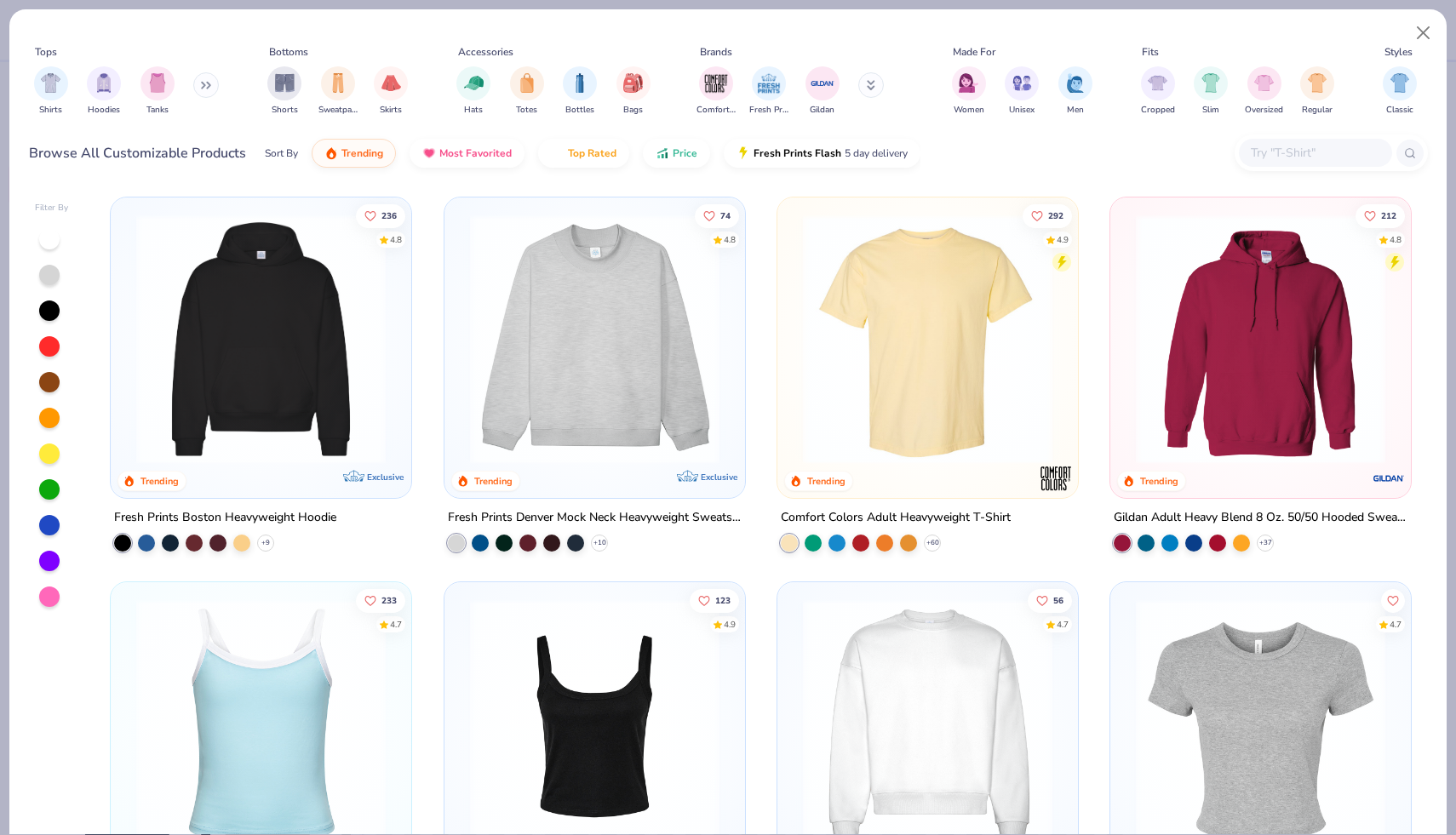
click at [1274, 156] on input "text" at bounding box center [1315, 153] width 131 height 20
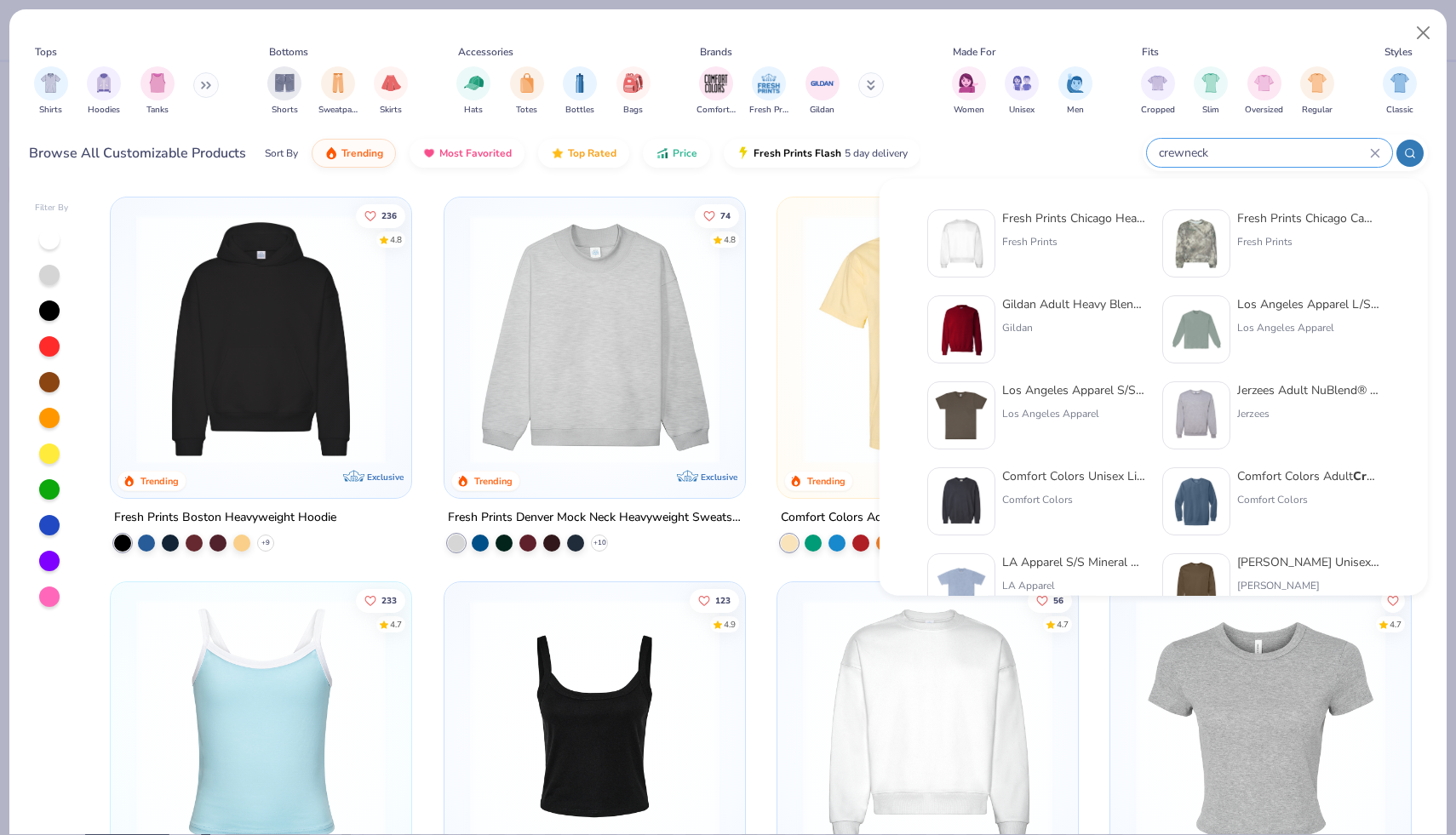
type input "crewneck"
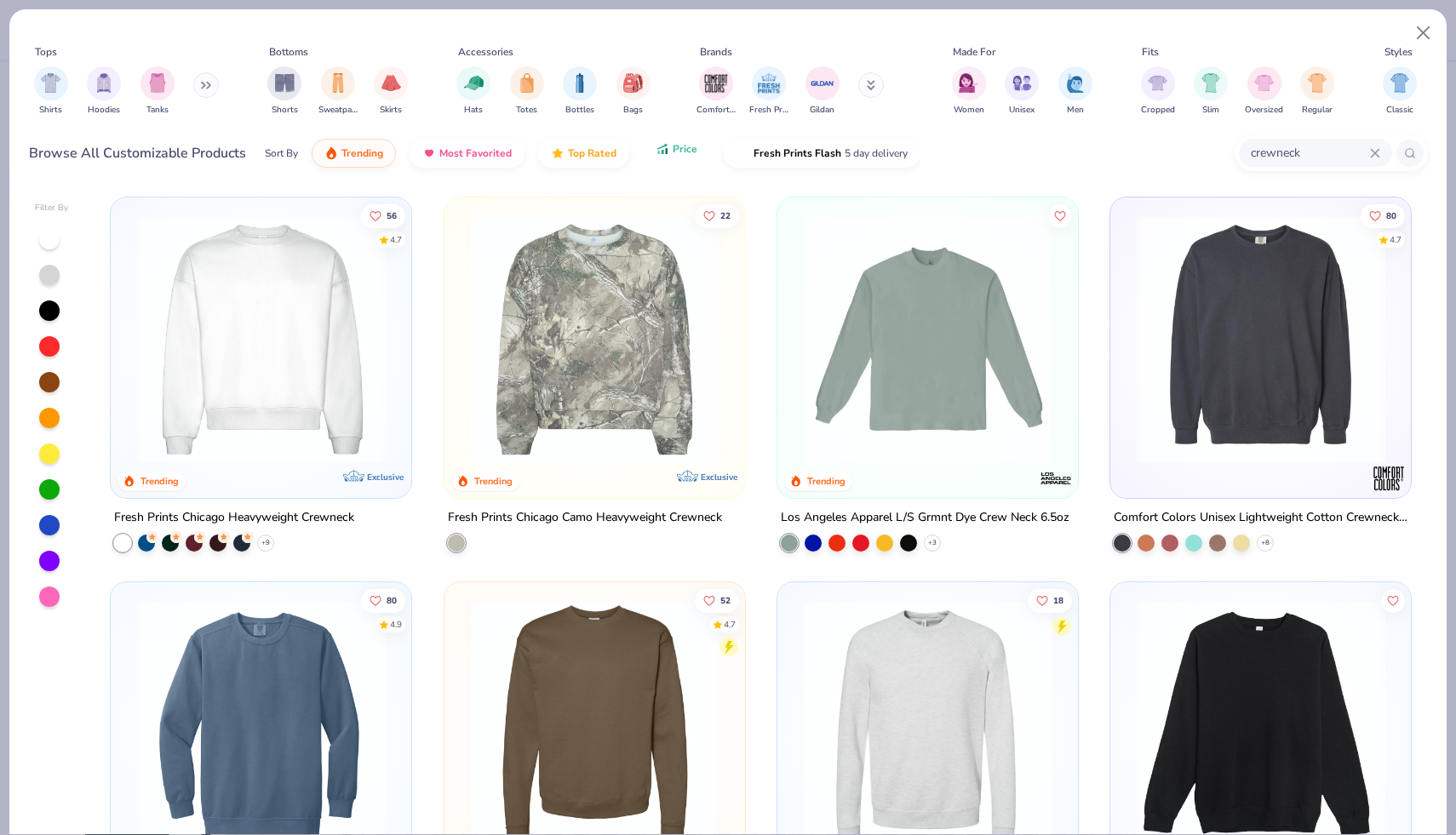
click at [670, 155] on button "Price" at bounding box center [677, 150] width 67 height 29
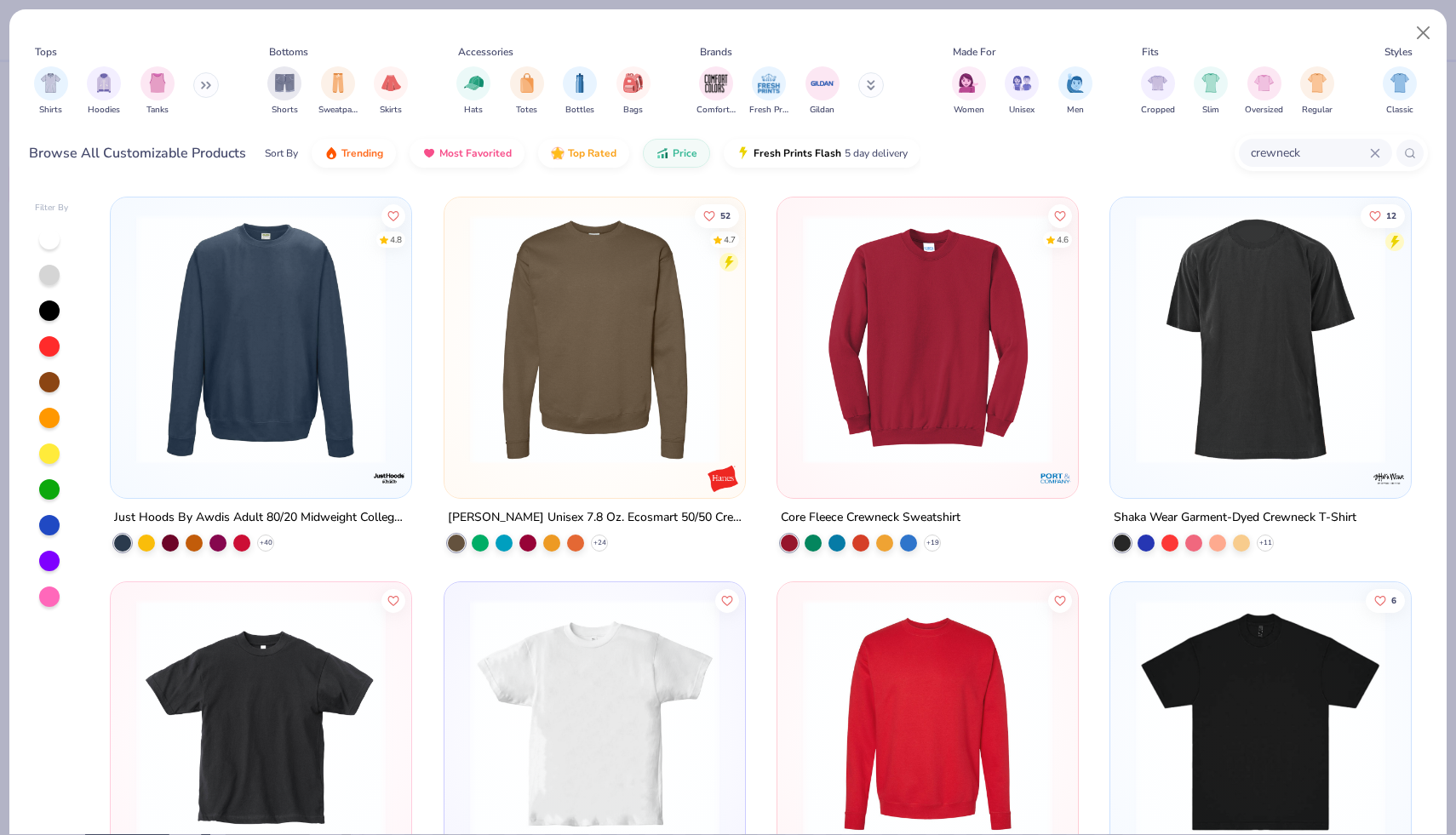
click at [267, 315] on img at bounding box center [261, 338] width 267 height 249
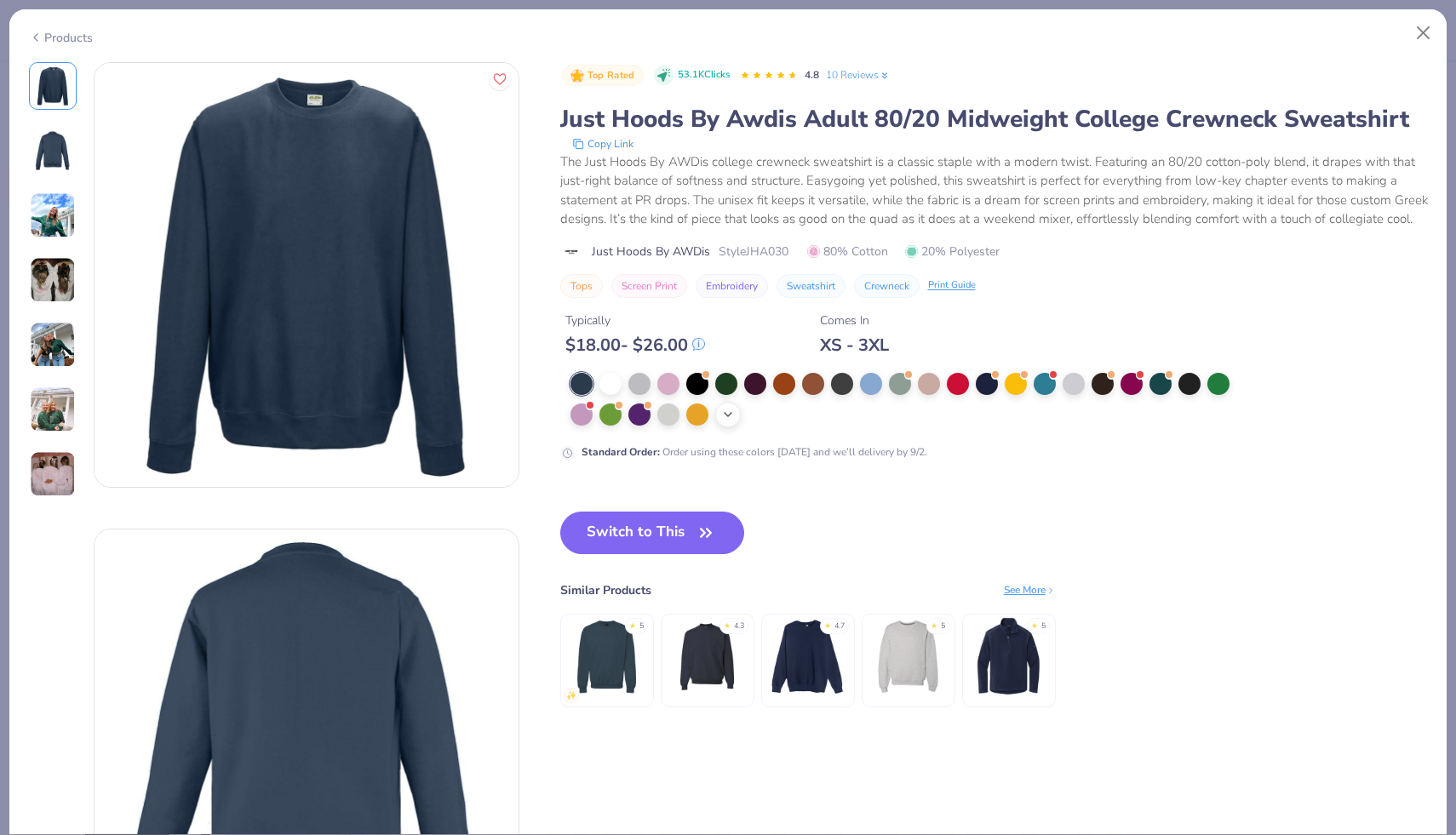
click at [725, 416] on icon at bounding box center [728, 415] width 14 height 14
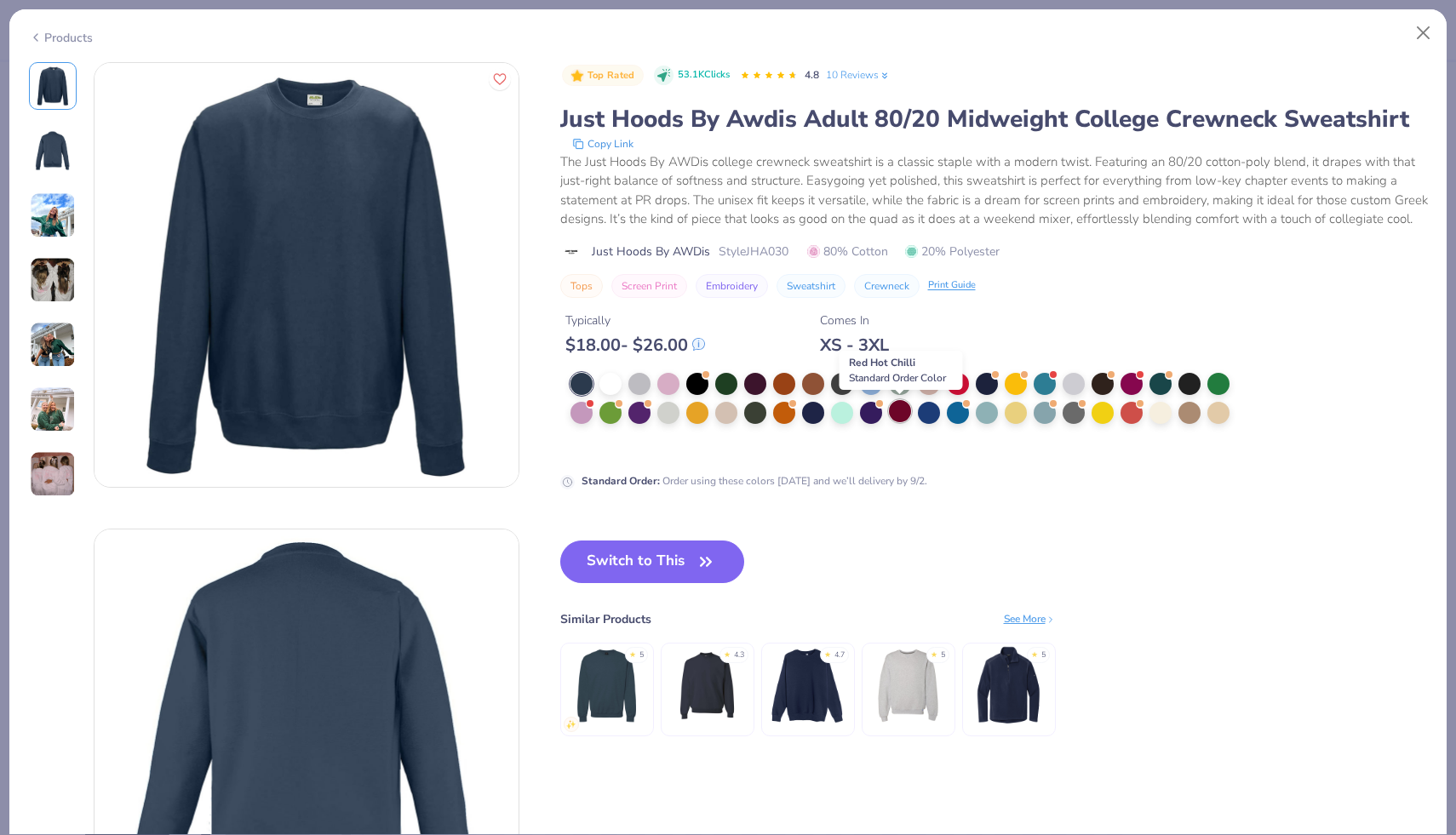
click at [896, 415] on div at bounding box center [900, 411] width 22 height 22
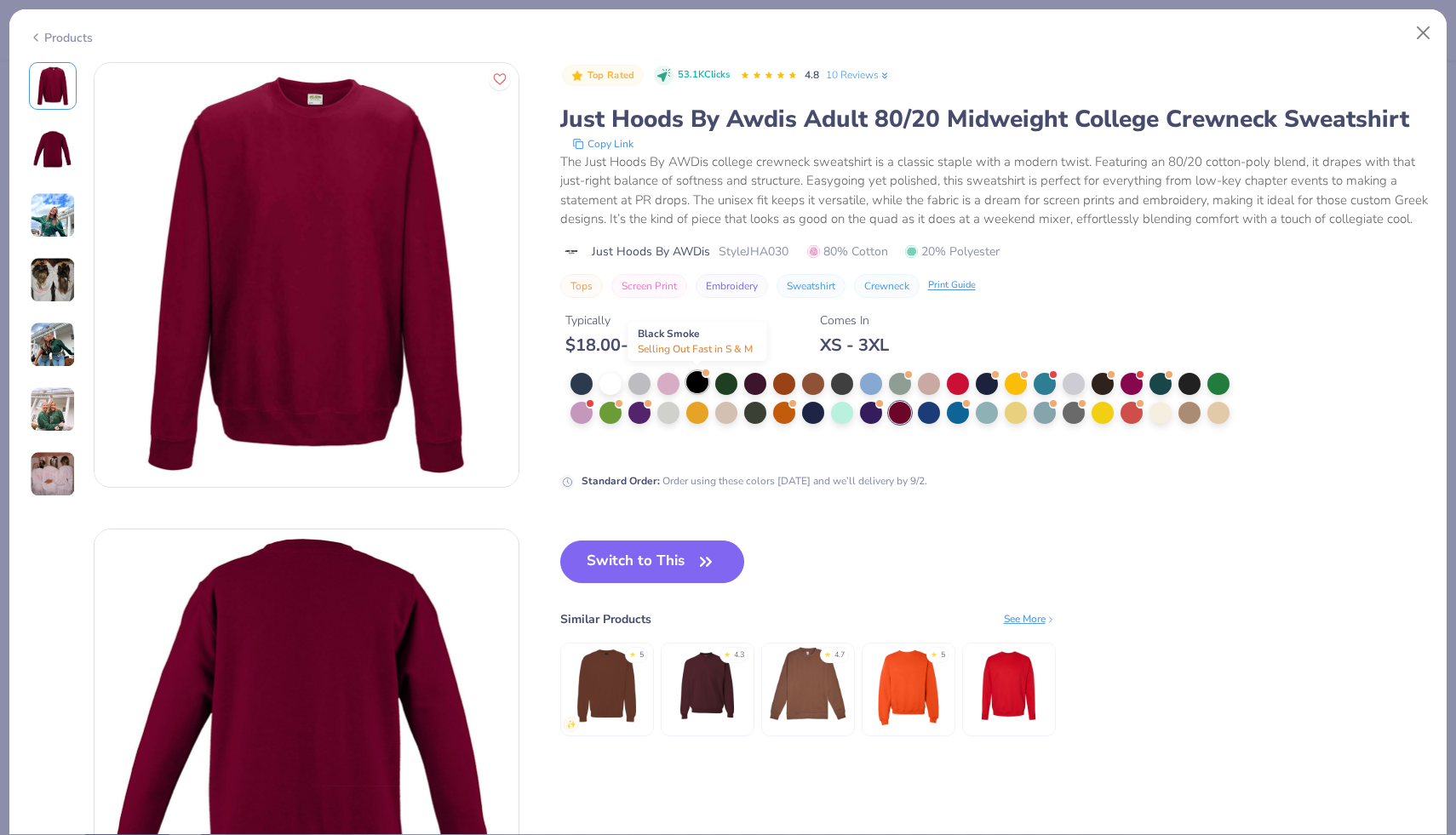
click at [692, 383] on div at bounding box center [697, 382] width 22 height 22
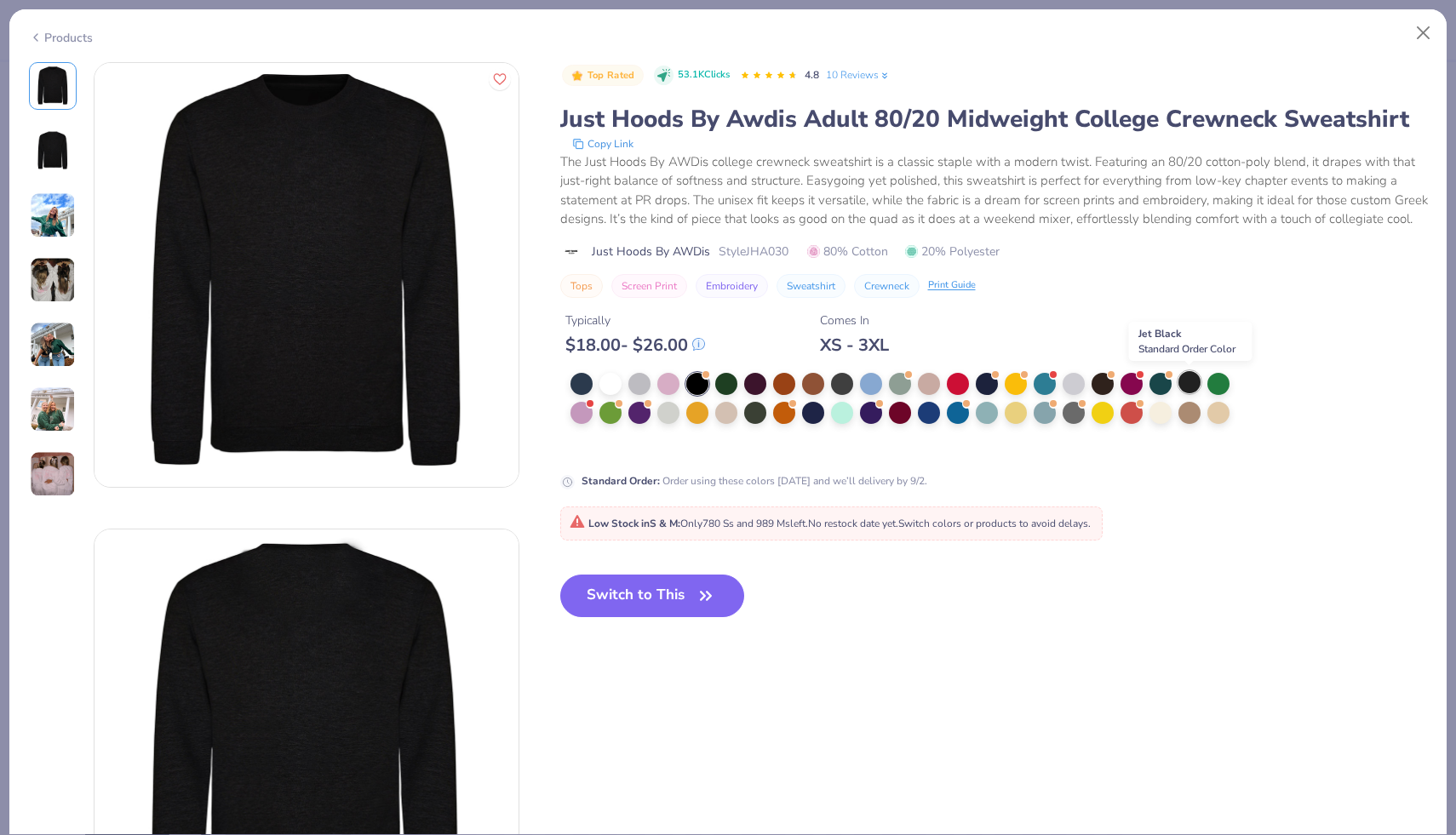
click at [1192, 382] on div at bounding box center [1189, 382] width 22 height 22
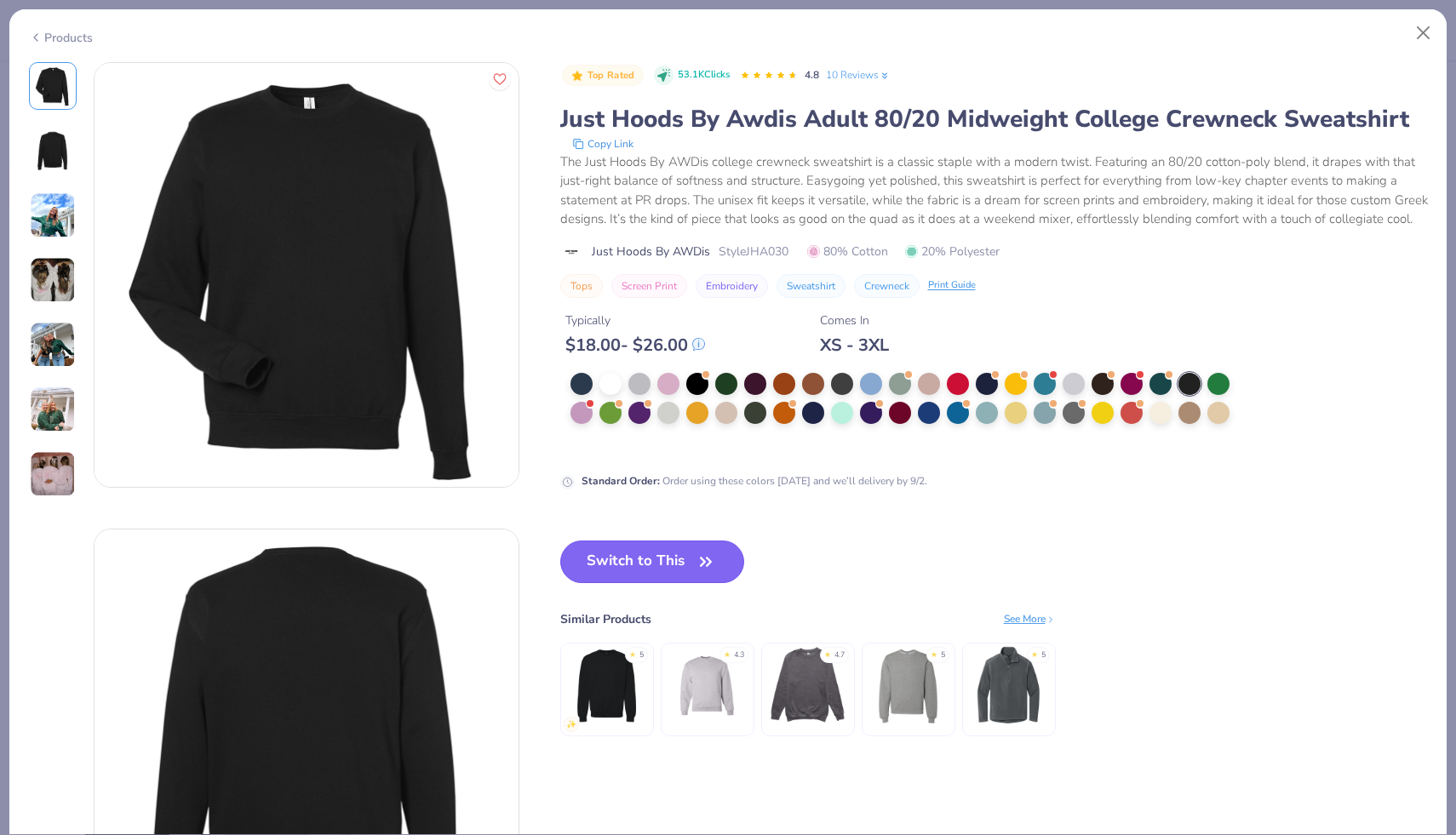
click at [636, 568] on button "Switch to This" at bounding box center [652, 562] width 185 height 43
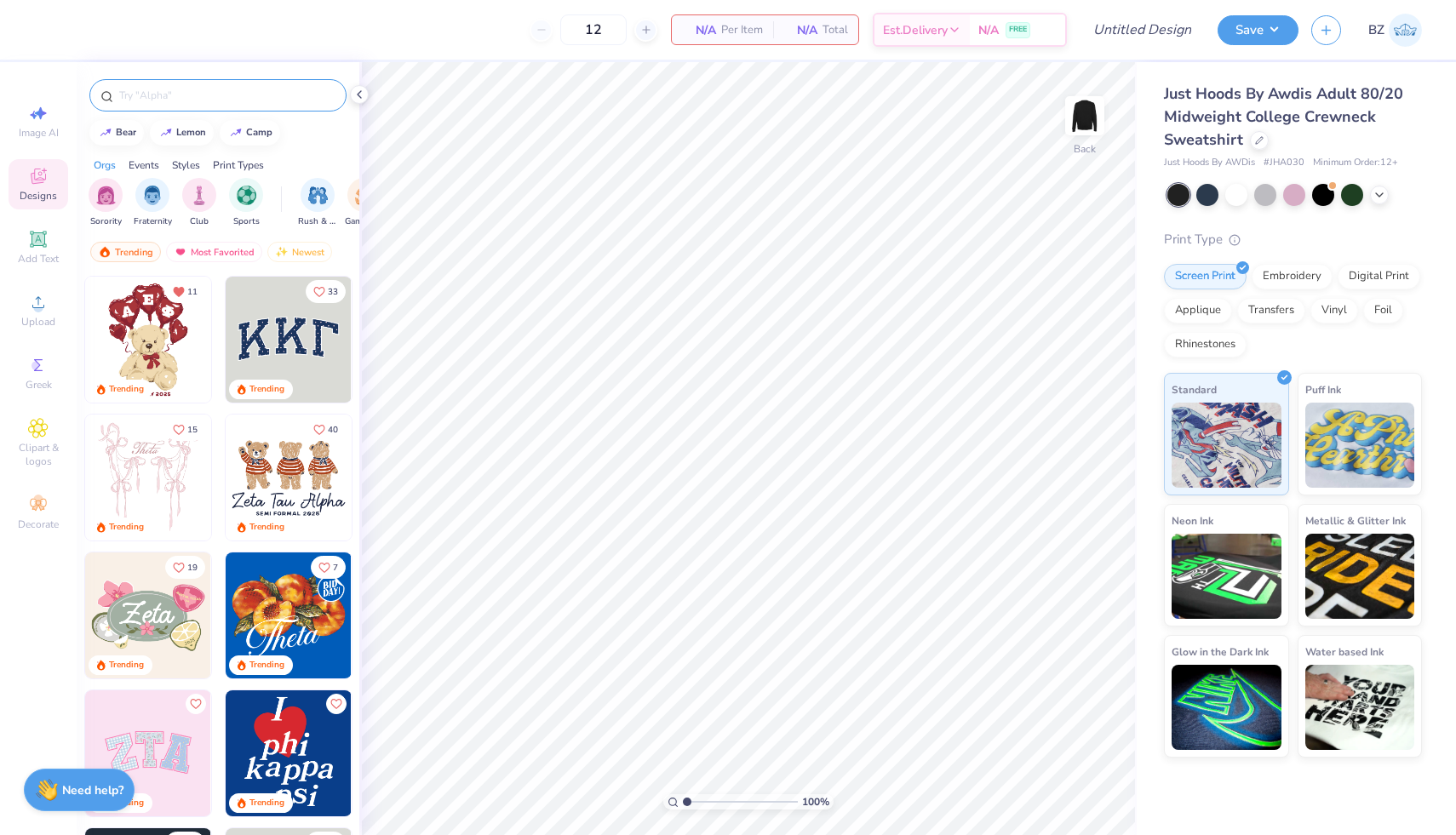
click at [175, 86] on div at bounding box center [217, 95] width 257 height 32
click at [173, 99] on input "text" at bounding box center [226, 95] width 218 height 17
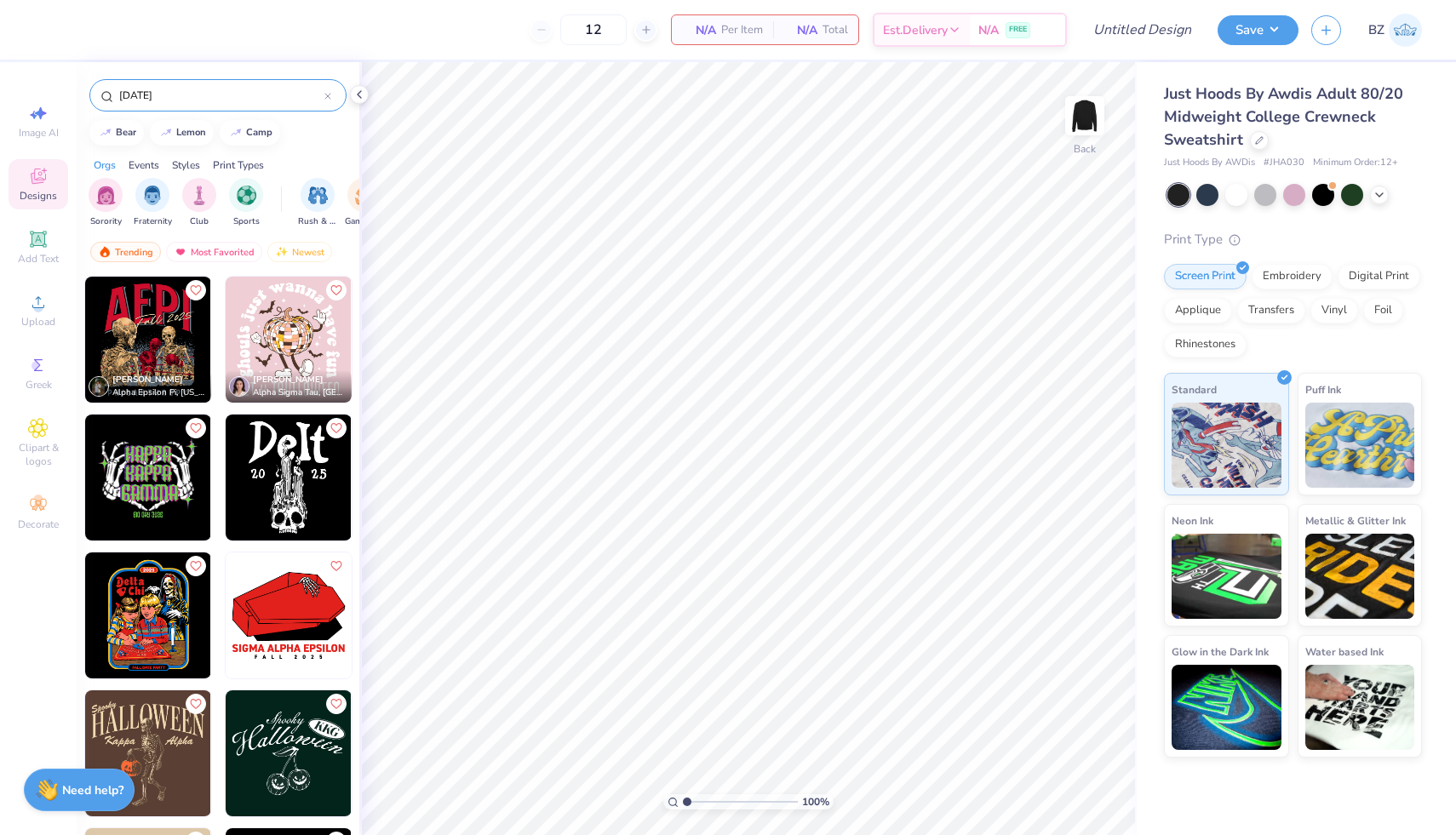
type input "halloween"
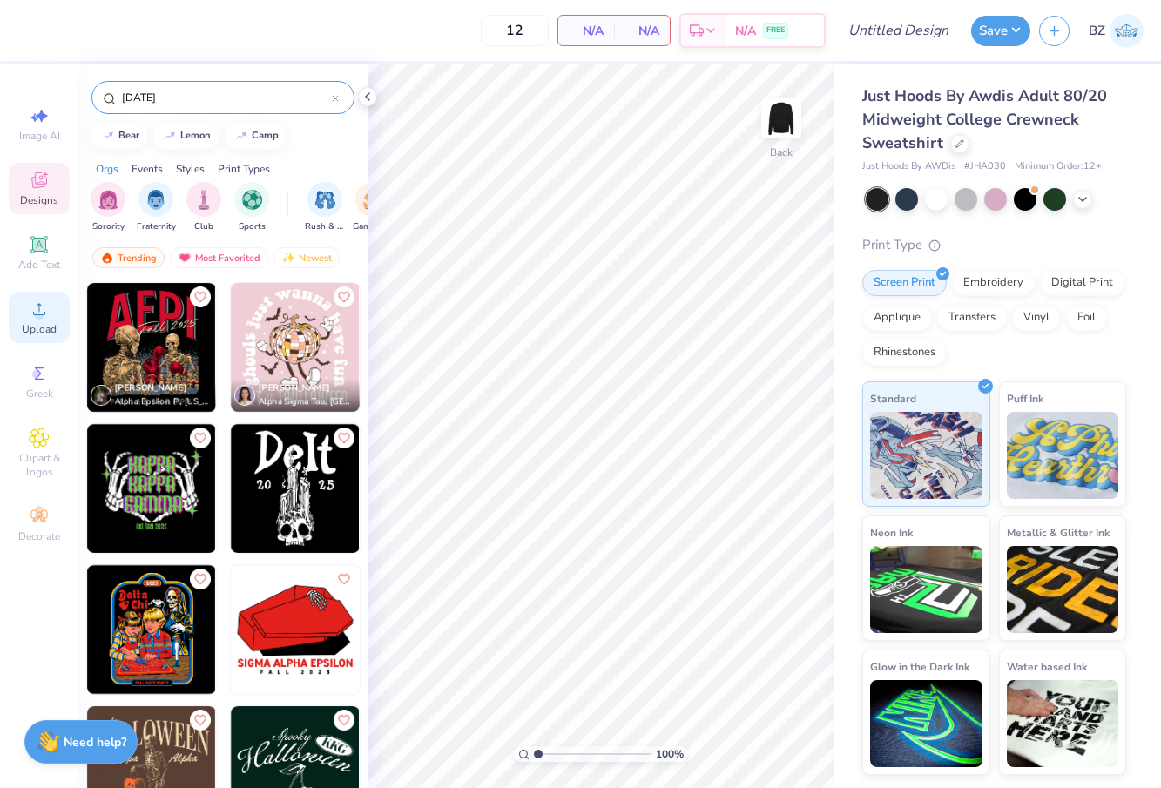
click at [27, 314] on div "Upload" at bounding box center [39, 317] width 61 height 51
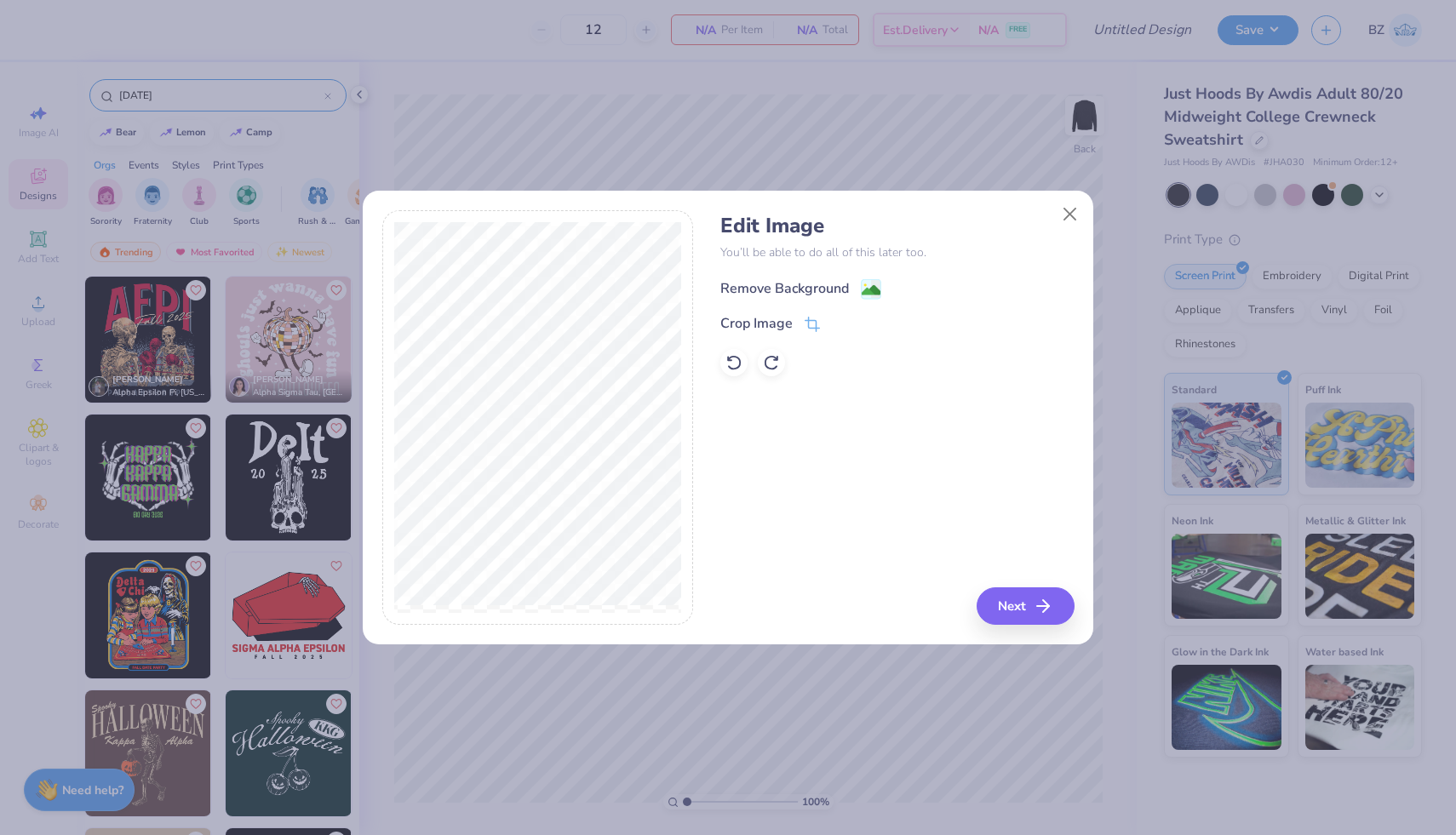
click at [868, 285] on image at bounding box center [870, 289] width 19 height 19
click at [996, 614] on button "Next" at bounding box center [1029, 606] width 98 height 37
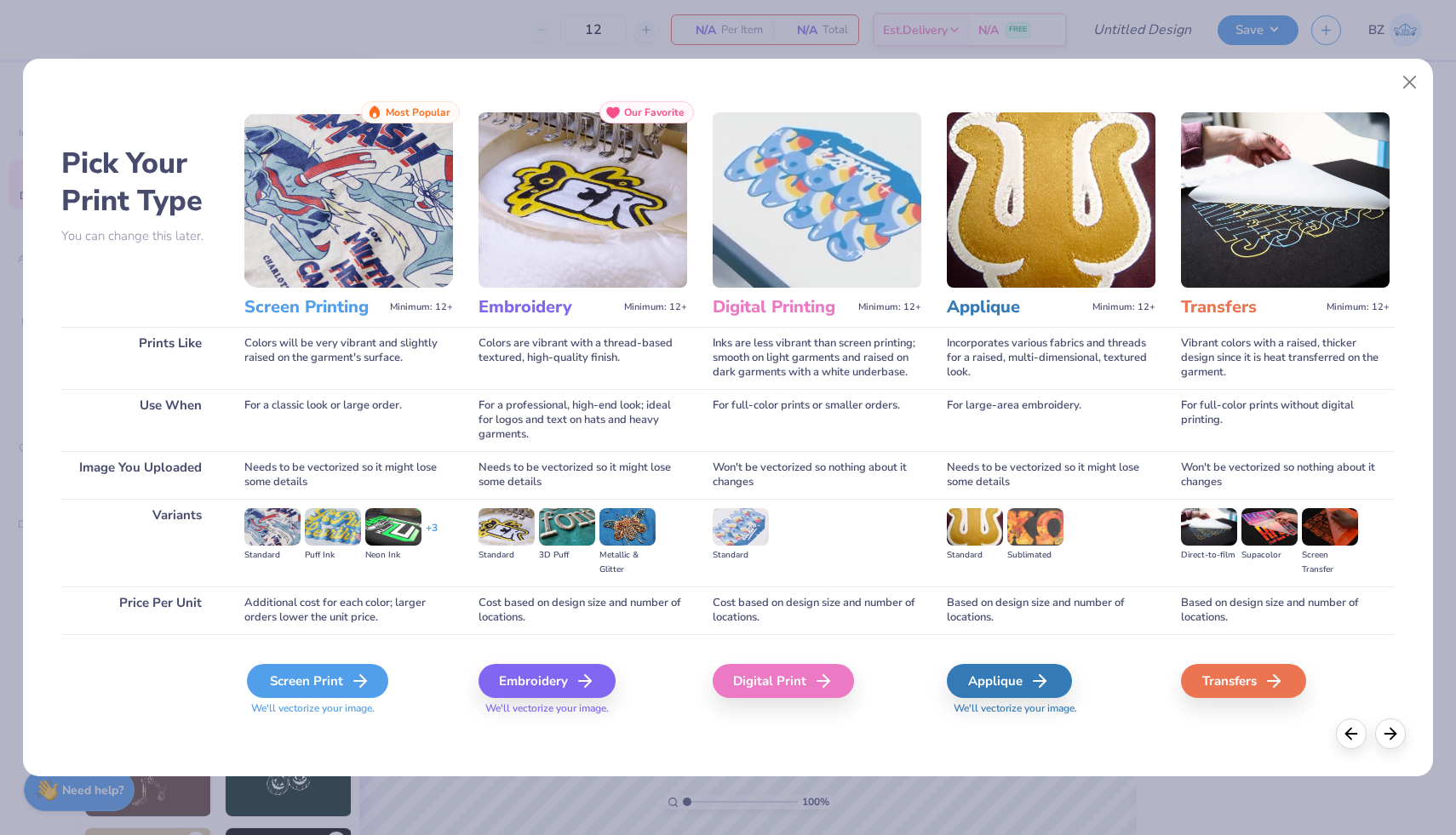
click at [350, 678] on icon at bounding box center [360, 681] width 21 height 21
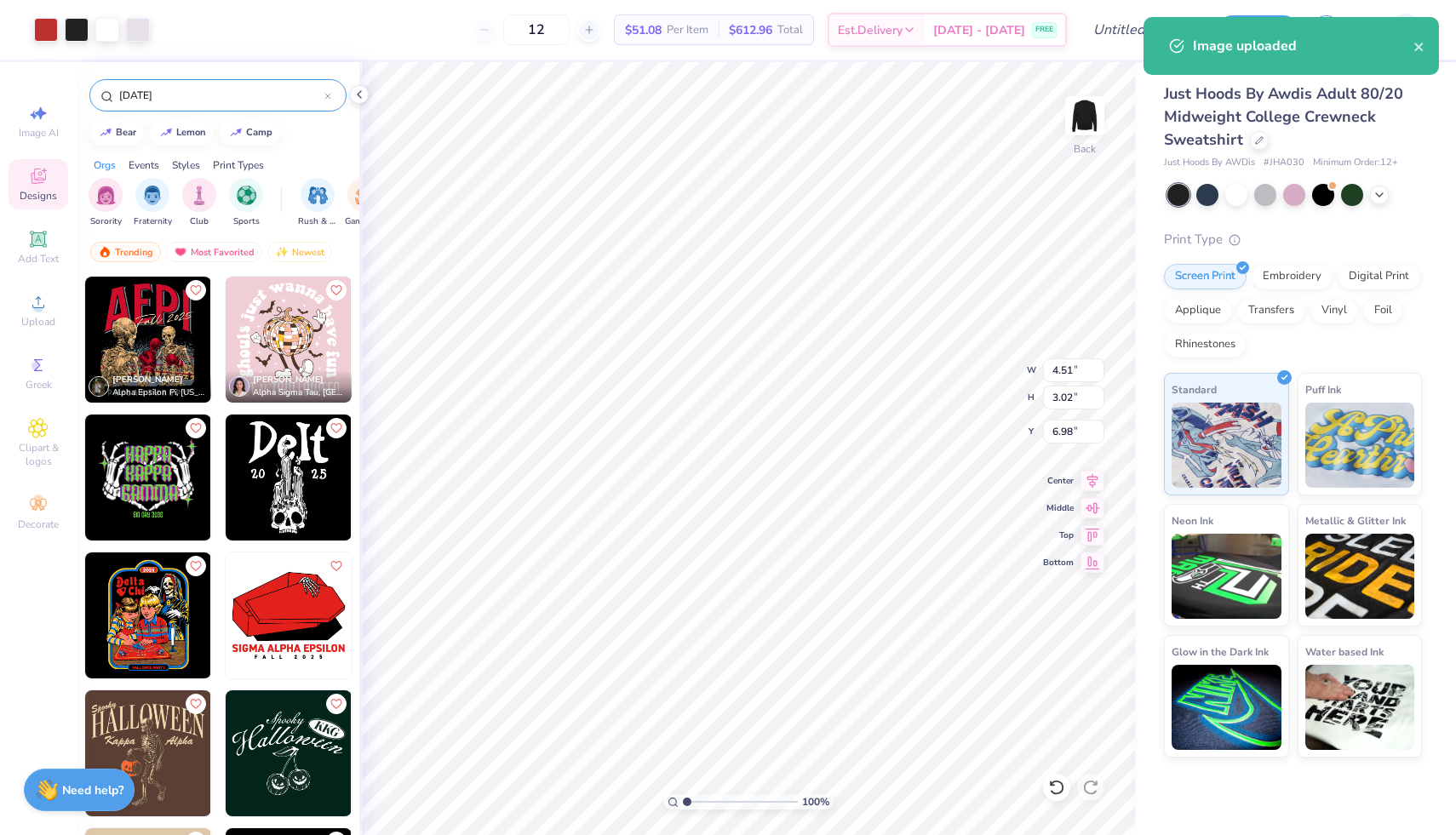
type input "4.51"
type input "3.02"
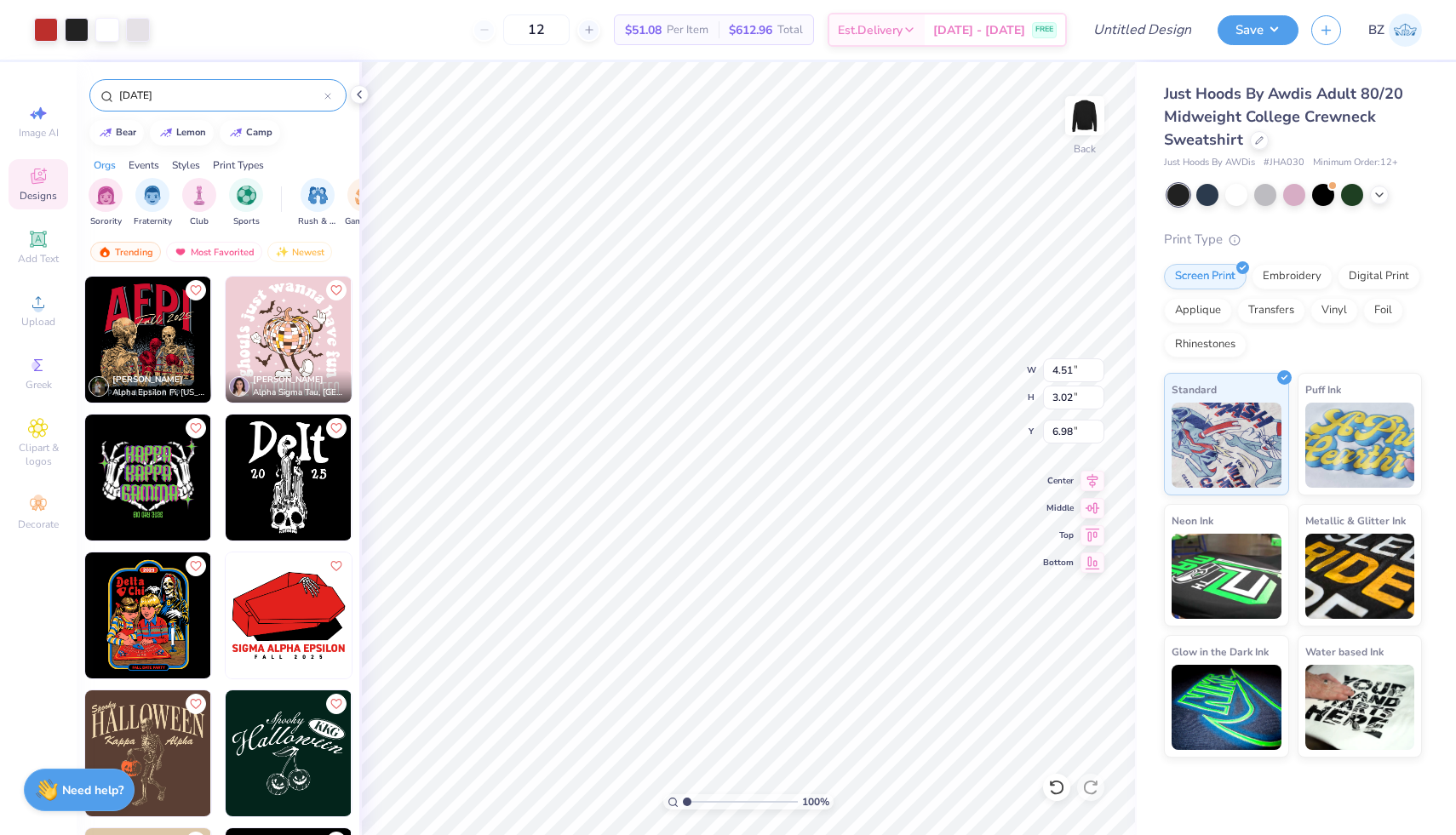
type input "3.25"
type input "3.26"
click at [1085, 126] on img at bounding box center [1085, 116] width 68 height 68
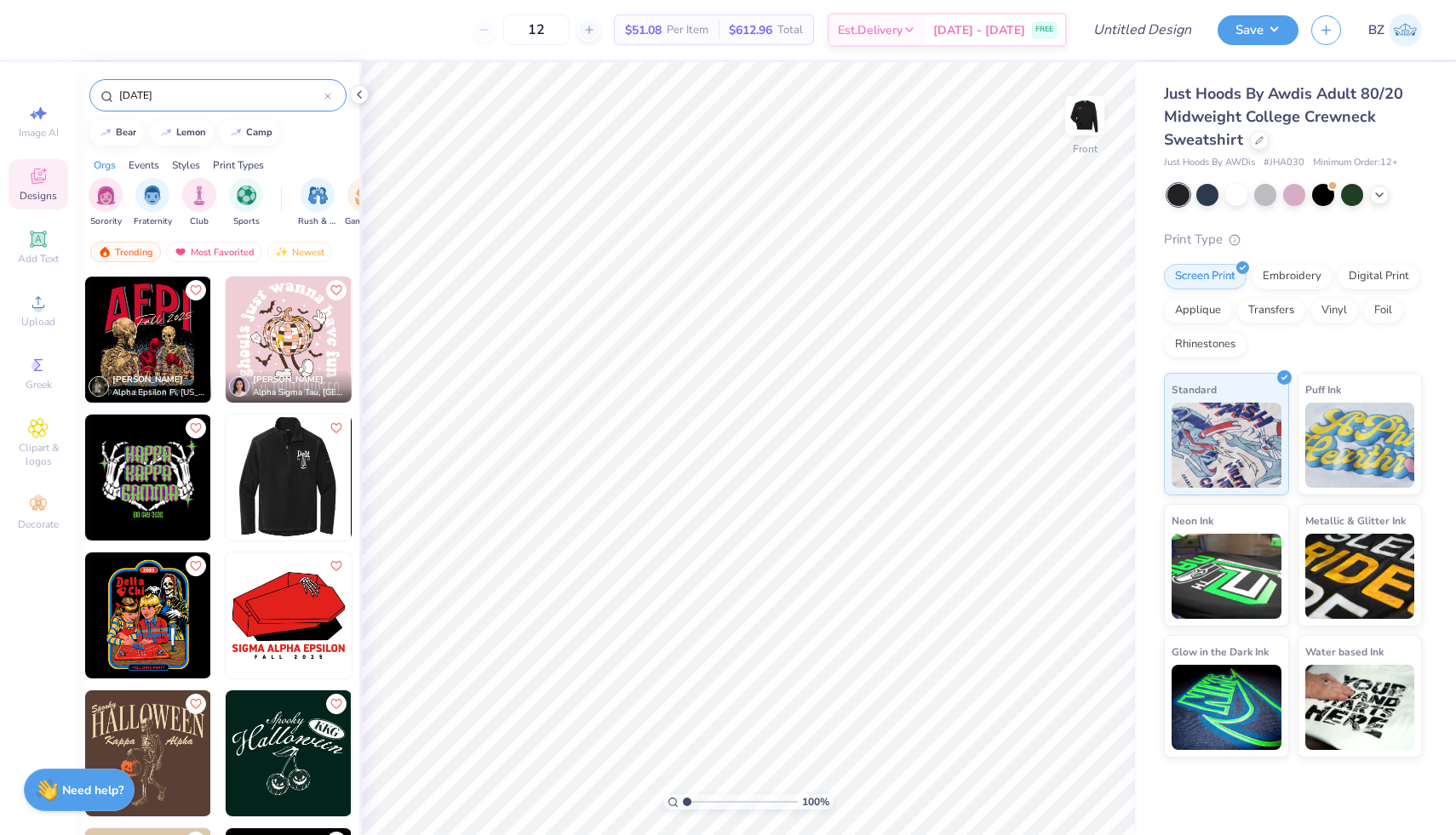
click at [313, 478] on img at bounding box center [287, 477] width 126 height 126
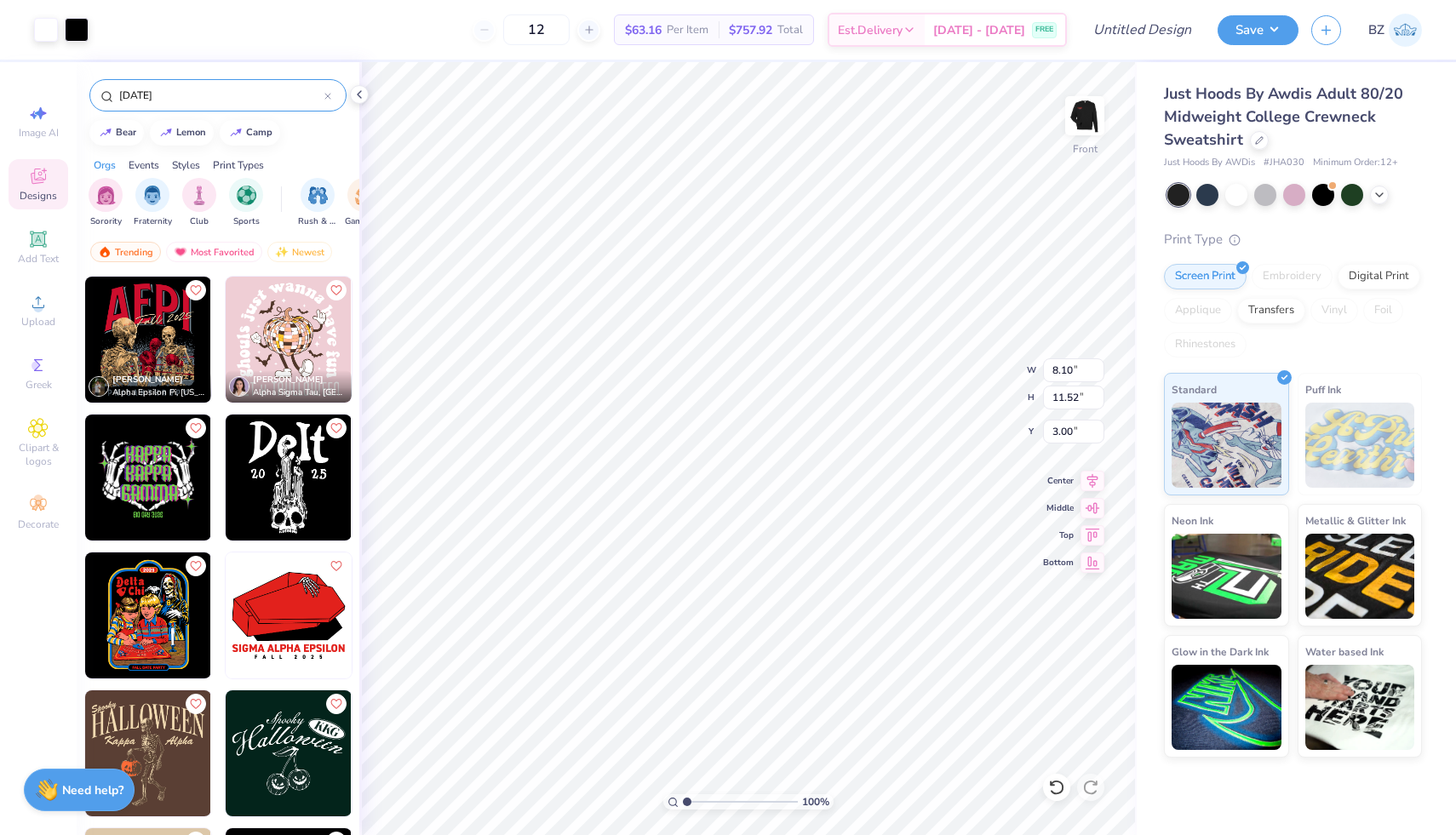
type input "8.10"
type input "11.52"
type input "7.61"
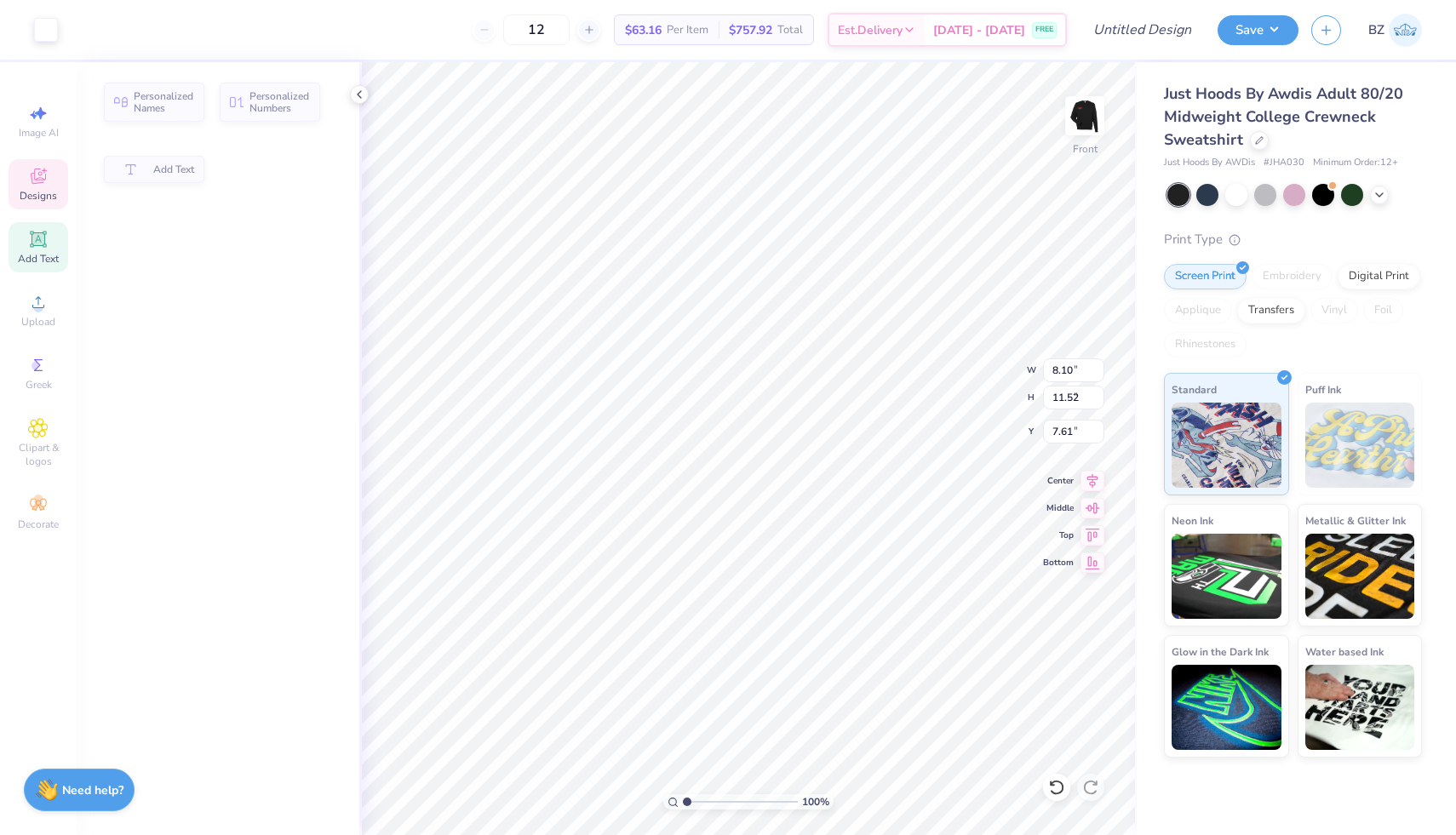
type input "4.31"
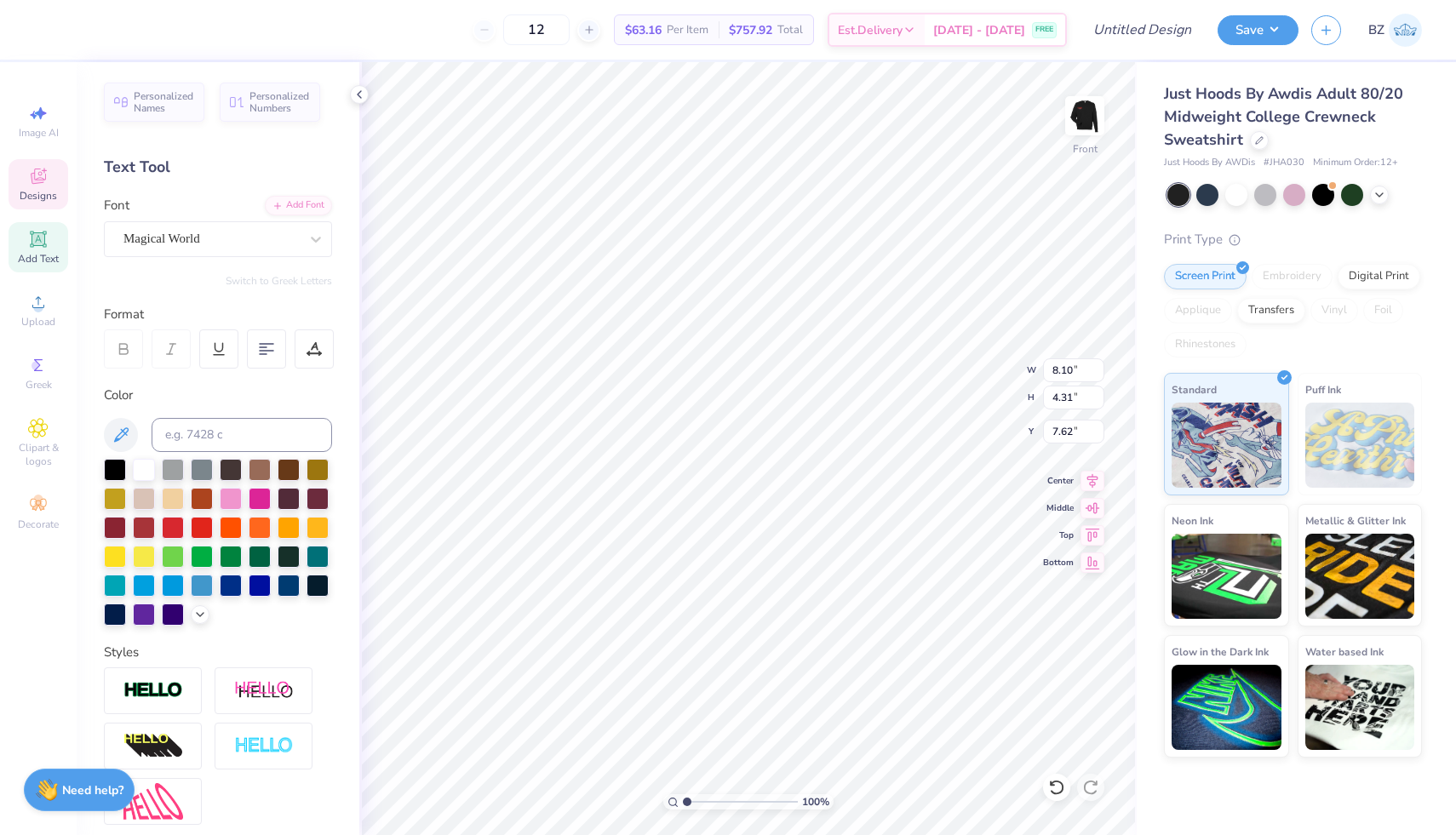
type input "7.44"
type textarea "MSU Horror Club"
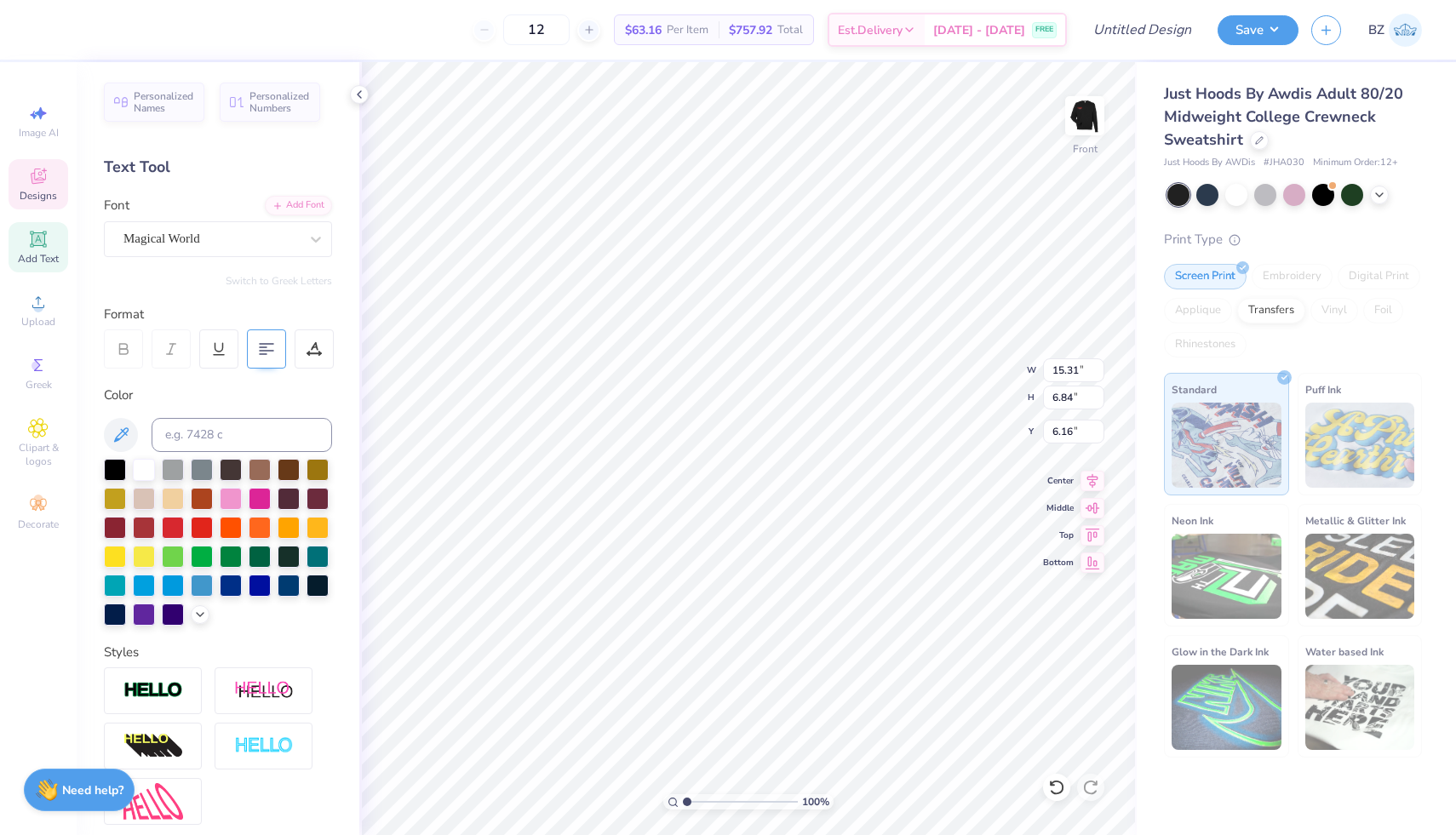
click at [272, 345] on icon at bounding box center [267, 349] width 16 height 16
type input "3.00"
click at [1053, 788] on icon at bounding box center [1056, 787] width 17 height 17
type input "11.09"
click at [789, 644] on li "Group" at bounding box center [810, 648] width 134 height 33
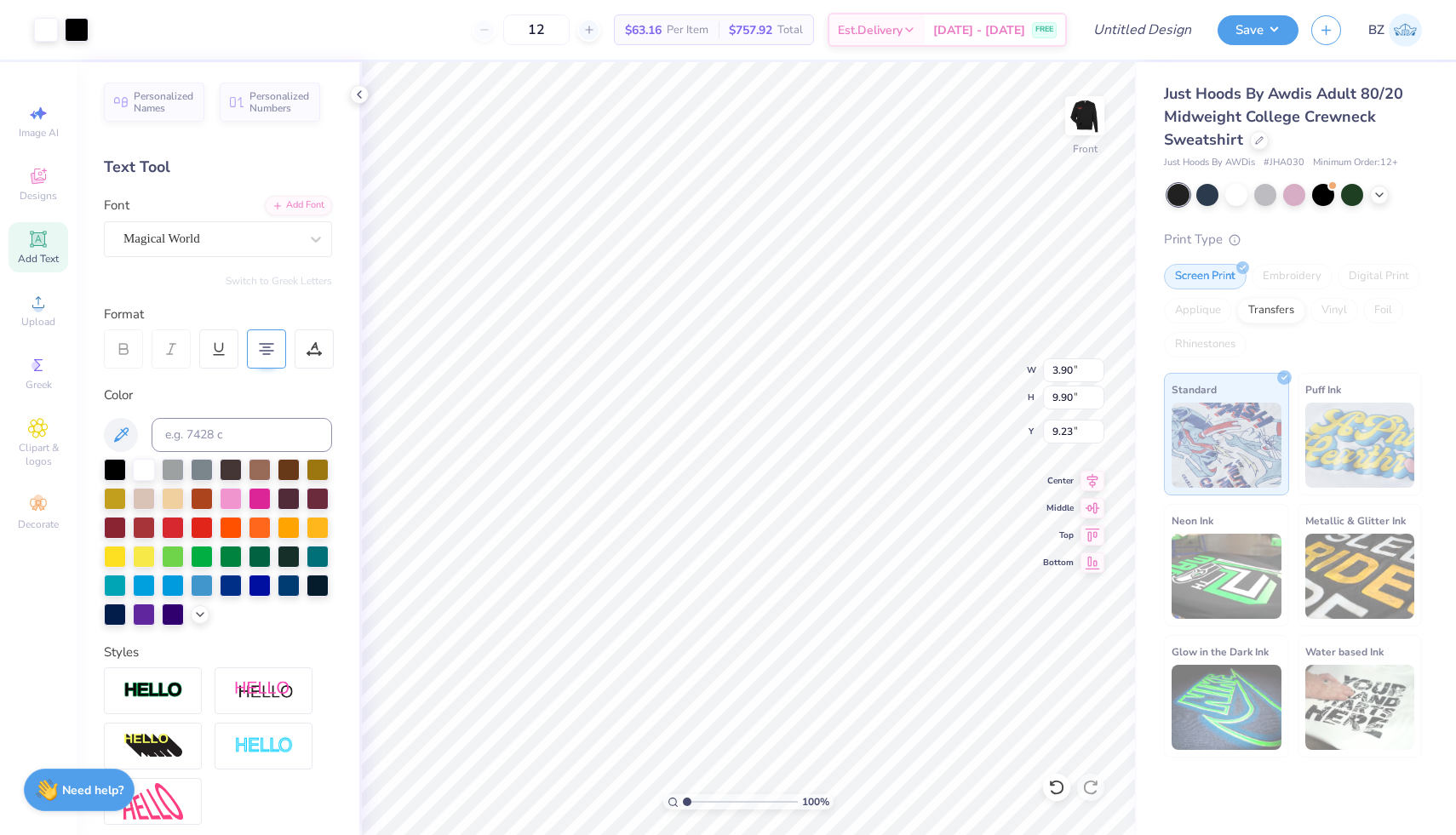
type input "5.47"
type input "15.24"
type input "6.84"
type input "3.00"
click at [822, 504] on li "Bring to Front" at bounding box center [816, 505] width 134 height 33
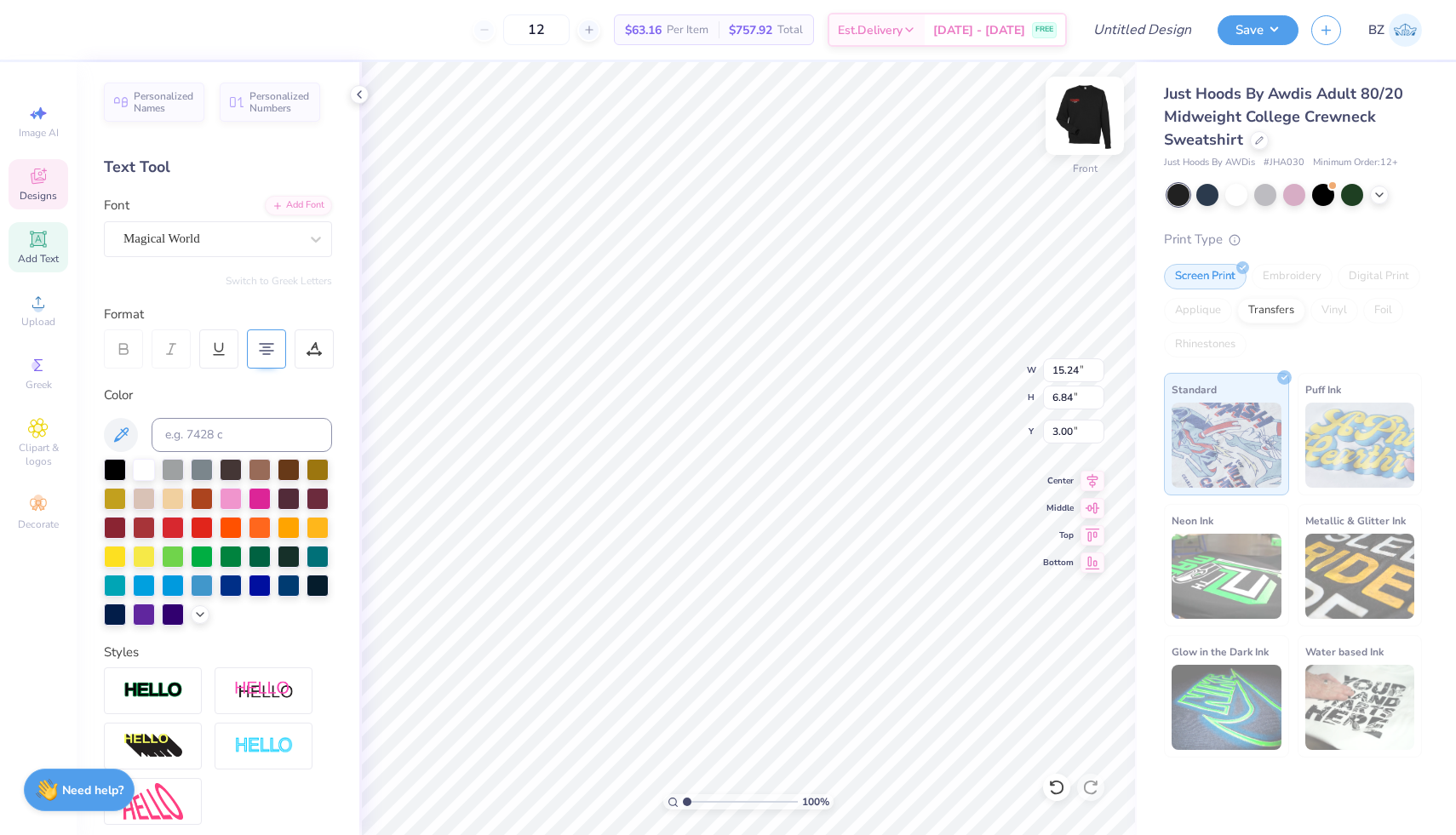
click at [1080, 125] on img at bounding box center [1085, 116] width 68 height 68
click at [1082, 115] on img at bounding box center [1085, 116] width 68 height 68
click at [275, 432] on input at bounding box center [242, 435] width 181 height 34
type input "7620 C"
type input "3.79"
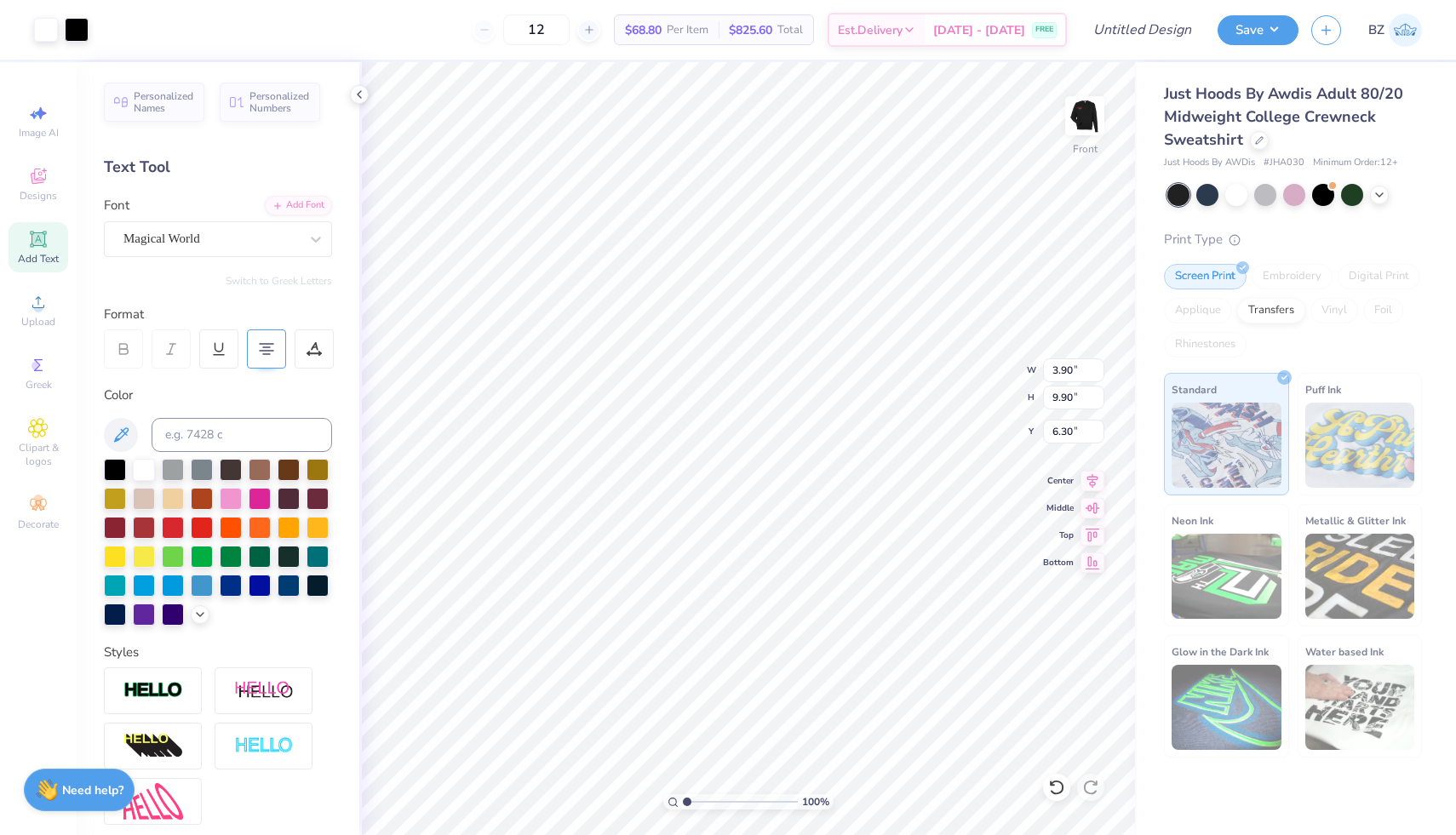
type input "6.30"
type input "12.37"
click at [1096, 110] on img at bounding box center [1085, 116] width 68 height 68
click at [1095, 110] on img at bounding box center [1085, 116] width 68 height 68
click at [546, 35] on input "12" at bounding box center [537, 29] width 66 height 30
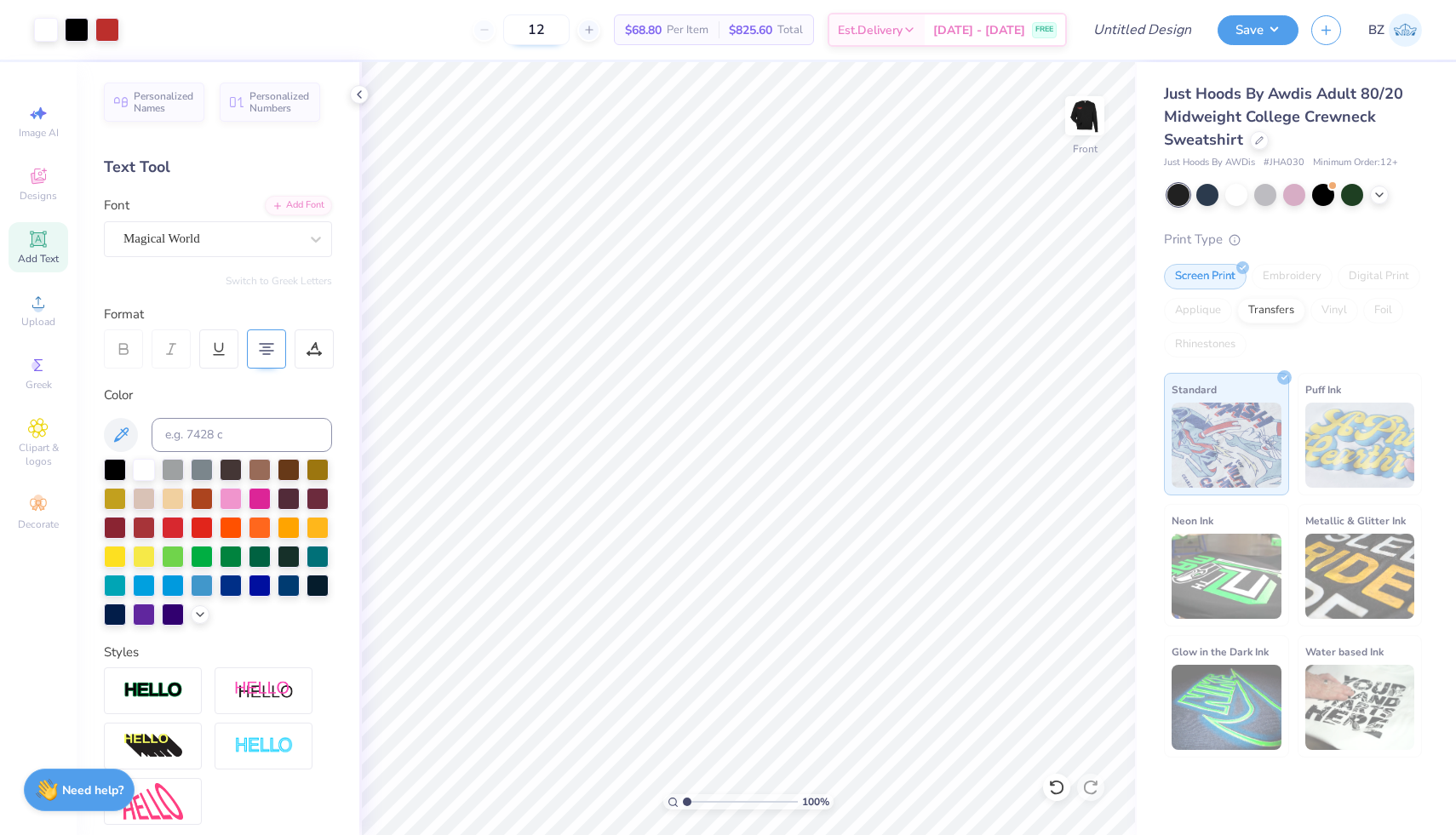
type input "1"
type input "12"
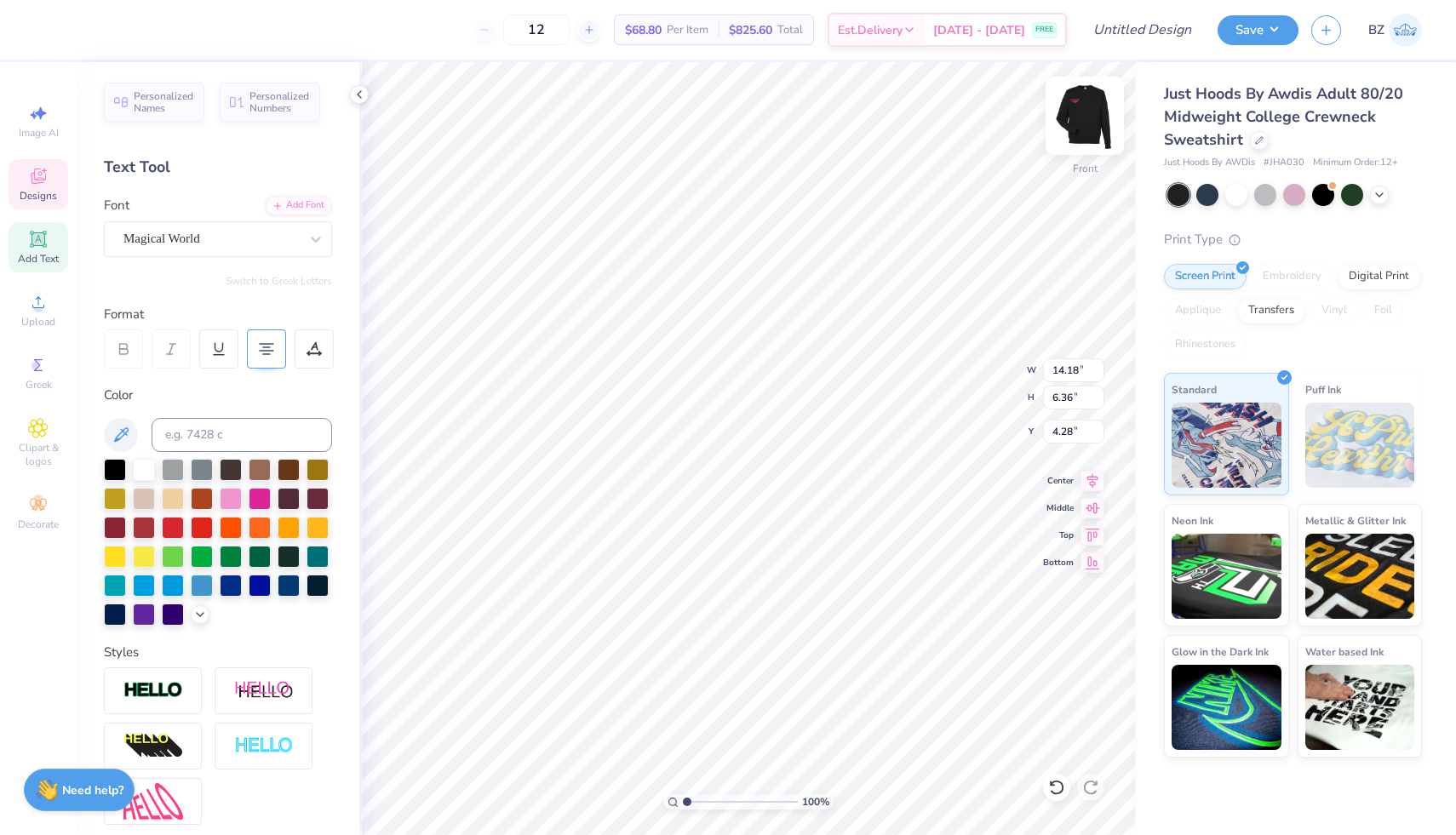
type input "14.18"
type input "6.36"
type input "4.29"
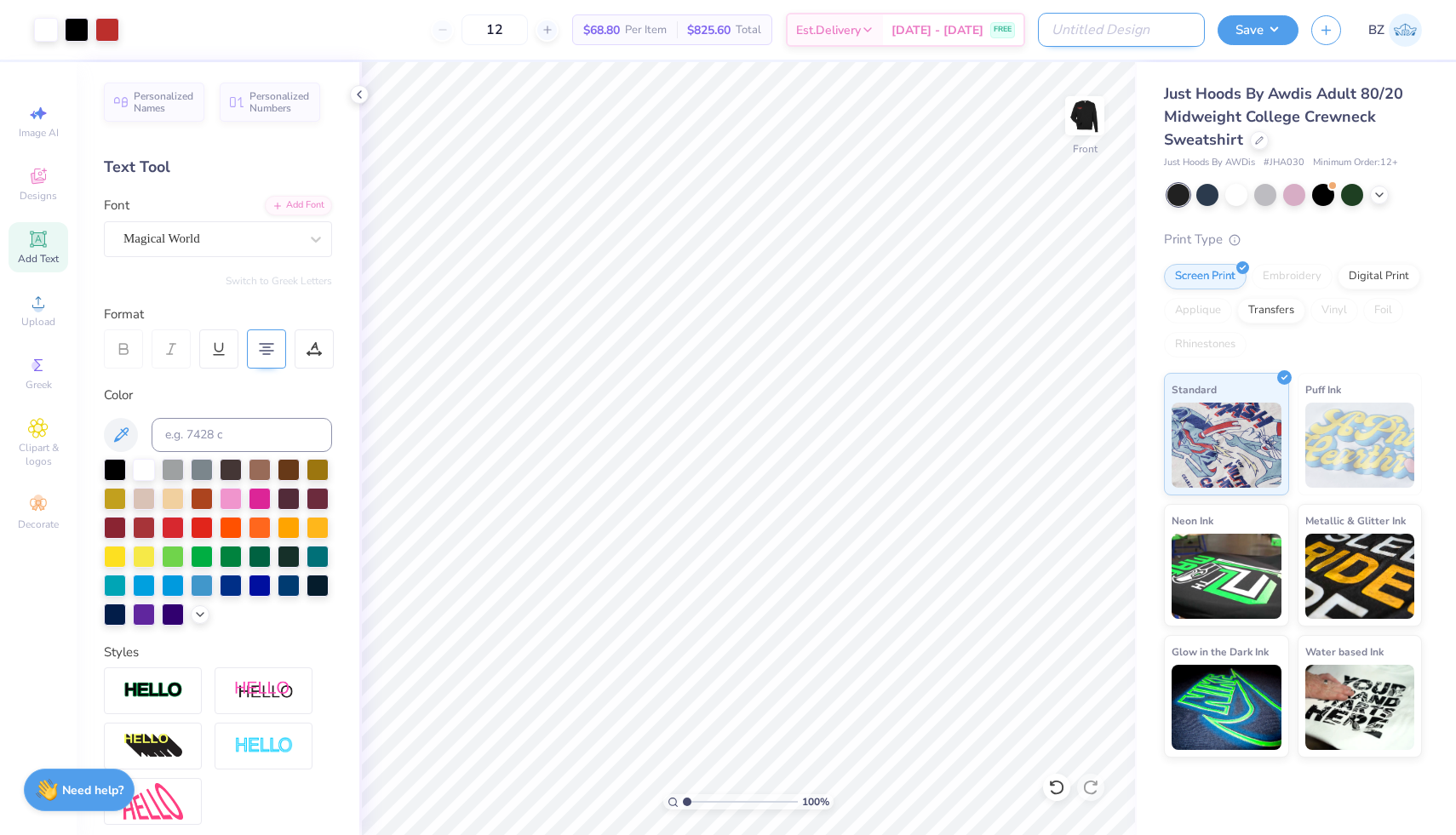
click at [1161, 37] on input "Design Title" at bounding box center [1122, 29] width 167 height 34
type input "skull design"
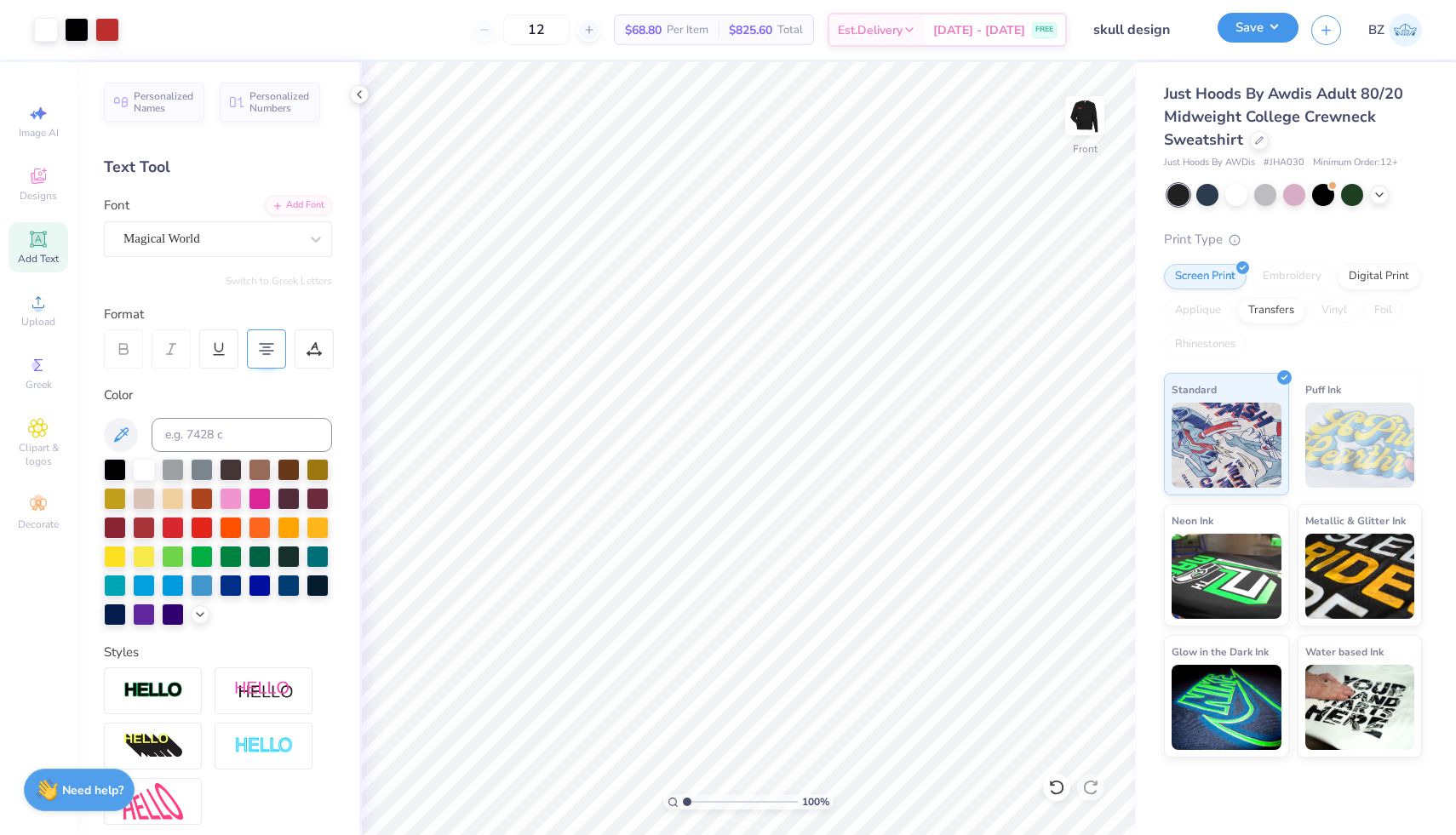
click at [1250, 29] on button "Save" at bounding box center [1258, 27] width 81 height 29
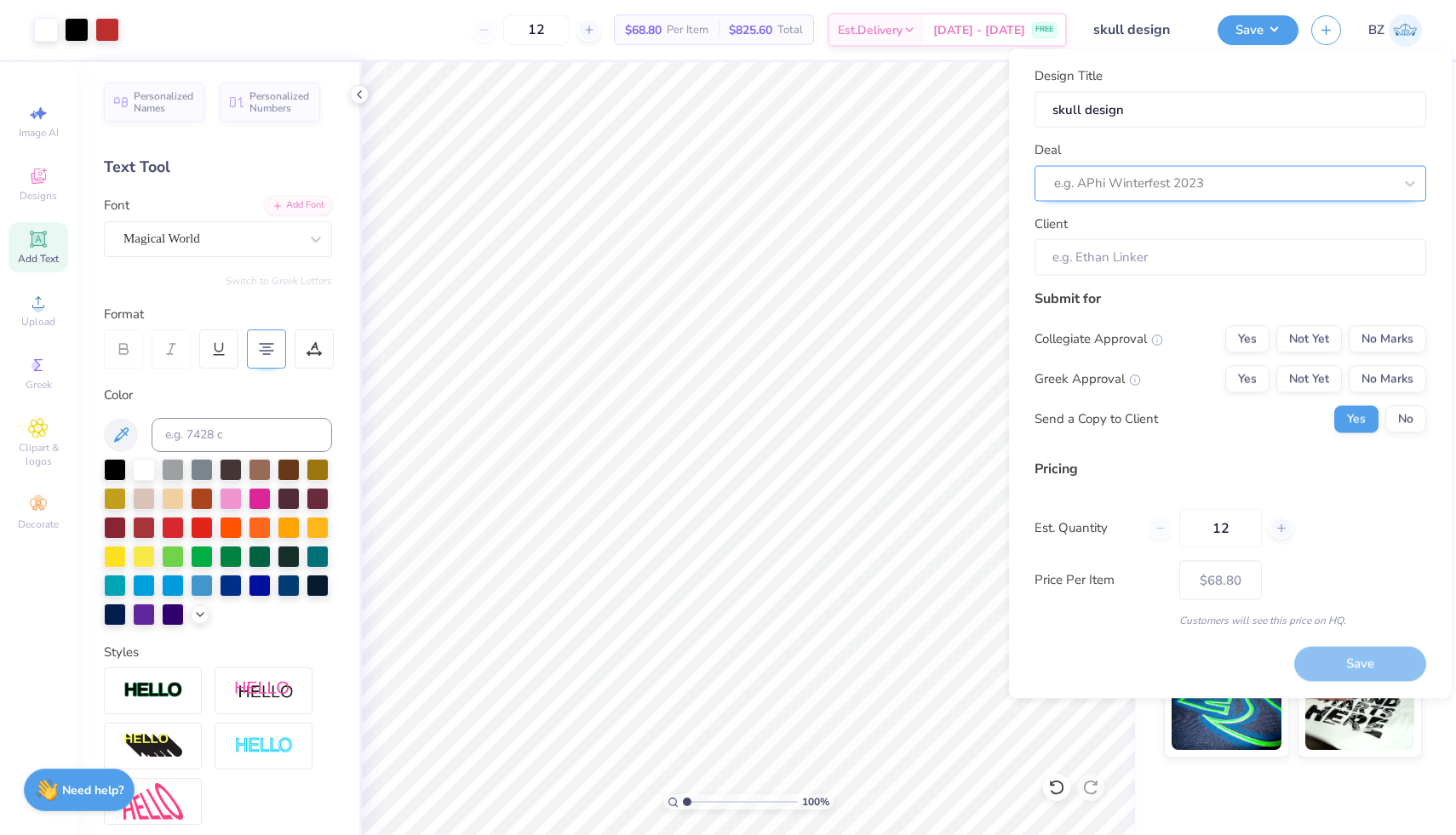
click at [1209, 188] on div at bounding box center [1223, 184] width 339 height 23
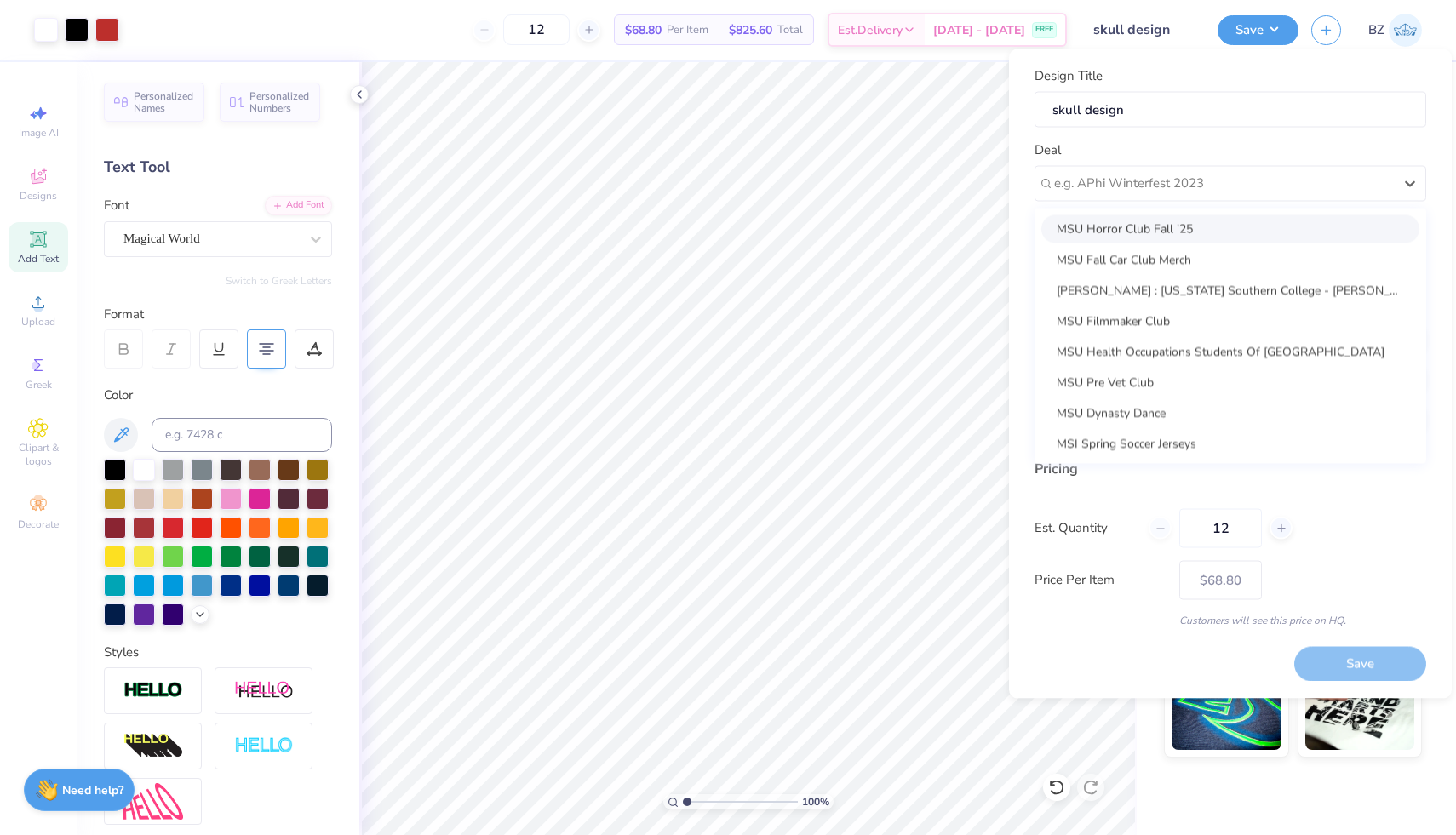
click at [1194, 228] on div "MSU Horror Club Fall '25" at bounding box center [1230, 228] width 378 height 28
type input "Tori Gallagher"
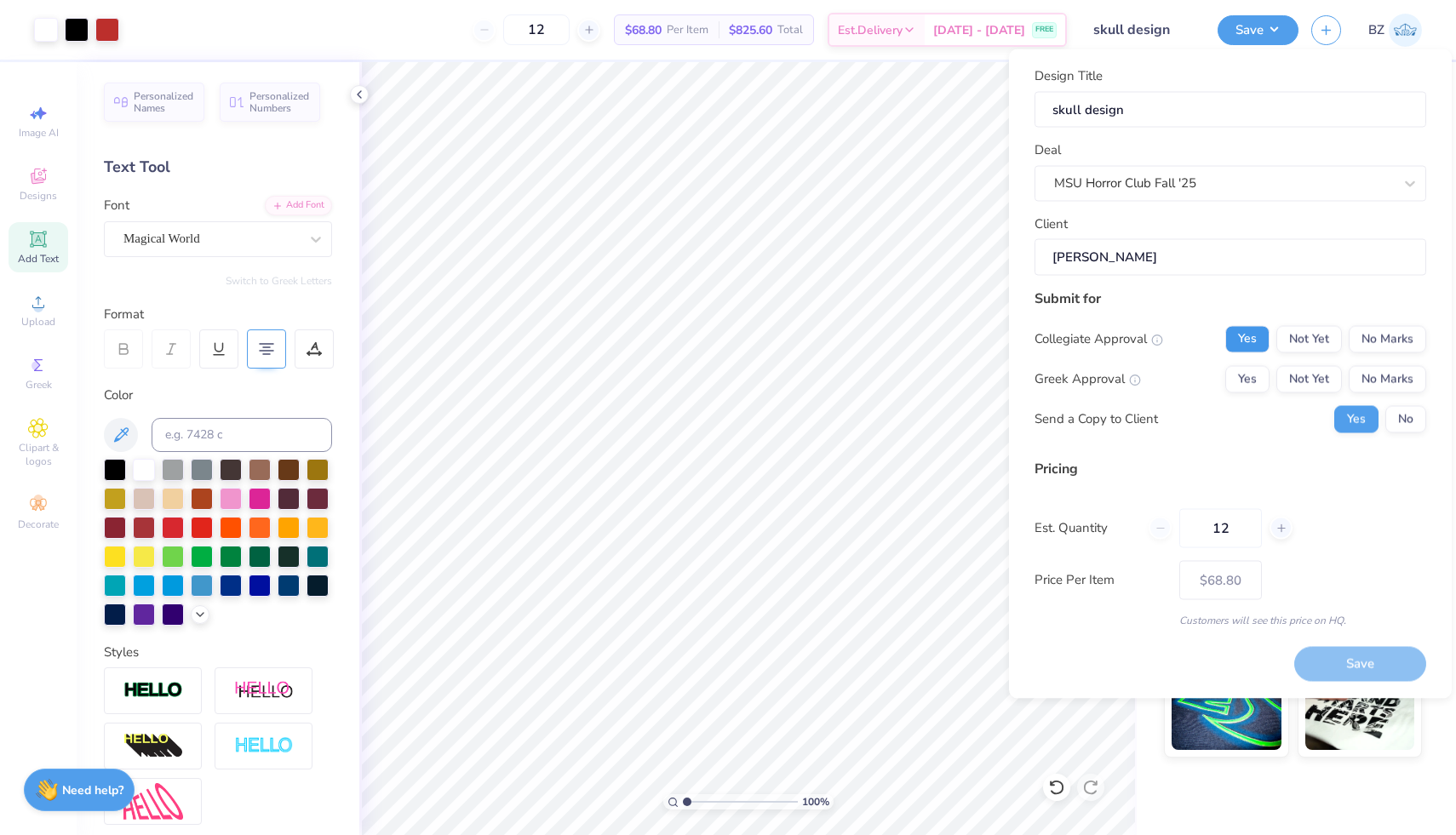
click at [1256, 339] on button "Yes" at bounding box center [1247, 339] width 44 height 27
click at [1376, 382] on button "No Marks" at bounding box center [1388, 379] width 77 height 27
click at [1341, 654] on button "Save" at bounding box center [1360, 665] width 132 height 35
type input "$68.80"
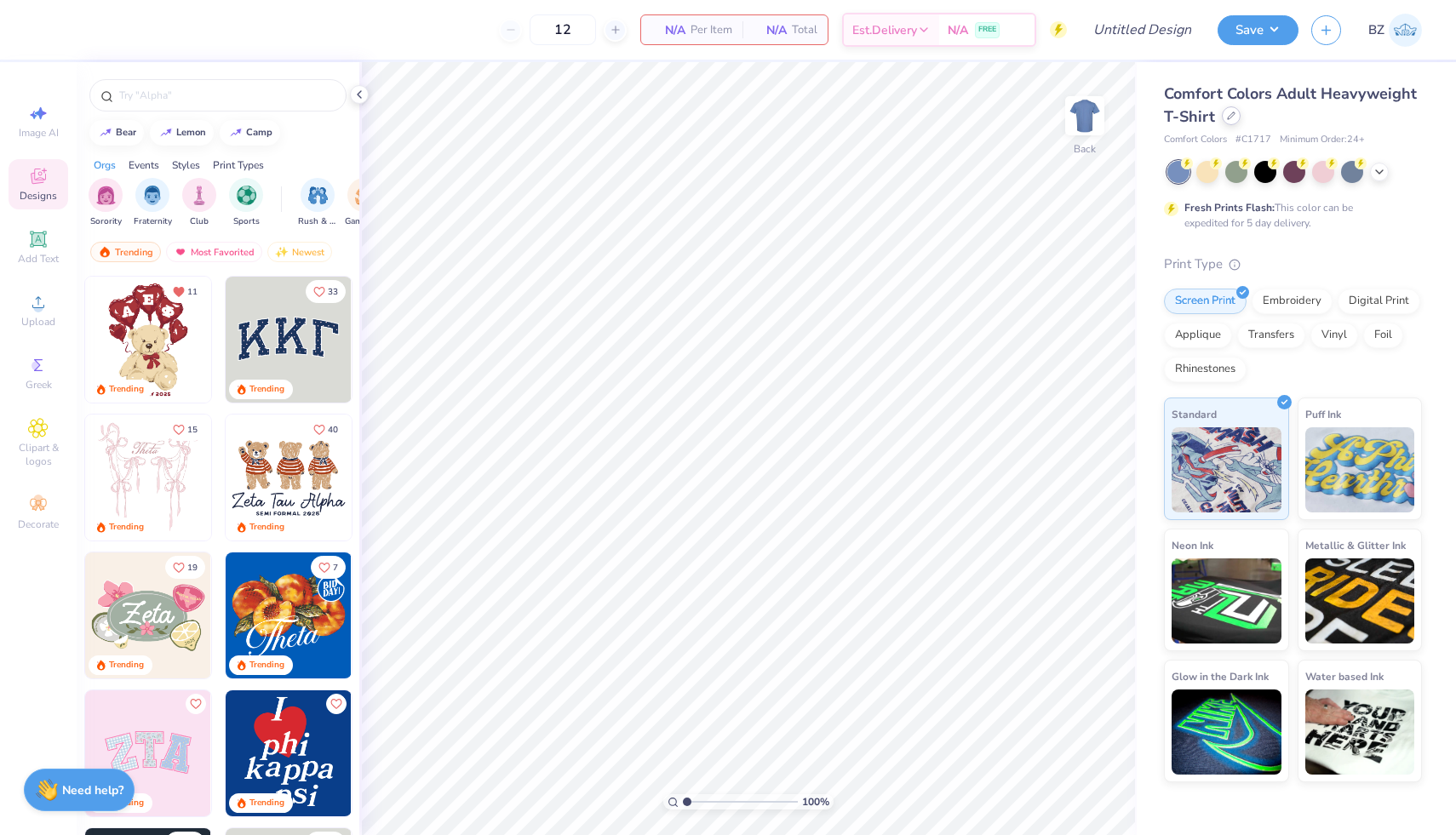
click at [1235, 115] on div at bounding box center [1231, 115] width 19 height 19
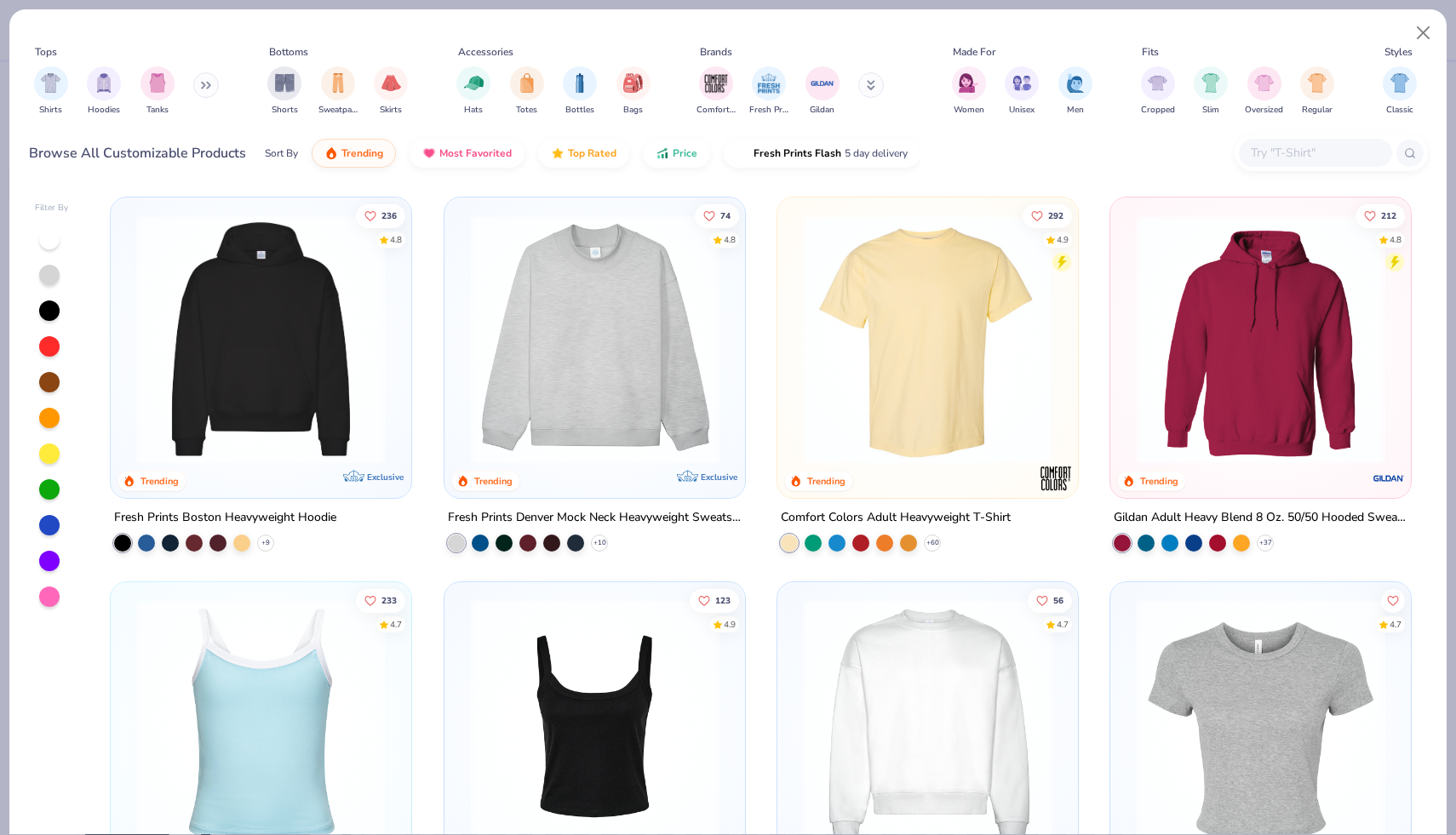
click at [1315, 145] on input "text" at bounding box center [1315, 153] width 131 height 20
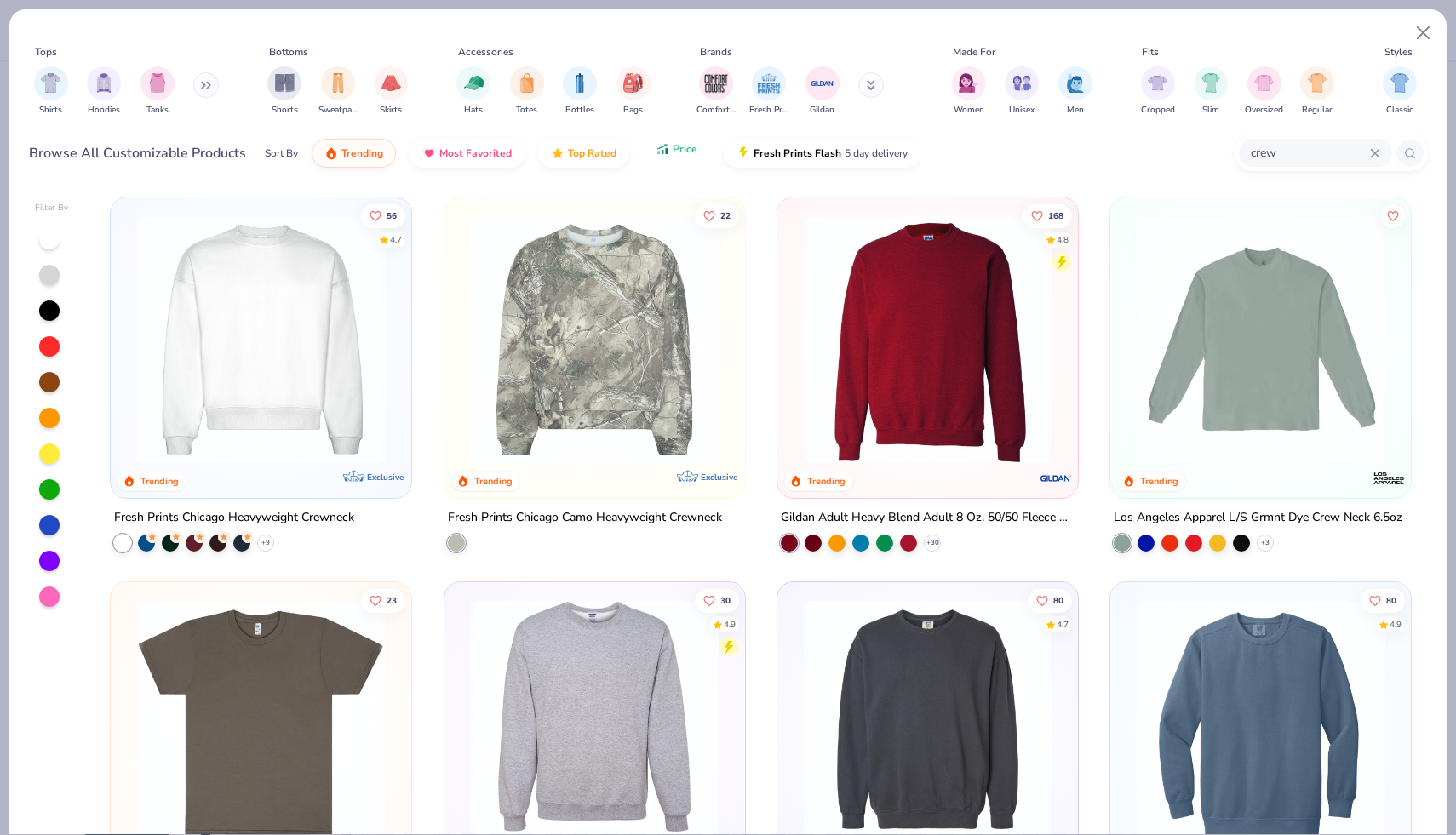
click at [653, 162] on button "Price" at bounding box center [677, 150] width 67 height 29
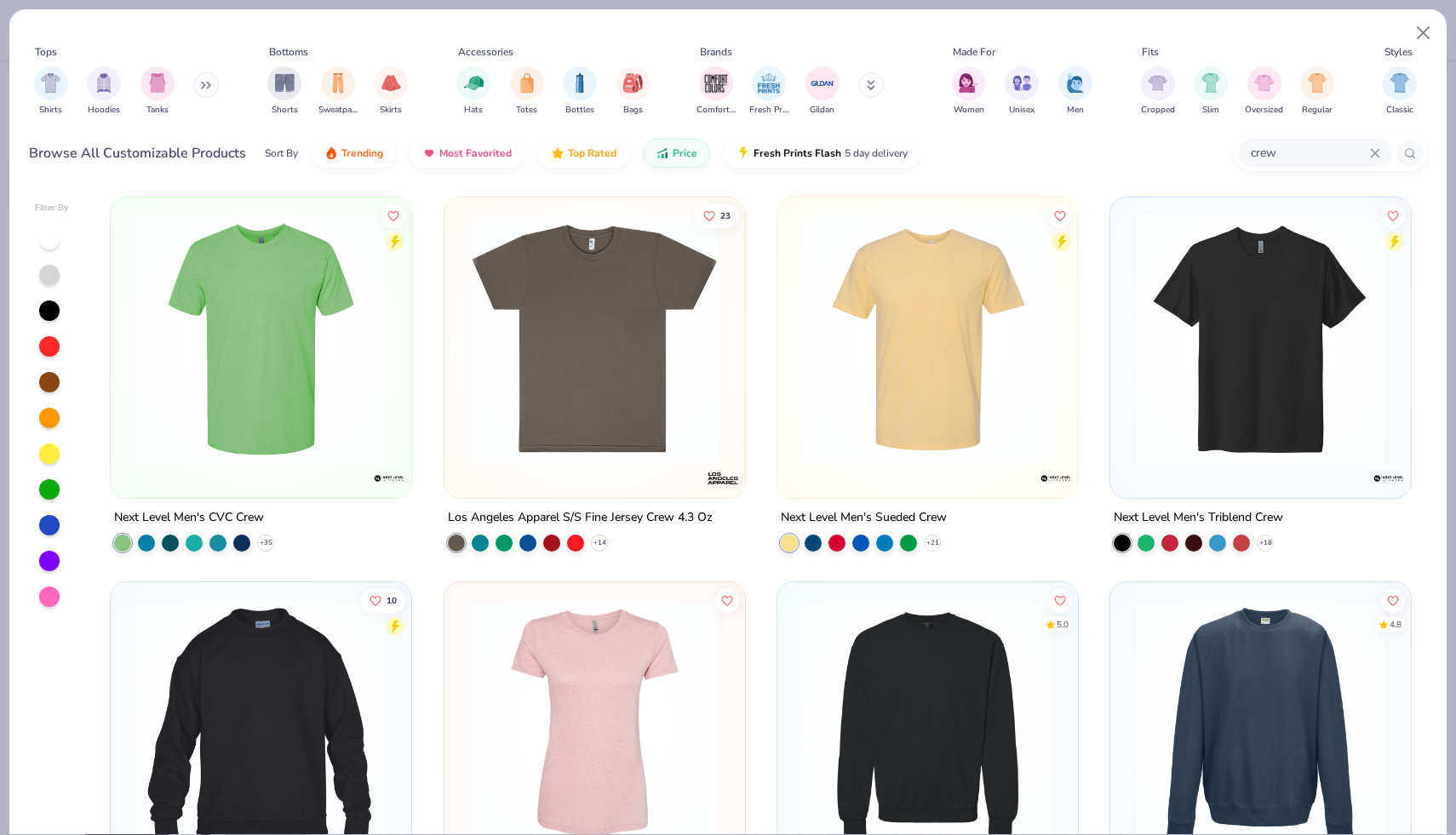
click at [1290, 155] on input "crew" at bounding box center [1310, 153] width 121 height 20
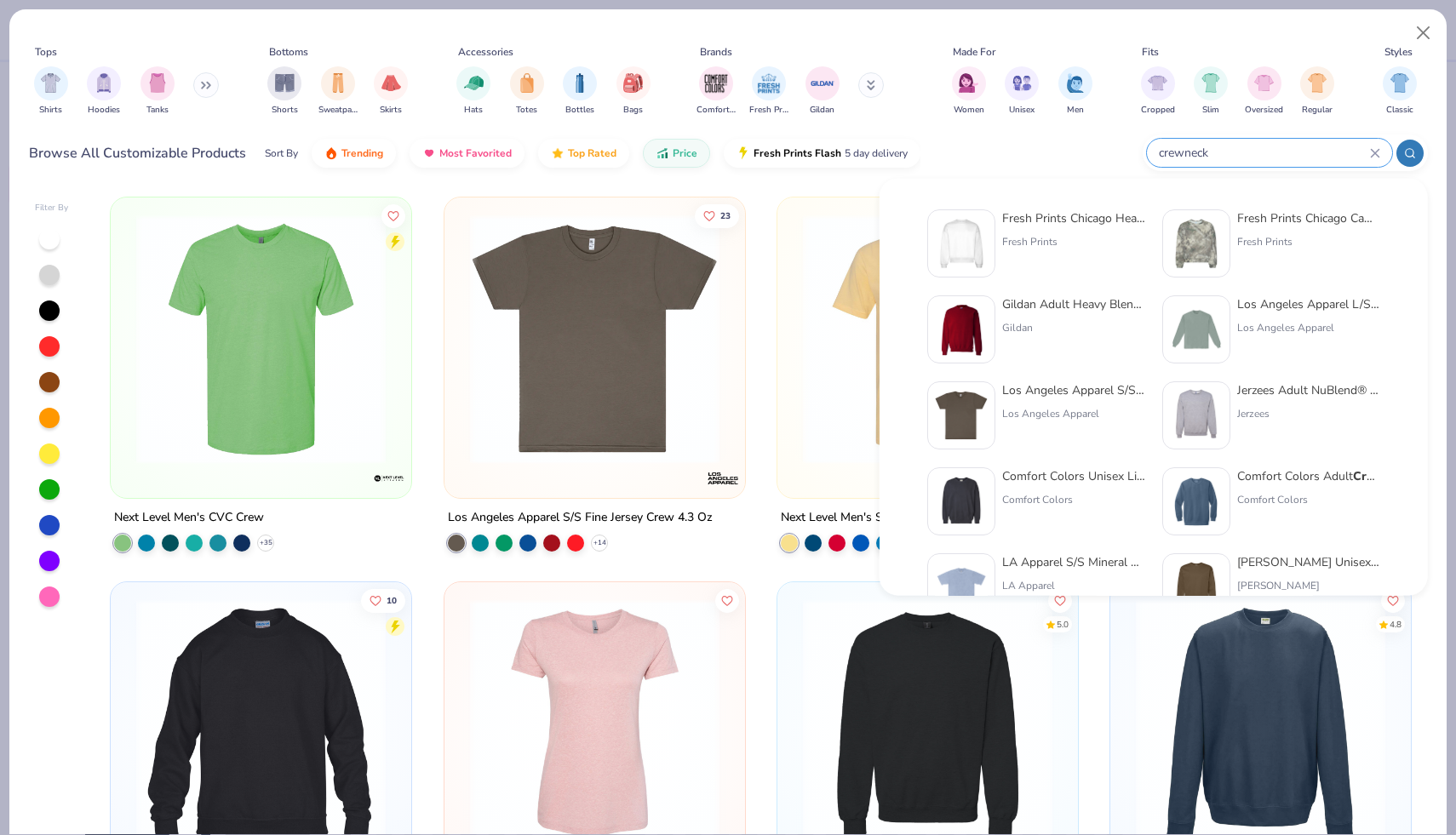
type input "crewneck"
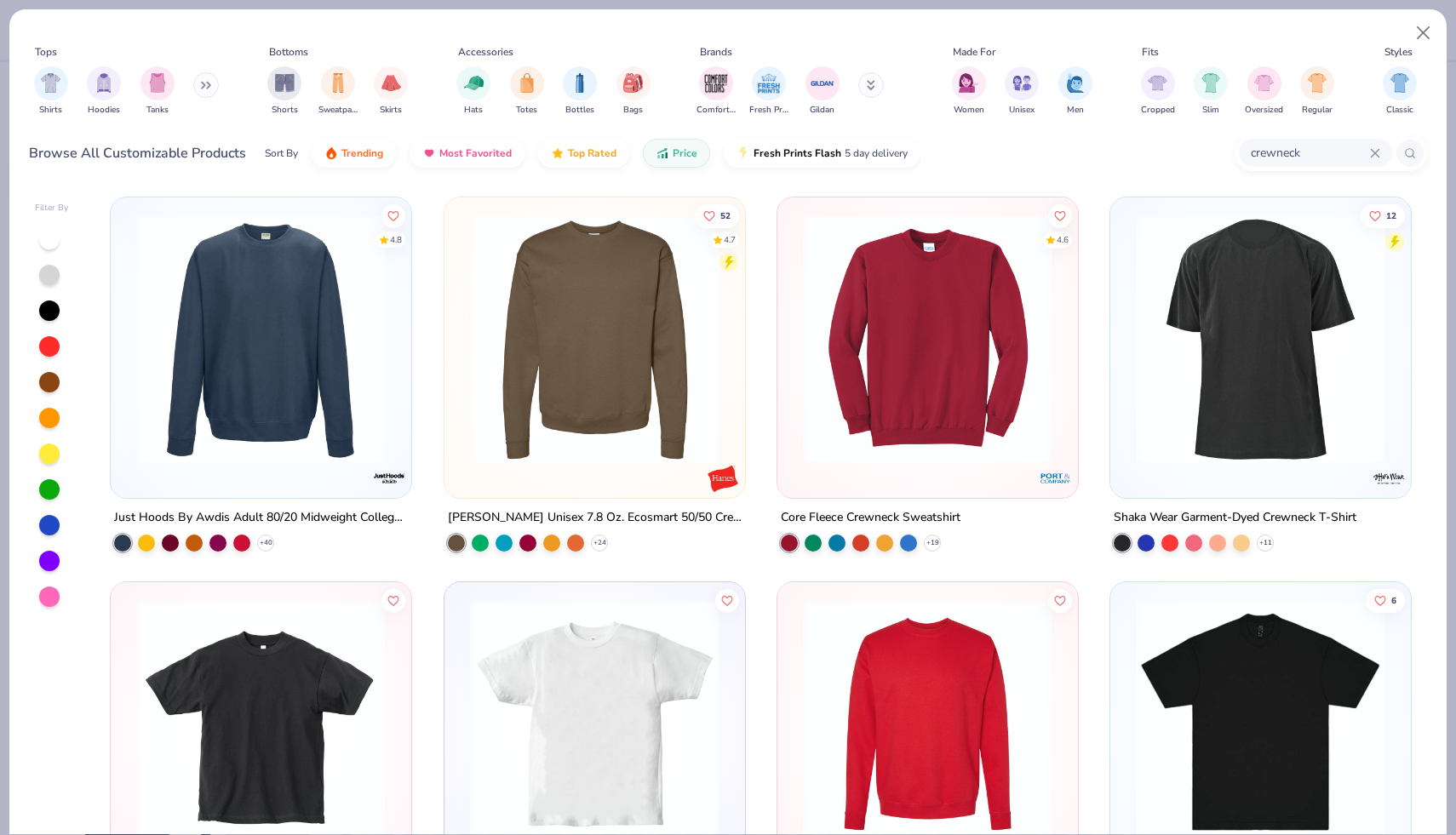
click at [267, 396] on img at bounding box center [261, 338] width 267 height 249
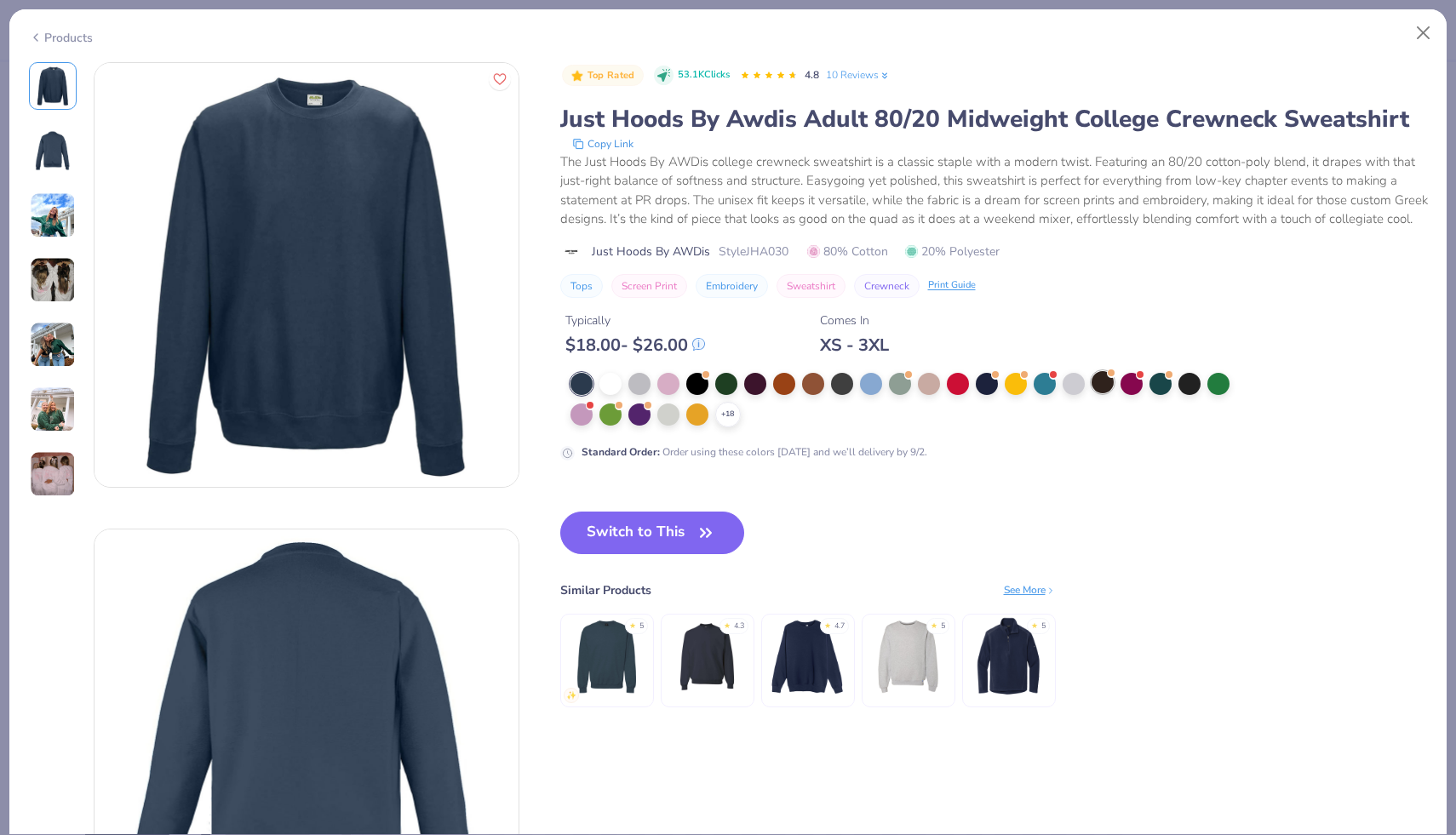
click at [1106, 381] on div at bounding box center [1103, 382] width 22 height 22
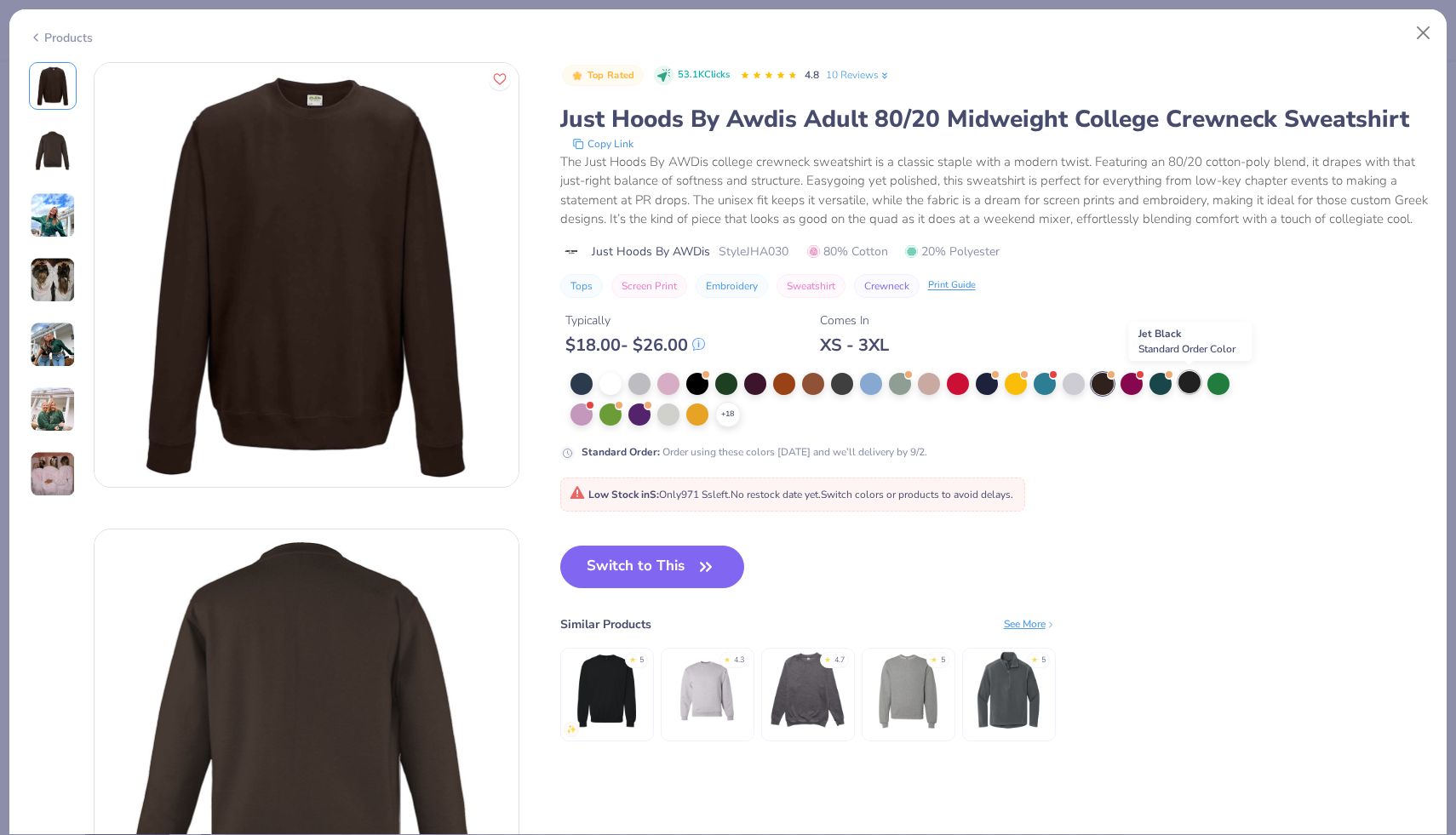
click at [1195, 381] on div at bounding box center [1189, 382] width 22 height 22
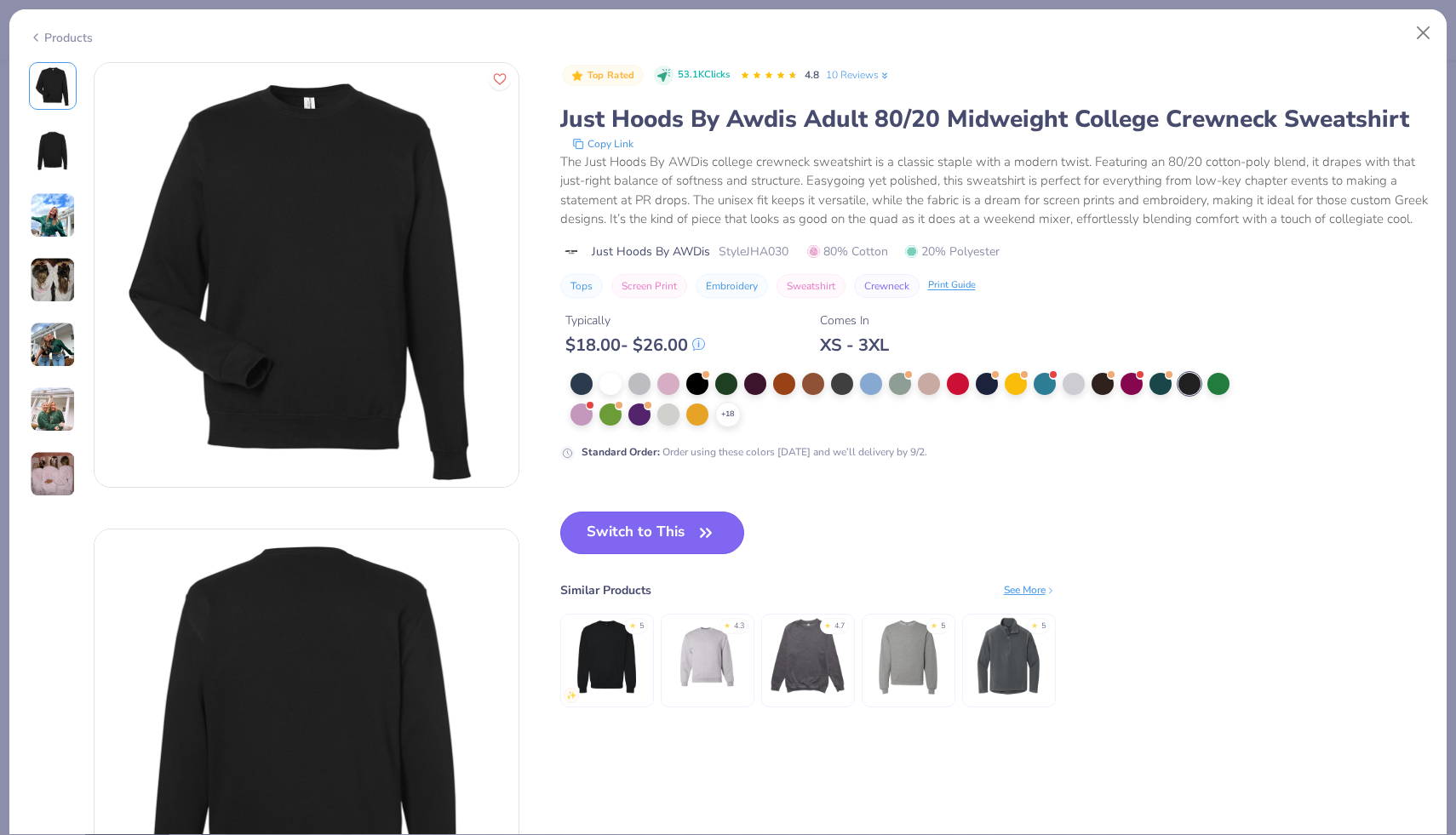
click at [655, 537] on button "Switch to This" at bounding box center [652, 533] width 185 height 43
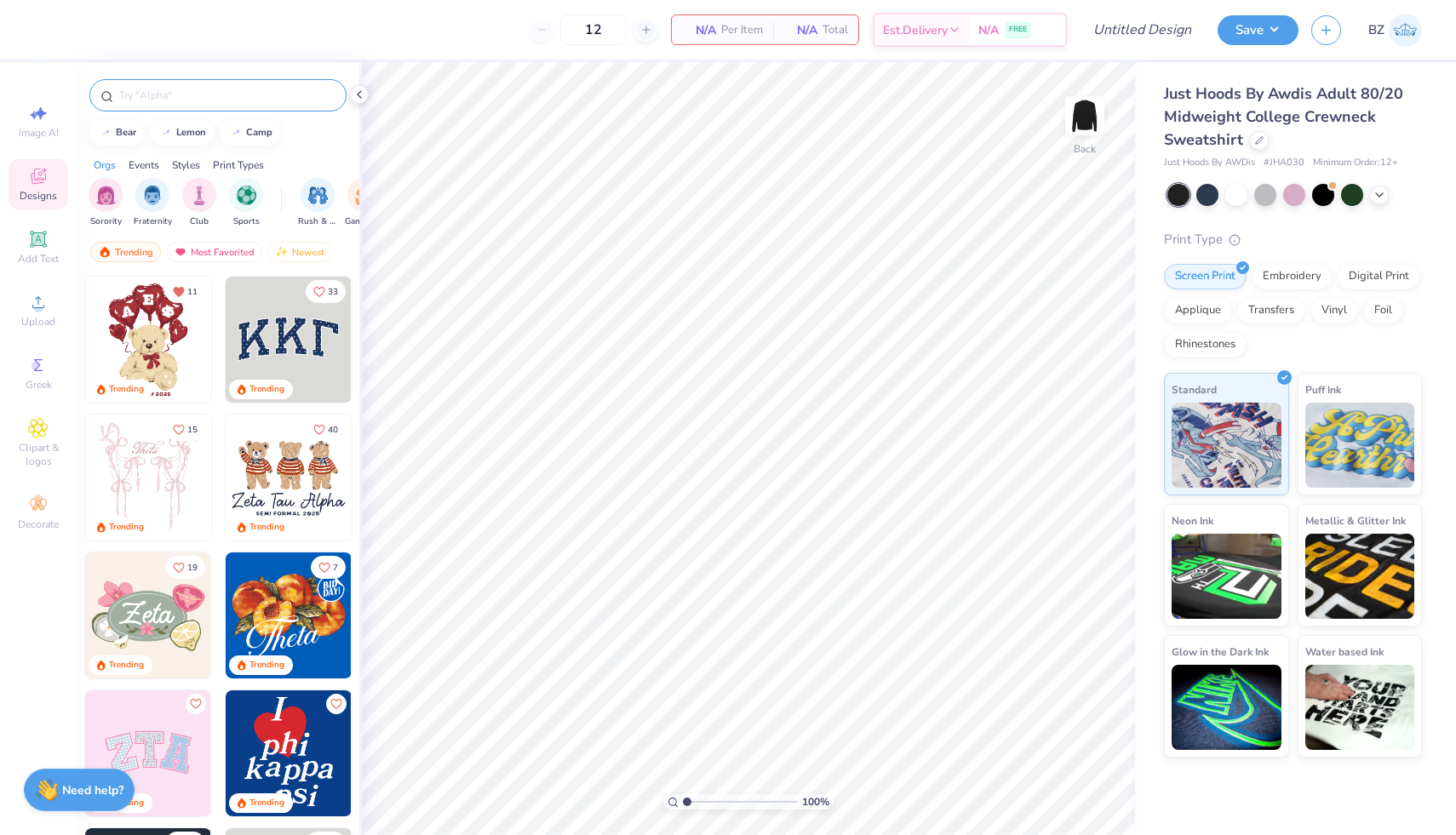
click at [259, 89] on input "text" at bounding box center [226, 95] width 218 height 17
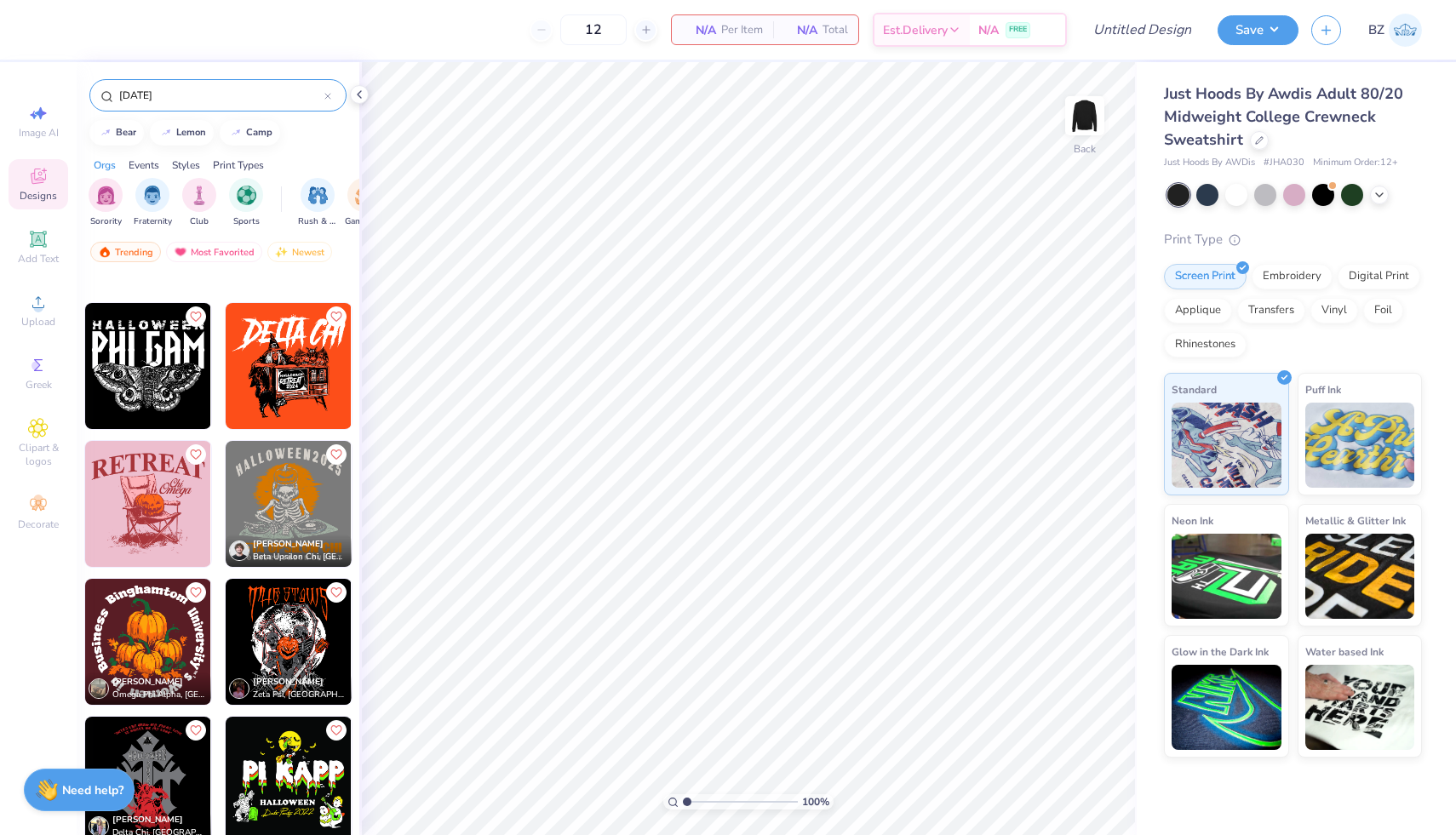
scroll to position [1722, 0]
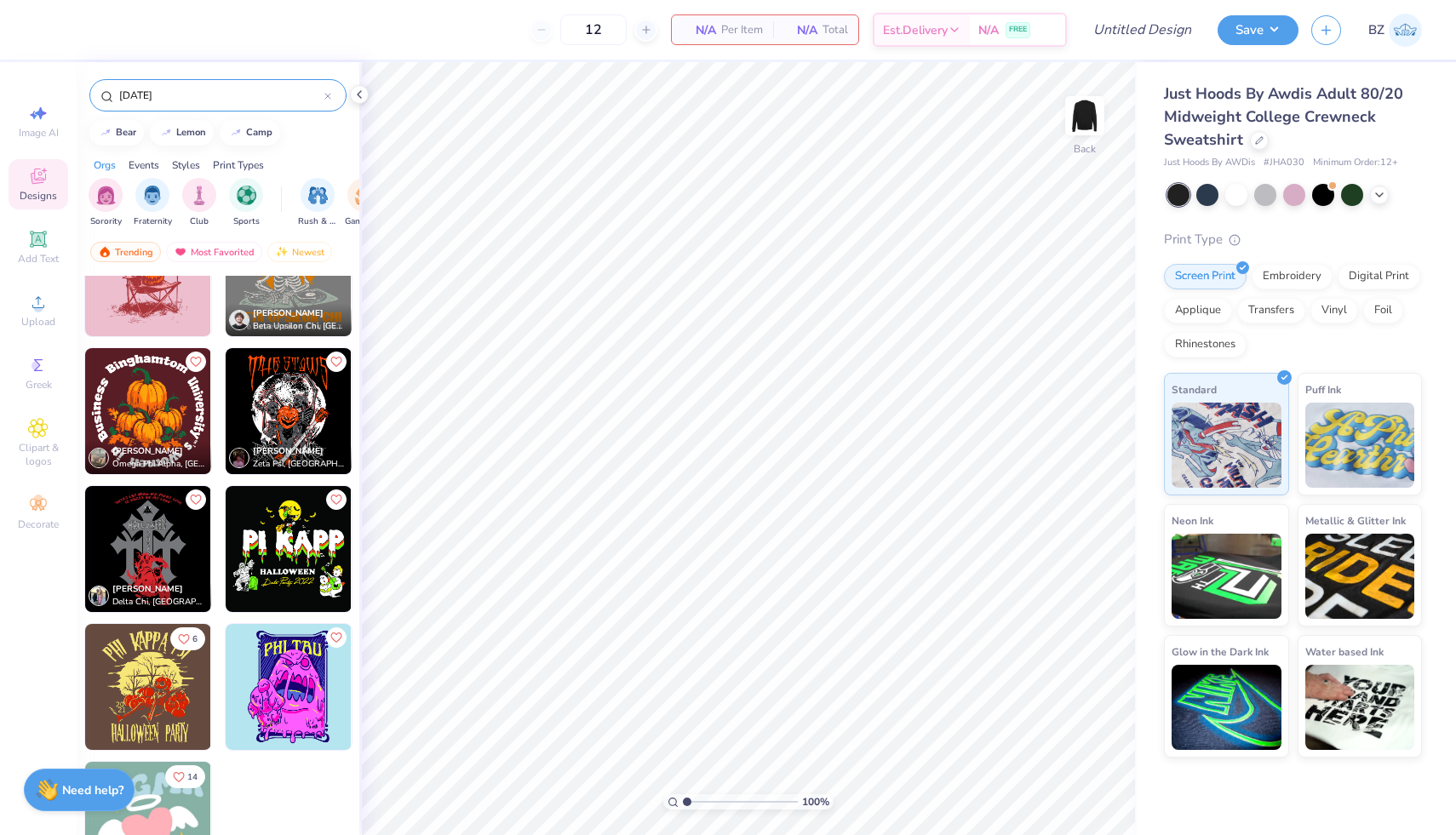
click at [145, 98] on input "halloween" at bounding box center [221, 95] width 207 height 17
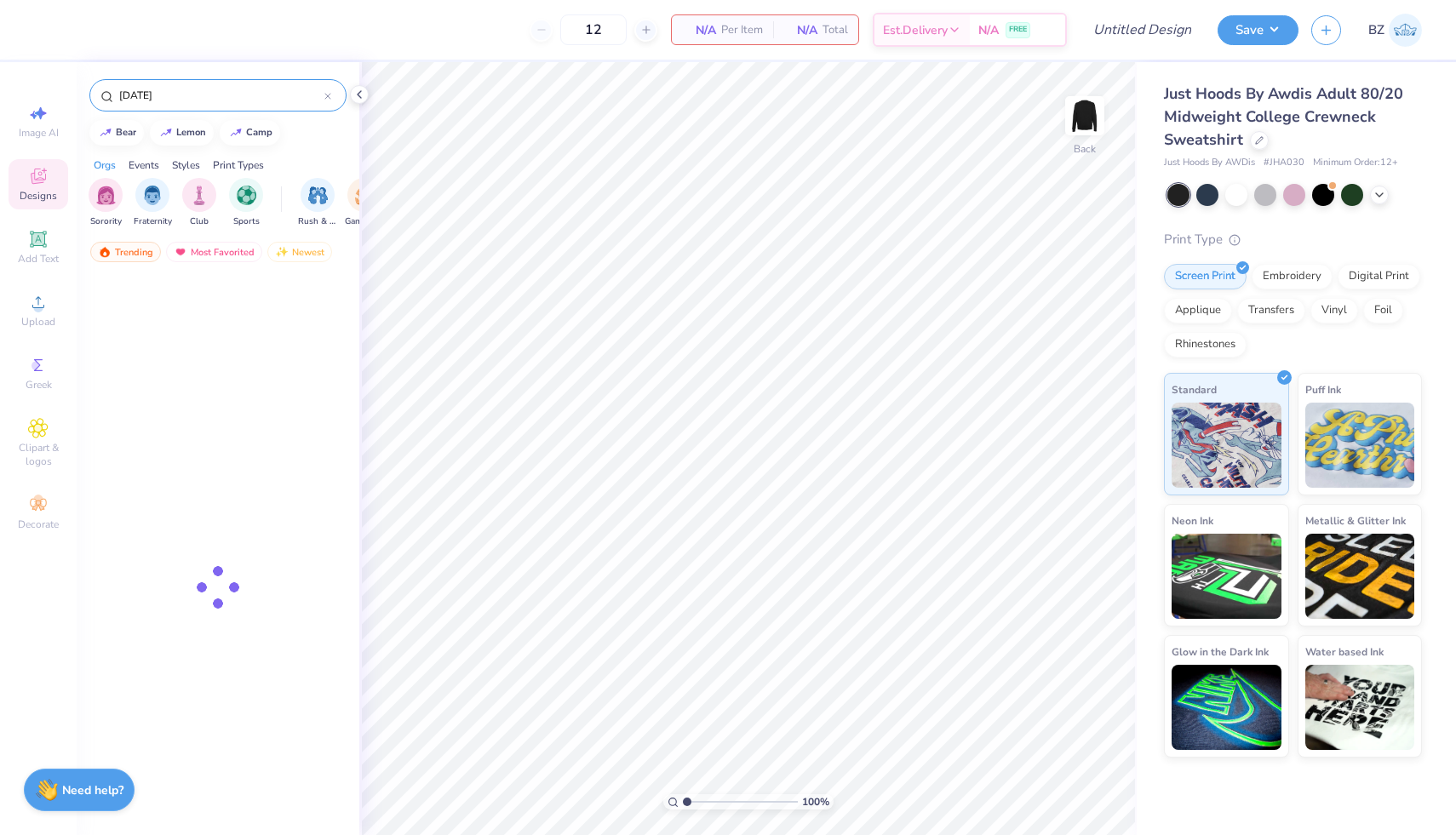
click at [145, 98] on input "halloween" at bounding box center [221, 95] width 207 height 17
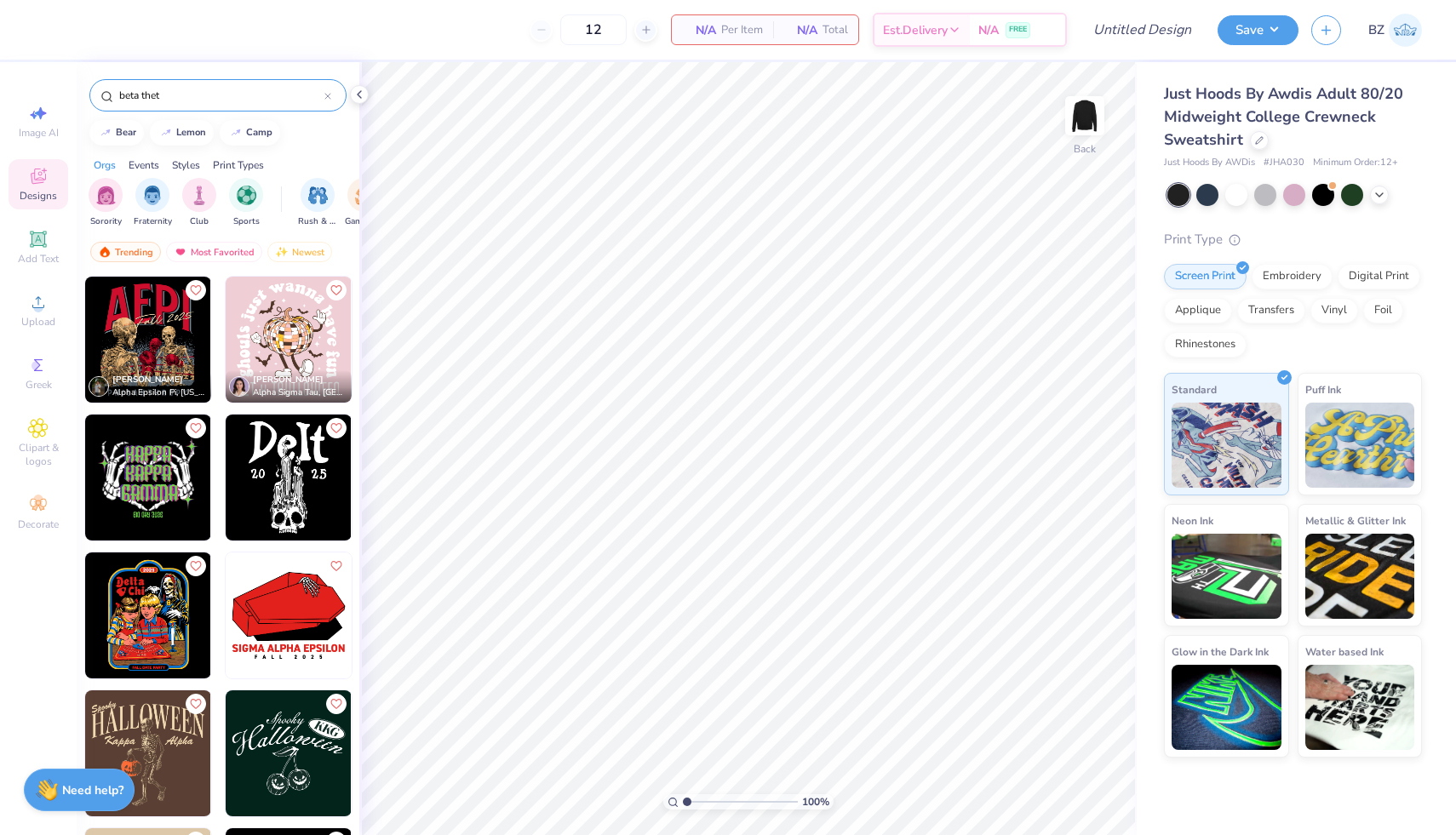
type input "beta theta"
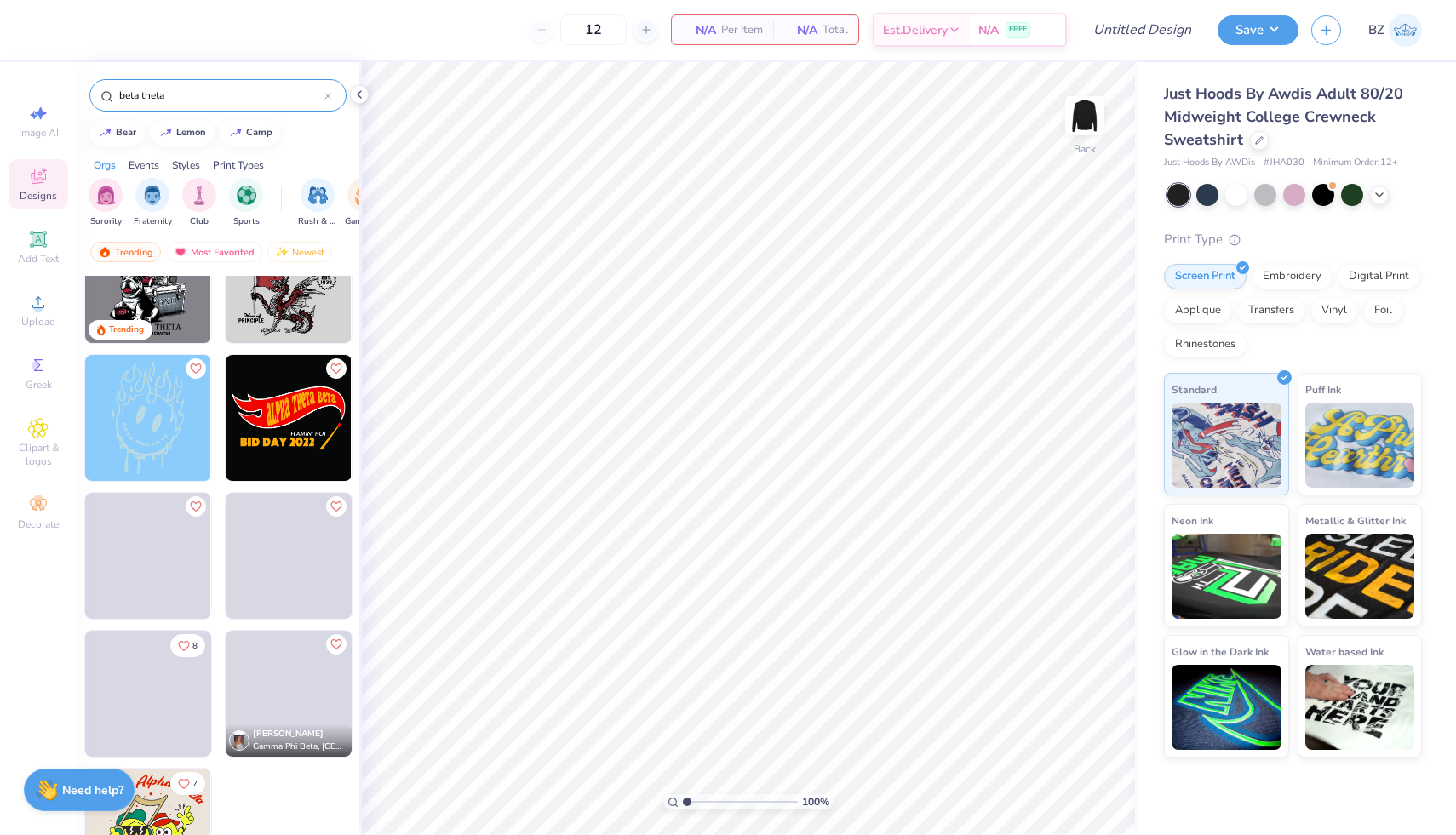
scroll to position [5723, 0]
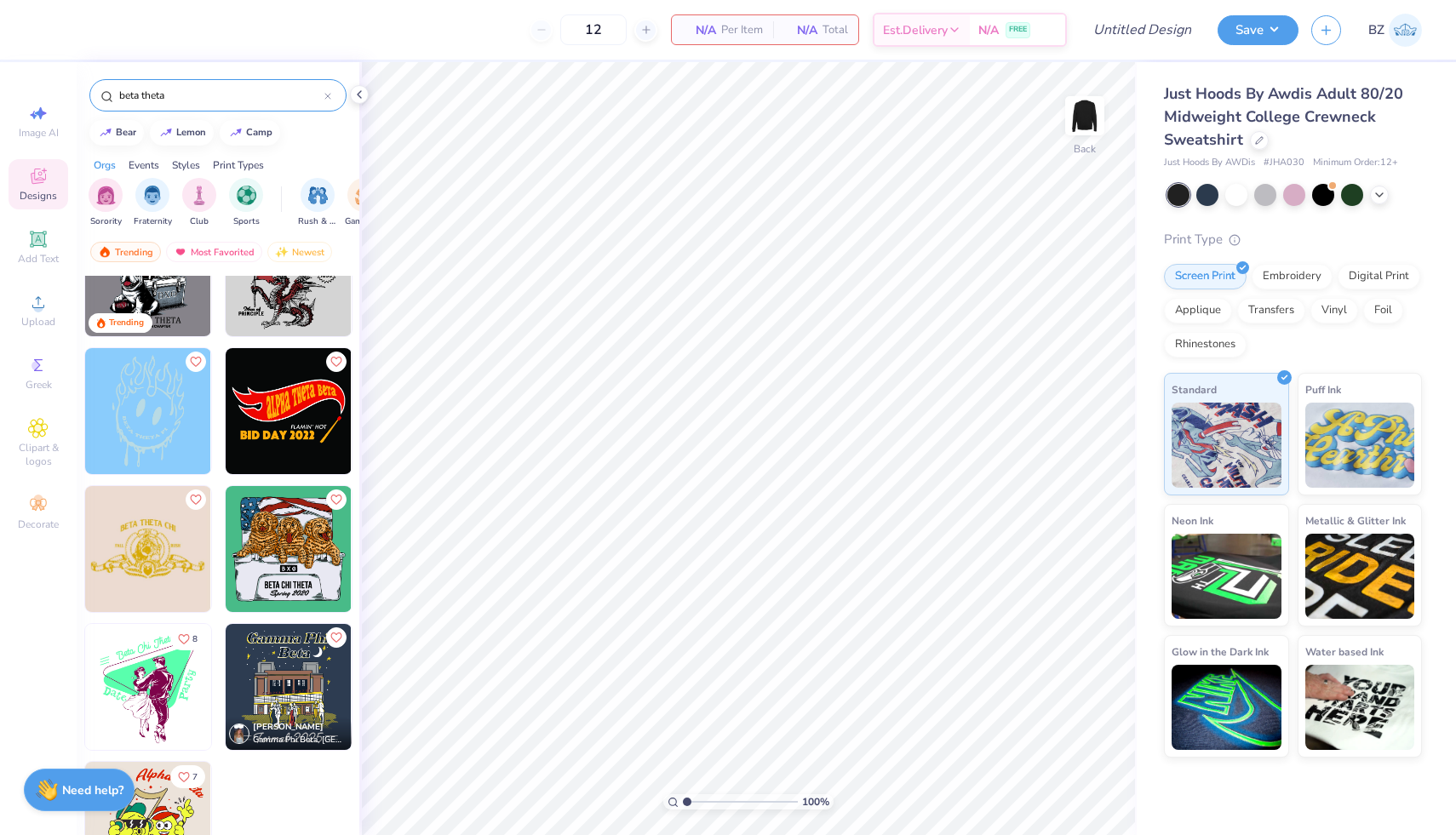
click at [329, 88] on div at bounding box center [328, 96] width 7 height 16
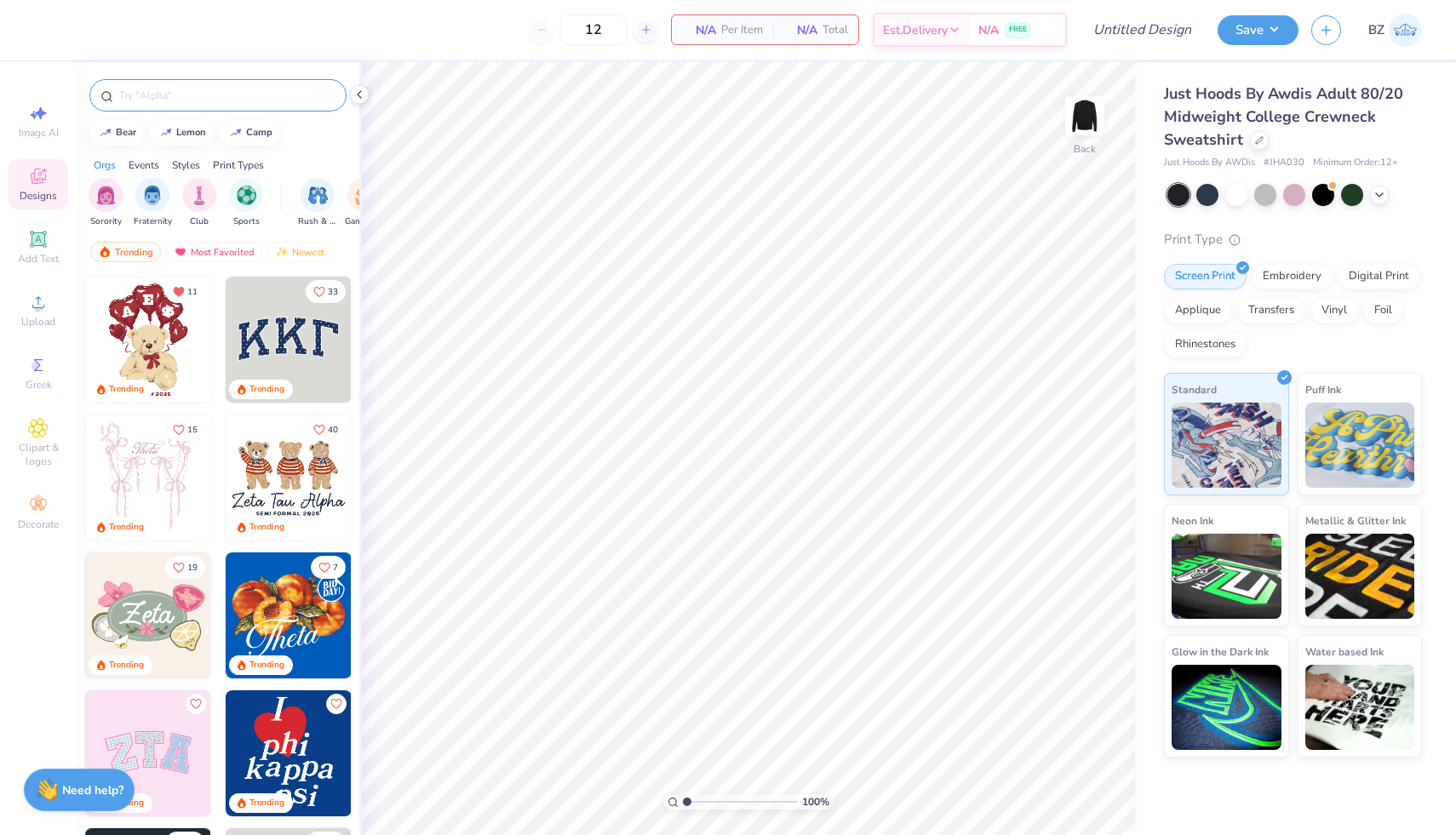
click at [268, 107] on div at bounding box center [217, 95] width 257 height 32
click at [247, 96] on input "text" at bounding box center [226, 95] width 218 height 17
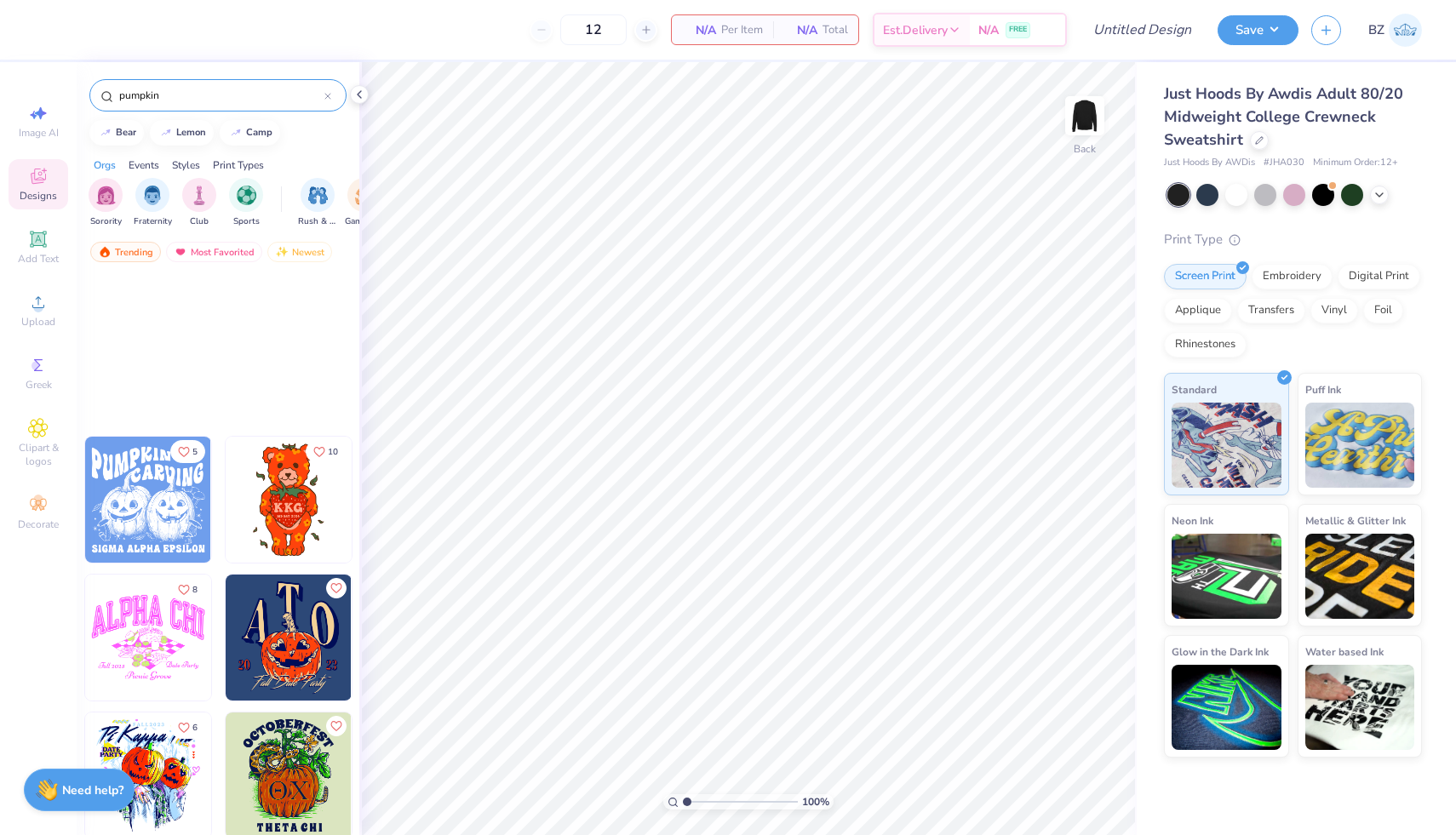
scroll to position [0, 0]
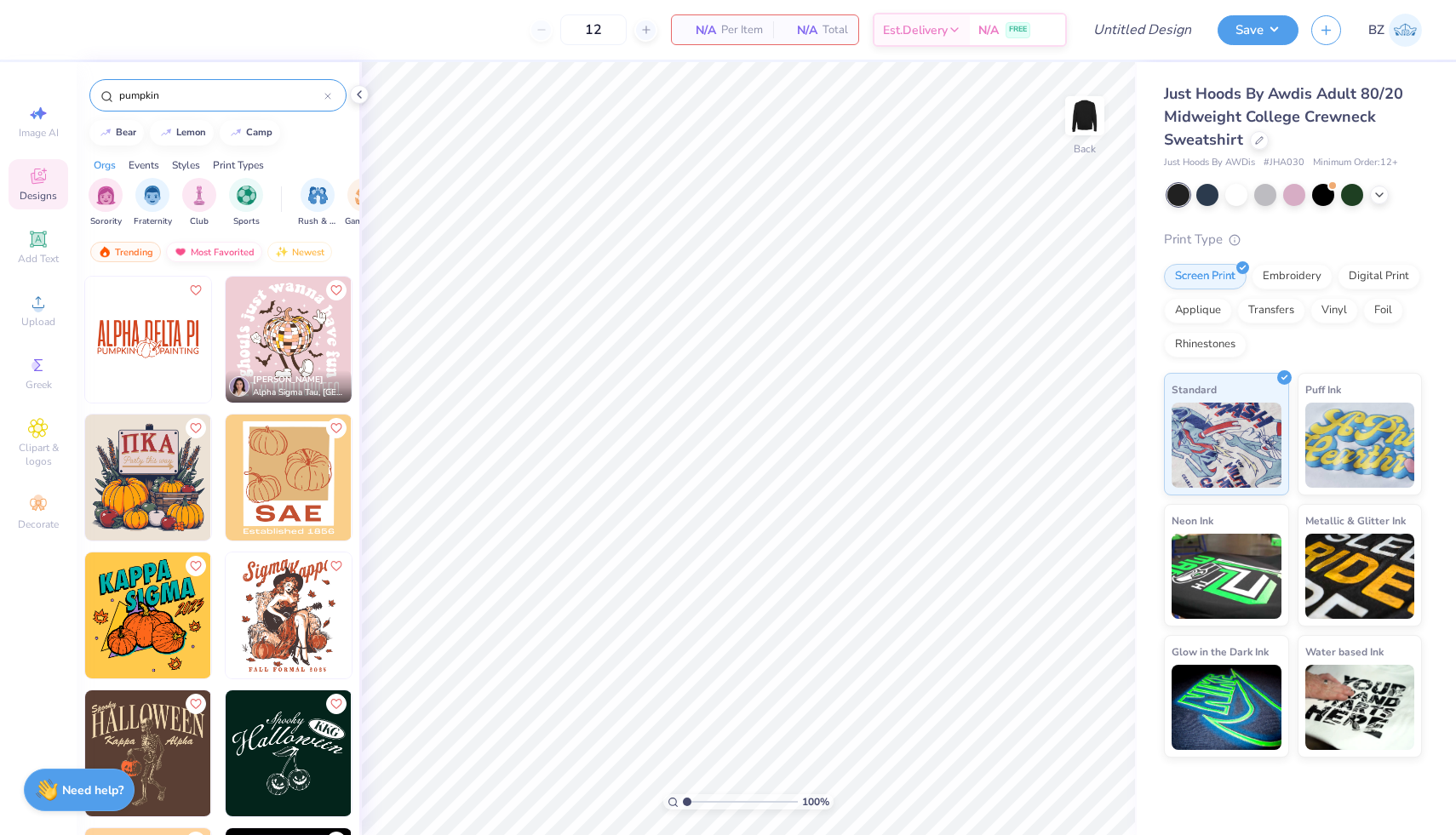
click at [240, 251] on div "Most Favorited" at bounding box center [214, 251] width 96 height 21
click at [299, 249] on div "Newest" at bounding box center [299, 251] width 65 height 21
click at [147, 249] on div "Trending" at bounding box center [125, 251] width 70 height 21
click at [195, 97] on input "pumpkin" at bounding box center [221, 95] width 207 height 17
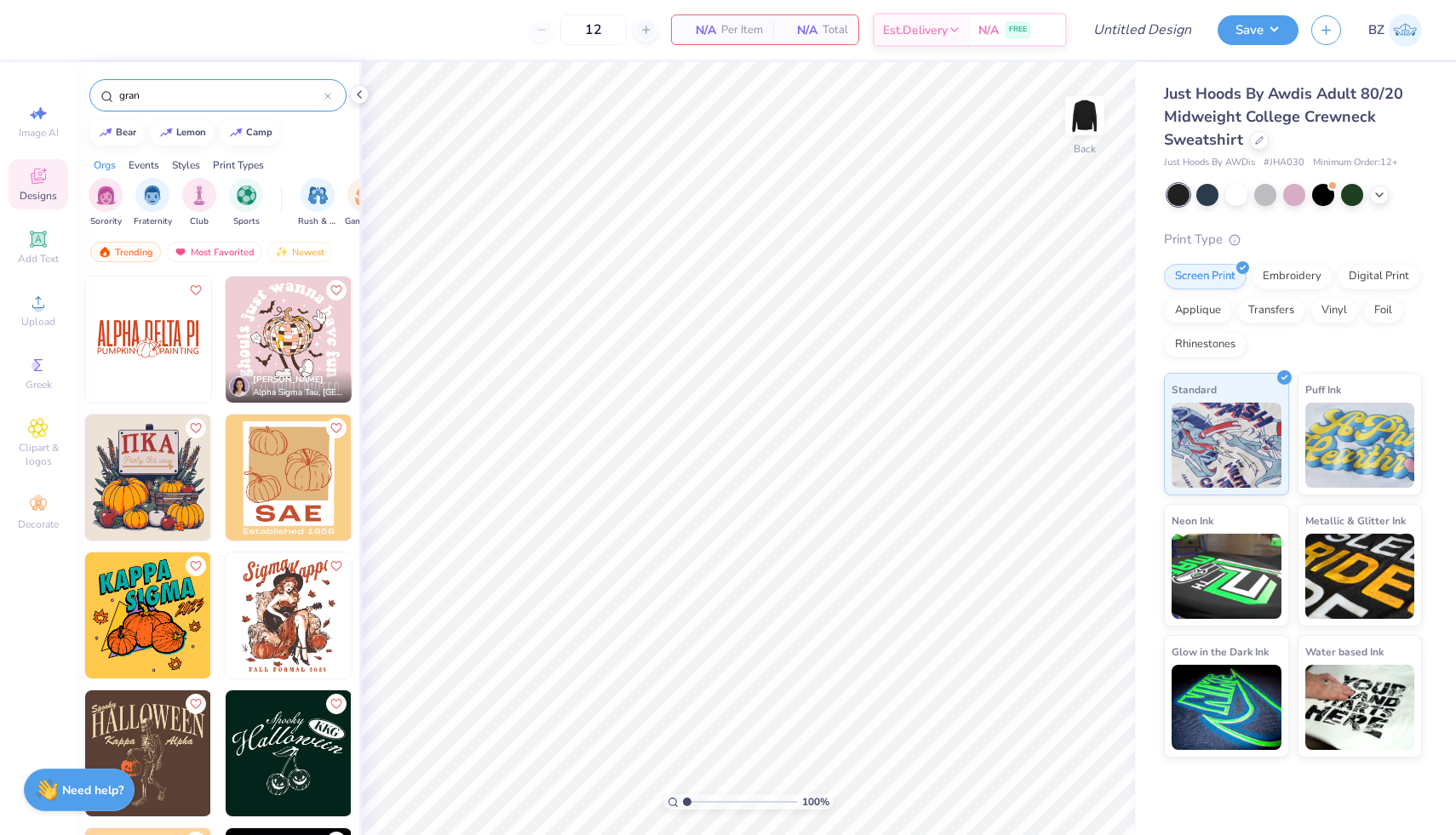
type input "grant"
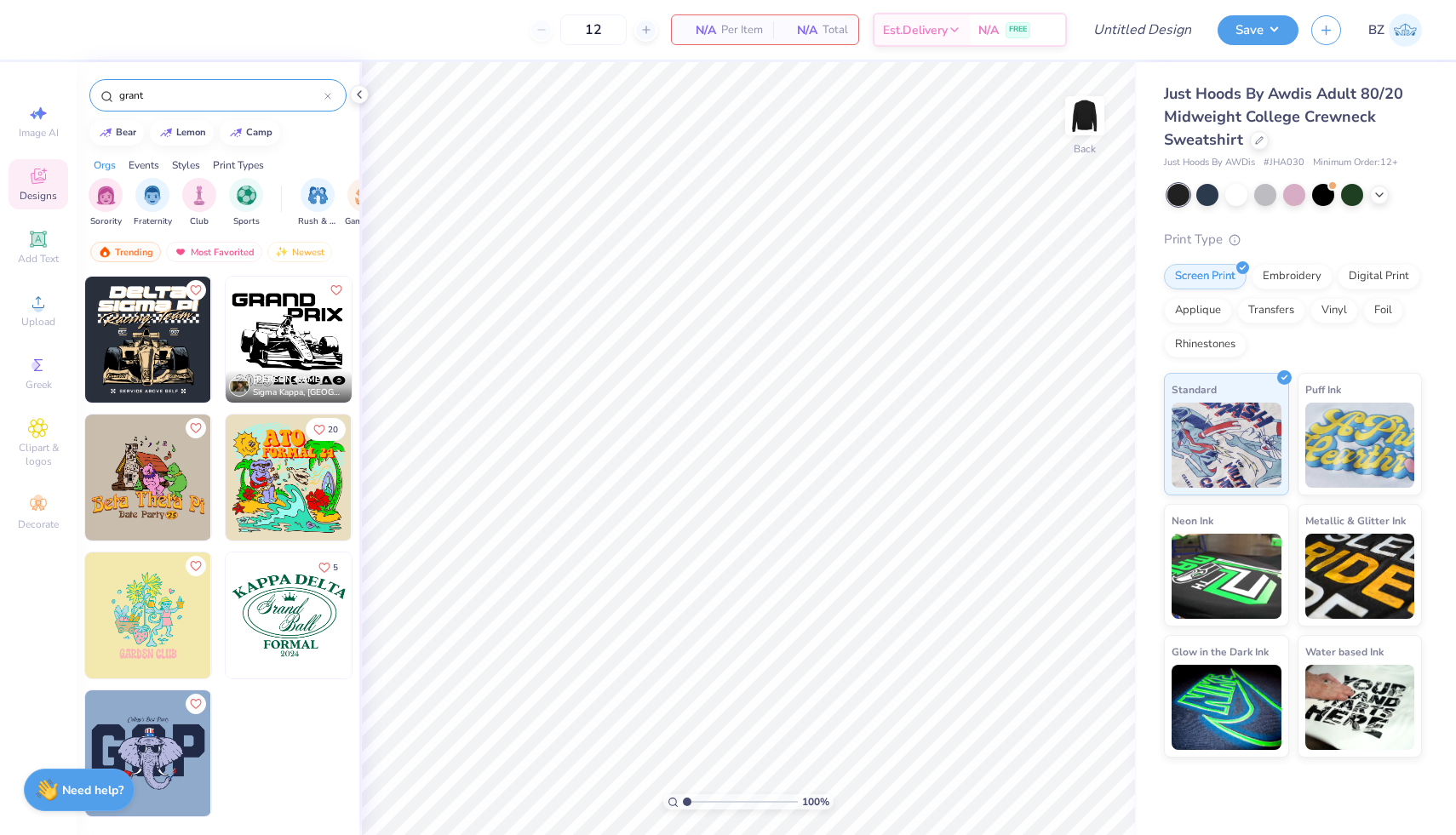
click at [200, 95] on input "grant" at bounding box center [221, 95] width 207 height 17
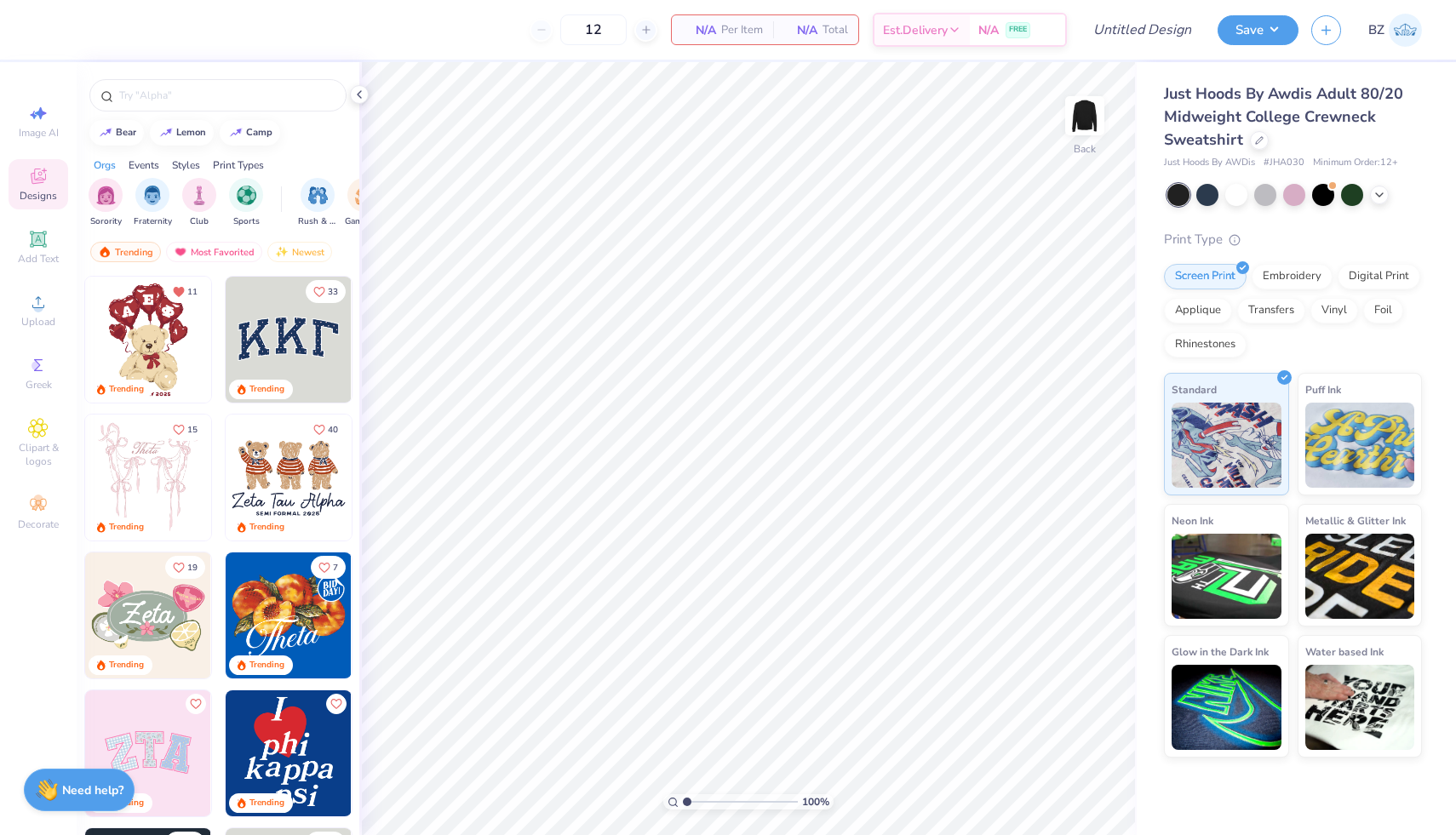
click at [145, 164] on div "Events" at bounding box center [144, 165] width 30 height 16
click at [183, 167] on div "Styles" at bounding box center [186, 165] width 28 height 16
click at [238, 169] on div "Print Types" at bounding box center [239, 165] width 51 height 16
click at [107, 168] on div "Orgs" at bounding box center [105, 165] width 22 height 16
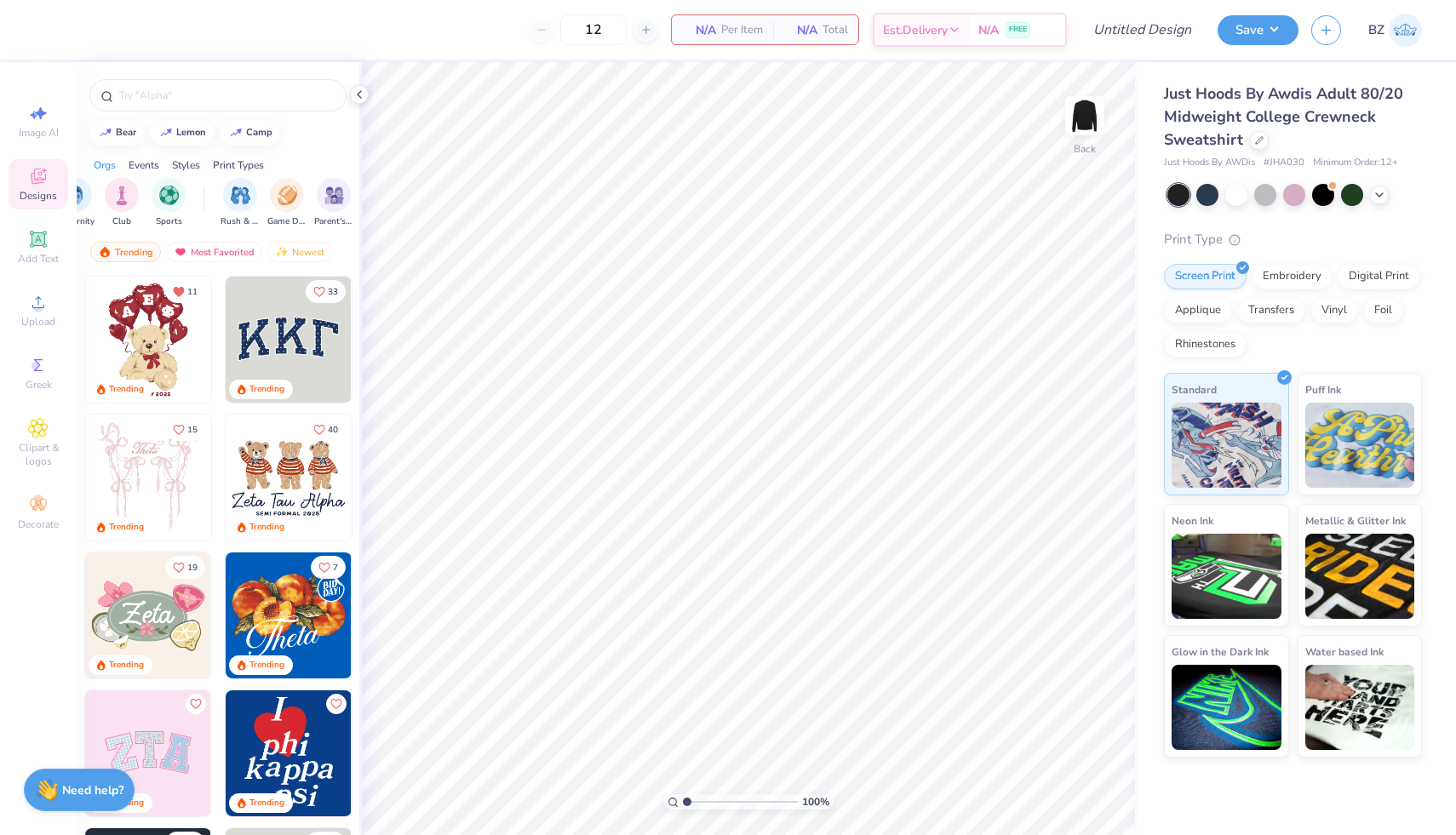
scroll to position [0, 0]
click at [50, 454] on span "Clipart & logos" at bounding box center [38, 455] width 60 height 27
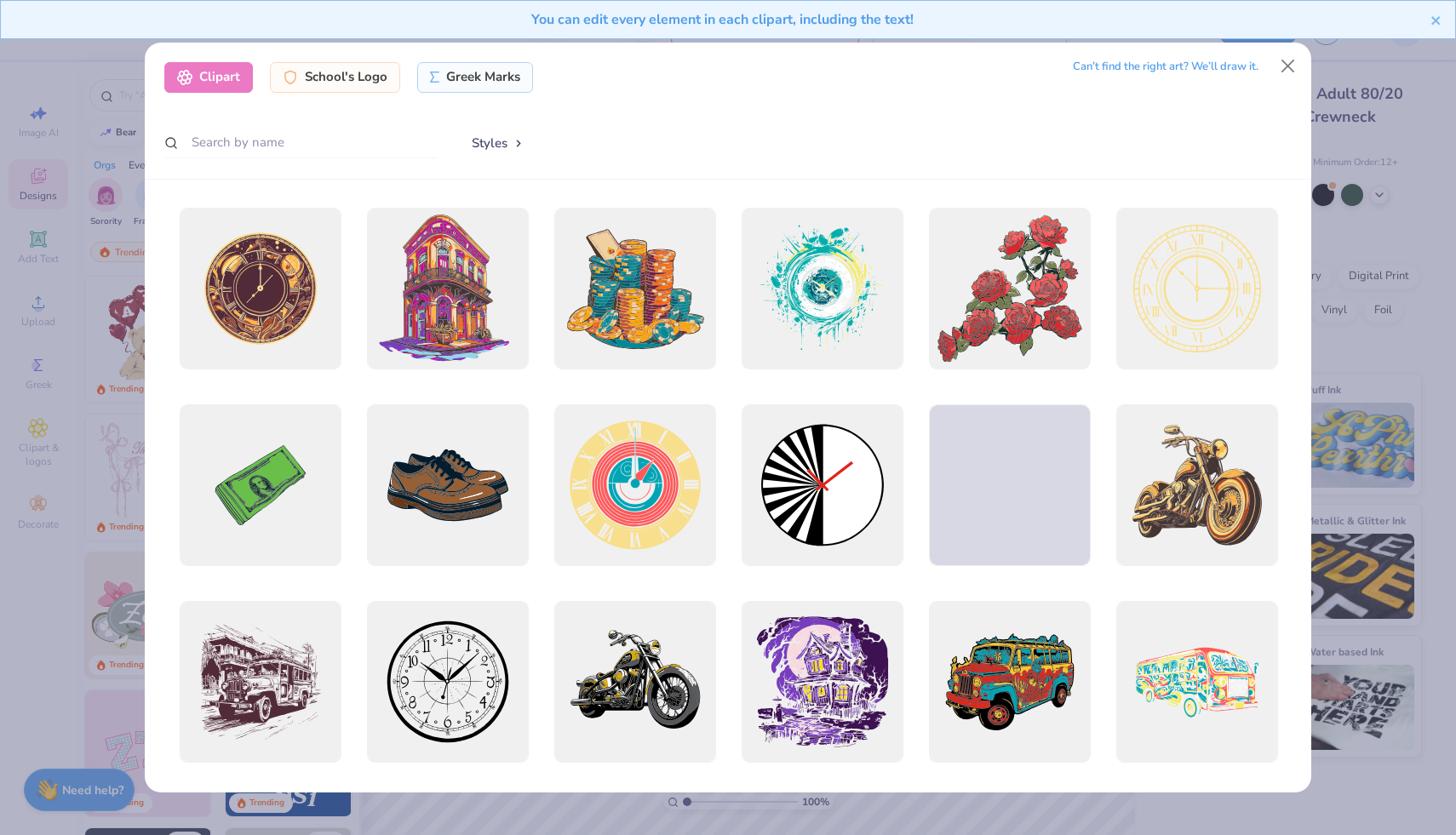
click at [320, 158] on div at bounding box center [300, 144] width 273 height 33
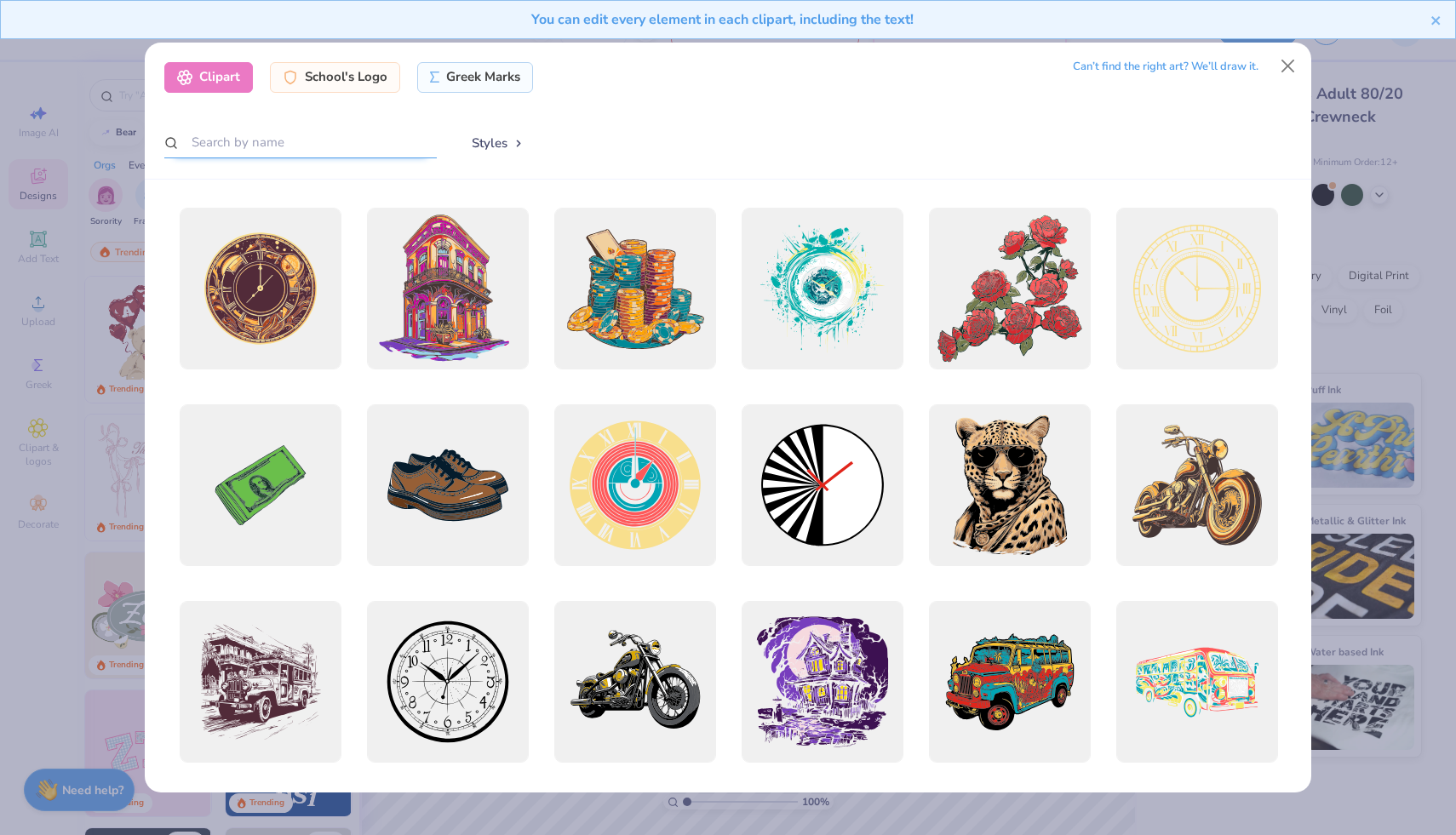
click at [287, 143] on input "text" at bounding box center [300, 143] width 273 height 31
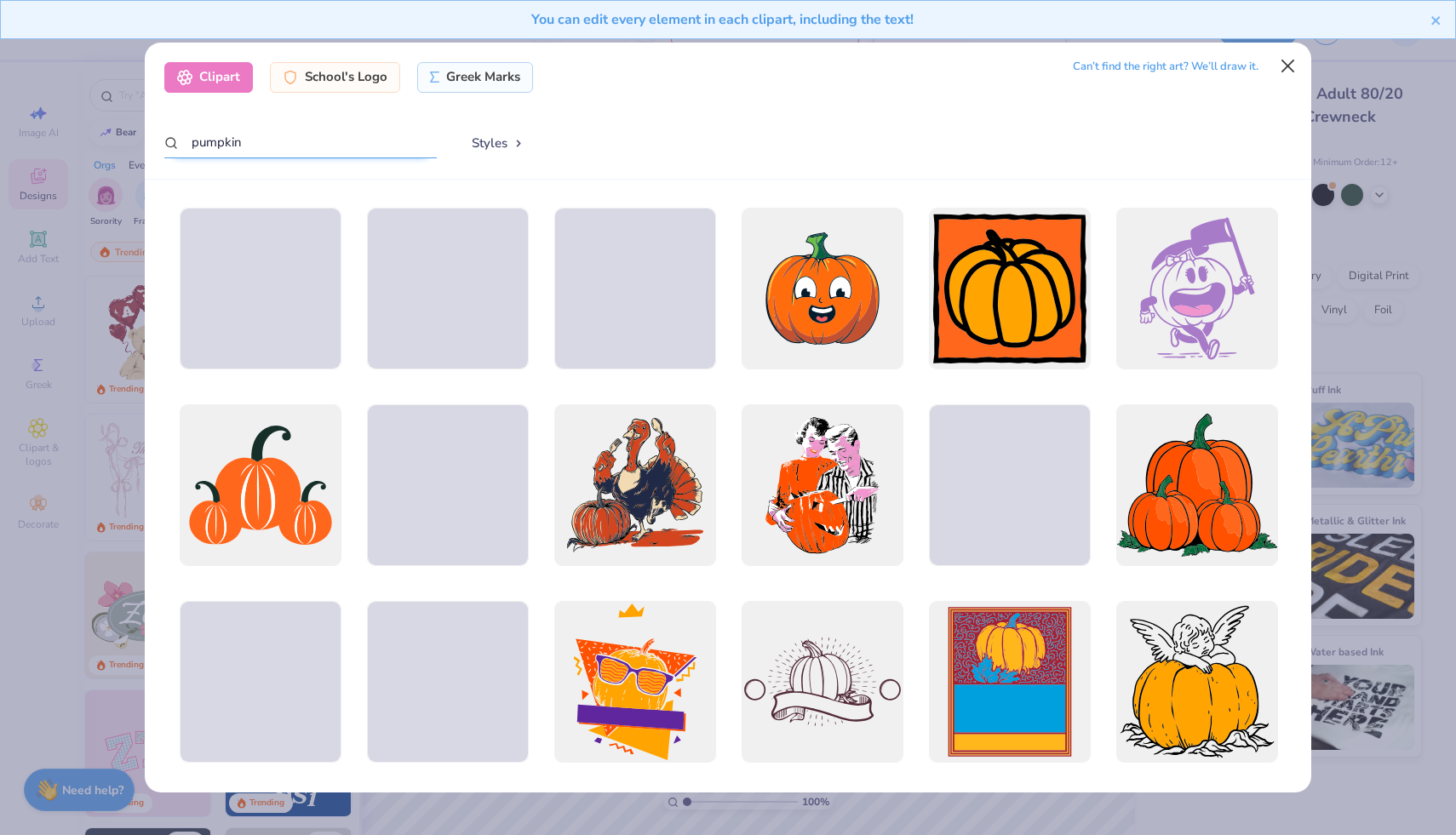
type input "pumpkin"
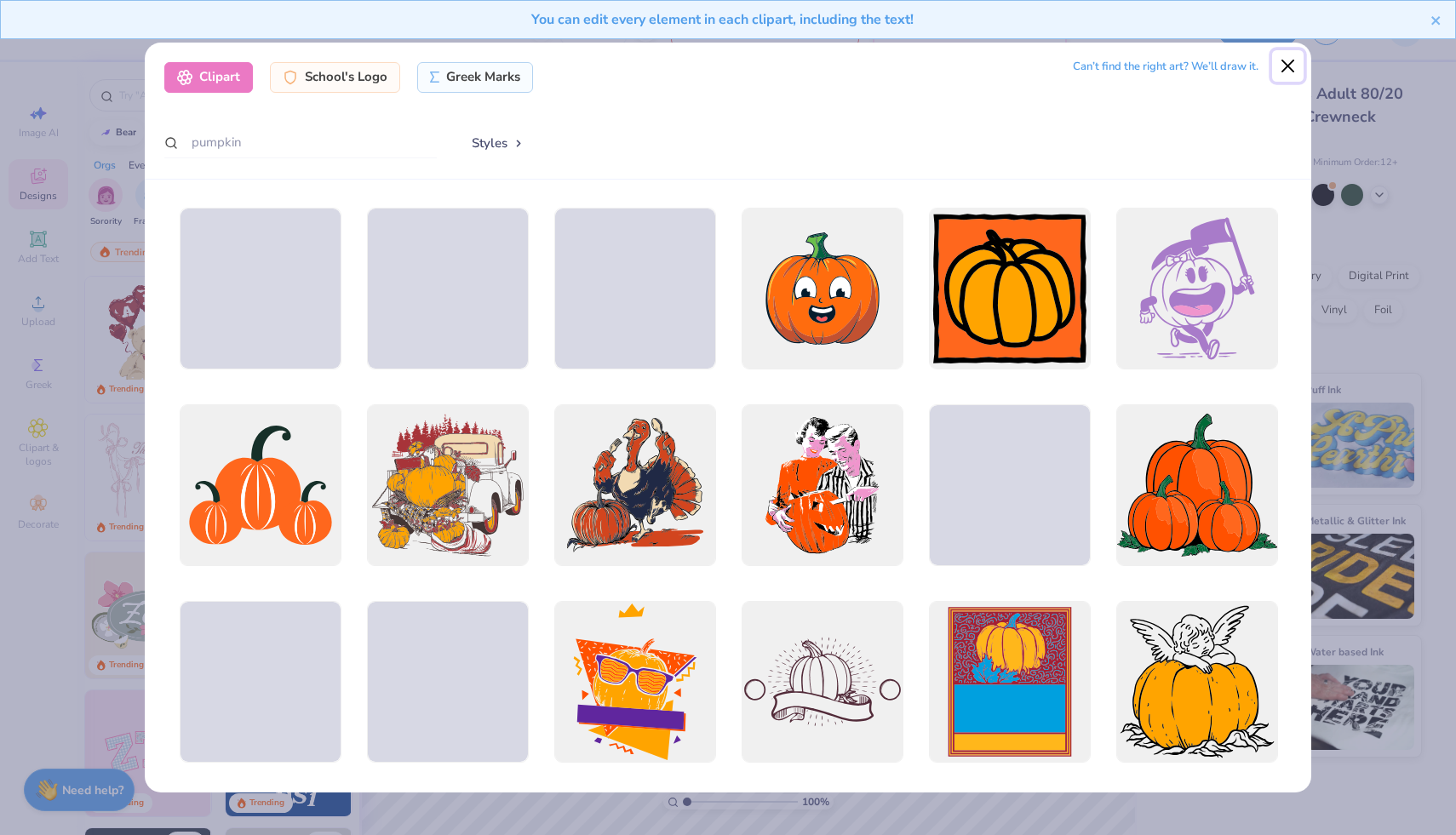
click at [1290, 59] on button "Close" at bounding box center [1288, 66] width 32 height 32
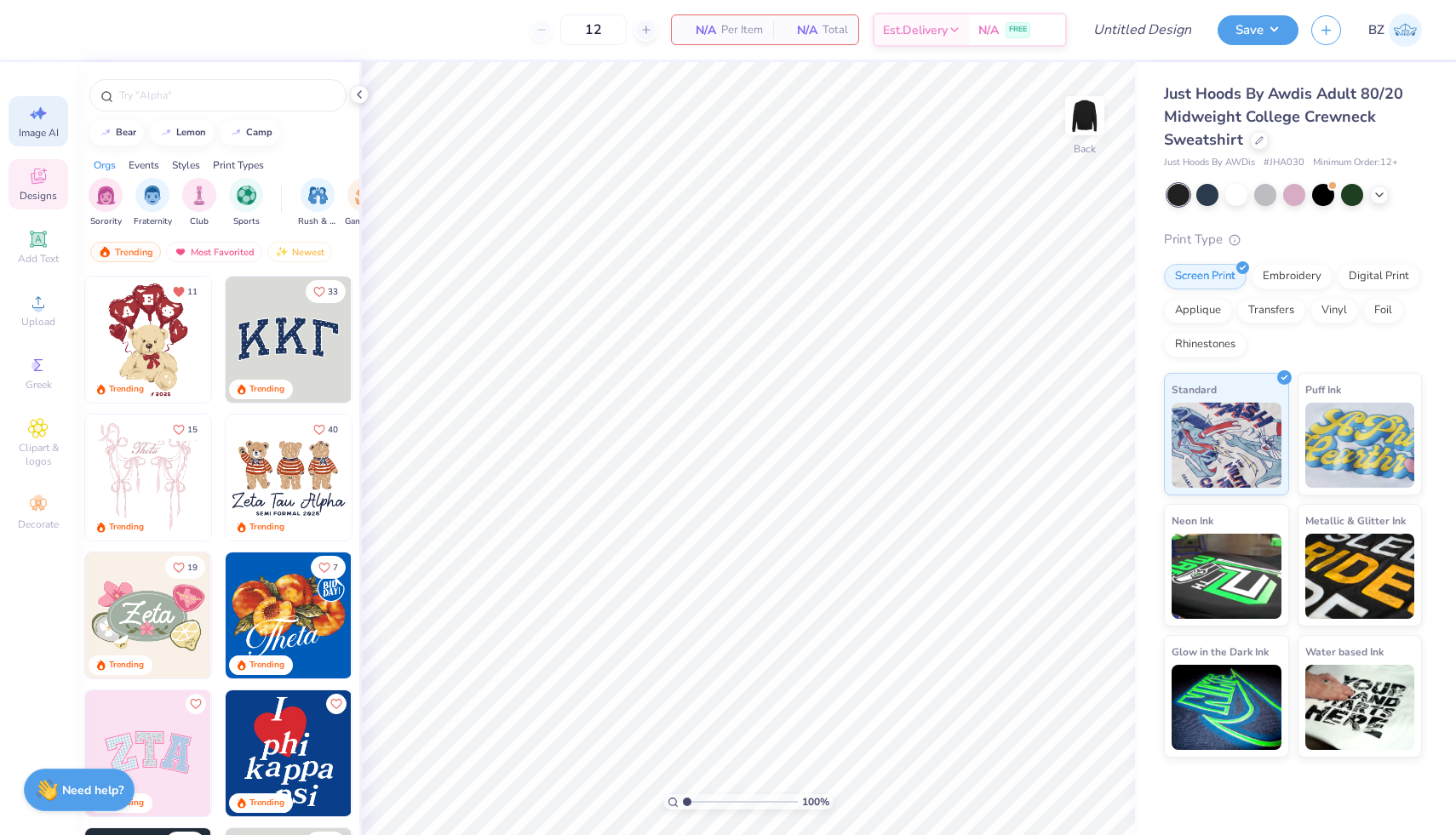
click at [51, 128] on span "Image AI" at bounding box center [38, 133] width 40 height 14
select select "4"
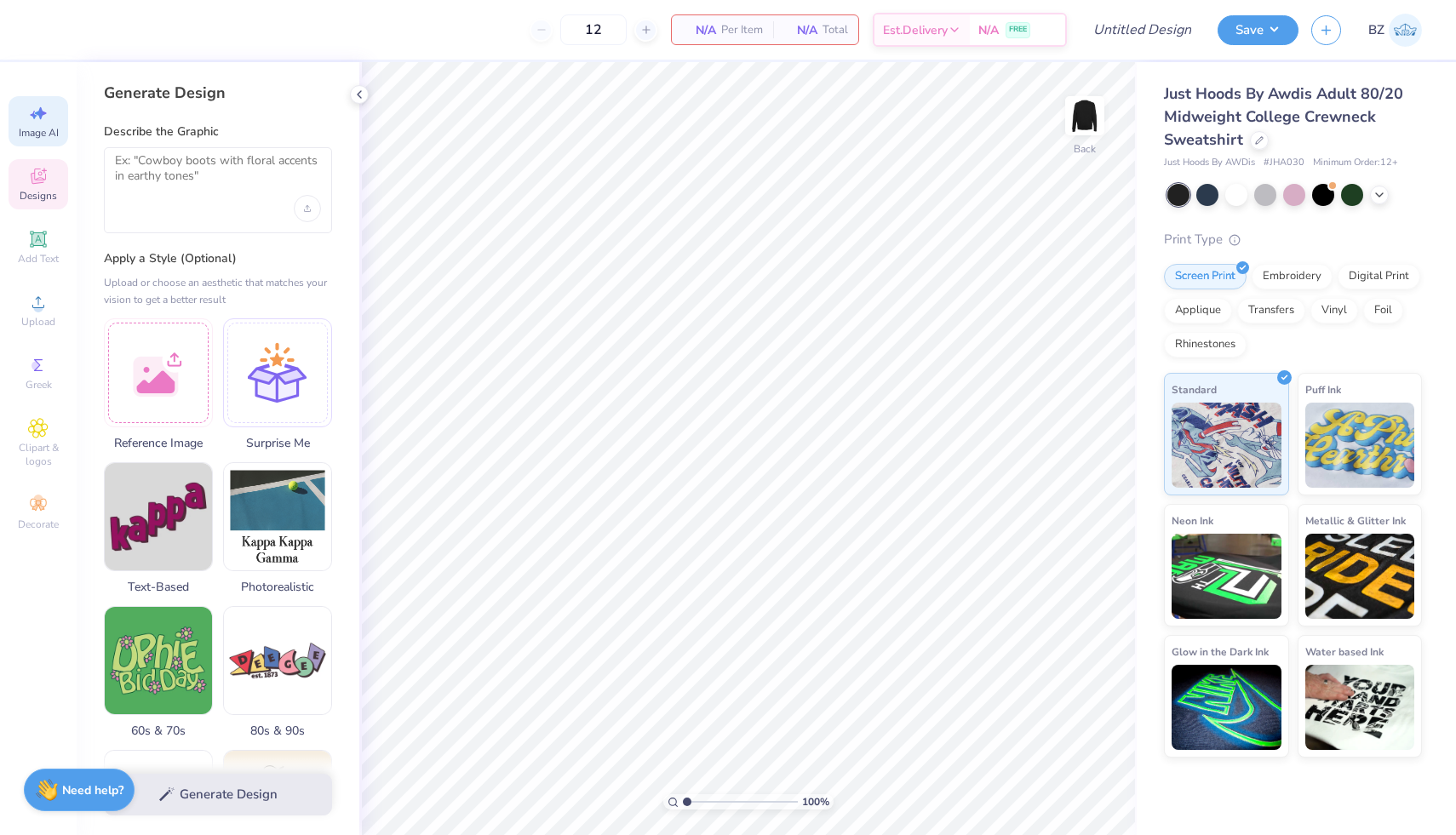
click at [45, 195] on span "Designs" at bounding box center [38, 196] width 37 height 14
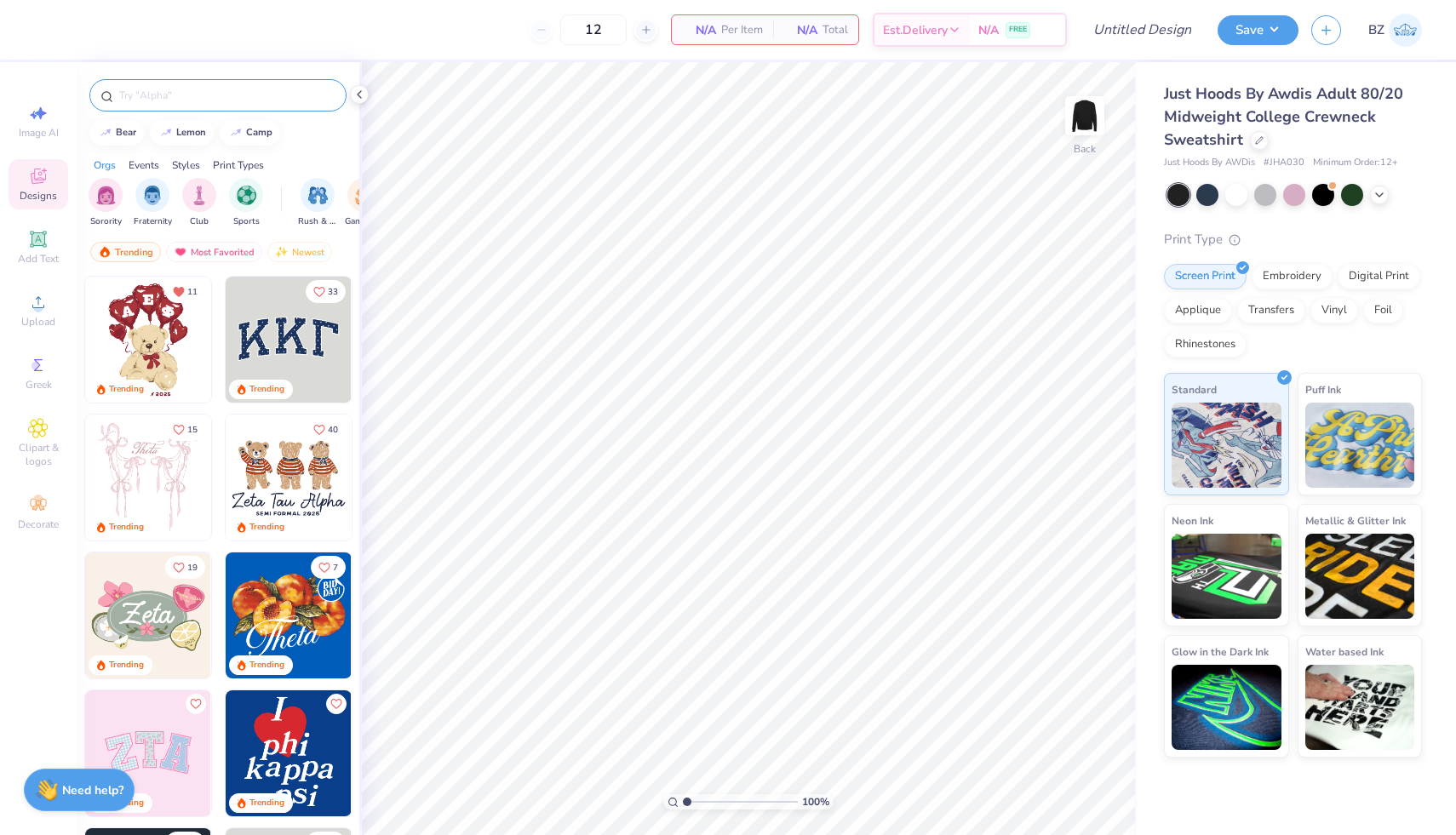
click at [281, 101] on input "text" at bounding box center [226, 95] width 218 height 17
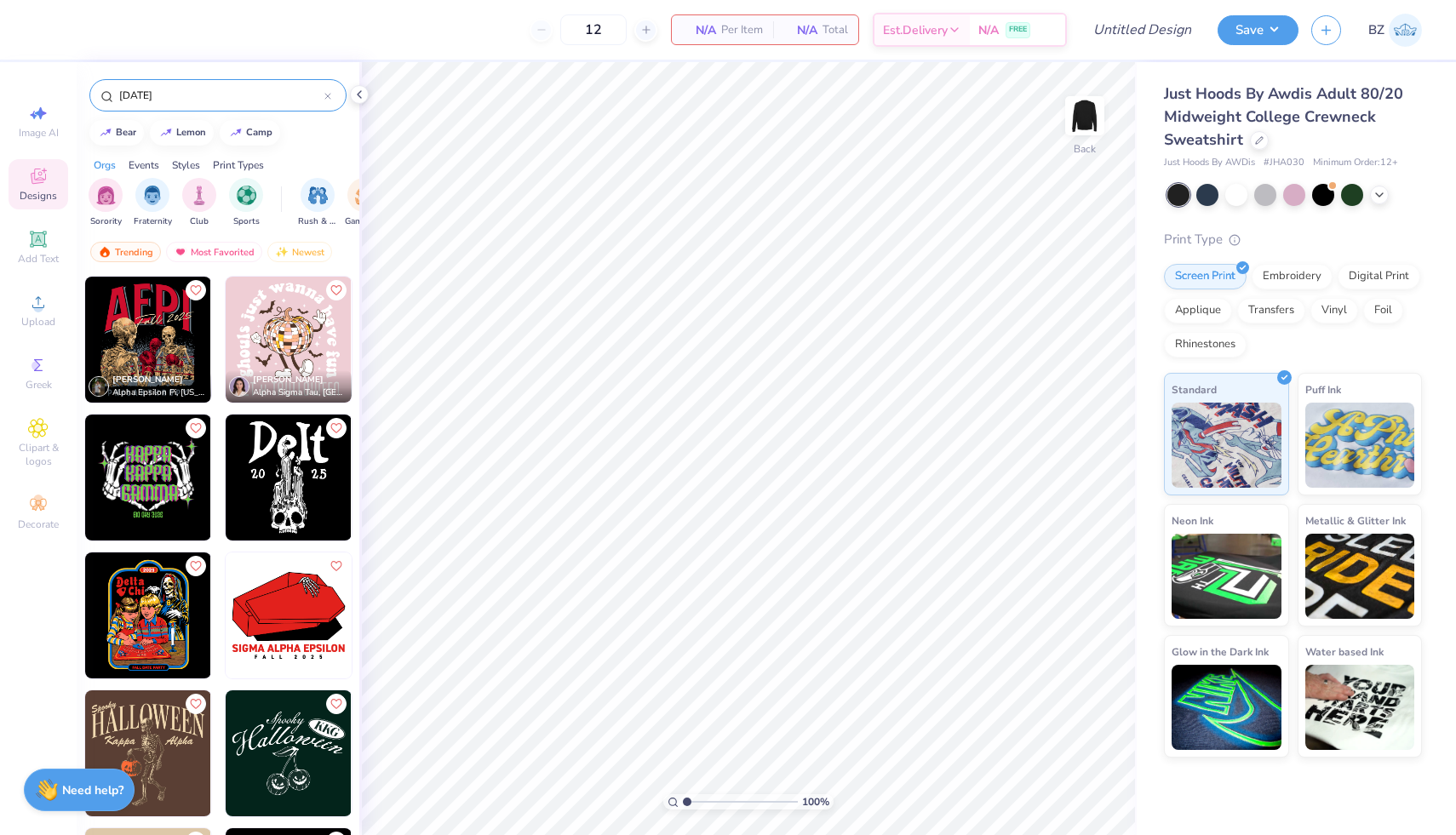
type input "halloween"
click at [47, 453] on span "Clipart & logos" at bounding box center [38, 455] width 60 height 27
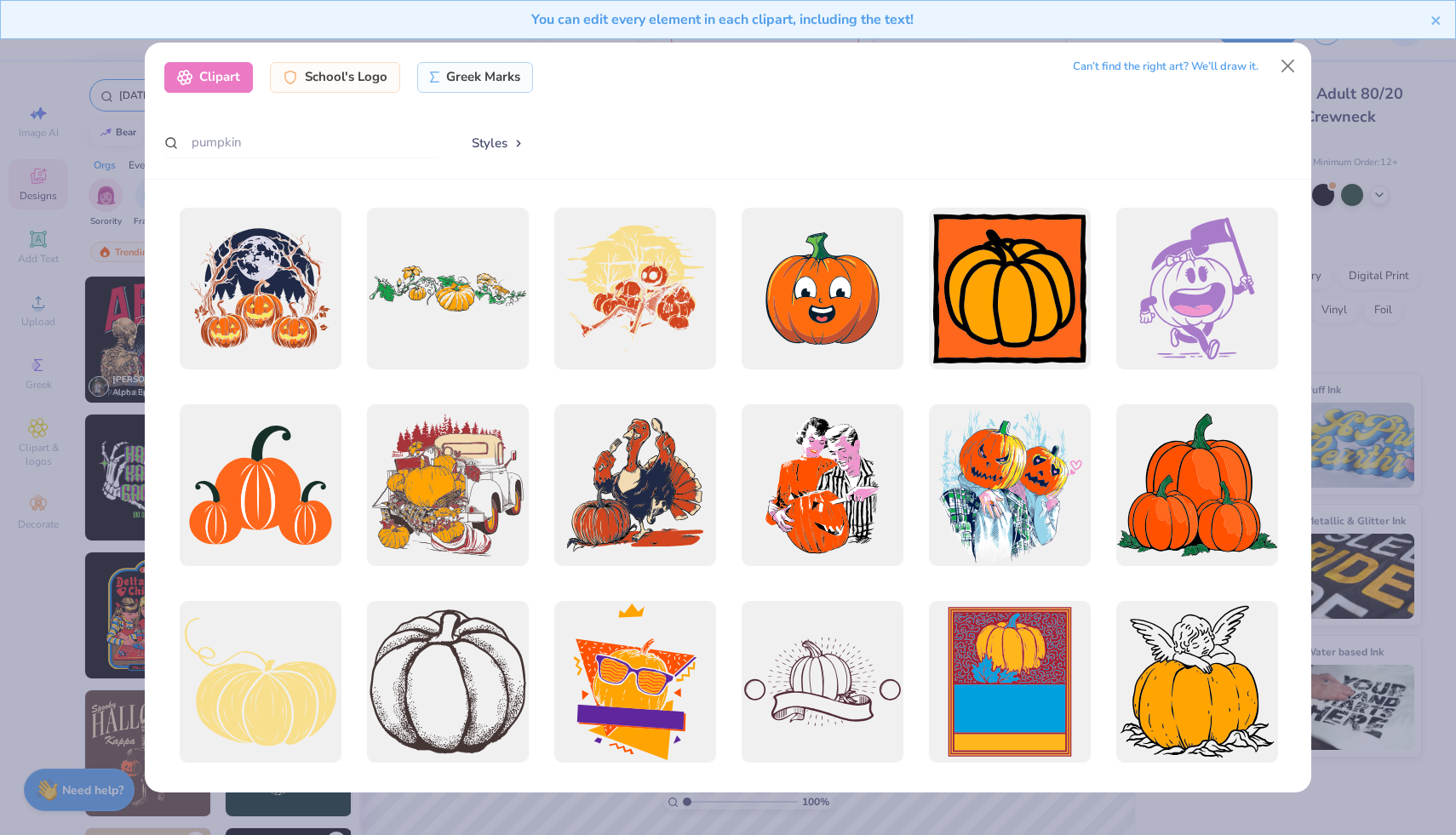
click at [1153, 68] on div "Can’t find the right art? We’ll draw it." at bounding box center [1166, 66] width 186 height 29
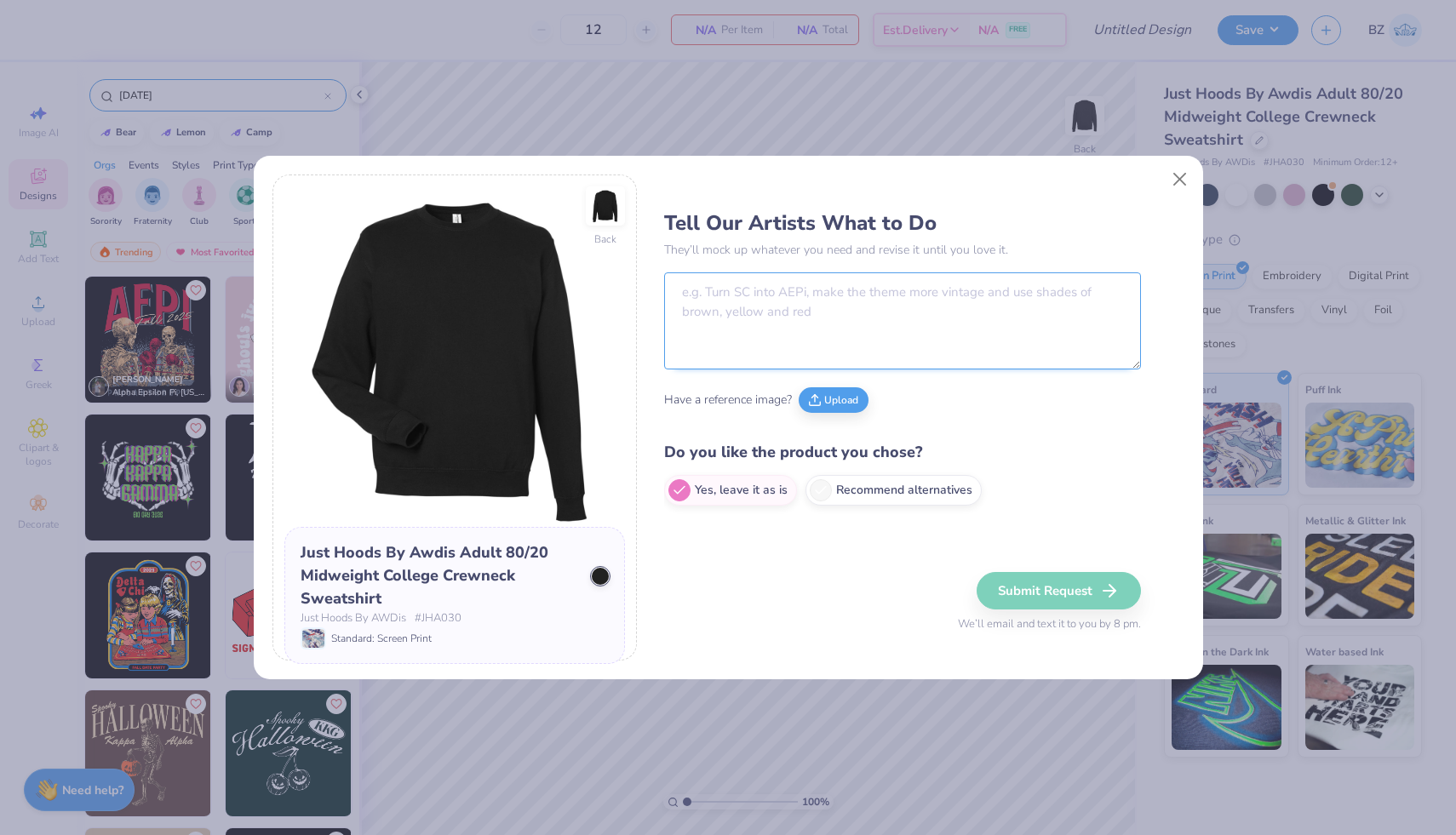
click at [867, 318] on textarea at bounding box center [903, 321] width 477 height 97
click at [900, 501] on label "Recommend alternatives" at bounding box center [894, 487] width 176 height 30
click at [676, 496] on input "Recommend alternatives" at bounding box center [669, 490] width 11 height 11
radio input "true"
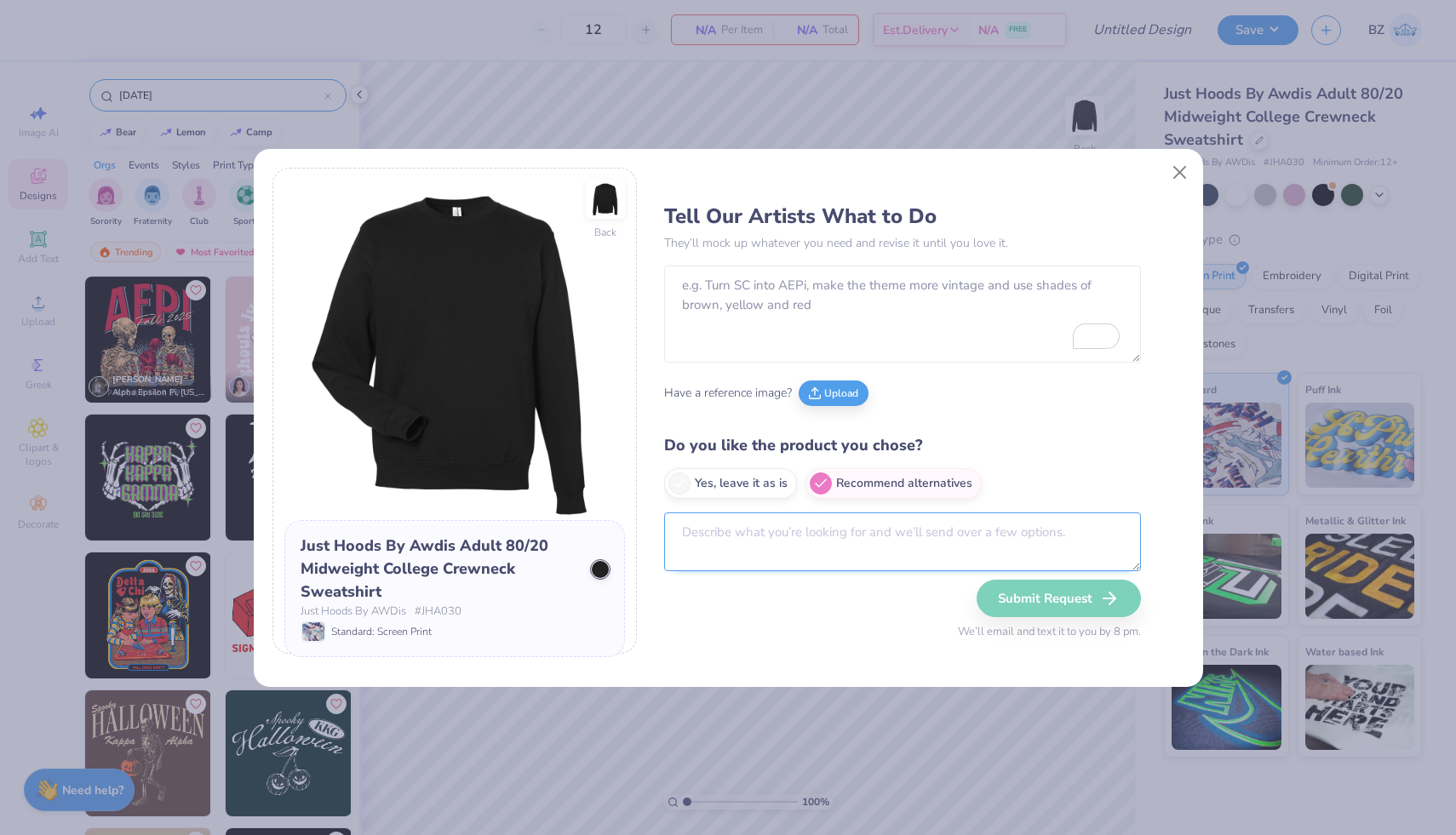
click at [775, 535] on textarea at bounding box center [903, 542] width 477 height 59
type textarea "can we see this in a maroon/red too?"
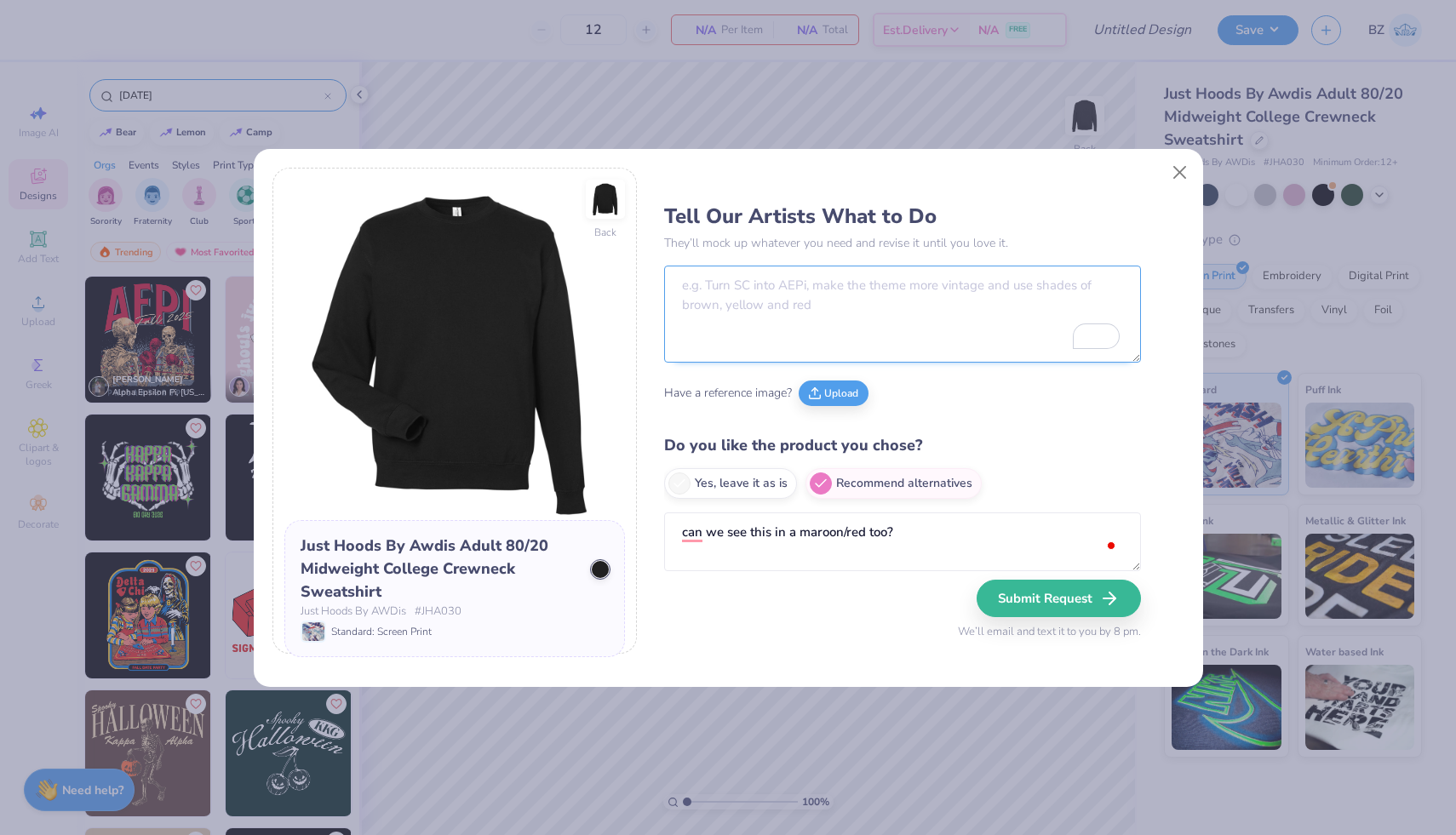
click at [735, 291] on textarea "To enrich screen reader interactions, please activate Accessibility in Grammarl…" at bounding box center [903, 314] width 477 height 97
click at [967, 285] on textarea "MSU horror club logo on right chest small, and this design to match their logo …" at bounding box center [903, 314] width 477 height 97
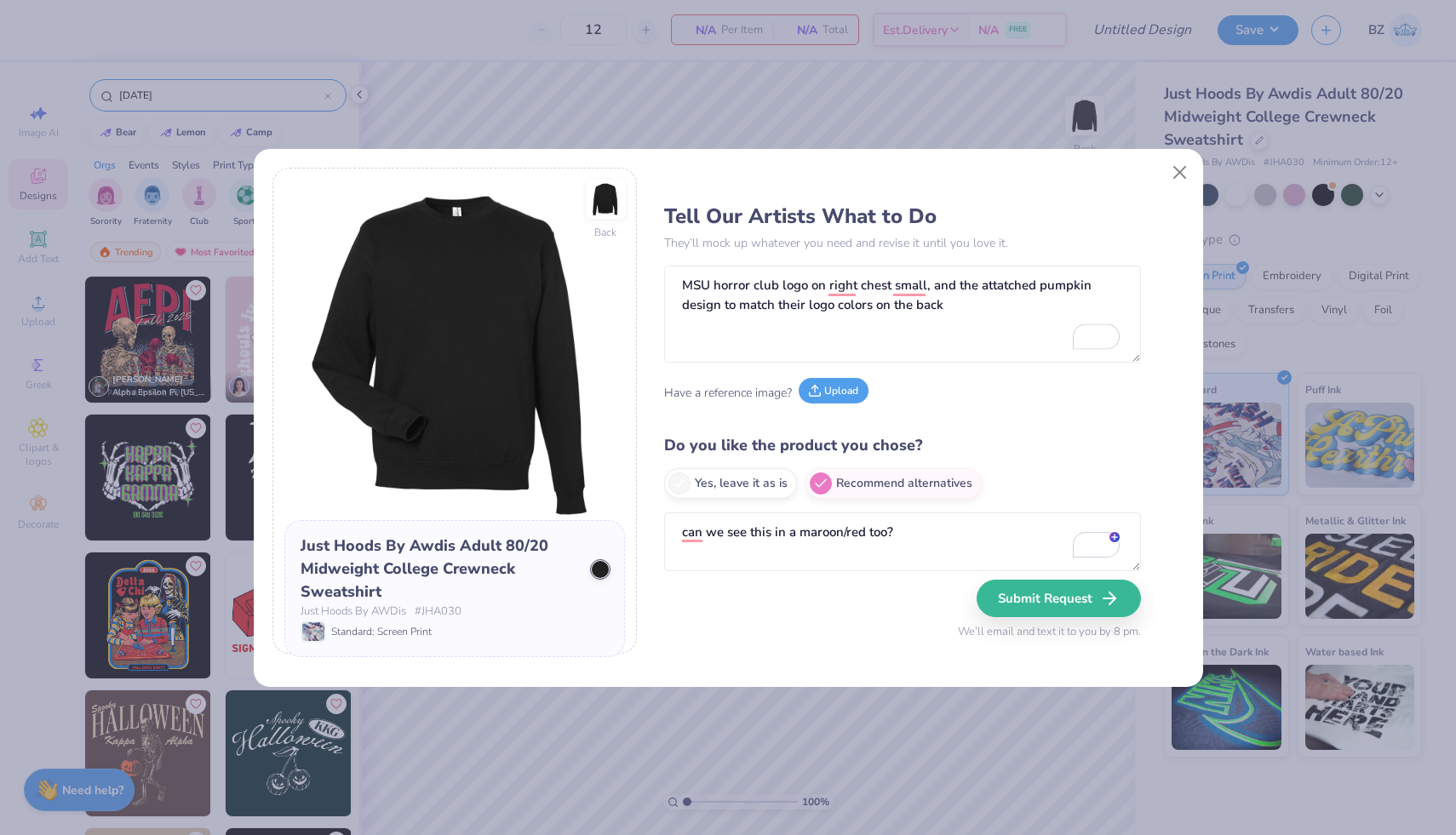
click at [847, 393] on button "Upload" at bounding box center [833, 391] width 69 height 25
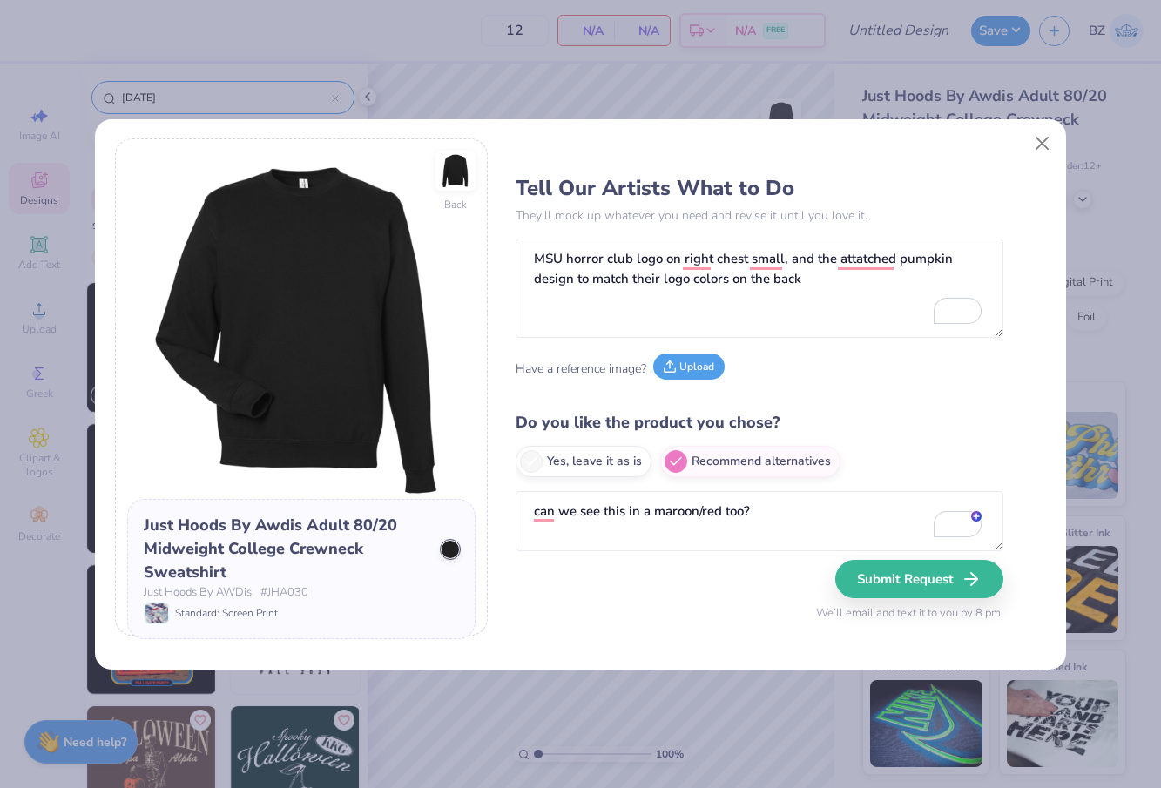
click at [695, 370] on button "Upload" at bounding box center [688, 367] width 71 height 26
click at [613, 366] on button "Upload" at bounding box center [606, 367] width 71 height 26
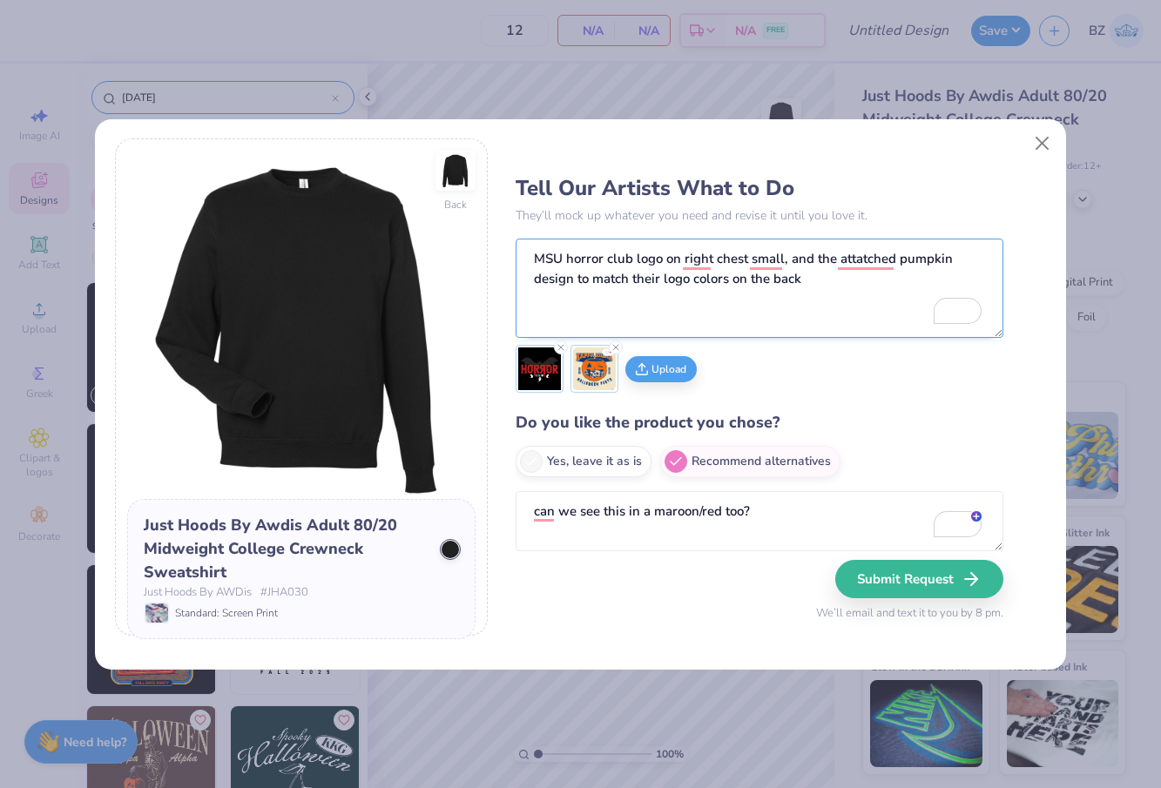
click at [797, 301] on textarea "MSU horror club logo on right chest small, and the attatched pumpkin design to …" at bounding box center [760, 288] width 488 height 99
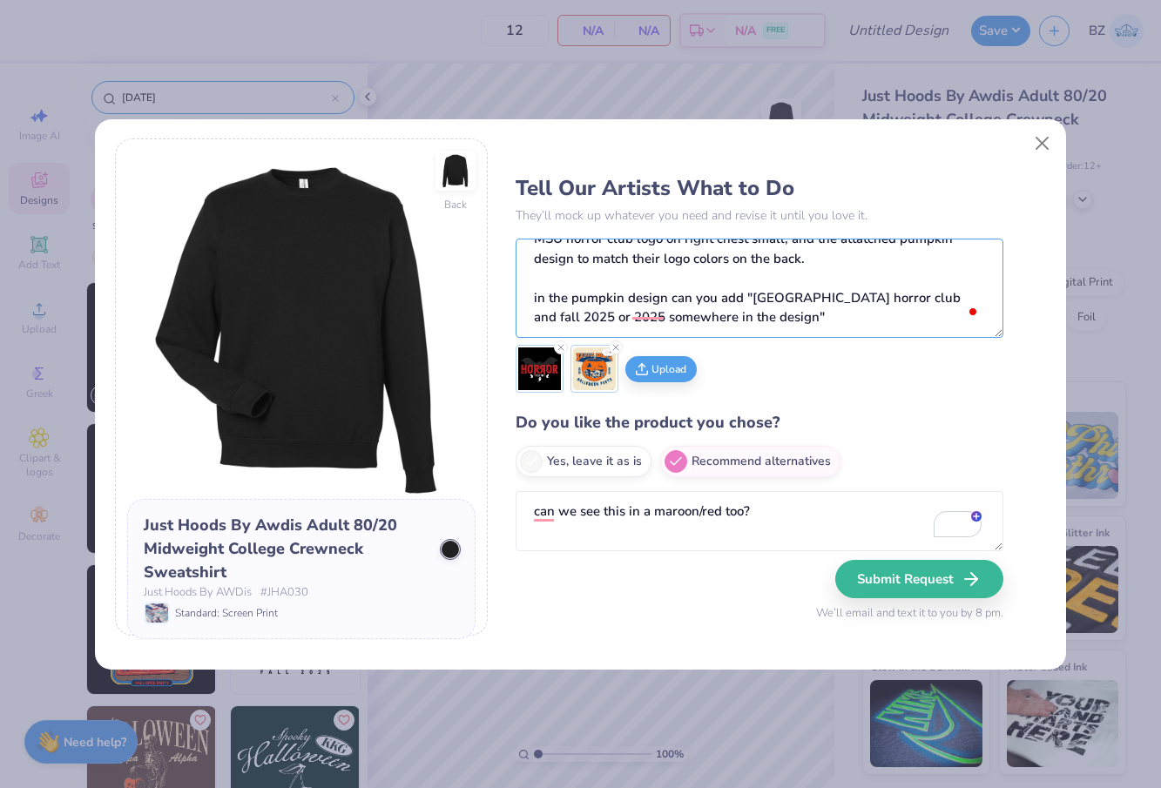
scroll to position [48, 0]
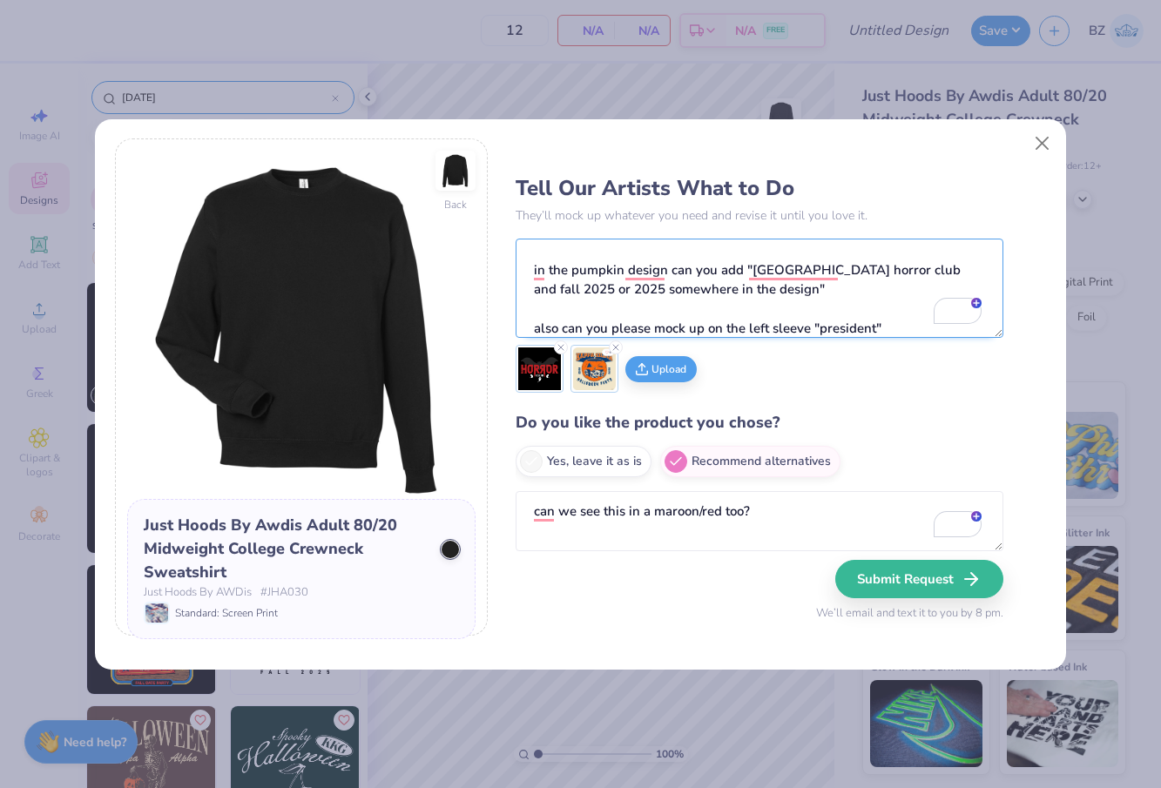
click at [810, 335] on textarea "MSU horror club logo on right chest small, and the attatched pumpkin design to …" at bounding box center [760, 288] width 488 height 99
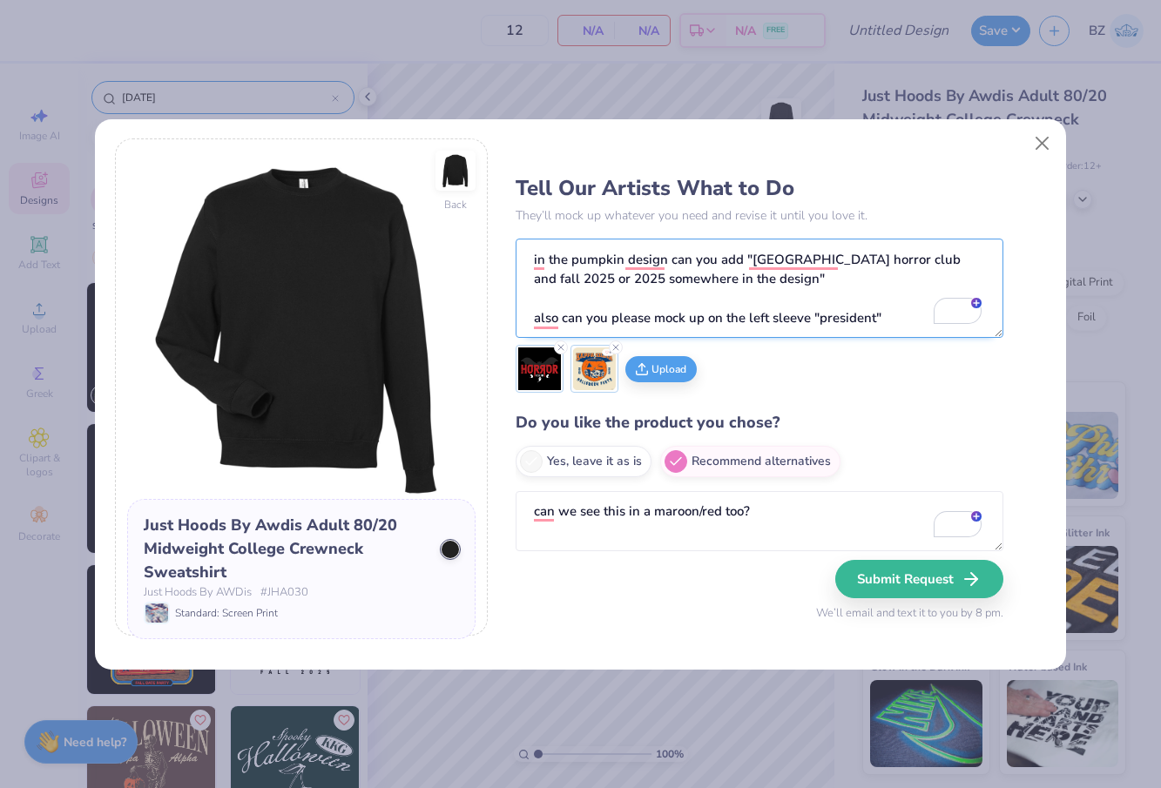
click at [808, 321] on textarea "MSU horror club logo on right chest small, and the attatched pumpkin design to …" at bounding box center [760, 288] width 488 height 99
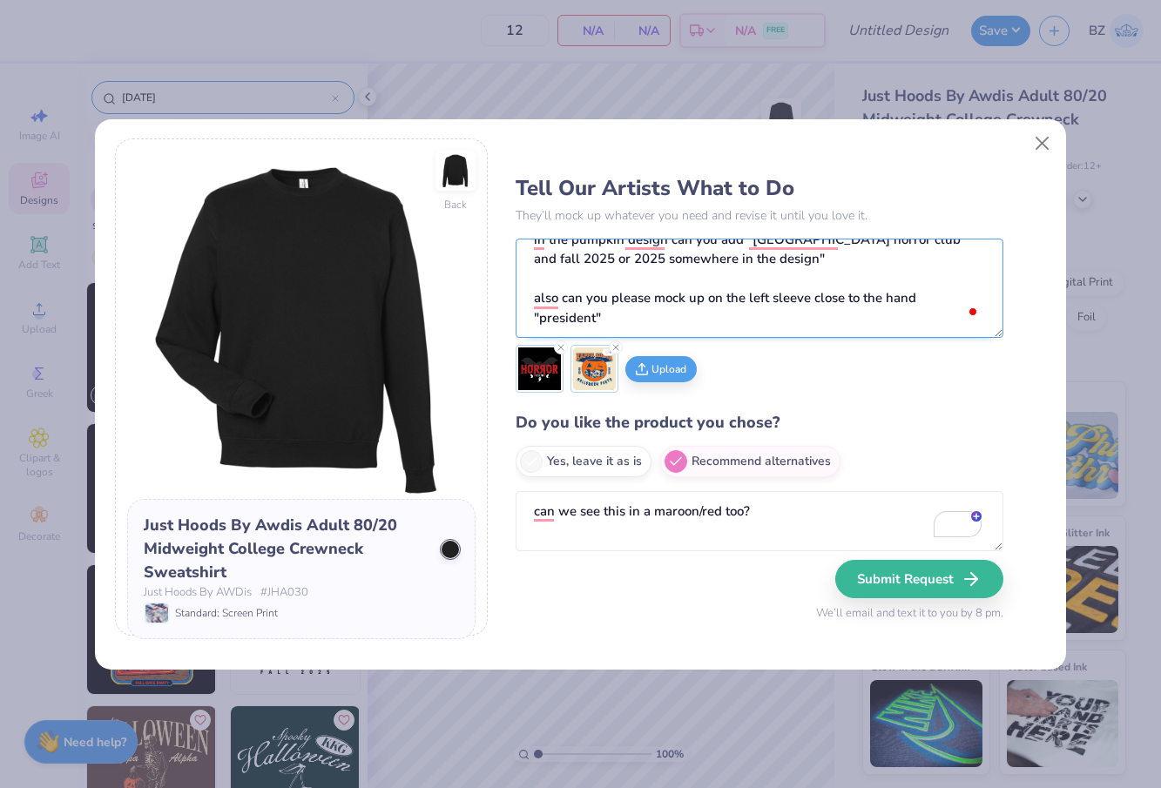
scroll to position [0, 0]
drag, startPoint x: 535, startPoint y: 260, endPoint x: 944, endPoint y: 371, distance: 424.3
click at [944, 371] on div "Tell Our Artists What to Do They’ll mock up whatever you need and revise it unt…" at bounding box center [760, 363] width 488 height 394
type textarea "MSU horror club logo on right chest small, and the attatched pumpkin design to …"
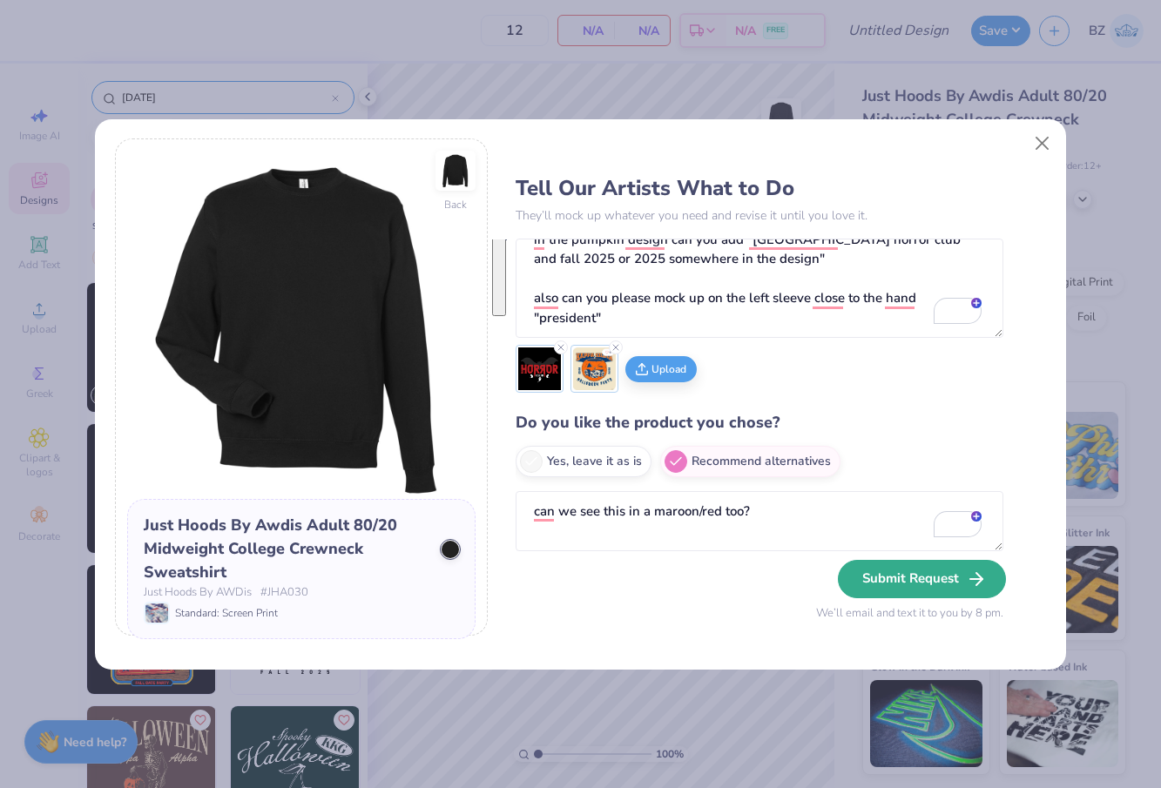
click at [905, 584] on button "Submit Request" at bounding box center [922, 579] width 168 height 38
radio input "true"
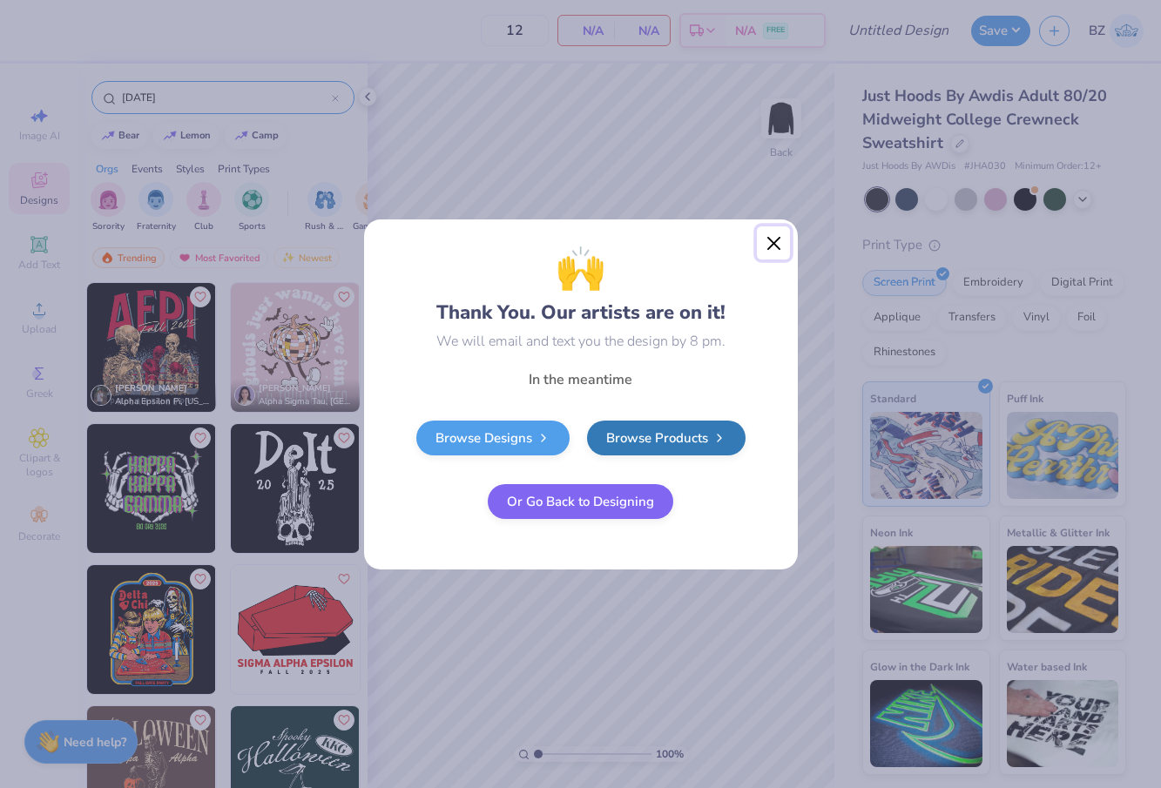
click at [771, 241] on button "Close" at bounding box center [773, 242] width 33 height 33
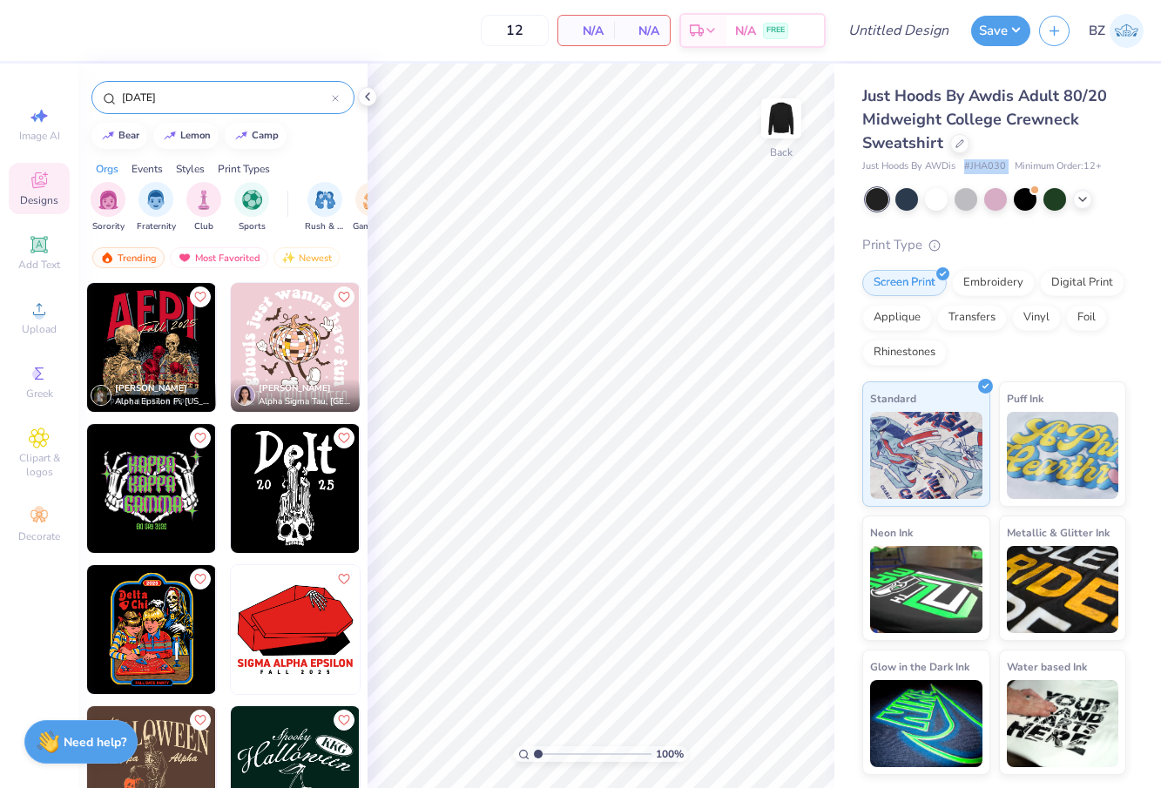
drag, startPoint x: 968, startPoint y: 167, endPoint x: 1016, endPoint y: 166, distance: 48.8
click at [1016, 166] on div "Just Hoods By AWDis # JHA030 Minimum Order: 12 +" at bounding box center [994, 166] width 264 height 15
copy span "# JHA030"
click at [1084, 198] on polyline at bounding box center [1082, 197] width 7 height 3
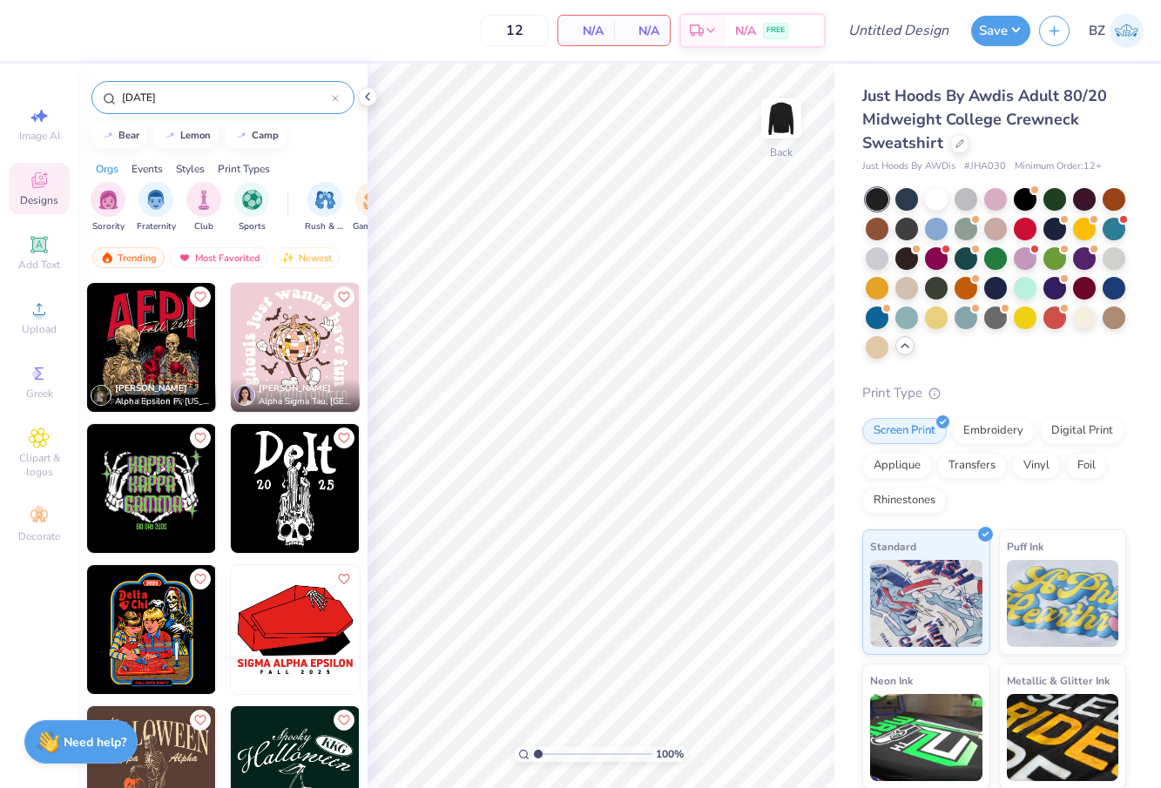
click at [885, 119] on span "Just Hoods By Awdis Adult 80/20 Midweight College Crewneck Sweatshirt" at bounding box center [984, 119] width 245 height 68
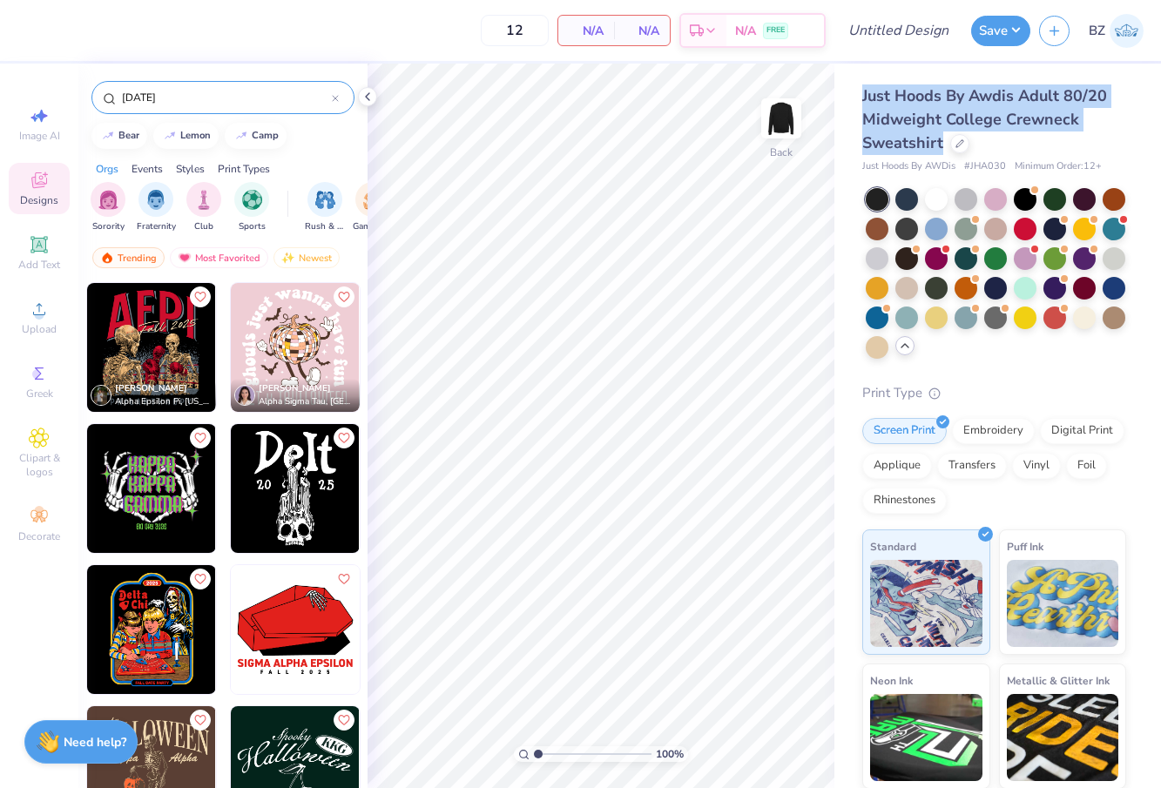
click at [885, 119] on span "Just Hoods By Awdis Adult 80/20 Midweight College Crewneck Sweatshirt" at bounding box center [984, 119] width 245 height 68
copy div "Just Hoods By Awdis Adult 80/20 Midweight College Crewneck Sweatshirt"
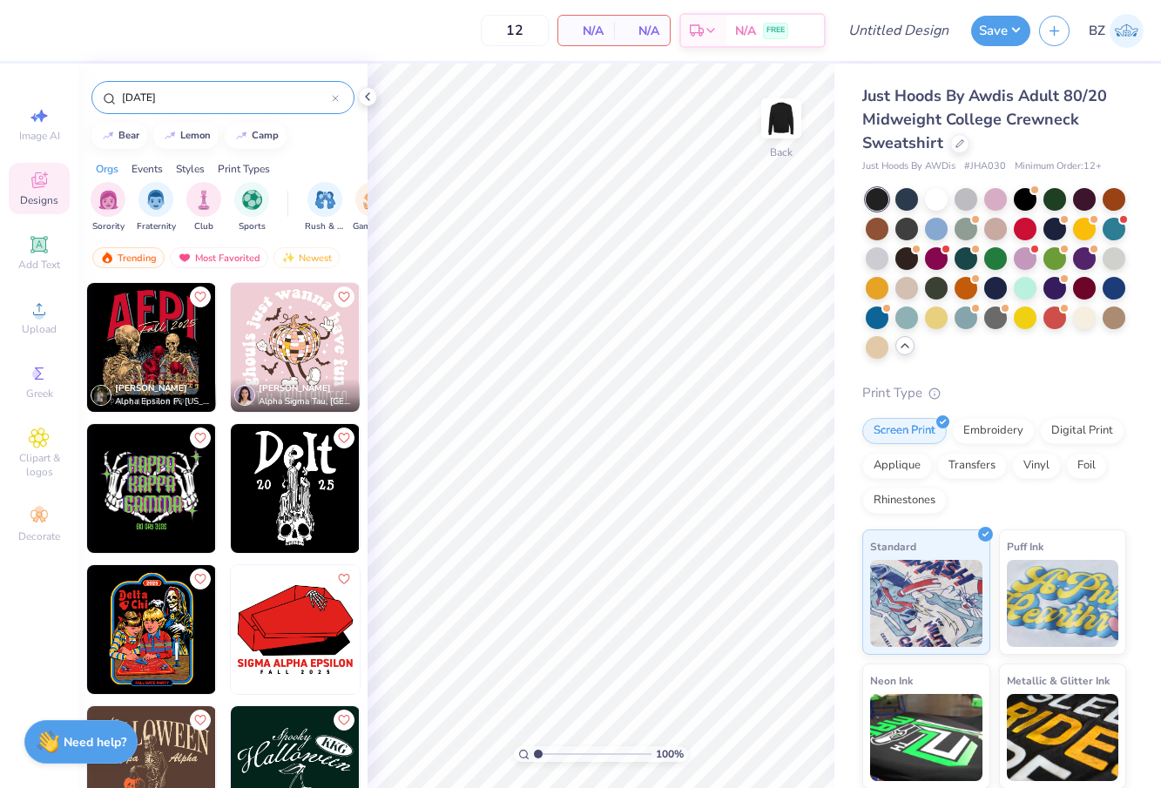
click at [983, 165] on span "# JHA030" at bounding box center [985, 166] width 42 height 15
drag, startPoint x: 1013, startPoint y: 167, endPoint x: 964, endPoint y: 165, distance: 48.8
click at [964, 165] on div "Just Hoods By AWDis # JHA030 Minimum Order: 12 +" at bounding box center [994, 166] width 264 height 15
copy span "# JHA030"
